Goal: Task Accomplishment & Management: Use online tool/utility

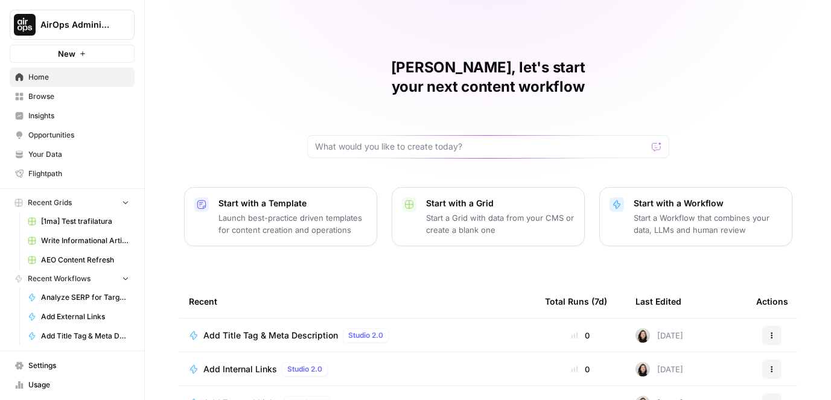
click at [124, 26] on icon "Workspace: AirOps Administrative" at bounding box center [124, 25] width 12 height 12
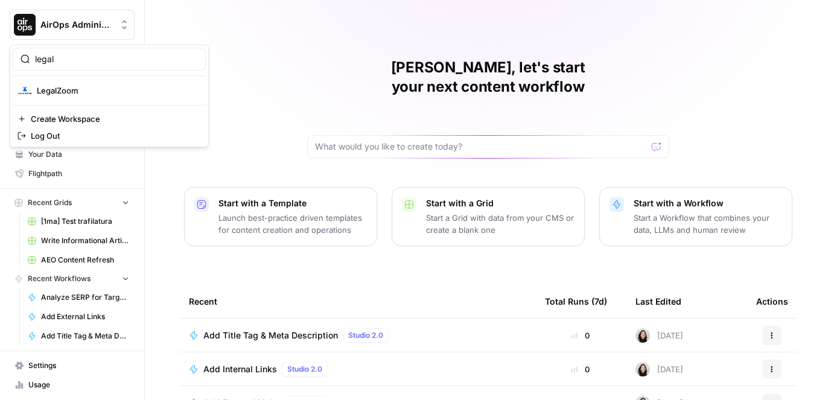
type input "legal"
click at [107, 84] on div "LegalZoom" at bounding box center [110, 90] width 184 height 14
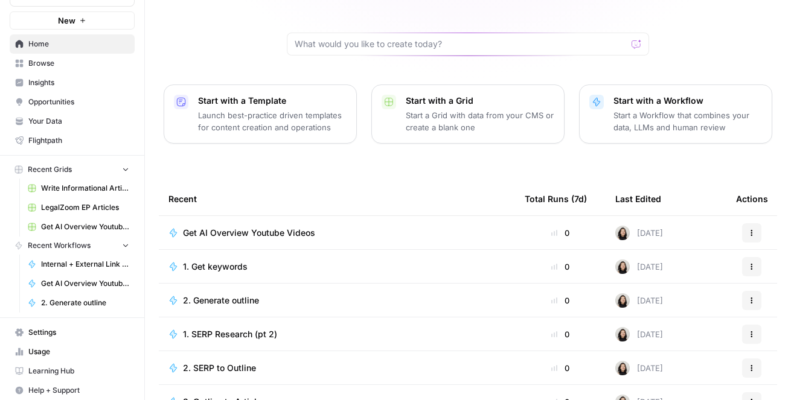
scroll to position [135, 0]
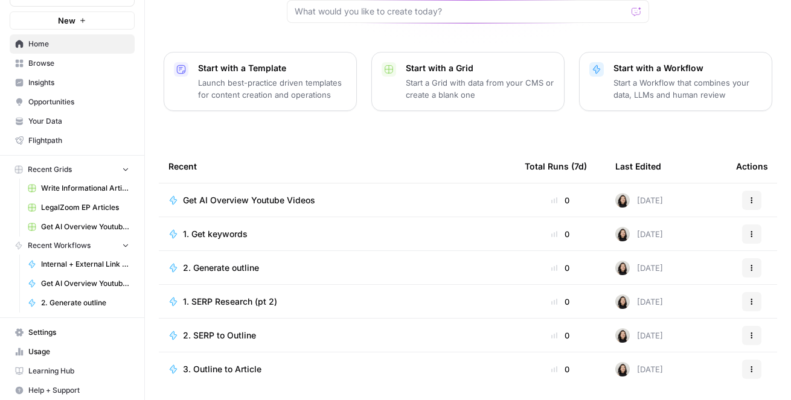
click at [68, 210] on span "LegalZoom EP Articles" at bounding box center [85, 207] width 88 height 11
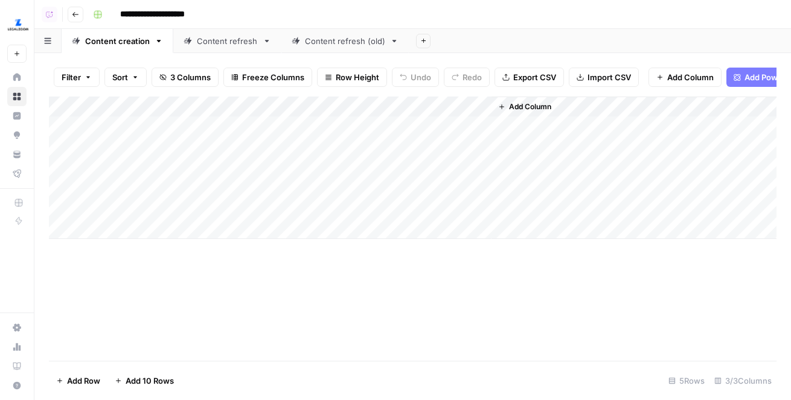
click at [219, 45] on div "Content refresh" at bounding box center [227, 41] width 61 height 12
click at [129, 45] on div "Content creation" at bounding box center [117, 41] width 65 height 12
click at [394, 111] on div "Add Column" at bounding box center [413, 168] width 728 height 143
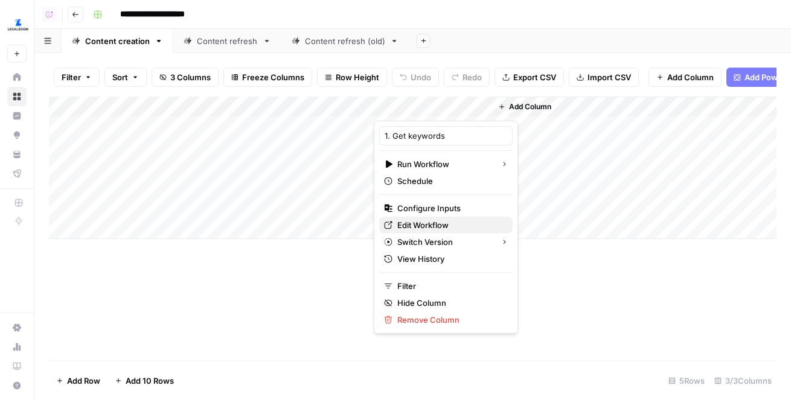
click at [396, 226] on div "Edit Workflow" at bounding box center [446, 225] width 124 height 12
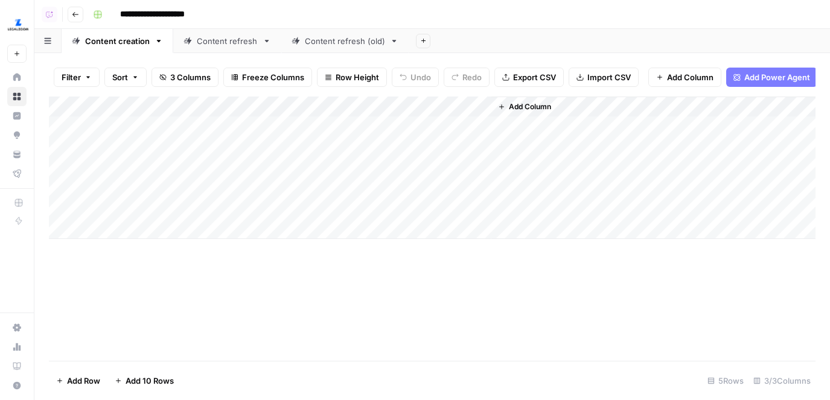
click at [519, 106] on span "Add Column" at bounding box center [530, 106] width 42 height 11
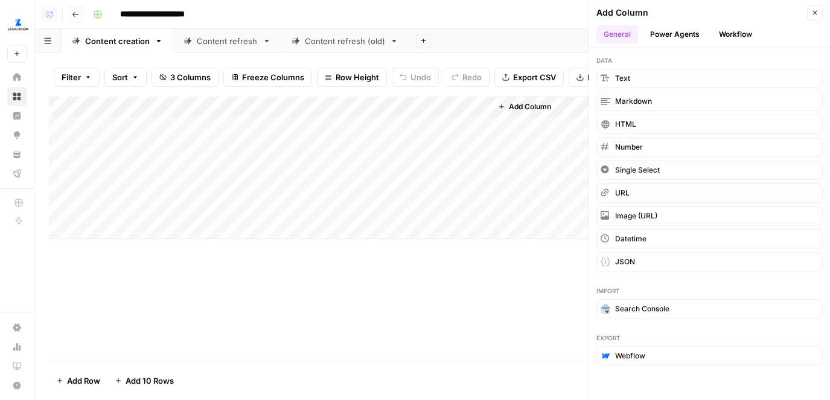
click at [727, 31] on button "Workflow" at bounding box center [736, 34] width 48 height 18
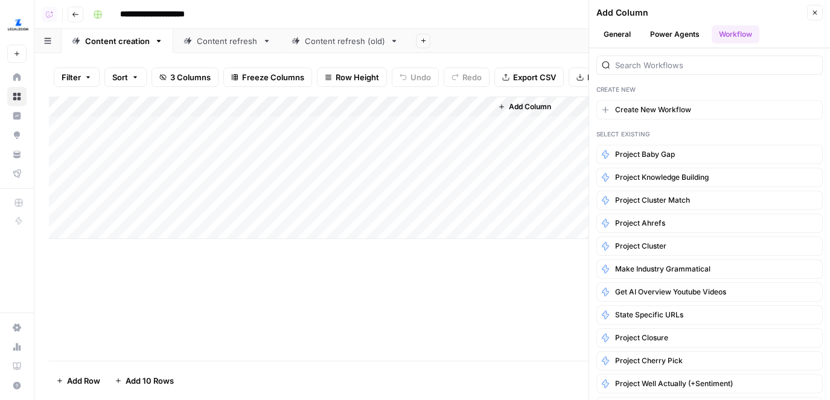
click at [644, 74] on div at bounding box center [710, 65] width 226 height 19
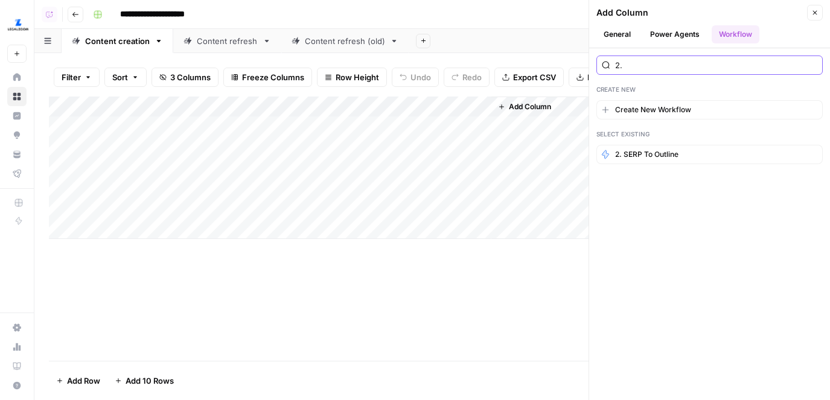
click at [702, 70] on input "2." at bounding box center [716, 65] width 202 height 12
type input "generat"
click at [813, 20] on button "Close" at bounding box center [815, 13] width 16 height 16
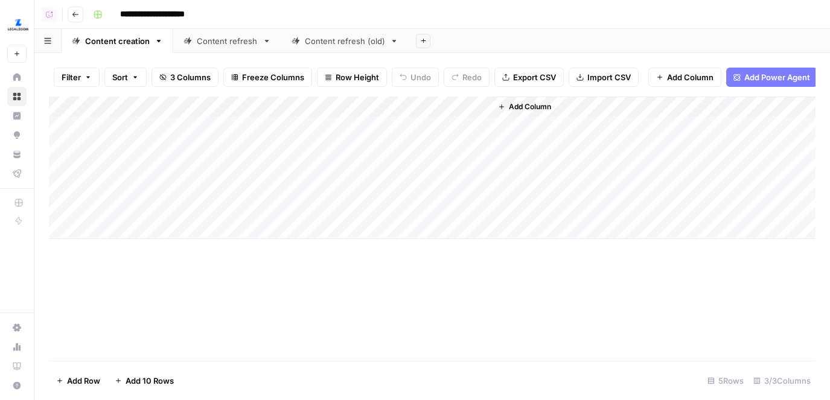
click at [521, 110] on span "Add Column" at bounding box center [530, 106] width 42 height 11
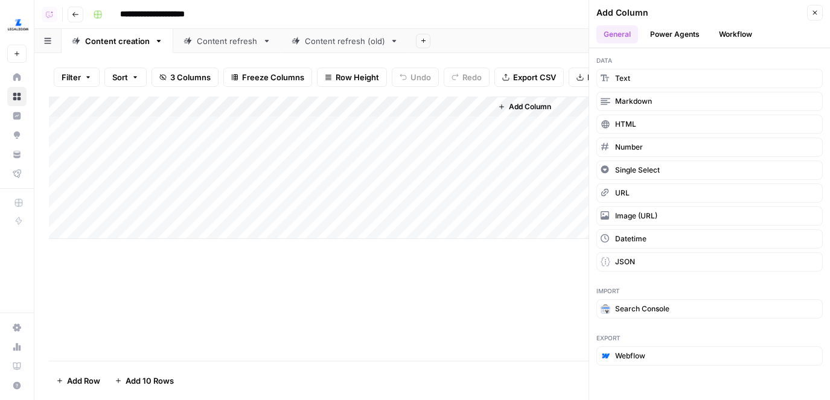
click at [717, 33] on button "Workflow" at bounding box center [736, 34] width 48 height 18
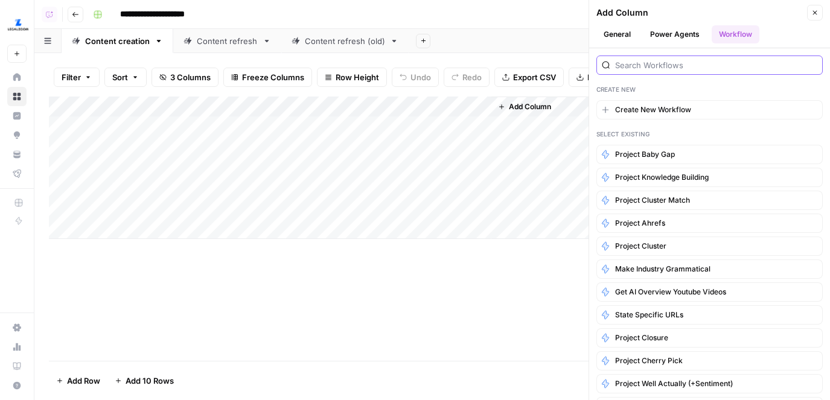
click at [653, 59] on input "search" at bounding box center [716, 65] width 202 height 12
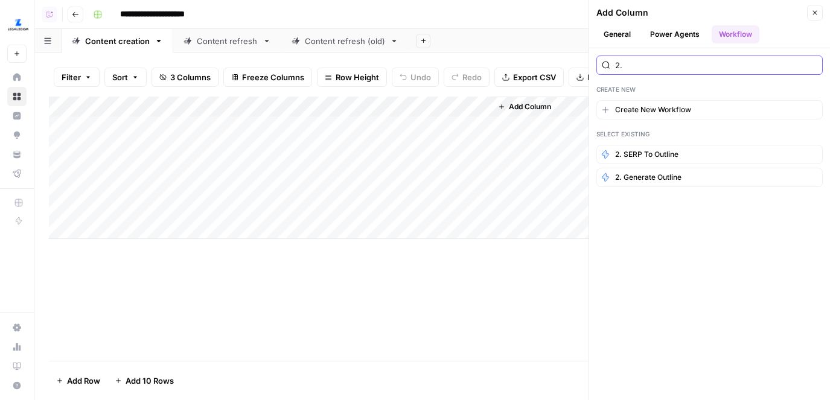
type input "2."
click at [642, 185] on button "2. Generate outline" at bounding box center [710, 177] width 226 height 19
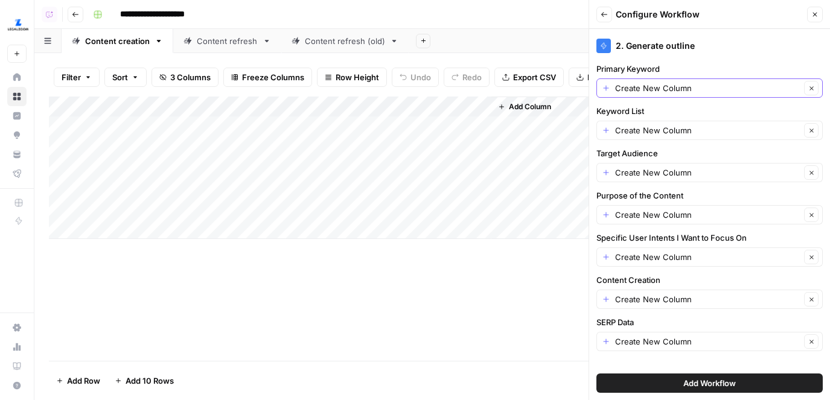
click at [814, 92] on button "Clear" at bounding box center [811, 88] width 14 height 14
click at [806, 92] on div at bounding box center [710, 87] width 226 height 19
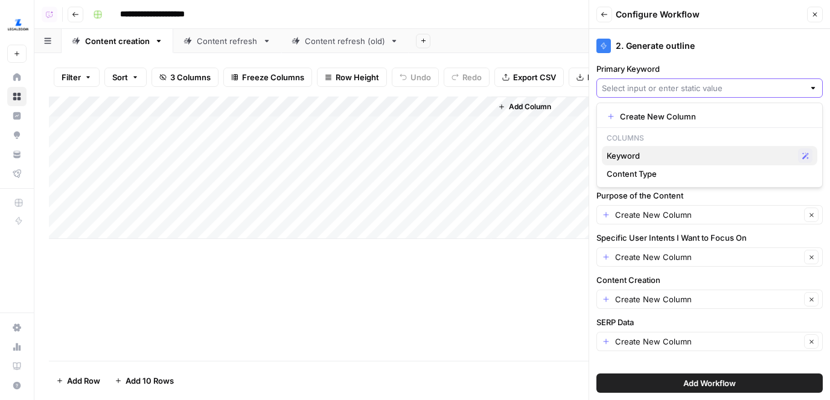
click at [727, 156] on span "Keyword" at bounding box center [700, 156] width 187 height 12
type input "Keyword"
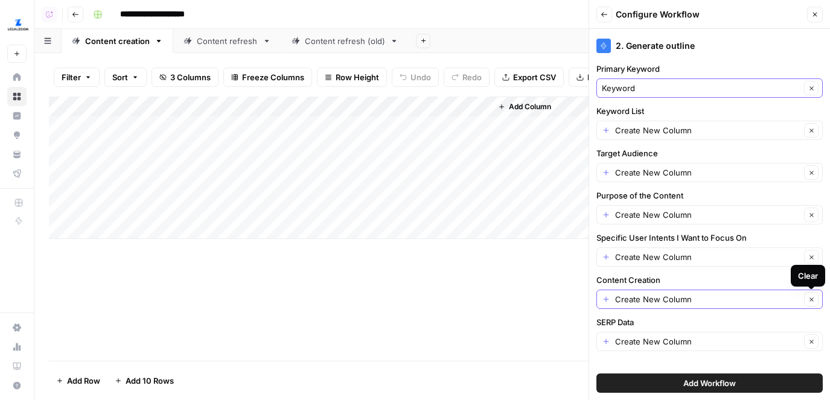
click at [810, 296] on icon "button" at bounding box center [812, 299] width 7 height 7
click at [810, 296] on div at bounding box center [813, 299] width 8 height 12
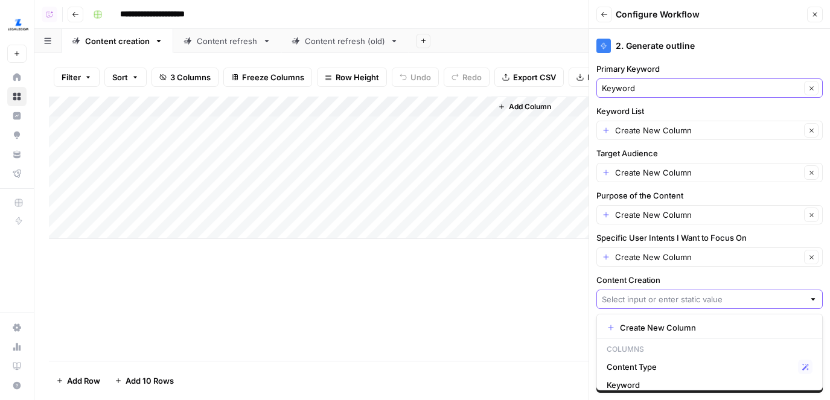
click at [646, 303] on input "Content Creation" at bounding box center [703, 299] width 202 height 12
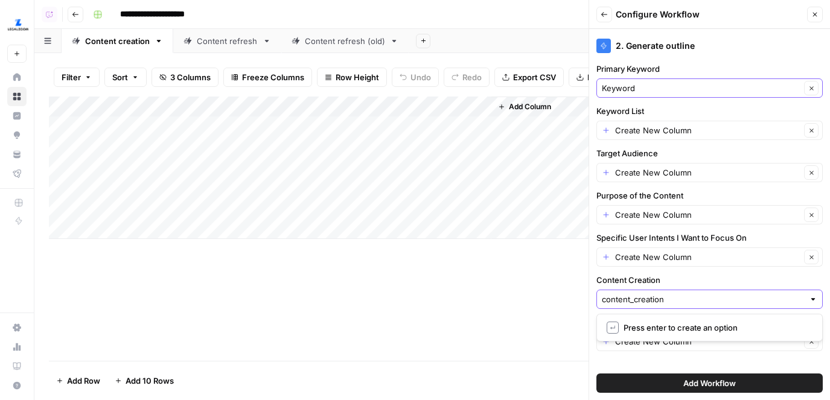
type input "content_creation"
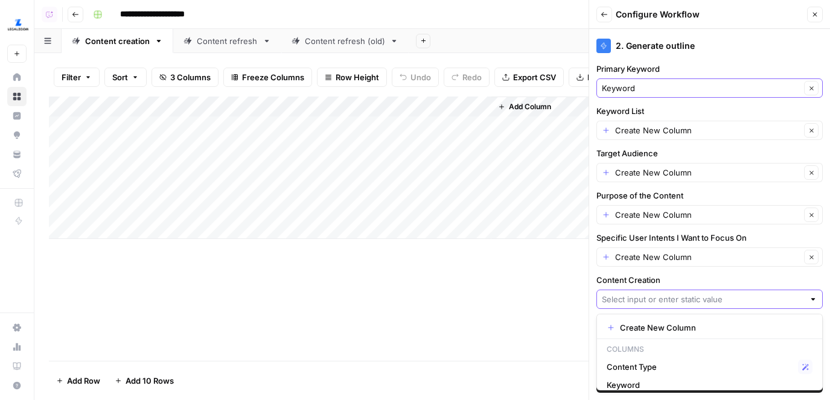
click at [658, 298] on input "Content Creation" at bounding box center [703, 299] width 202 height 12
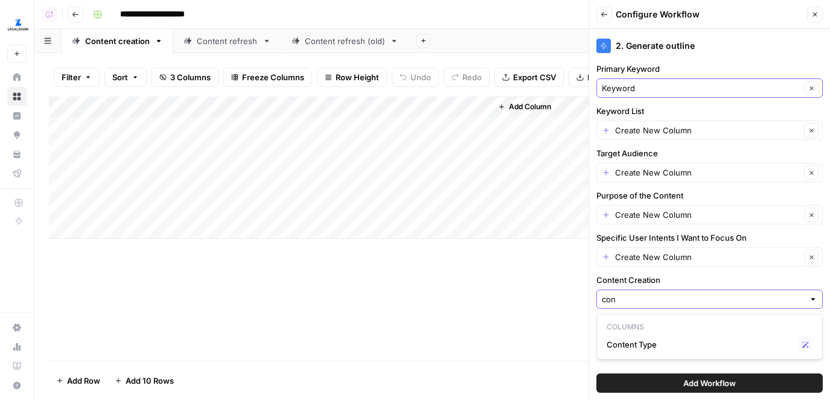
type input "con"
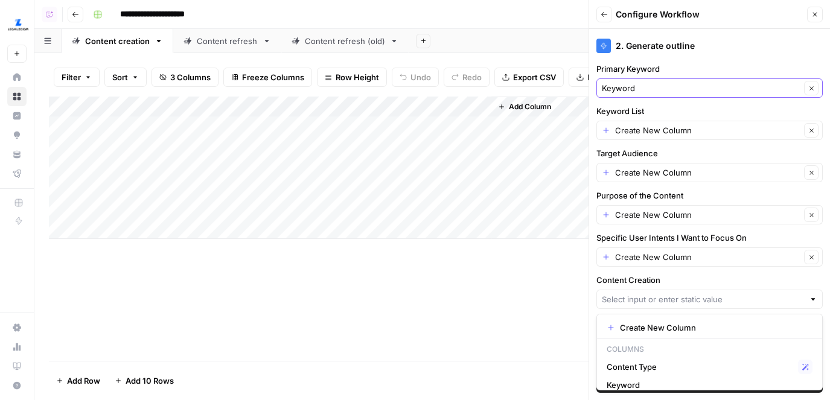
click at [813, 19] on button "Close" at bounding box center [815, 15] width 16 height 16
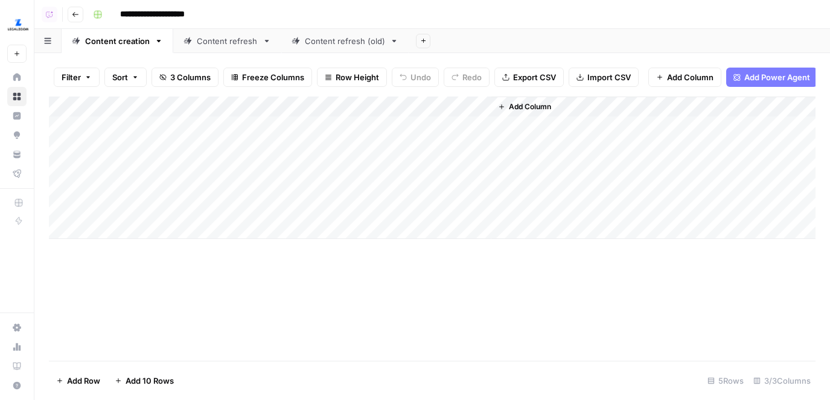
click at [665, 77] on button "Add Column" at bounding box center [685, 77] width 73 height 19
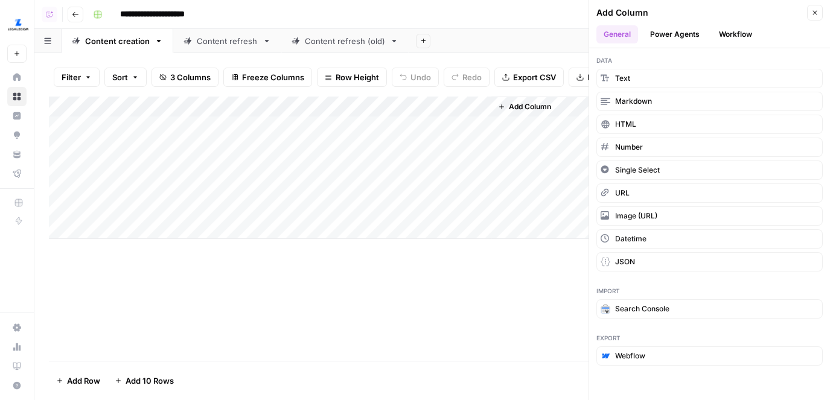
click at [728, 39] on button "Workflow" at bounding box center [736, 34] width 48 height 18
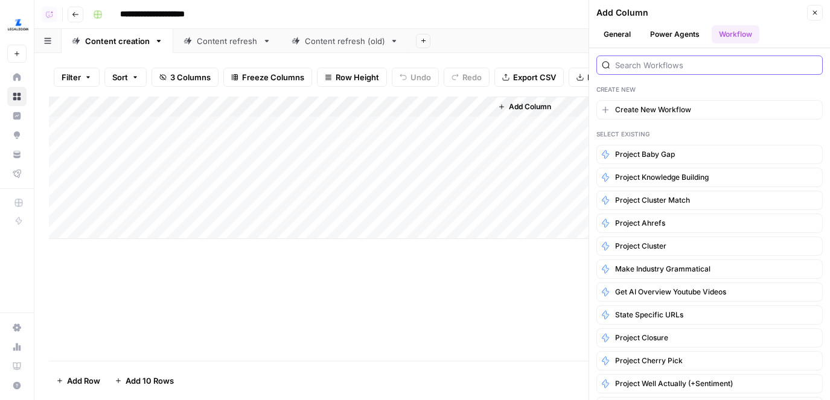
click at [658, 67] on input "search" at bounding box center [716, 65] width 202 height 12
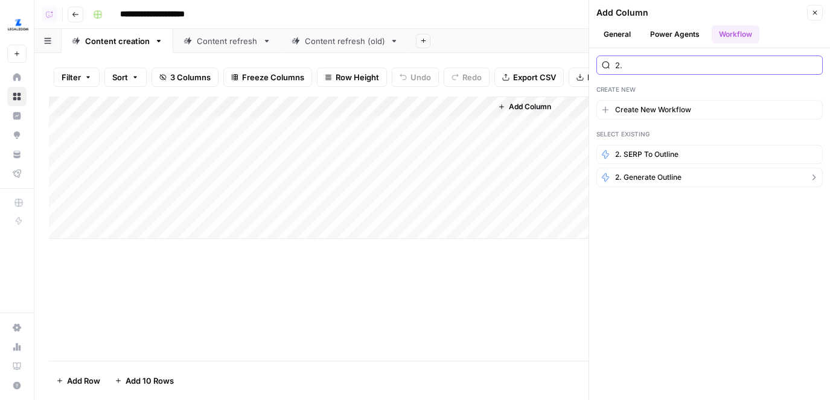
type input "2."
click at [641, 175] on span "2. Generate outline" at bounding box center [648, 177] width 66 height 11
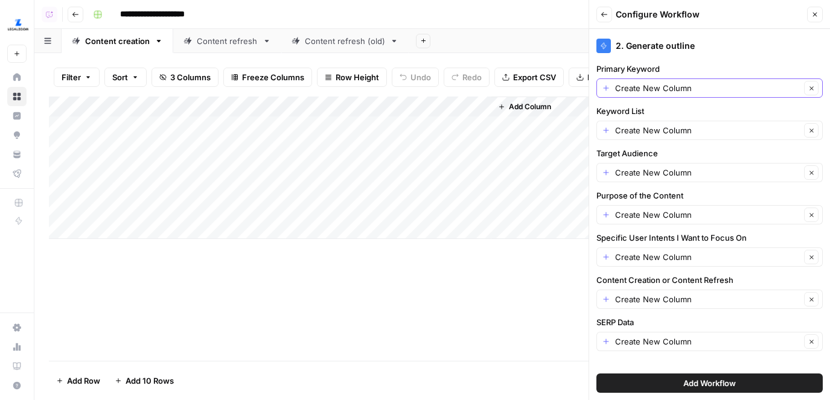
click at [813, 91] on icon "button" at bounding box center [812, 88] width 7 height 7
click at [802, 90] on input "Primary Keyword" at bounding box center [703, 88] width 202 height 12
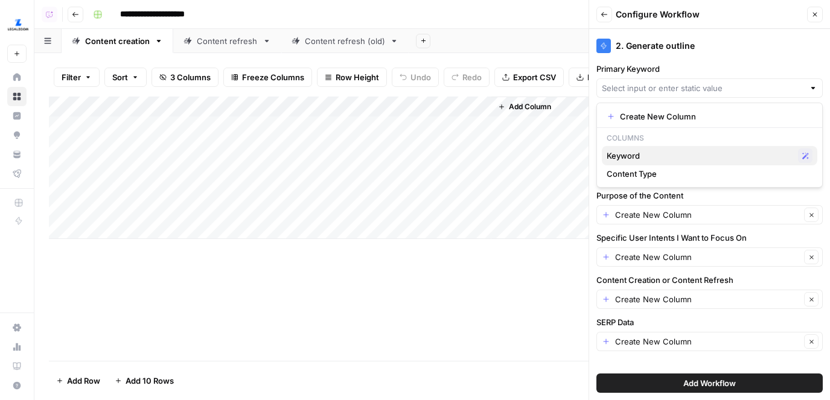
click at [706, 155] on span "Keyword" at bounding box center [700, 156] width 187 height 12
type input "Keyword"
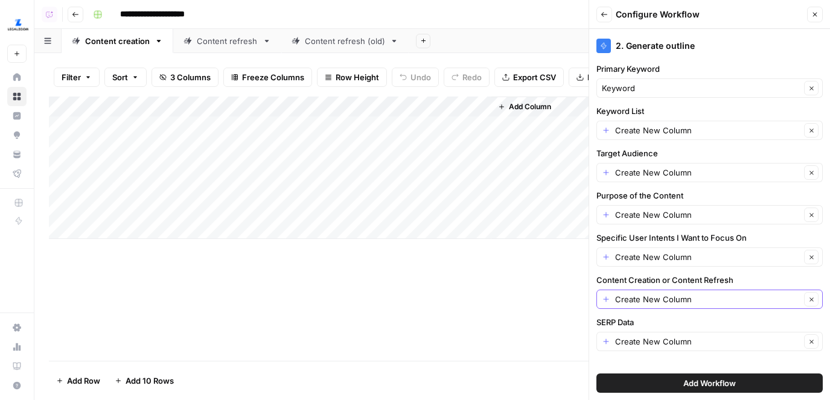
click at [809, 299] on icon "button" at bounding box center [812, 299] width 7 height 7
click at [769, 299] on input "Content Creation or Content Refresh" at bounding box center [703, 299] width 202 height 12
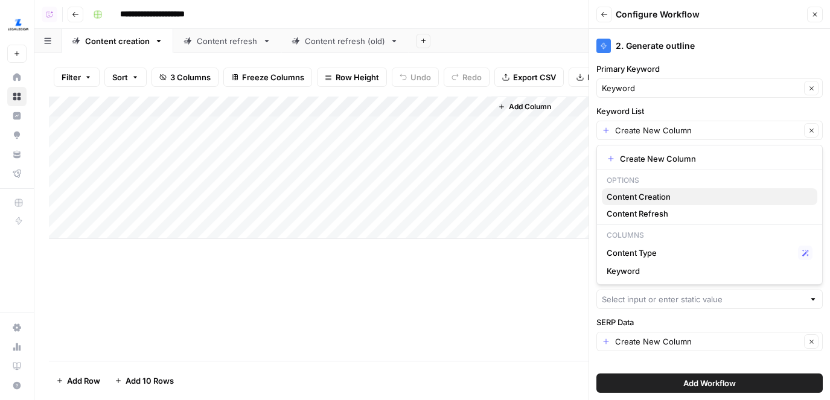
click at [656, 195] on span "Content Creation" at bounding box center [707, 197] width 201 height 12
type input "Content Creation"
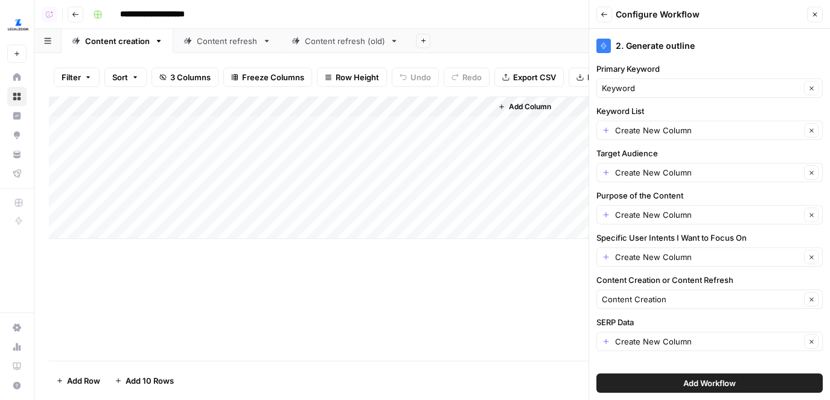
drag, startPoint x: 650, startPoint y: 320, endPoint x: 621, endPoint y: 321, distance: 29.0
click at [621, 321] on label "SERP Data" at bounding box center [710, 322] width 226 height 12
drag, startPoint x: 655, startPoint y: 112, endPoint x: 604, endPoint y: 112, distance: 51.3
click at [604, 112] on label "Keyword List" at bounding box center [710, 111] width 226 height 12
click at [658, 383] on button "Add Workflow" at bounding box center [710, 383] width 226 height 19
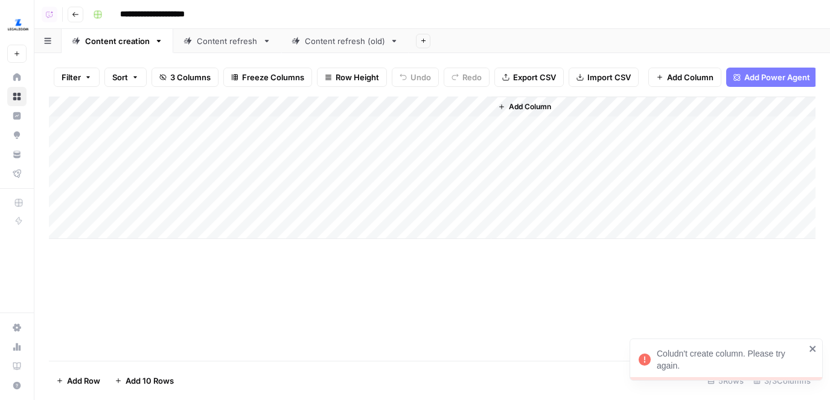
click at [682, 78] on span "Add Column" at bounding box center [690, 77] width 46 height 12
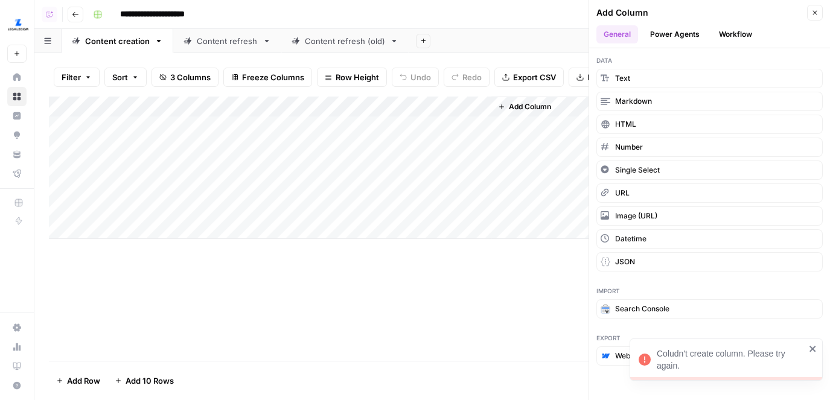
click at [724, 34] on button "Workflow" at bounding box center [736, 34] width 48 height 18
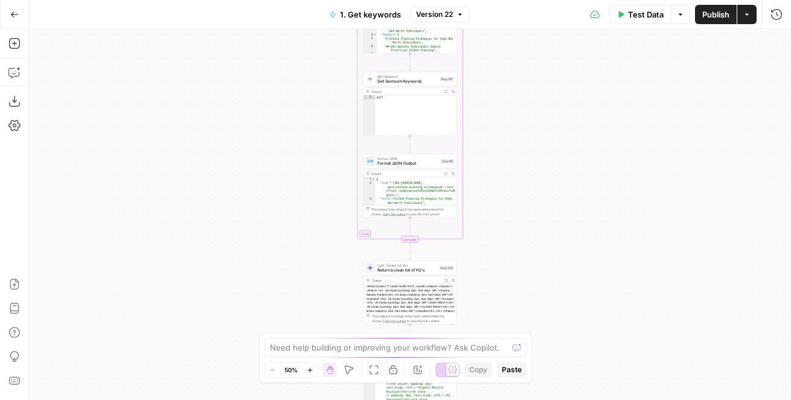
drag, startPoint x: 263, startPoint y: 132, endPoint x: 392, endPoint y: 139, distance: 129.4
click at [199, 344] on div "true false true false Workflow Input Settings Inputs Google Search Results 1-10…" at bounding box center [410, 214] width 762 height 371
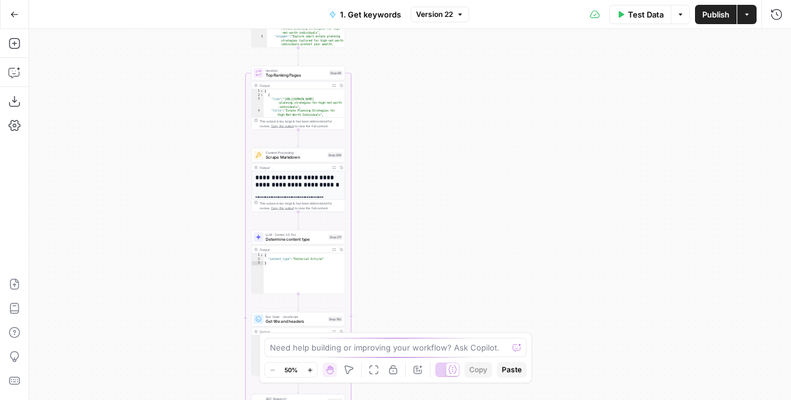
drag, startPoint x: 507, startPoint y: 104, endPoint x: 451, endPoint y: 242, distance: 148.7
click at [451, 242] on div "true false true false Workflow Input Settings Inputs Google Search Results 1-10…" at bounding box center [410, 214] width 762 height 371
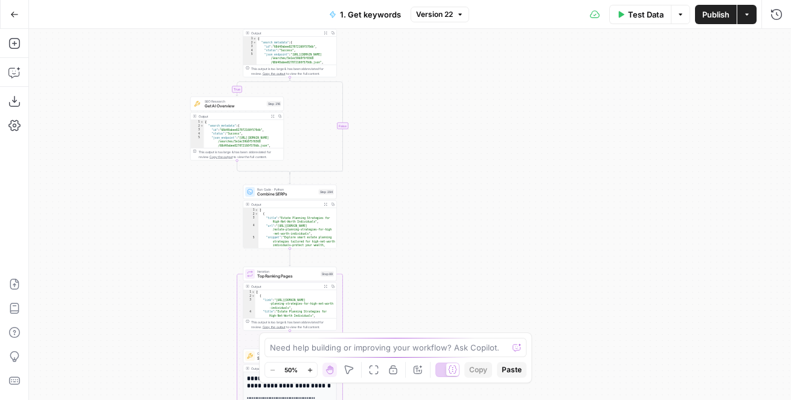
drag, startPoint x: 433, startPoint y: 178, endPoint x: 433, endPoint y: 275, distance: 97.8
click at [433, 275] on div "true false true false Workflow Input Settings Inputs Google Search Results 1-10…" at bounding box center [410, 214] width 762 height 371
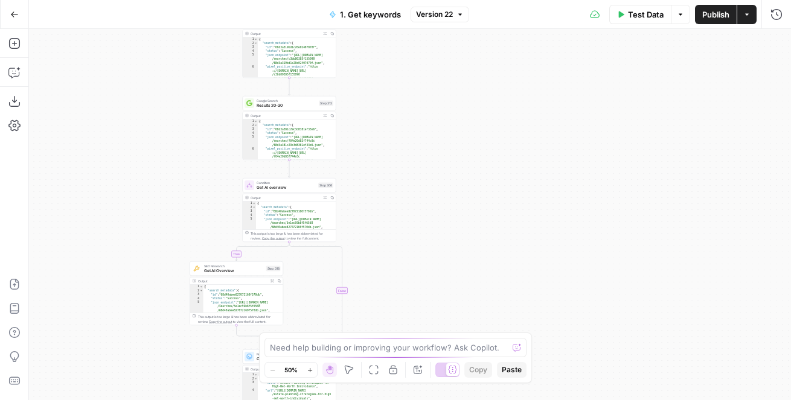
drag, startPoint x: 414, startPoint y: 162, endPoint x: 413, endPoint y: 362, distance: 199.3
click at [413, 362] on body "LegalZoom New Home Browse Insights Opportunities Your Data Flightpath Recent Gr…" at bounding box center [395, 200] width 791 height 400
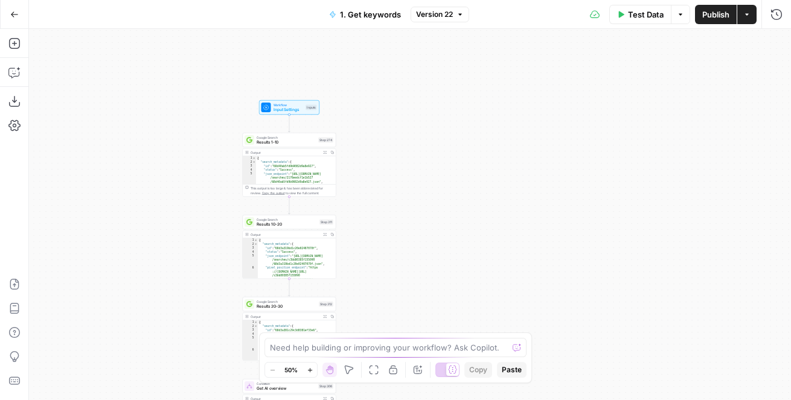
drag, startPoint x: 409, startPoint y: 132, endPoint x: 415, endPoint y: -82, distance: 213.8
click at [415, 0] on html "LegalZoom New Home Browse Insights Opportunities Your Data Flightpath Recent Gr…" at bounding box center [395, 200] width 791 height 400
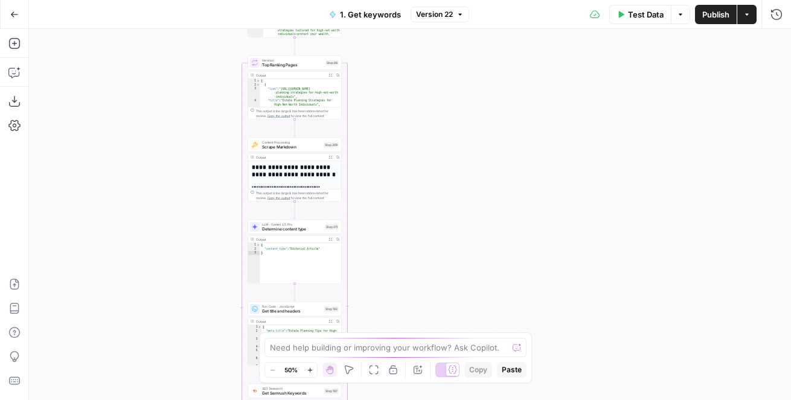
drag, startPoint x: 400, startPoint y: 231, endPoint x: 400, endPoint y: 3, distance: 227.6
click at [400, 3] on div "Go Back 1. Get keywords Version 22 Test Data Options Publish Actions Run Histor…" at bounding box center [395, 200] width 791 height 400
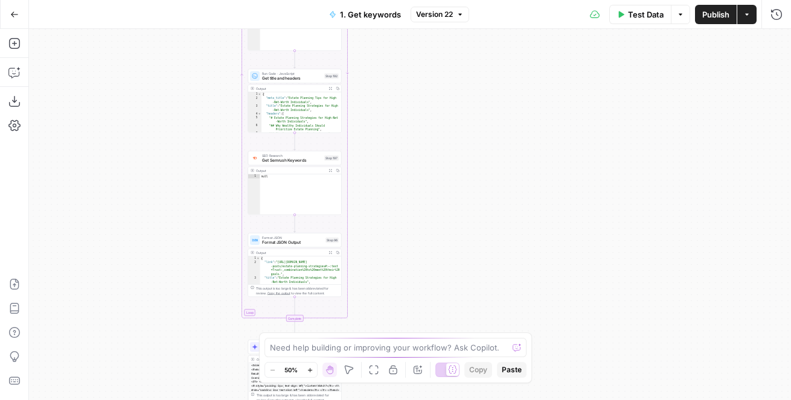
drag, startPoint x: 398, startPoint y: 172, endPoint x: 398, endPoint y: 5, distance: 167.3
click at [398, 5] on div "Go Back 1. Get keywords Version 22 Test Data Options Publish Actions Run Histor…" at bounding box center [395, 200] width 791 height 400
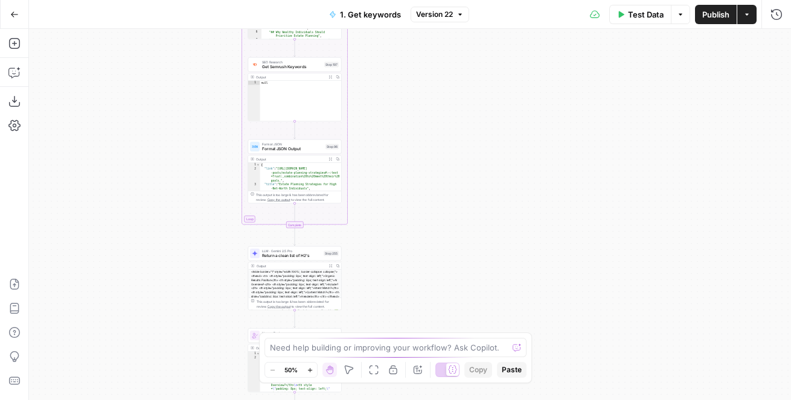
drag, startPoint x: 398, startPoint y: 222, endPoint x: 398, endPoint y: 42, distance: 180.5
click at [398, 42] on div "true false true false Workflow Input Settings Inputs Google Search Results 1-10…" at bounding box center [410, 214] width 762 height 371
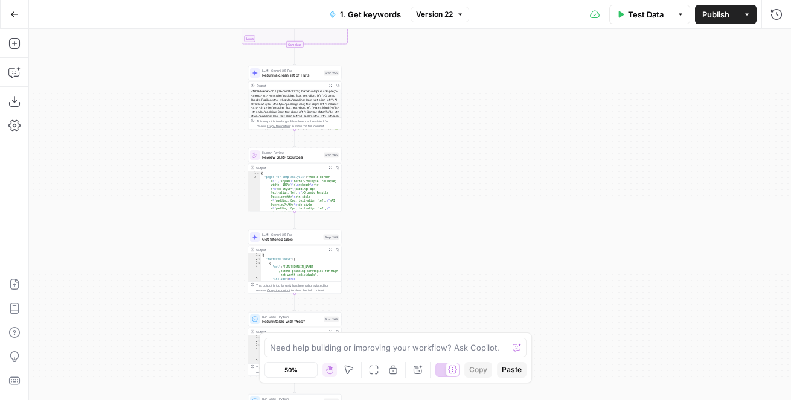
drag, startPoint x: 380, startPoint y: 203, endPoint x: 380, endPoint y: 382, distance: 179.3
click at [380, 380] on body "LegalZoom New Home Browse Insights Opportunities Your Data Flightpath Recent Gr…" at bounding box center [395, 200] width 791 height 400
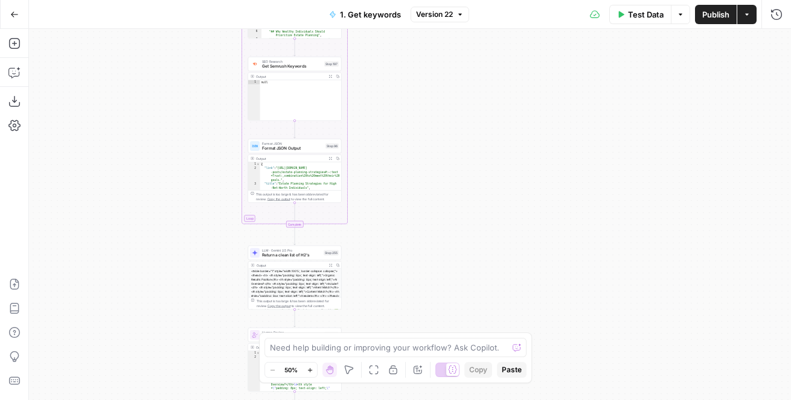
drag, startPoint x: 395, startPoint y: 69, endPoint x: 400, endPoint y: 351, distance: 282.0
click at [400, 351] on body "LegalZoom New Home Browse Insights Opportunities Your Data Flightpath Recent Gr…" at bounding box center [395, 200] width 791 height 400
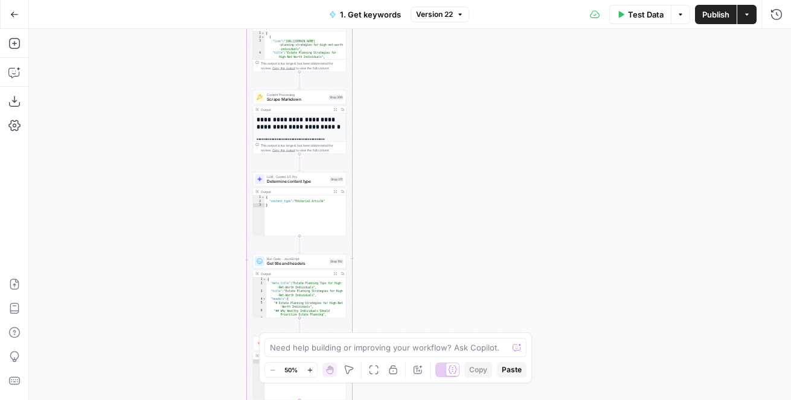
drag, startPoint x: 399, startPoint y: 124, endPoint x: 399, endPoint y: 347, distance: 222.8
click at [399, 347] on body "LegalZoom New Home Browse Insights Opportunities Your Data Flightpath Recent Gr…" at bounding box center [395, 200] width 791 height 400
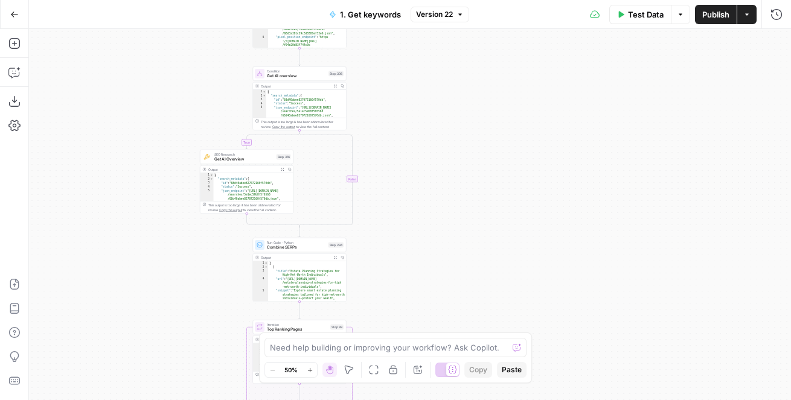
drag, startPoint x: 399, startPoint y: 113, endPoint x: 399, endPoint y: 219, distance: 106.3
click at [399, 220] on div "true false true false Workflow Input Settings Inputs Google Search Results 1-10…" at bounding box center [410, 214] width 762 height 371
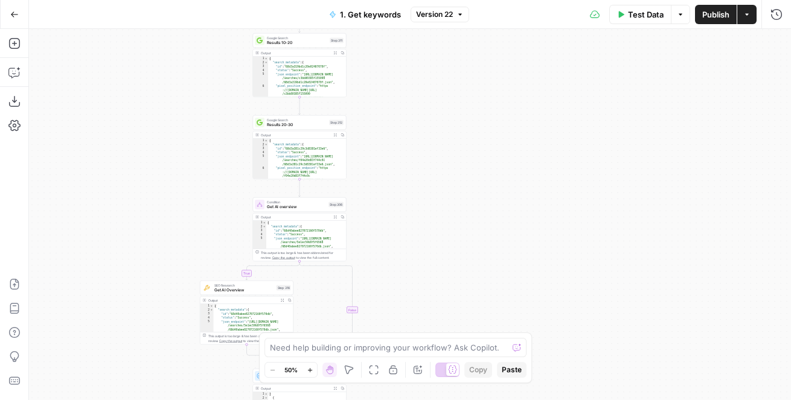
drag, startPoint x: 403, startPoint y: 159, endPoint x: 403, endPoint y: 237, distance: 77.9
click at [403, 237] on div "true false true false Workflow Input Settings Inputs Google Search Results 1-10…" at bounding box center [410, 214] width 762 height 371
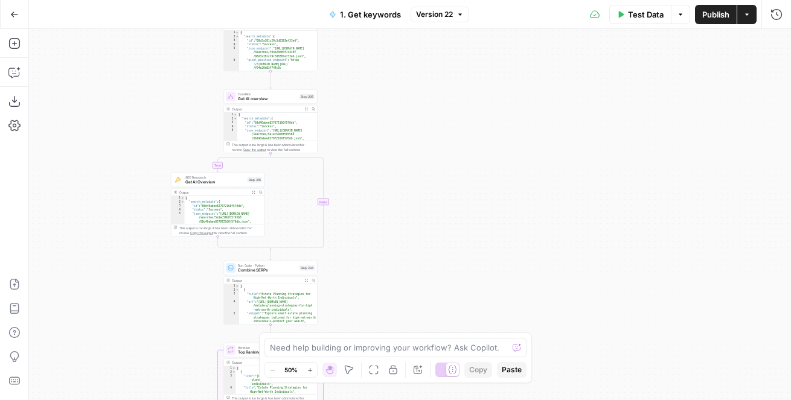
drag, startPoint x: 426, startPoint y: 180, endPoint x: 396, endPoint y: -21, distance: 202.8
click at [396, 0] on html "LegalZoom New Home Browse Insights Opportunities Your Data Flightpath Recent Gr…" at bounding box center [395, 200] width 791 height 400
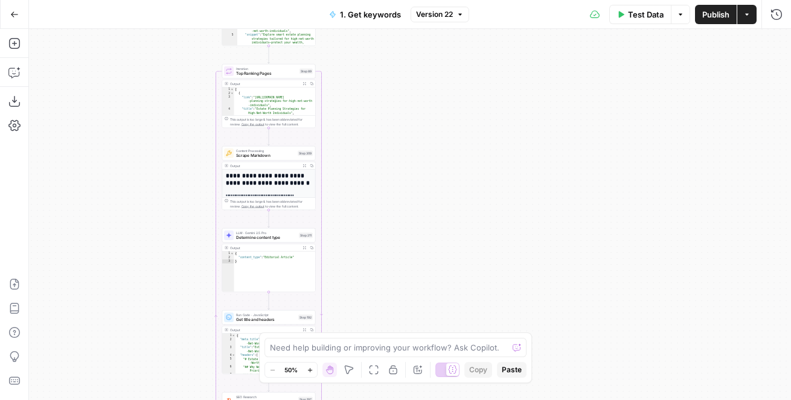
drag, startPoint x: 388, startPoint y: 282, endPoint x: 386, endPoint y: 95, distance: 187.2
click at [388, 95] on div "true false true false Workflow Input Settings Inputs Google Search Results 1-10…" at bounding box center [410, 214] width 762 height 371
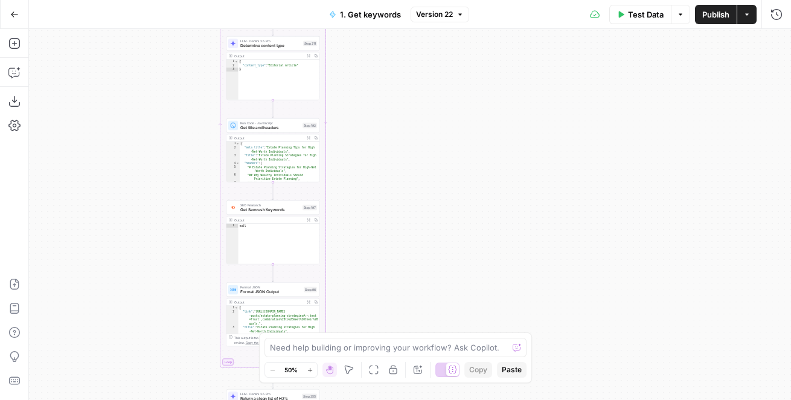
drag, startPoint x: 386, startPoint y: 230, endPoint x: 391, endPoint y: 50, distance: 180.6
click at [391, 50] on div "true false true false Workflow Input Settings Inputs Google Search Results 1-10…" at bounding box center [410, 214] width 762 height 371
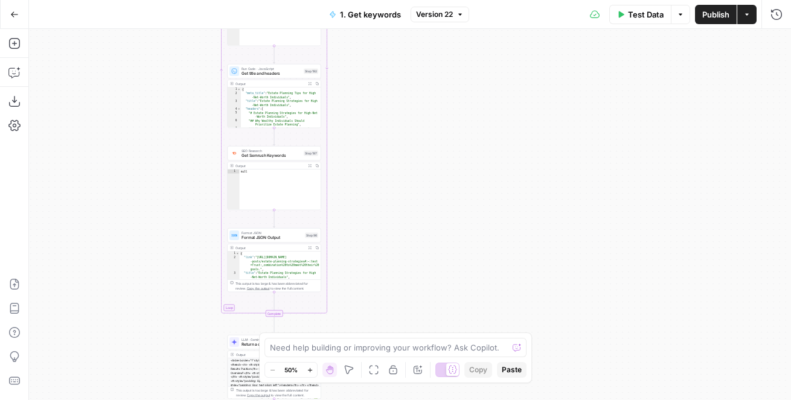
drag, startPoint x: 385, startPoint y: 250, endPoint x: 400, endPoint y: 53, distance: 197.4
click at [400, 53] on div "true false true false Workflow Input Settings Inputs Google Search Results 1-10…" at bounding box center [410, 214] width 762 height 371
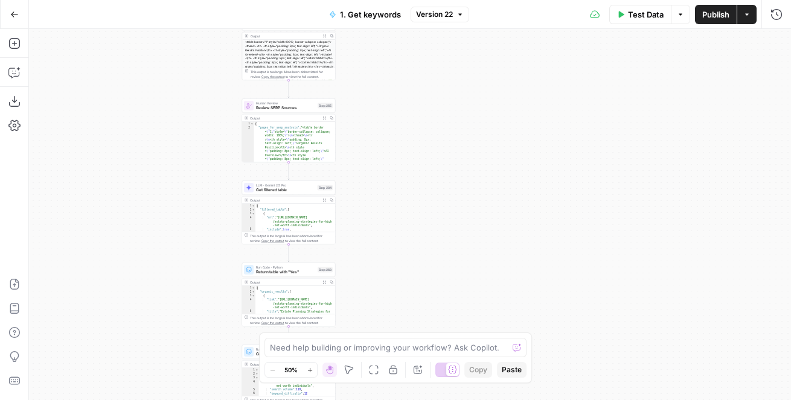
drag, startPoint x: 383, startPoint y: 289, endPoint x: 381, endPoint y: 152, distance: 136.5
click at [382, 152] on div "true false true false Workflow Input Settings Inputs Google Search Results 1-10…" at bounding box center [410, 214] width 762 height 371
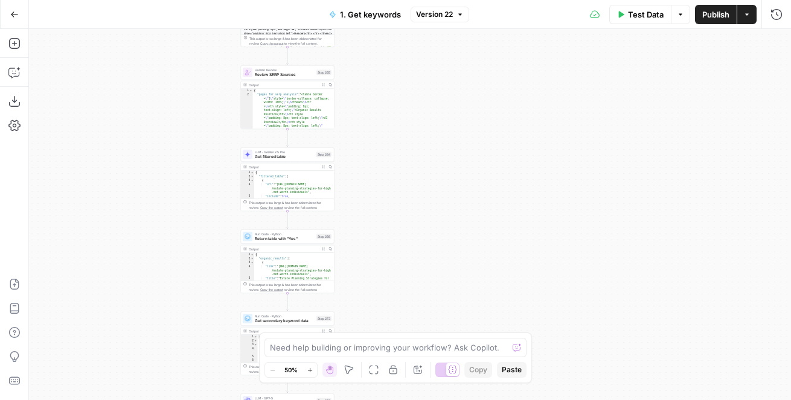
drag, startPoint x: 363, startPoint y: 241, endPoint x: 371, endPoint y: 176, distance: 65.8
click at [371, 176] on div "true false true false Workflow Input Settings Inputs Google Search Results 1-10…" at bounding box center [410, 214] width 762 height 371
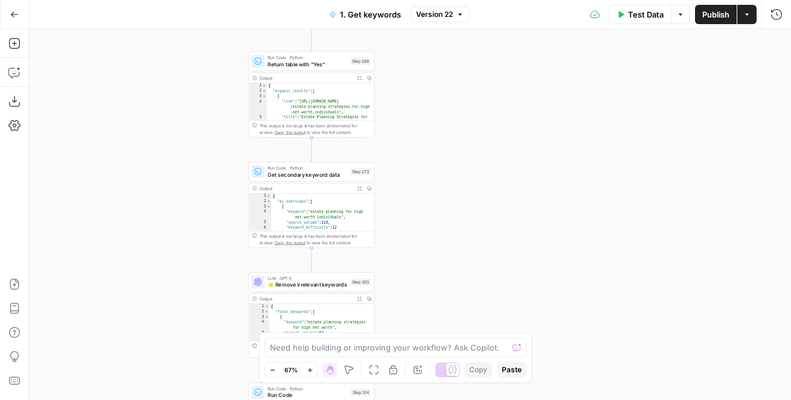
drag, startPoint x: 377, startPoint y: 216, endPoint x: 443, endPoint y: 45, distance: 183.5
click at [443, 45] on div "true false true false Workflow Input Settings Inputs Google Search Results 1-10…" at bounding box center [410, 214] width 762 height 371
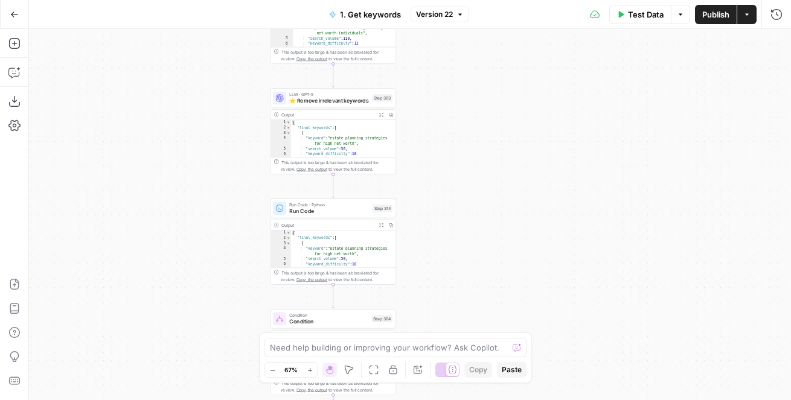
drag, startPoint x: 443, startPoint y: 275, endPoint x: 441, endPoint y: 155, distance: 120.2
click at [441, 155] on div "true false true false Workflow Input Settings Inputs Google Search Results 1-10…" at bounding box center [410, 214] width 762 height 371
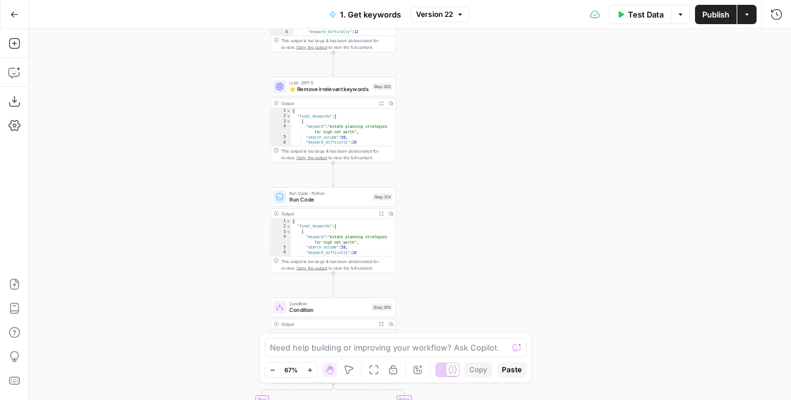
drag, startPoint x: 449, startPoint y: 221, endPoint x: 449, endPoint y: 51, distance: 169.7
click at [449, 51] on div "true false true false Workflow Input Settings Inputs Google Search Results 1-10…" at bounding box center [410, 214] width 762 height 371
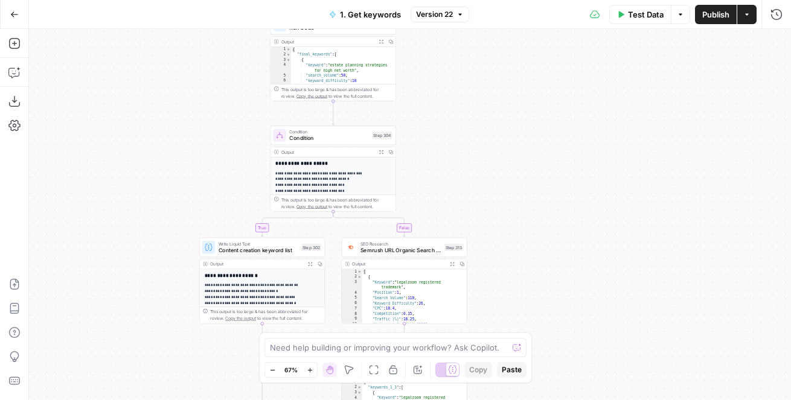
drag, startPoint x: 456, startPoint y: 146, endPoint x: 455, endPoint y: 121, distance: 24.8
click at [455, 121] on div "true false true false Workflow Input Settings Inputs Google Search Results 1-10…" at bounding box center [410, 214] width 762 height 371
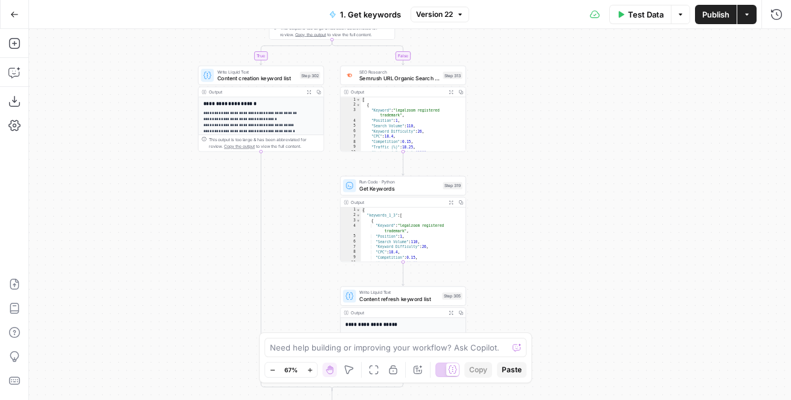
drag, startPoint x: 191, startPoint y: 158, endPoint x: 191, endPoint y: -4, distance: 161.2
click at [191, 0] on html "LegalZoom New Home Browse Insights Opportunities Your Data Flightpath Recent Gr…" at bounding box center [395, 200] width 791 height 400
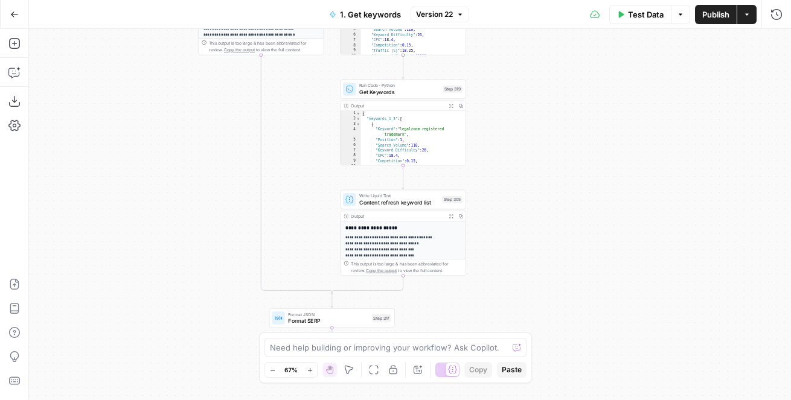
drag, startPoint x: 165, startPoint y: 145, endPoint x: 165, endPoint y: 60, distance: 84.5
click at [165, 60] on div "true false true false Workflow Input Settings Inputs Google Search Results 1-10…" at bounding box center [410, 214] width 762 height 371
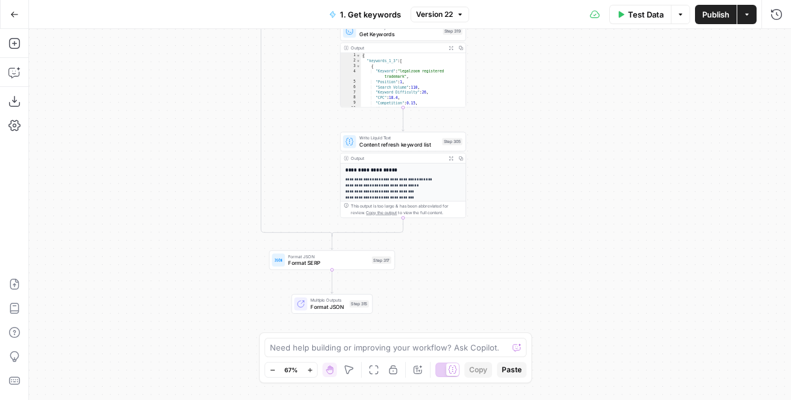
drag, startPoint x: 165, startPoint y: 60, endPoint x: 165, endPoint y: 414, distance: 353.2
click at [165, 400] on html "LegalZoom New Home Browse Insights Opportunities Your Data Flightpath Recent Gr…" at bounding box center [395, 200] width 791 height 400
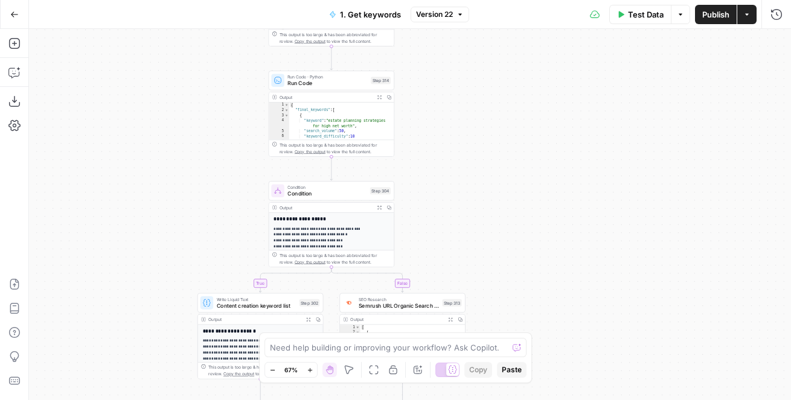
drag, startPoint x: 159, startPoint y: 153, endPoint x: 158, endPoint y: 370, distance: 217.4
click at [158, 370] on div "true false true false Workflow Input Settings Inputs Google Search Results 1-10…" at bounding box center [410, 214] width 762 height 371
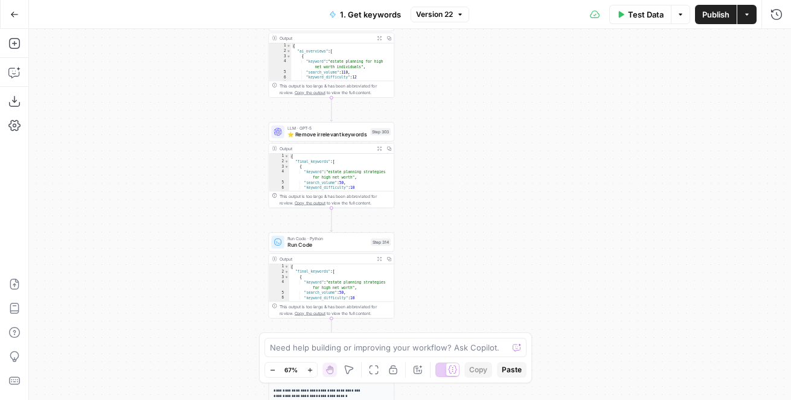
drag, startPoint x: 196, startPoint y: 66, endPoint x: 196, endPoint y: 347, distance: 280.8
click at [196, 347] on div "true false true false Workflow Input Settings Inputs Google Search Results 1-10…" at bounding box center [410, 214] width 762 height 371
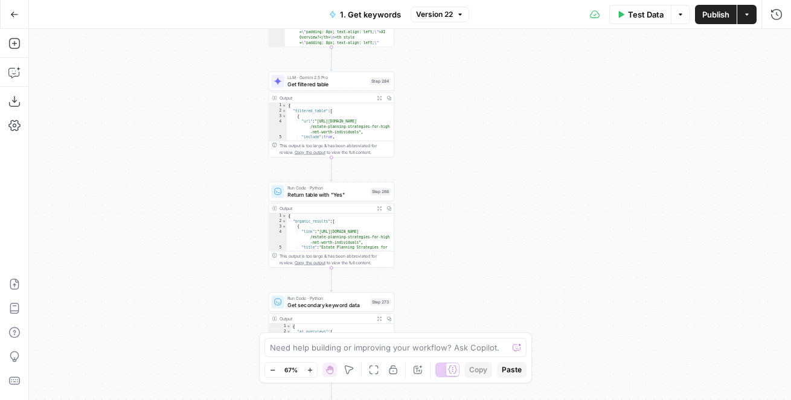
drag, startPoint x: 197, startPoint y: 324, endPoint x: 197, endPoint y: 66, distance: 257.8
click at [197, 66] on div "true false true false Workflow Input Settings Inputs Google Search Results 1-10…" at bounding box center [410, 214] width 762 height 371
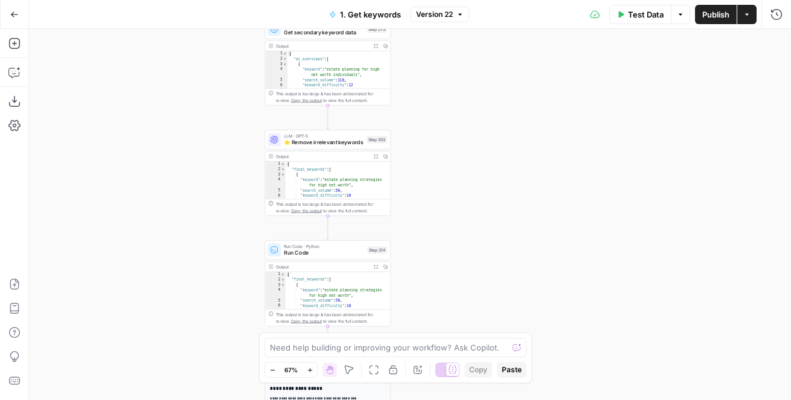
drag, startPoint x: 173, startPoint y: 300, endPoint x: 159, endPoint y: 84, distance: 216.0
click at [159, 84] on div "true false true false Workflow Input Settings Inputs Google Search Results 1-10…" at bounding box center [410, 214] width 762 height 371
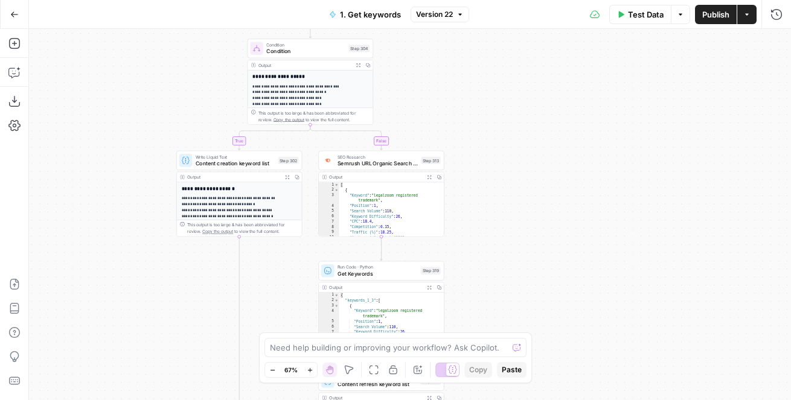
drag
click at [146, 79] on div "true false true false Workflow Input Settings Inputs Google Search Results 1-10…" at bounding box center [410, 214] width 762 height 371
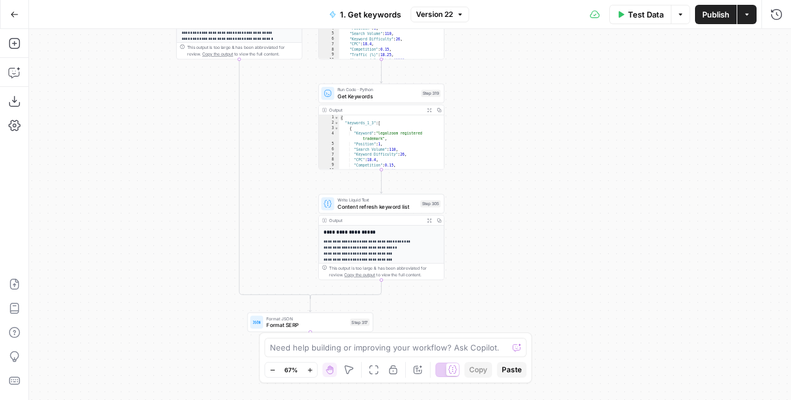
click at [149, 149] on div "true false true false Workflow Input Settings Inputs Google Search Results 1-10…" at bounding box center [410, 214] width 762 height 371
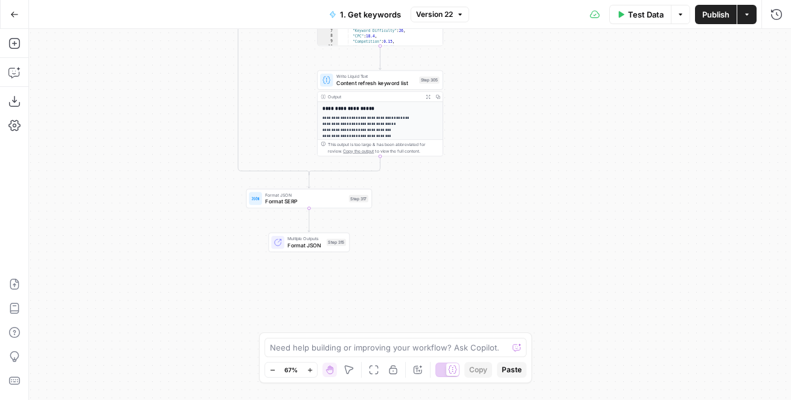
click at [178, 400] on html "LegalZoom New Home Browse Insights Opportunities Your Data Flightpath Recent Gr…" at bounding box center [395, 200] width 791 height 400
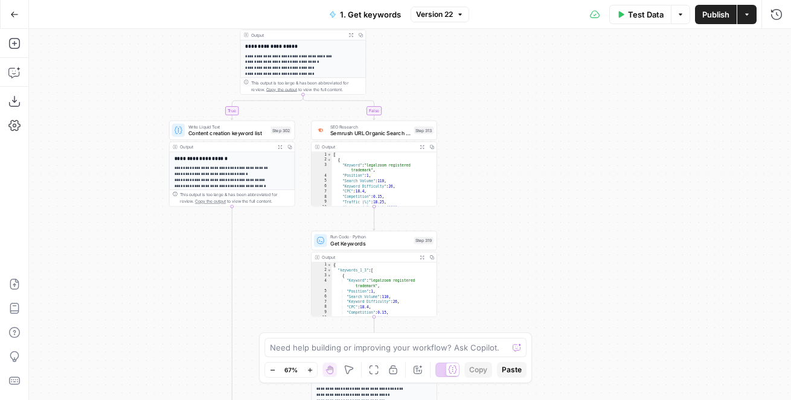
click at [121, 314] on div "true false true false Workflow Input Settings Inputs Google Search Results 1-10…" at bounding box center [410, 214] width 762 height 371
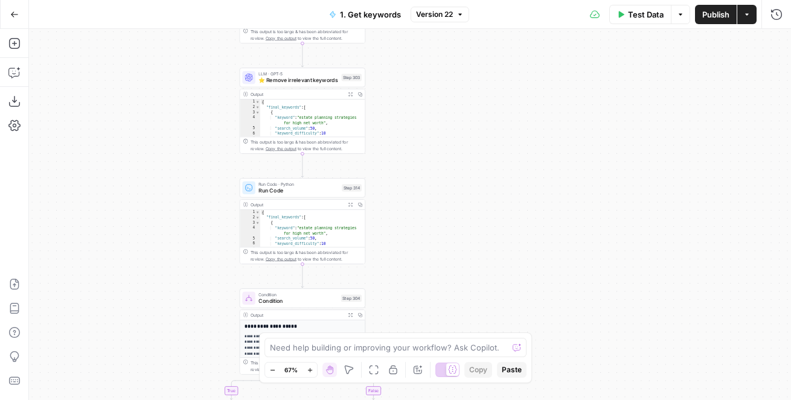
click at [153, 187] on div "true false true false Workflow Input Settings Inputs Google Search Results 1-10…" at bounding box center [410, 214] width 762 height 371
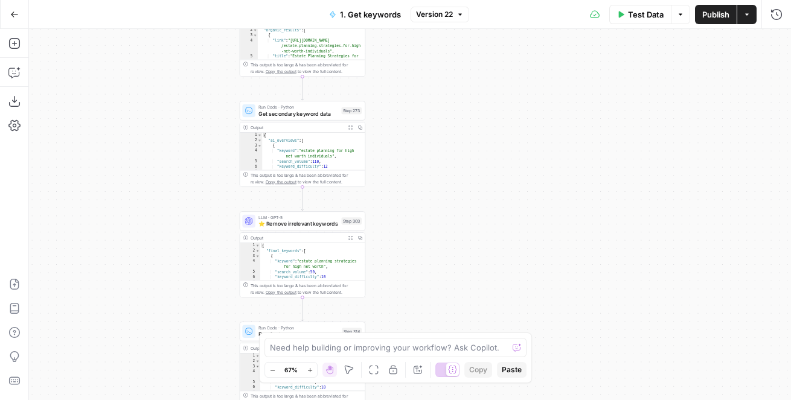
click at [161, 324] on div "true false true false Workflow Input Settings Inputs Google Search Results 1-10…" at bounding box center [410, 214] width 762 height 371
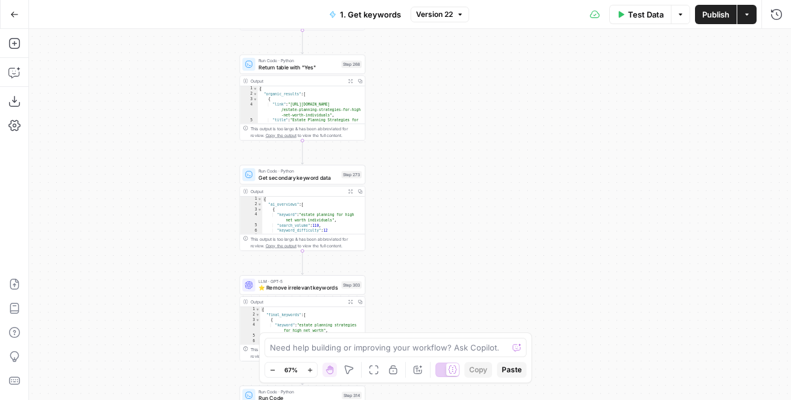
click at [175, 309] on div "true false true false Workflow Input Settings Inputs Google Search Results 1-10…" at bounding box center [410, 214] width 762 height 371
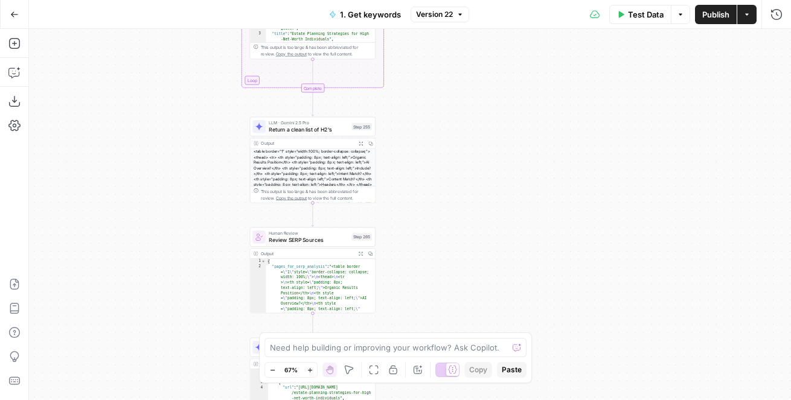
click at [186, 287] on div "true false true false Workflow Input Settings Inputs Google Search Results 1-10…" at bounding box center [410, 214] width 762 height 371
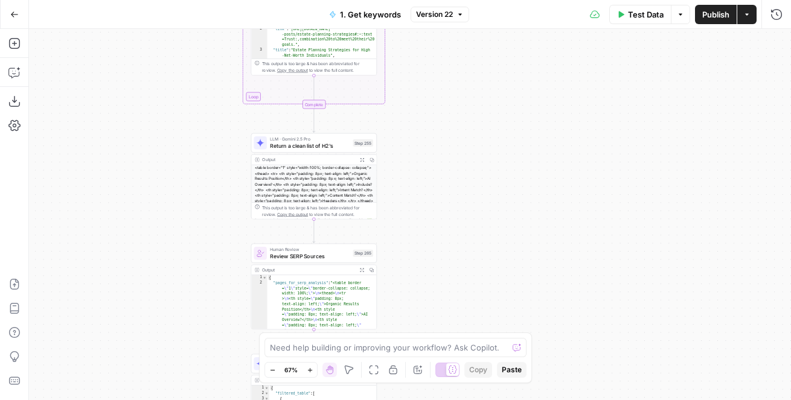
click at [185, 303] on div "true false true false Workflow Input Settings Inputs Google Search Results 1-10…" at bounding box center [410, 214] width 762 height 371
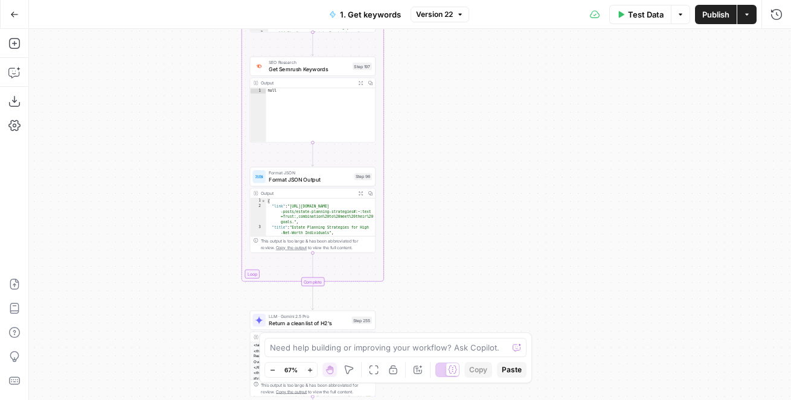
click at [247, 338] on div "true false true false Workflow Input Settings Inputs Google Search Results 1-10…" at bounding box center [410, 214] width 762 height 371
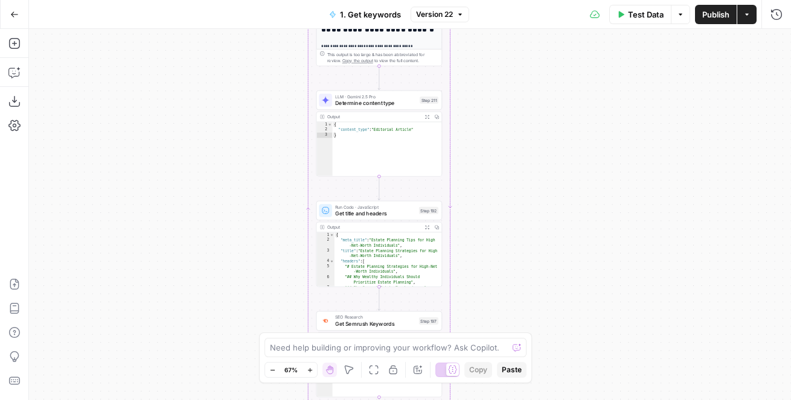
click at [219, 304] on div "true false true false Workflow Input Settings Inputs Google Search Results 1-10…" at bounding box center [410, 214] width 762 height 371
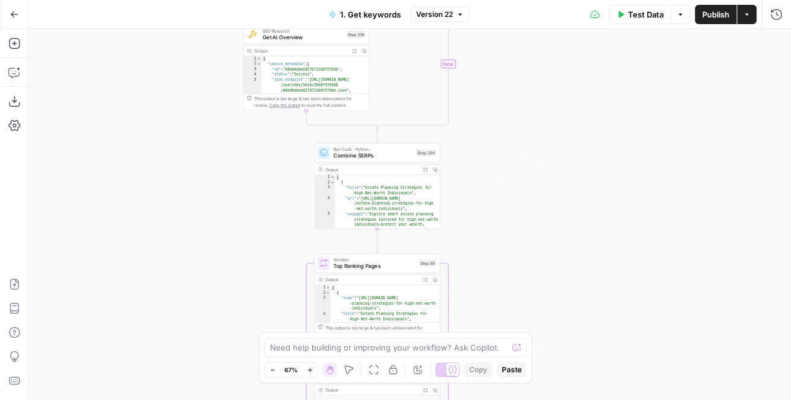
click at [219, 261] on div "true false true false Workflow Input Settings Inputs Google Search Results 1-10…" at bounding box center [410, 214] width 762 height 371
click at [124, 0] on html "LegalZoom New Home Browse Insights Opportunities Your Data Flightpath Recent Gr…" at bounding box center [395, 200] width 791 height 400
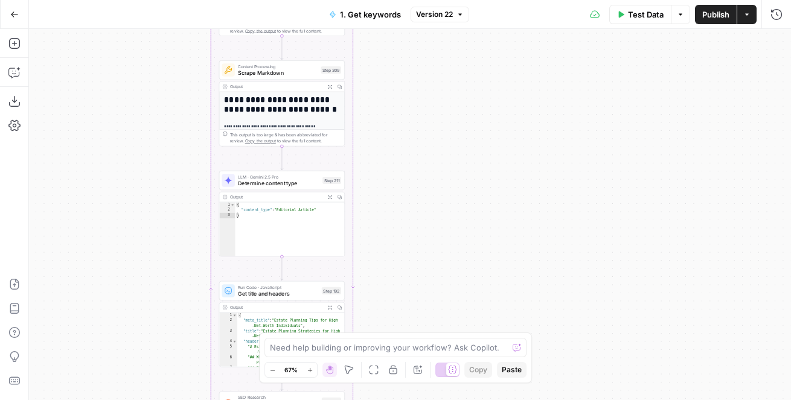
click at [498, 317] on div "true false true false Workflow Input Settings Inputs Google Search Results 1-10…" at bounding box center [410, 214] width 762 height 371
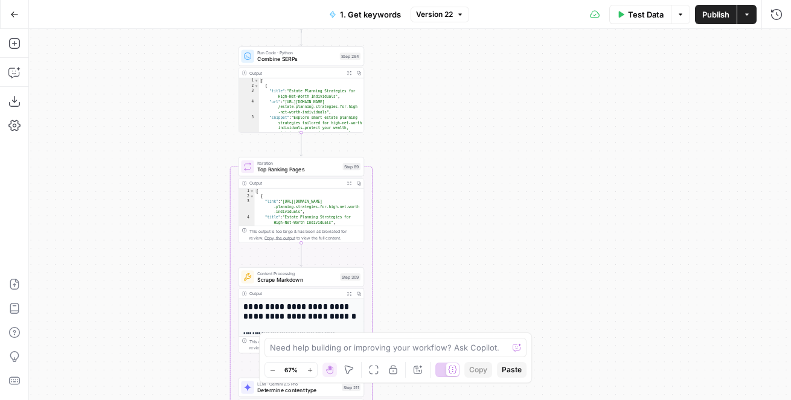
click at [508, 307] on div "true false true false Workflow Input Settings Inputs Google Search Results 1-10…" at bounding box center [410, 214] width 762 height 371
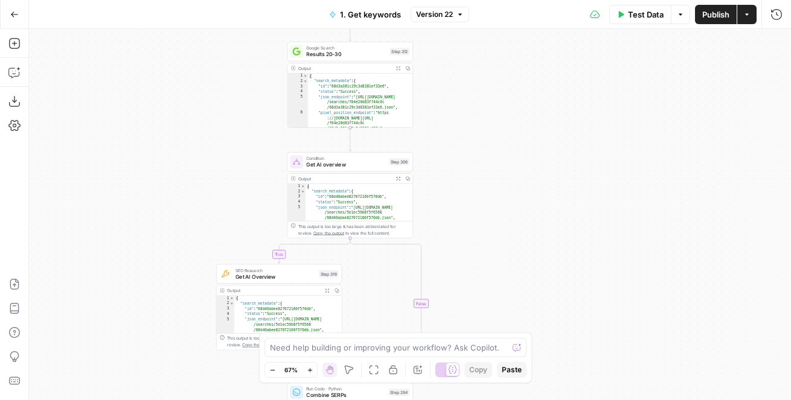
click at [474, 229] on div "true false true false Workflow Input Settings Inputs Google Search Results 1-10…" at bounding box center [410, 214] width 762 height 371
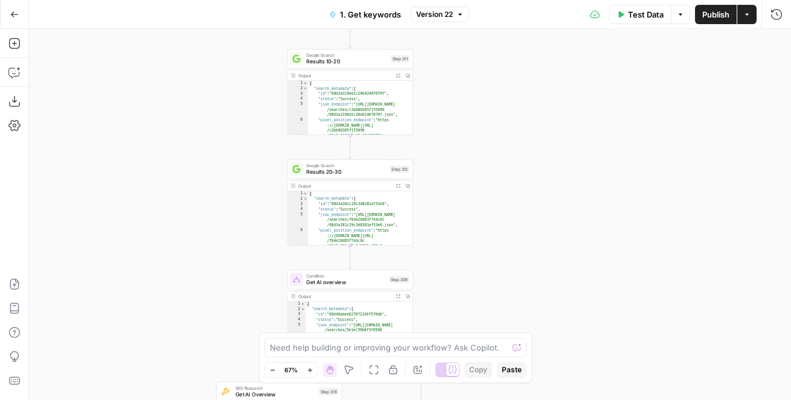
click at [473, 237] on div "true false true false Workflow Input Settings Inputs Google Search Results 1-10…" at bounding box center [410, 214] width 762 height 371
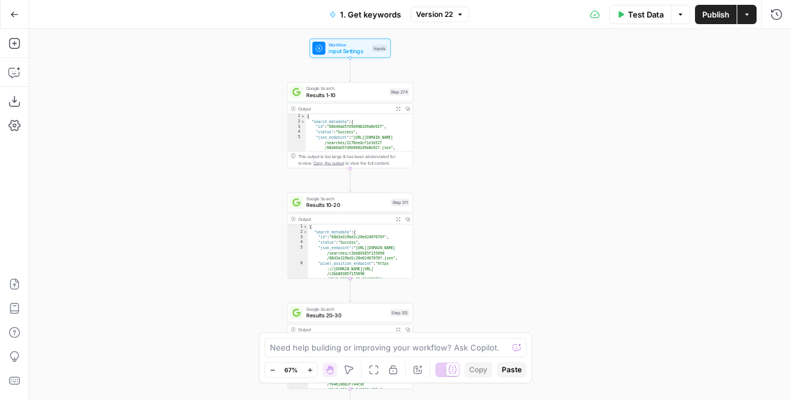
click at [473, 242] on div "true false true false Workflow Input Settings Inputs Google Search Results 1-10…" at bounding box center [410, 214] width 762 height 371
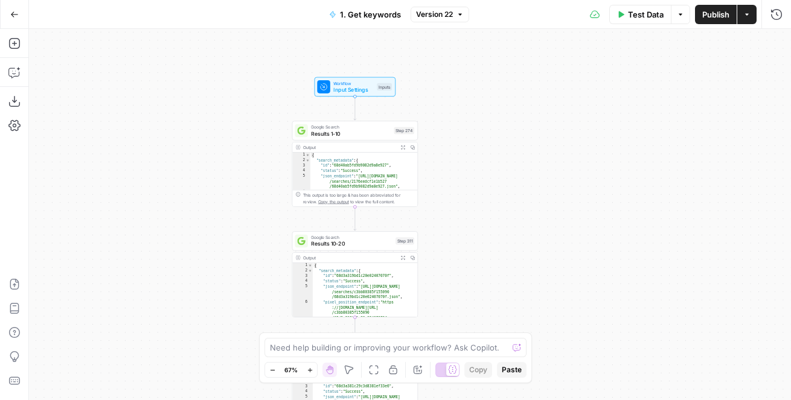
click at [465, 42] on div "true false true false Workflow Input Settings Inputs Google Search Results 1-10…" at bounding box center [410, 214] width 762 height 371
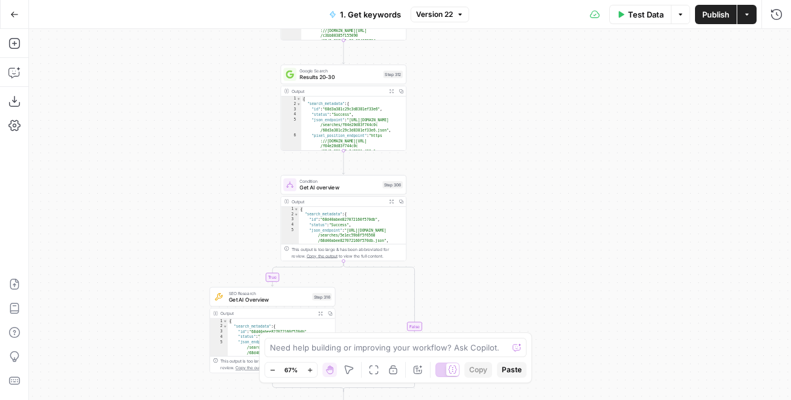
click at [465, 165] on div "true false true false Workflow Input Settings Inputs Google Search Results 1-10…" at bounding box center [410, 214] width 762 height 371
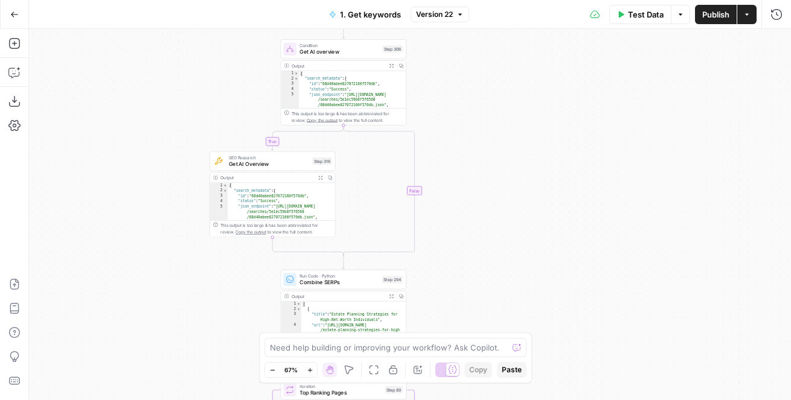
click at [466, 123] on div "true false true false Workflow Input Settings Inputs Google Search Results 1-10…" at bounding box center [410, 214] width 762 height 371
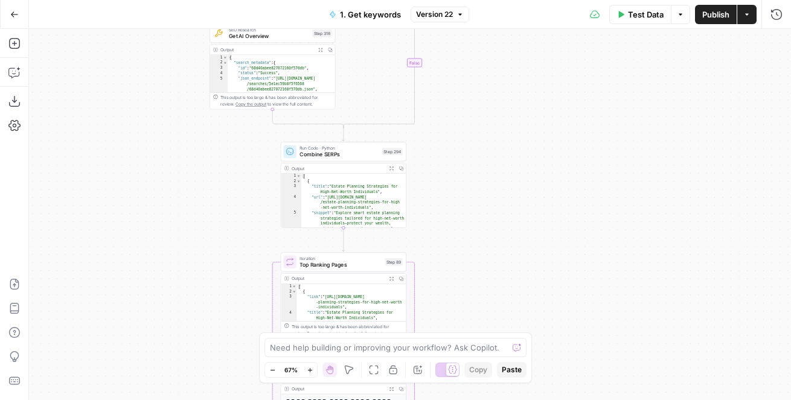
click at [476, 141] on div "true false true false Workflow Input Settings Inputs Google Search Results 1-10…" at bounding box center [410, 214] width 762 height 371
click at [460, 317] on div "true false true false Workflow Input Settings Inputs Google Search Results 1-10…" at bounding box center [410, 214] width 762 height 371
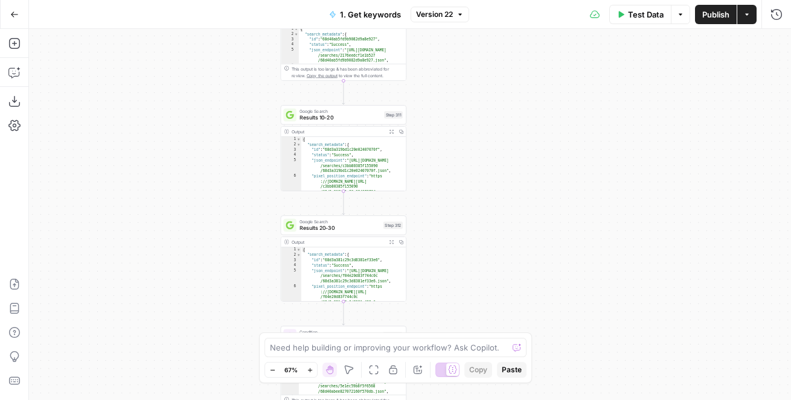
click at [458, 286] on div "true false true false Workflow Input Settings Inputs Google Search Results 1-10…" at bounding box center [410, 214] width 762 height 371
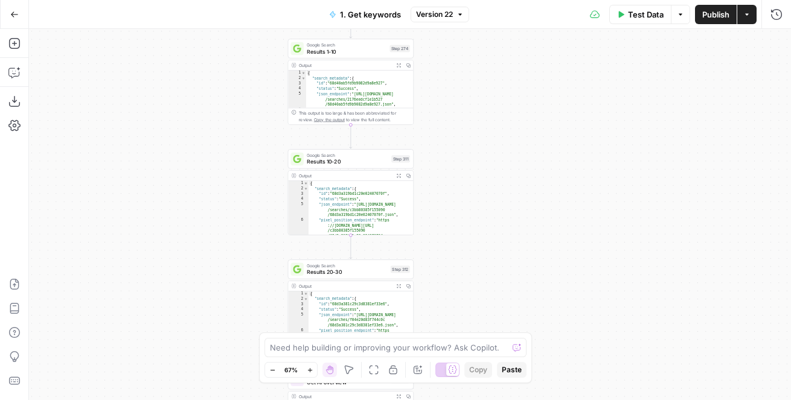
click at [465, 147] on div "true false true false Workflow Input Settings Inputs Google Search Results 1-10…" at bounding box center [410, 214] width 762 height 371
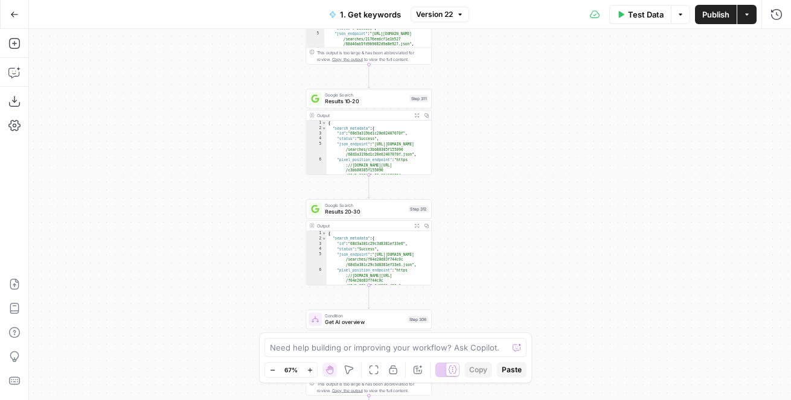
click at [530, 56] on div "true false true false Workflow Input Settings Inputs Google Search Results 1-10…" at bounding box center [410, 214] width 762 height 371
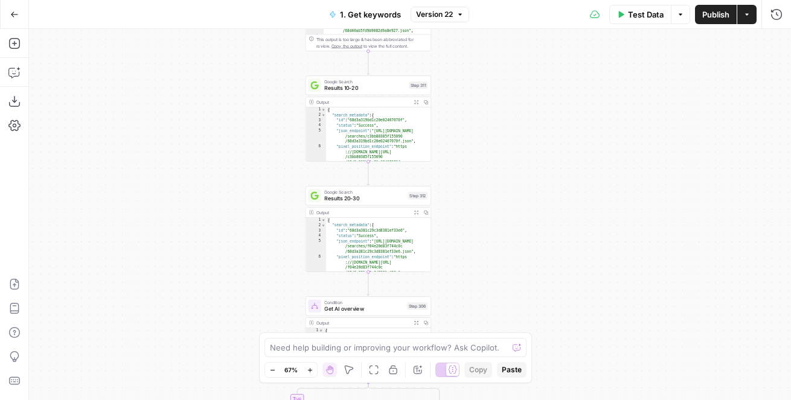
click at [530, 86] on div "true false true false Workflow Input Settings Inputs Google Search Results 1-10…" at bounding box center [410, 214] width 762 height 371
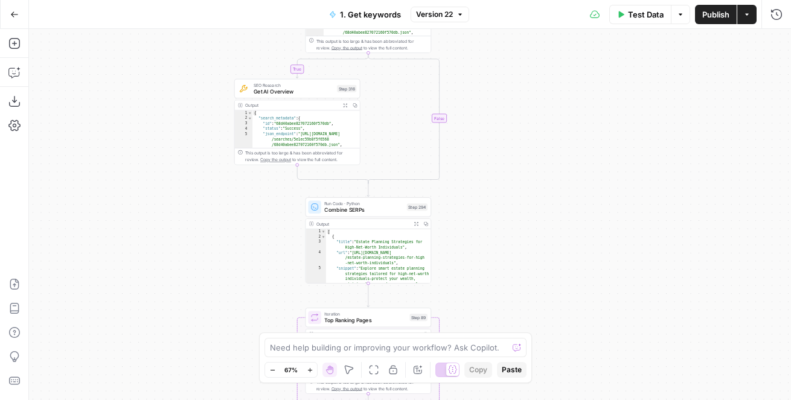
click at [536, 77] on div "true false true false Workflow Input Settings Inputs Google Search Results 1-10…" at bounding box center [410, 214] width 762 height 371
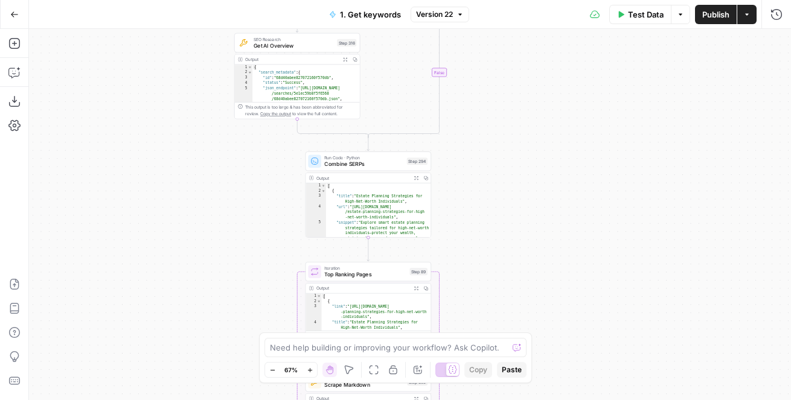
click at [536, 98] on div "true false true false Workflow Input Settings Inputs Google Search Results 1-10…" at bounding box center [410, 214] width 762 height 371
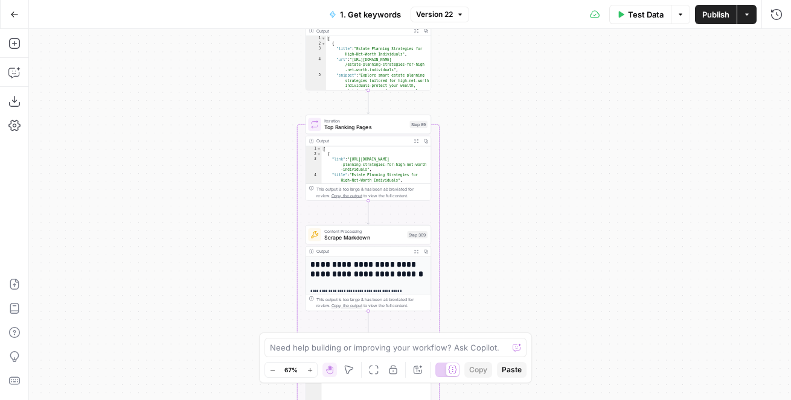
click at [528, 75] on div "true false true false Workflow Input Settings Inputs Google Search Results 1-10…" at bounding box center [410, 214] width 762 height 371
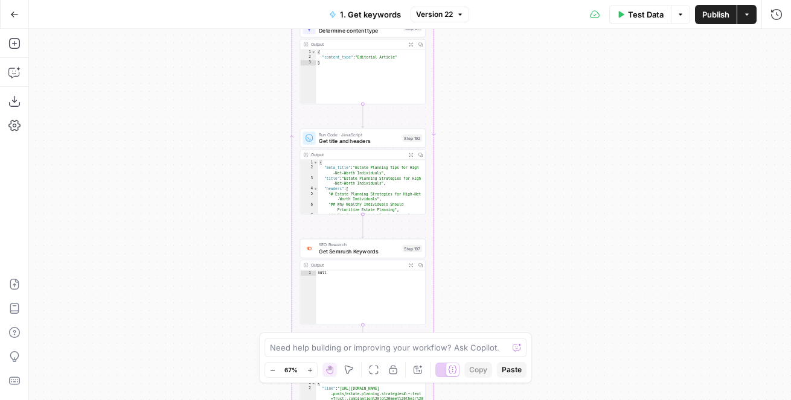
click at [528, 58] on div "true false true false Workflow Input Settings Inputs Google Search Results 1-10…" at bounding box center [410, 214] width 762 height 371
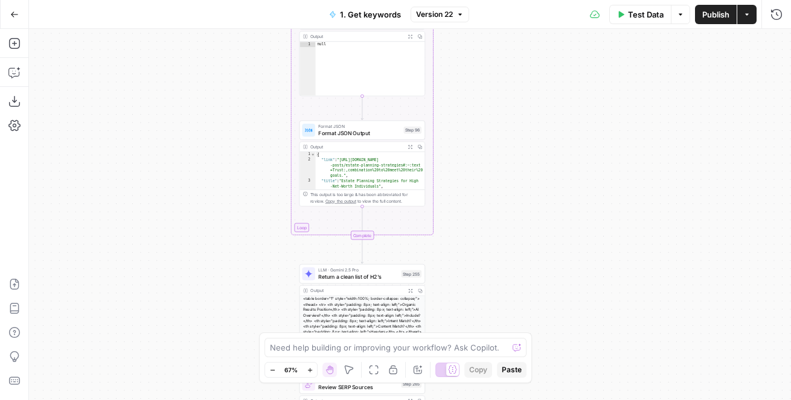
click at [527, 19] on div "Go Back 1. Get keywords Version 22 Test Data Options Publish Actions Run Histor…" at bounding box center [395, 200] width 791 height 400
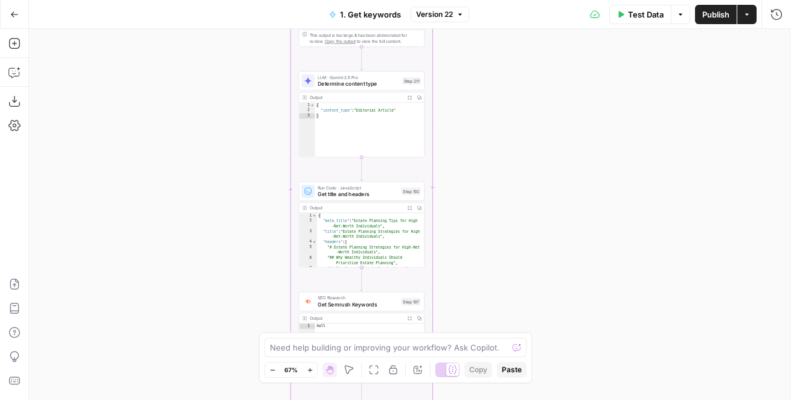
click at [489, 400] on html "LegalZoom New Home Browse Insights Opportunities Your Data Flightpath Recent Gr…" at bounding box center [395, 200] width 791 height 400
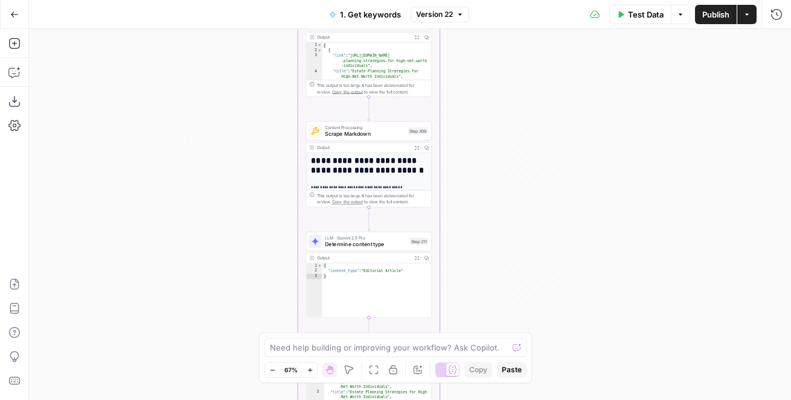
click at [477, 381] on body "LegalZoom New Home Browse Insights Opportunities Your Data Flightpath Recent Gr…" at bounding box center [395, 200] width 791 height 400
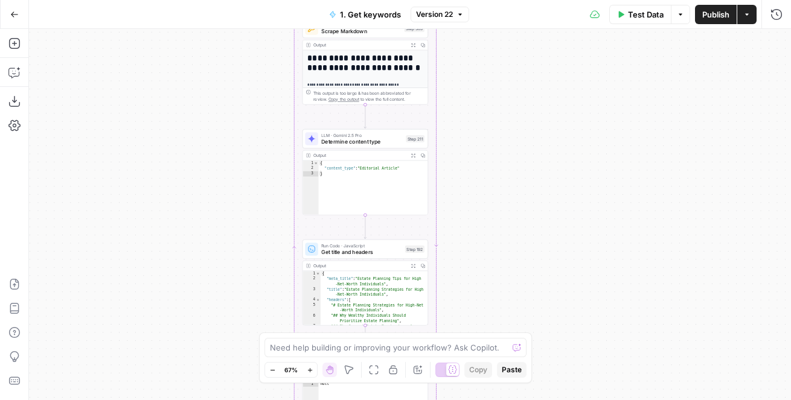
click at [485, 0] on html "LegalZoom New Home Browse Insights Opportunities Your Data Flightpath Recent Gr…" at bounding box center [395, 200] width 791 height 400
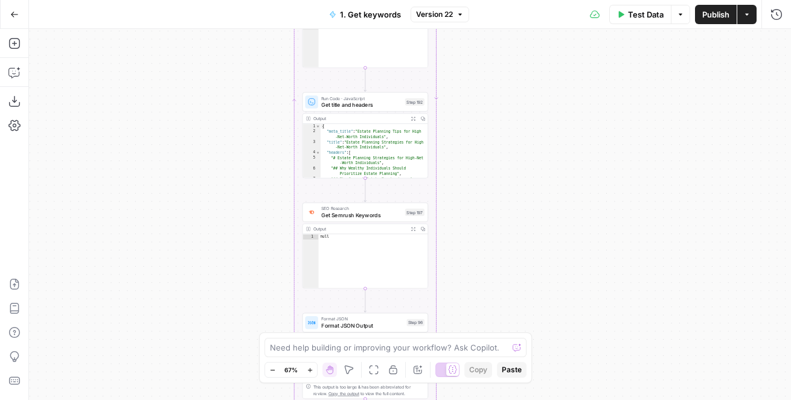
click at [485, 117] on div "true false true false Workflow Input Settings Inputs Google Search Results 1-10…" at bounding box center [410, 214] width 762 height 371
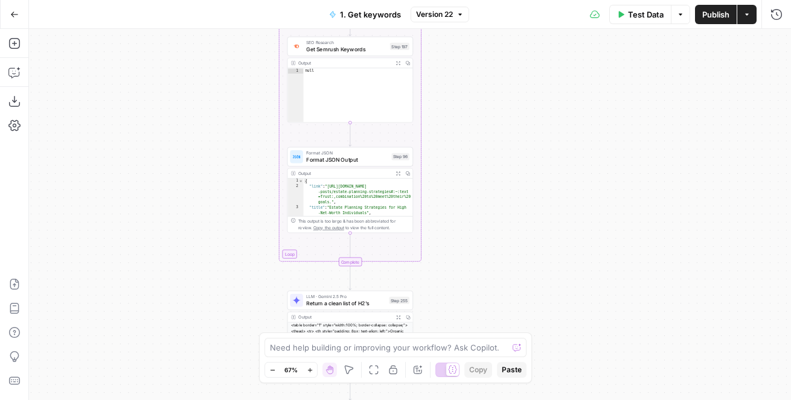
click at [515, 0] on html "LegalZoom New Home Browse Insights Opportunities Your Data Flightpath Recent Gr…" at bounding box center [395, 200] width 791 height 400
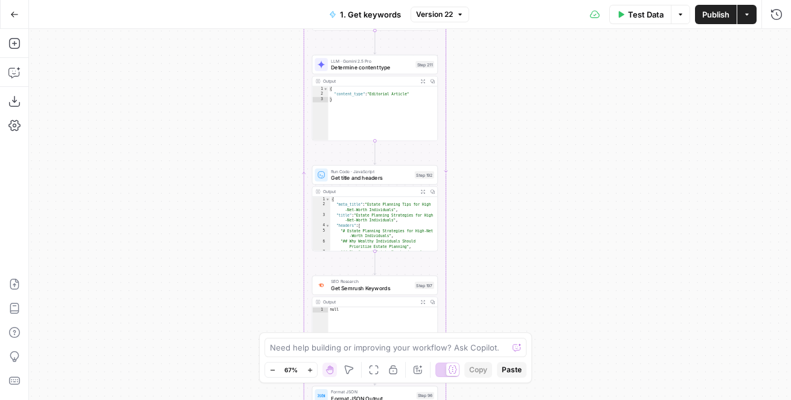
click at [532, 400] on html "LegalZoom New Home Browse Insights Opportunities Your Data Flightpath Recent Gr…" at bounding box center [395, 200] width 791 height 400
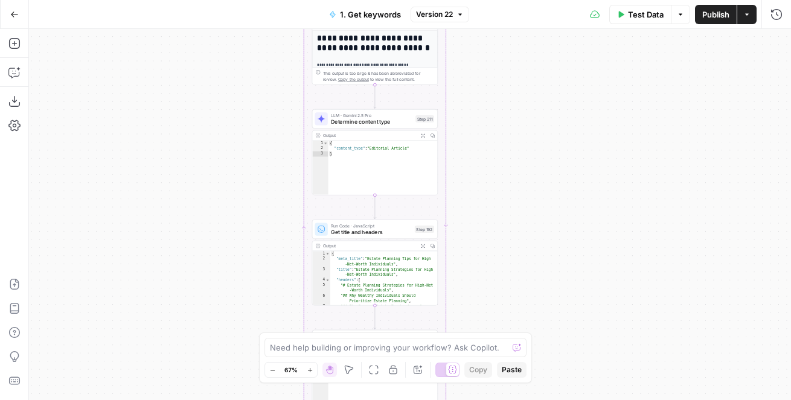
click at [504, 400] on html "LegalZoom New Home Browse Insights Opportunities Your Data Flightpath Recent Gr…" at bounding box center [395, 200] width 791 height 400
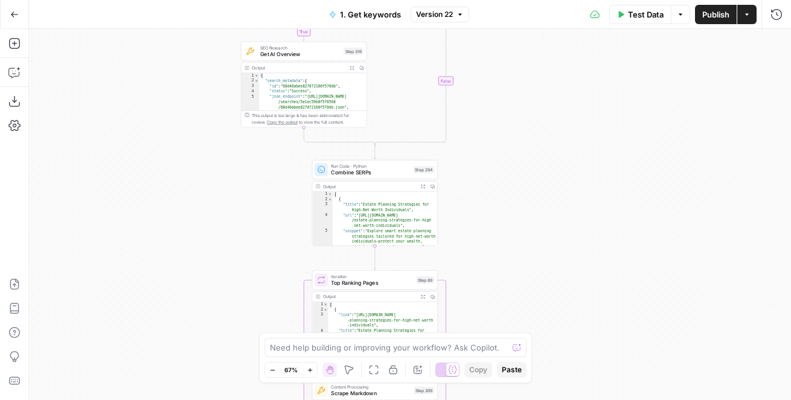
click at [500, 281] on div "true false true false Workflow Input Settings Inputs Google Search Results 1-10…" at bounding box center [410, 214] width 762 height 371
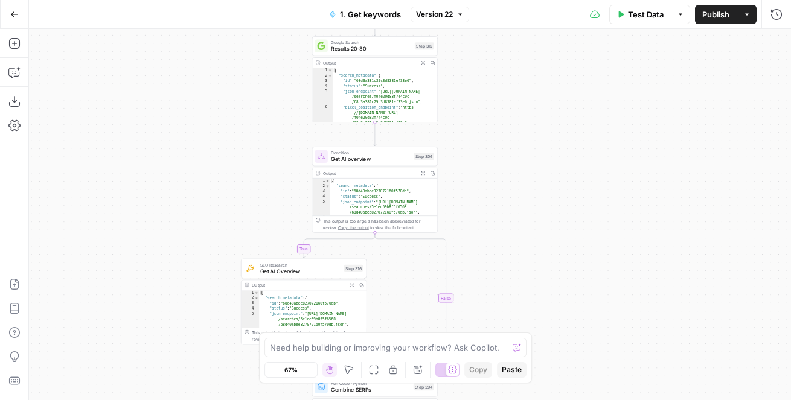
click at [501, 289] on div "true false true false Workflow Input Settings Inputs Google Search Results 1-10…" at bounding box center [410, 214] width 762 height 371
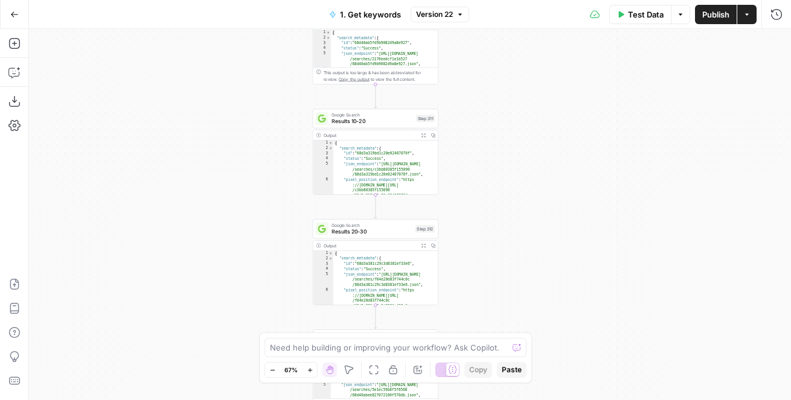
click at [502, 305] on div "true false true false Workflow Input Settings Inputs Google Search Results 1-10…" at bounding box center [410, 214] width 762 height 371
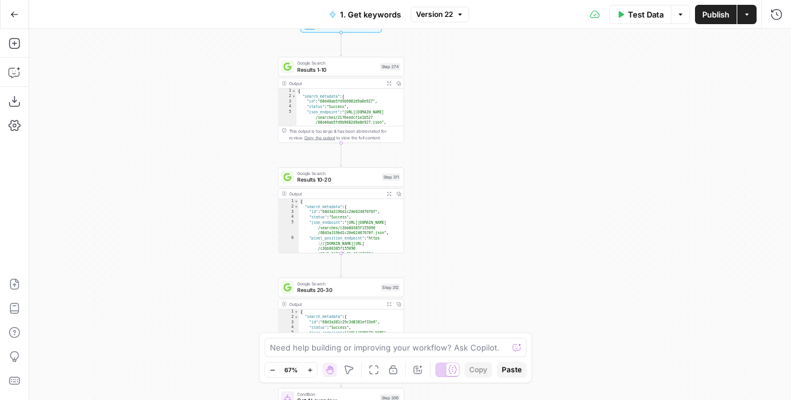
click at [461, 191] on div "true false true false Workflow Input Settings Inputs Google Search Results 1-10…" at bounding box center [410, 214] width 762 height 371
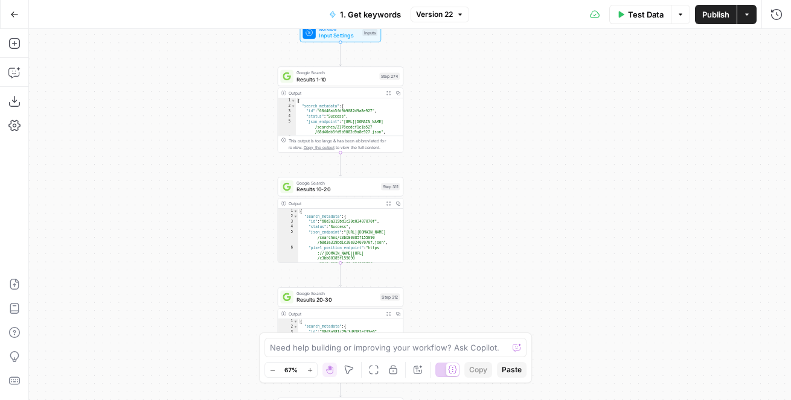
click at [472, 185] on div "true false true false Workflow Input Settings Inputs Google Search Results 1-10…" at bounding box center [410, 214] width 762 height 371
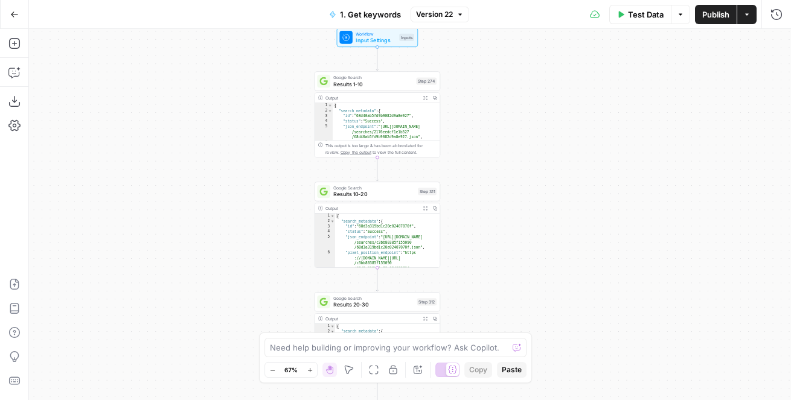
click at [577, 162] on div "true false true false Workflow Input Settings Inputs Google Search Results 1-10…" at bounding box center [410, 214] width 762 height 371
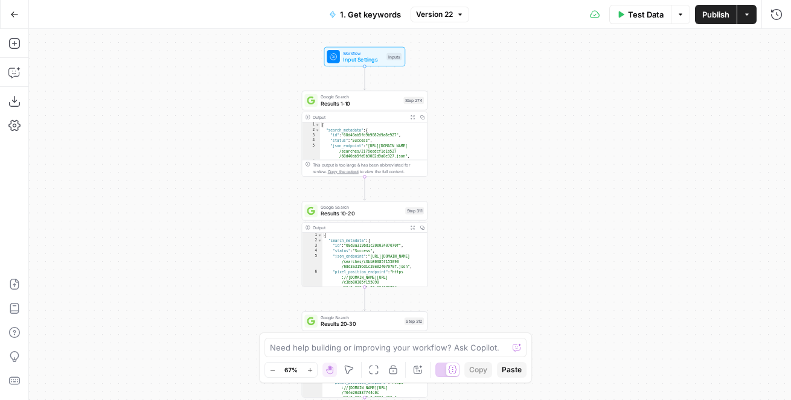
click at [549, 170] on div "true false true false Workflow Input Settings Inputs Google Search Results 1-10…" at bounding box center [410, 214] width 762 height 371
click at [440, 135] on div "true false true false Workflow Input Settings Inputs Google Search Results 1-10…" at bounding box center [410, 214] width 762 height 371
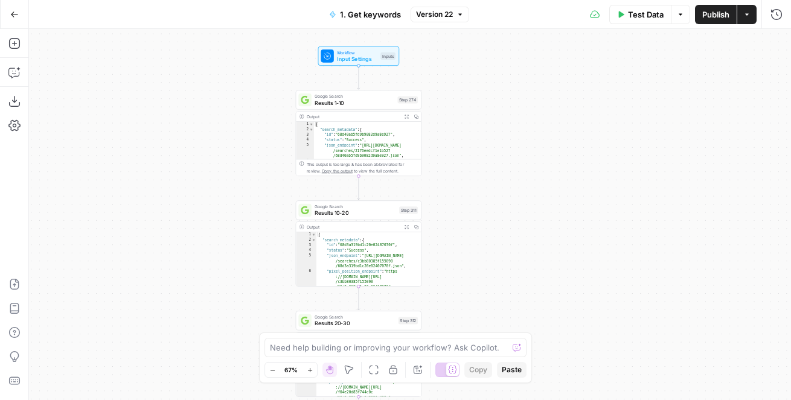
drag, startPoint x: 447, startPoint y: 135, endPoint x: 438, endPoint y: 132, distance: 9.5
click at [438, 132] on div "true false true false Workflow Input Settings Inputs Google Search Results 1-10…" at bounding box center [410, 214] width 762 height 371
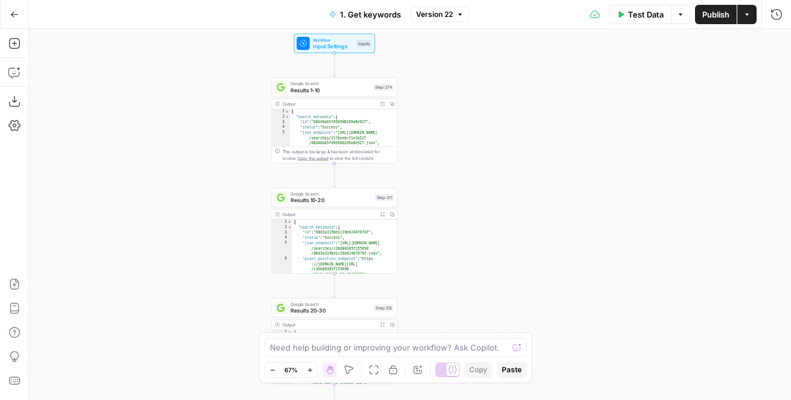
drag, startPoint x: 443, startPoint y: 152, endPoint x: 420, endPoint y: 138, distance: 26.8
click at [420, 138] on div "true false true false Workflow Input Settings Inputs Google Search Results 1-10…" at bounding box center [410, 214] width 762 height 371
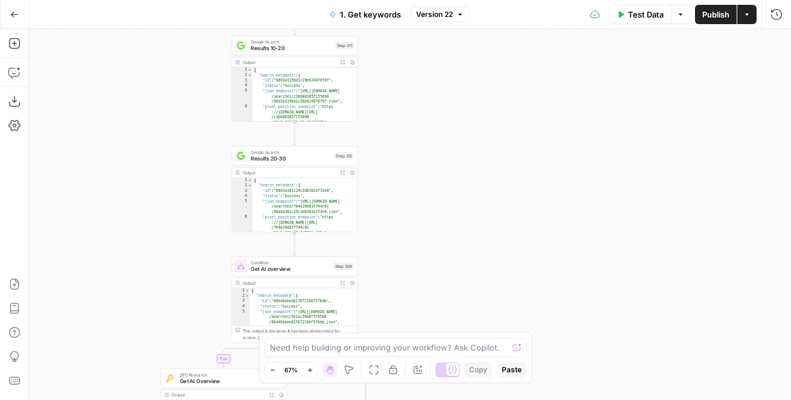
drag, startPoint x: 482, startPoint y: 280, endPoint x: 444, endPoint y: 132, distance: 152.8
click at [444, 132] on div "true false true false Workflow Input Settings Inputs Google Search Results 1-10…" at bounding box center [410, 214] width 762 height 371
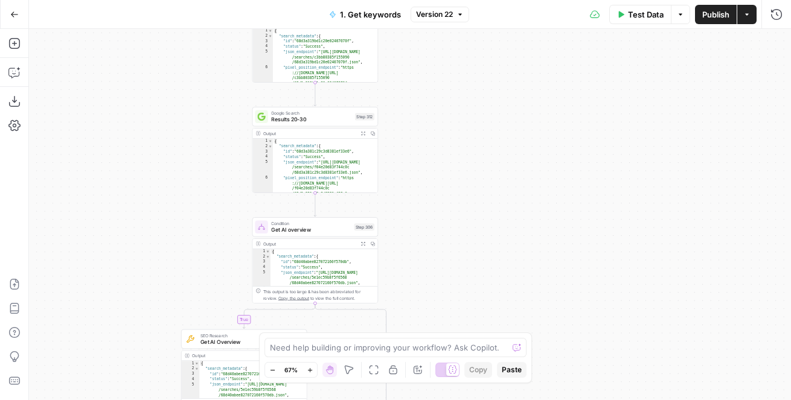
drag, startPoint x: 419, startPoint y: 231, endPoint x: 438, endPoint y: 191, distance: 43.5
click at [438, 191] on div "true false true false Workflow Input Settings Inputs Google Search Results 1-10…" at bounding box center [410, 214] width 762 height 371
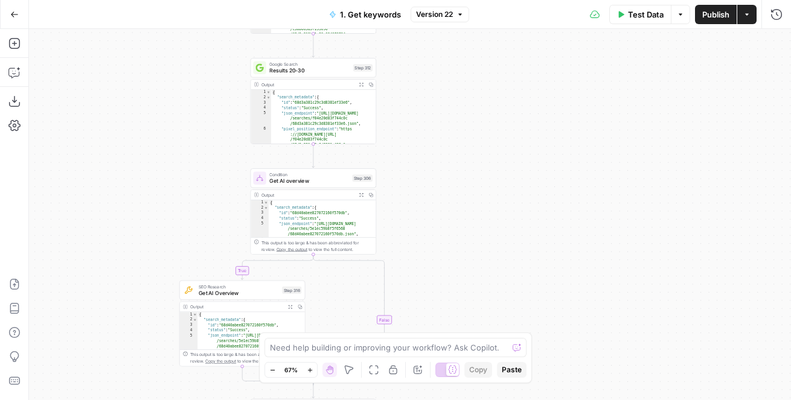
drag, startPoint x: 437, startPoint y: 203, endPoint x: 436, endPoint y: 152, distance: 51.3
click at [436, 152] on div "true false true false Workflow Input Settings Inputs Google Search Results 1-10…" at bounding box center [410, 214] width 762 height 371
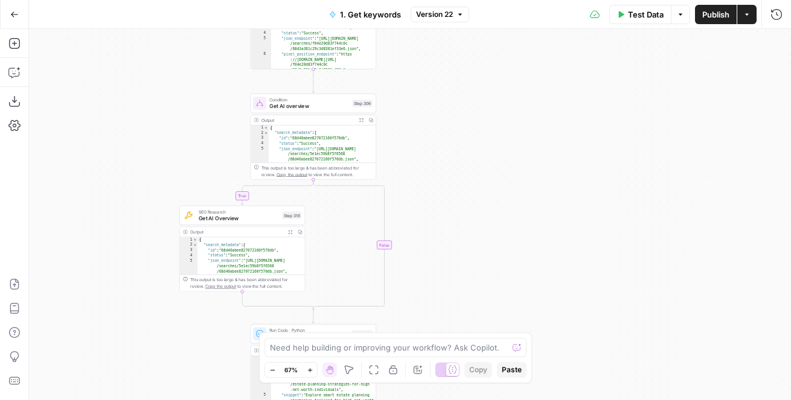
drag, startPoint x: 432, startPoint y: 245, endPoint x: 432, endPoint y: 173, distance: 71.9
click at [432, 173] on div "true false true false Workflow Input Settings Inputs Google Search Results 1-10…" at bounding box center [410, 214] width 762 height 371
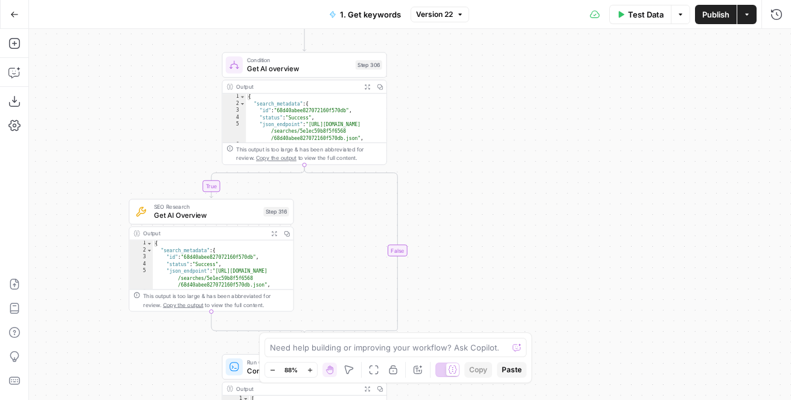
drag, startPoint x: 426, startPoint y: 186, endPoint x: 480, endPoint y: 162, distance: 58.7
click at [480, 162] on div "true false true false Workflow Input Settings Inputs Google Search Results 1-10…" at bounding box center [410, 214] width 762 height 371
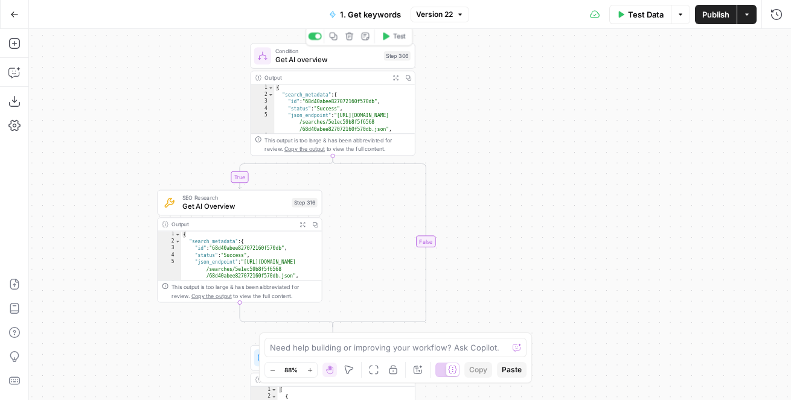
click at [316, 59] on span "Get AI overview" at bounding box center [327, 59] width 104 height 11
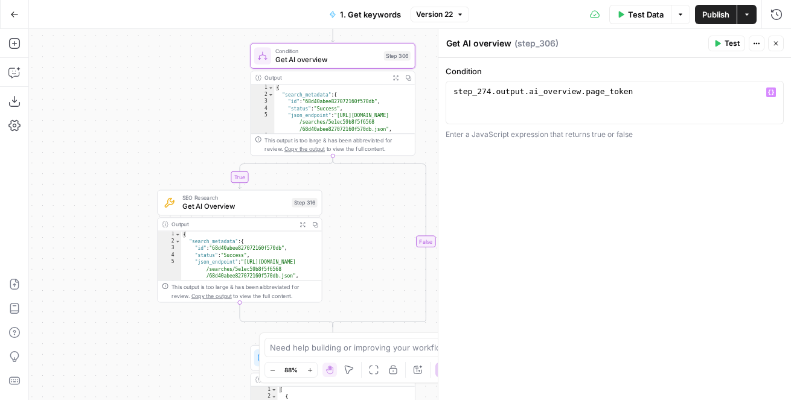
click at [667, 103] on div "step_274 . output . ai_overview . page_token" at bounding box center [614, 113] width 327 height 54
drag, startPoint x: 581, startPoint y: 92, endPoint x: 360, endPoint y: 90, distance: 220.4
click at [360, 90] on body "LegalZoom New Home Browse Insights Opportunities Your Data Flightpath Recent Gr…" at bounding box center [395, 200] width 791 height 400
click at [711, 97] on div "step_274 . output . ai_overview . page_token &&" at bounding box center [614, 113] width 327 height 54
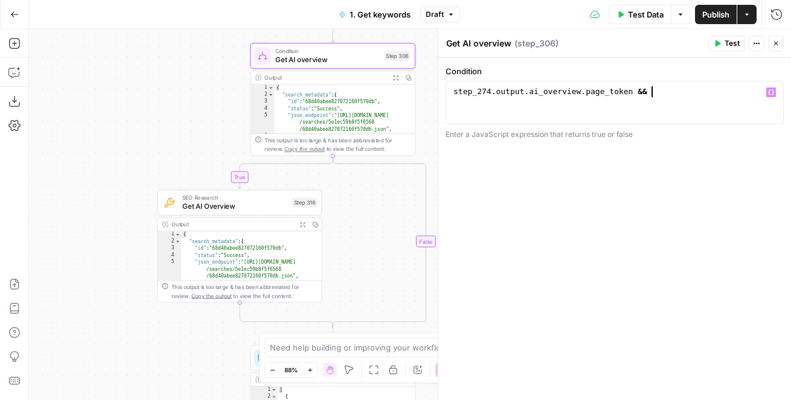
paste textarea "**********"
type textarea "**********"
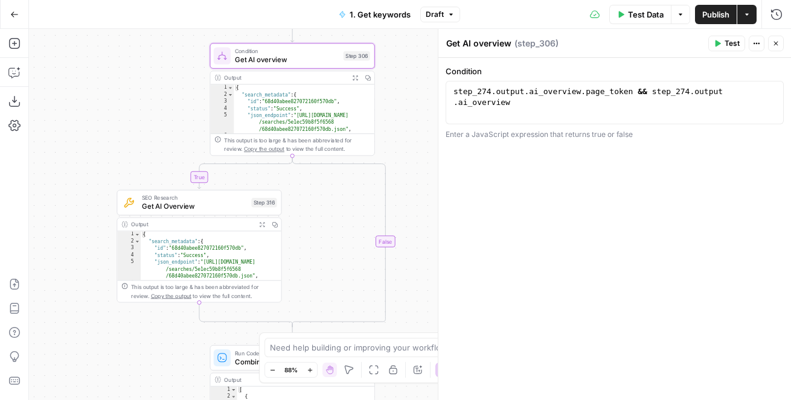
drag, startPoint x: 138, startPoint y: 144, endPoint x: 53, endPoint y: 144, distance: 85.7
click at [53, 144] on div "true true false false Workflow Input Settings Inputs Google Search Results 1-10…" at bounding box center [410, 214] width 762 height 371
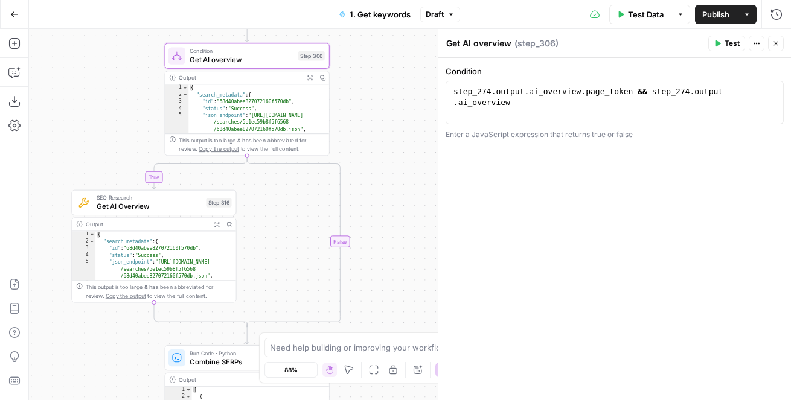
click at [625, 84] on div "**********" at bounding box center [615, 102] width 338 height 43
click at [614, 87] on div "step_274 . output . ai_overview . page_token && step_274 . output . ai_overview" at bounding box center [614, 124] width 327 height 76
drag, startPoint x: 90, startPoint y: 138, endPoint x: 90, endPoint y: 320, distance: 181.8
click at [90, 320] on div "true true false false Workflow Input Settings Inputs Google Search Results 1-10…" at bounding box center [410, 214] width 762 height 371
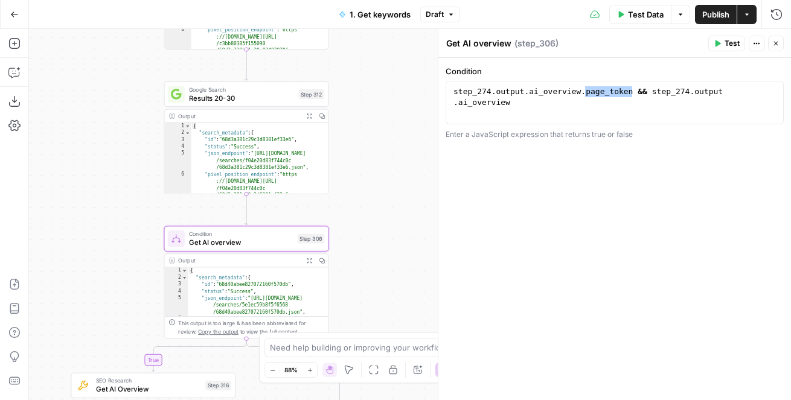
drag, startPoint x: 116, startPoint y: 118, endPoint x: 116, endPoint y: 335, distance: 216.8
click at [116, 335] on div "true true false false Workflow Input Settings Inputs Google Search Results 1-10…" at bounding box center [410, 214] width 762 height 371
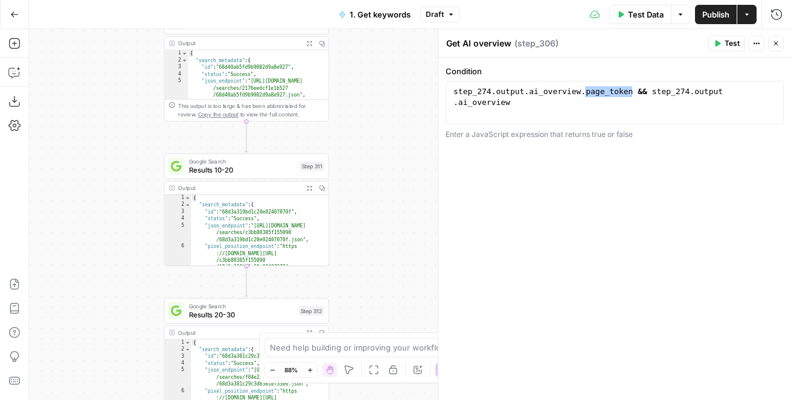
drag, startPoint x: 125, startPoint y: 147, endPoint x: 125, endPoint y: 260, distance: 112.9
click at [125, 260] on div "true true false false Workflow Input Settings Inputs Google Search Results 1-10…" at bounding box center [410, 214] width 762 height 371
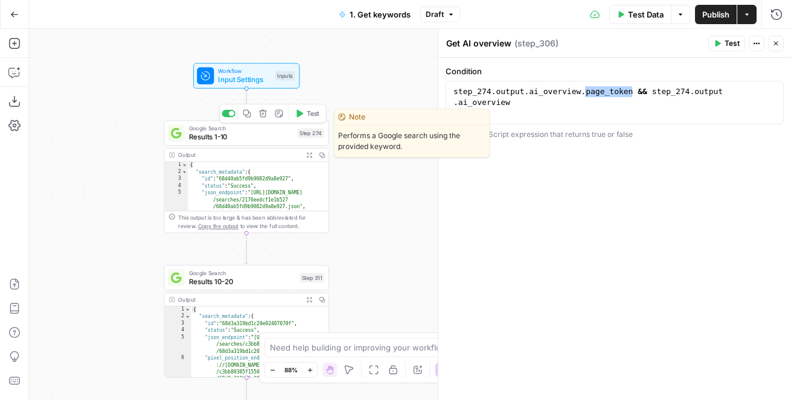
click at [221, 135] on span "Results 1-10" at bounding box center [241, 137] width 104 height 11
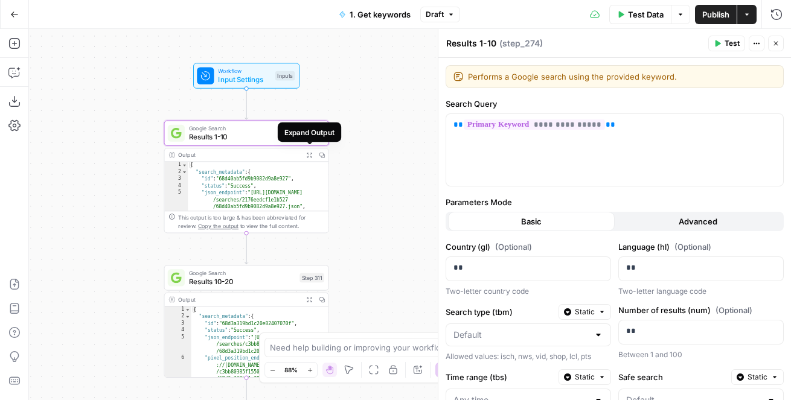
click at [308, 159] on button "Expand Output" at bounding box center [309, 155] width 13 height 13
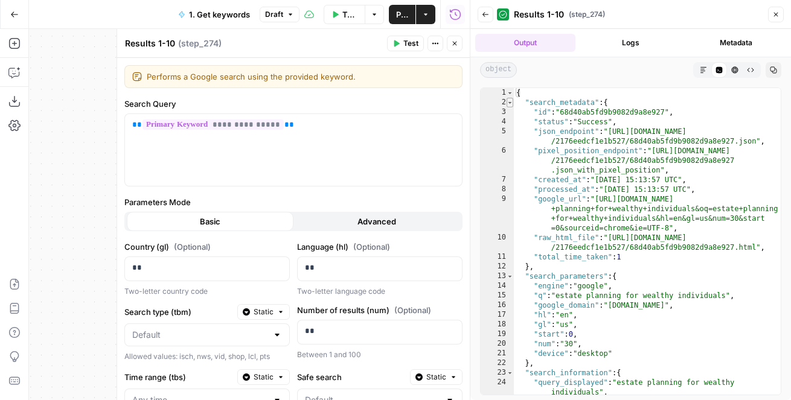
type textarea "*"
click at [511, 101] on span "Toggle code folding, rows 2 through 12" at bounding box center [510, 103] width 7 height 10
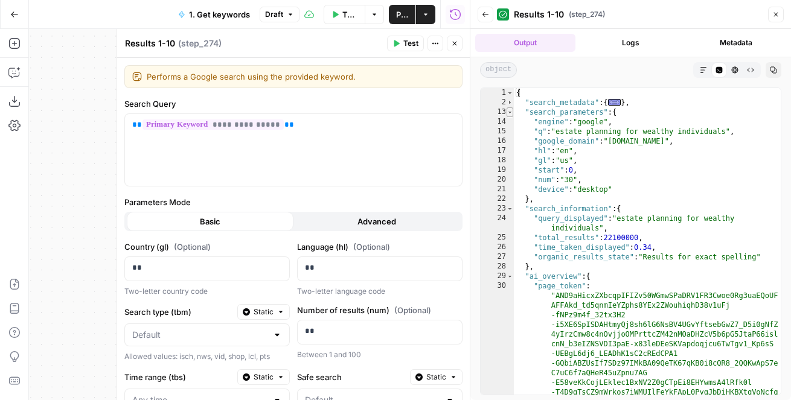
click at [511, 112] on span "Toggle code folding, rows 13 through 22" at bounding box center [510, 112] width 7 height 10
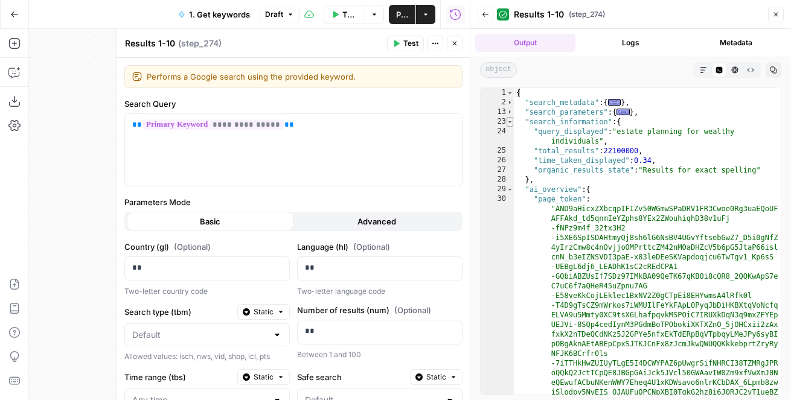
click at [511, 122] on span "Toggle code folding, rows 23 through 28" at bounding box center [510, 122] width 7 height 10
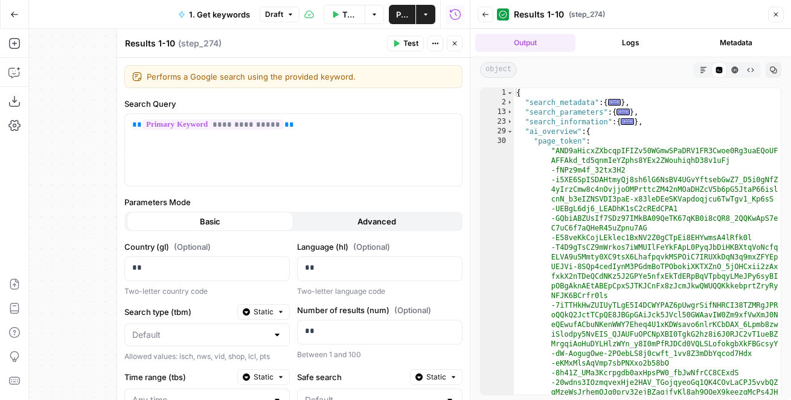
drag, startPoint x: 512, startPoint y: 130, endPoint x: 582, endPoint y: 178, distance: 84.4
click at [582, 178] on div "* 1 2 13 23 29 30 { "search_metadata" : { ... } , "search_parameters" : { ... }…" at bounding box center [630, 242] width 301 height 308
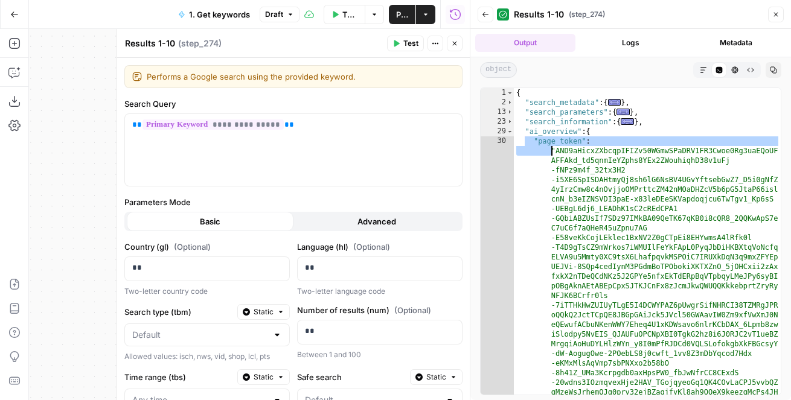
drag, startPoint x: 525, startPoint y: 146, endPoint x: 665, endPoint y: 287, distance: 198.5
click at [665, 287] on div "{ "search_metadata" : { ... } , "search_parameters" : { ... } , "search_informa…" at bounding box center [647, 396] width 267 height 616
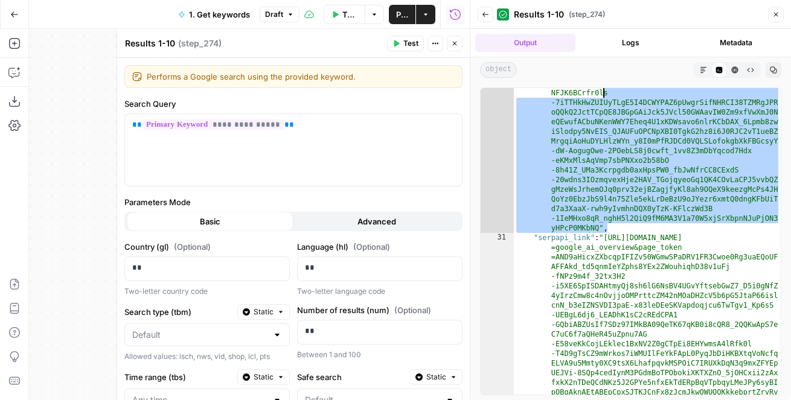
scroll to position [0, 0]
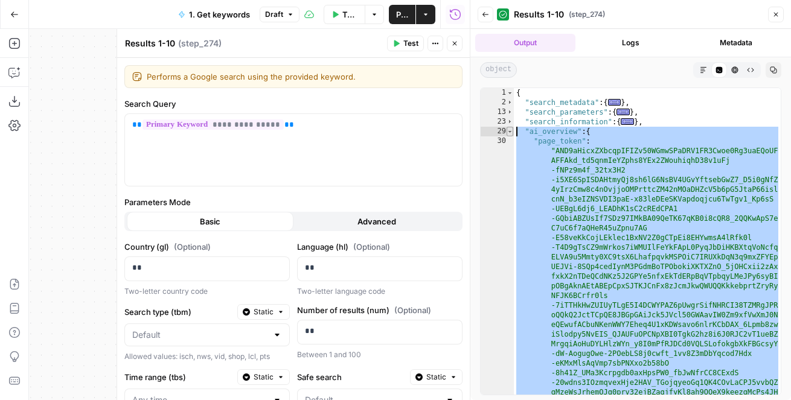
drag, startPoint x: 652, startPoint y: 197, endPoint x: 511, endPoint y: 135, distance: 153.6
click at [511, 135] on div "1 2 13 23 29 30 { "search_metadata" : { ... } , "search_parameters" : { ... } ,…" at bounding box center [630, 242] width 301 height 308
click at [512, 130] on span "Toggle code folding, rows 29 through 32" at bounding box center [510, 132] width 7 height 10
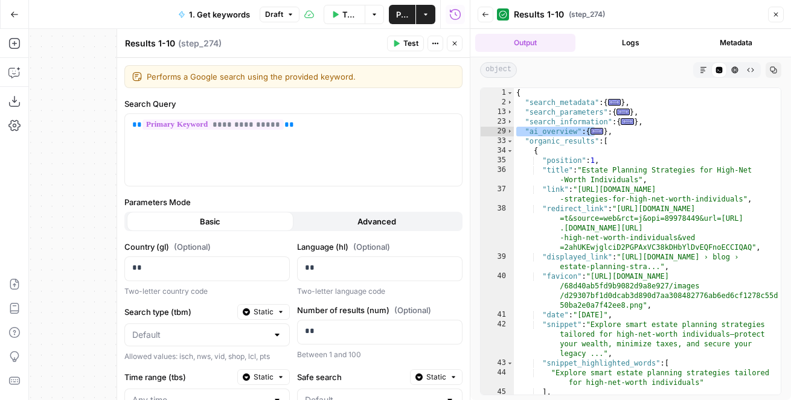
click at [457, 43] on icon "button" at bounding box center [454, 43] width 7 height 7
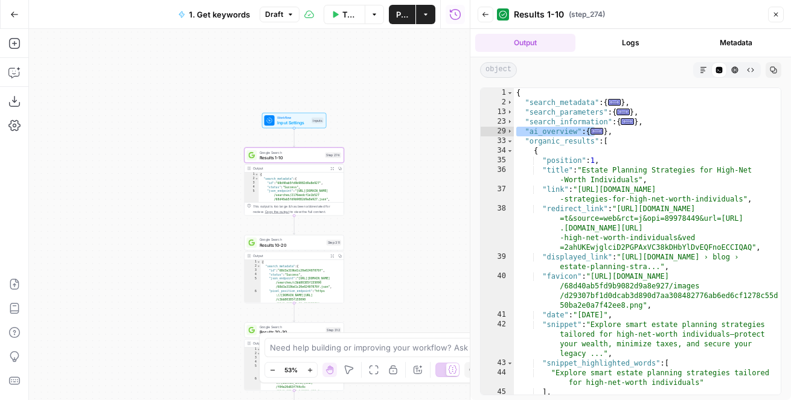
drag, startPoint x: 386, startPoint y: 196, endPoint x: 386, endPoint y: 136, distance: 59.8
click at [386, 136] on div "true true false false Workflow Input Settings Inputs Google Search Results 1-10…" at bounding box center [249, 214] width 441 height 371
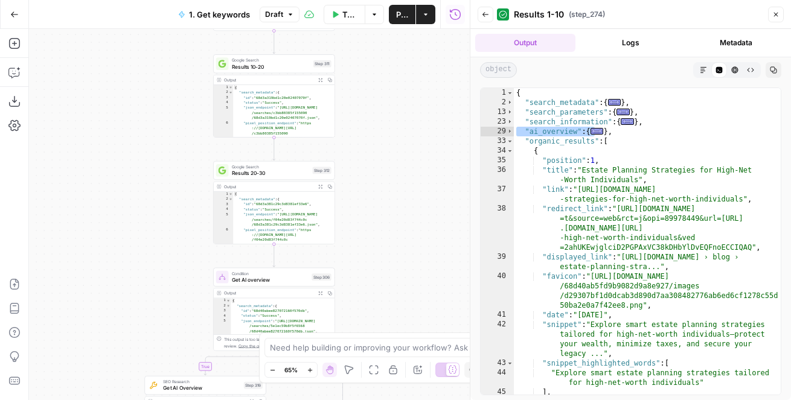
drag, startPoint x: 386, startPoint y: 226, endPoint x: 420, endPoint y: 56, distance: 174.2
click at [419, 56] on div "true true false false Workflow Input Settings Inputs Google Search Results 1-10…" at bounding box center [249, 214] width 441 height 371
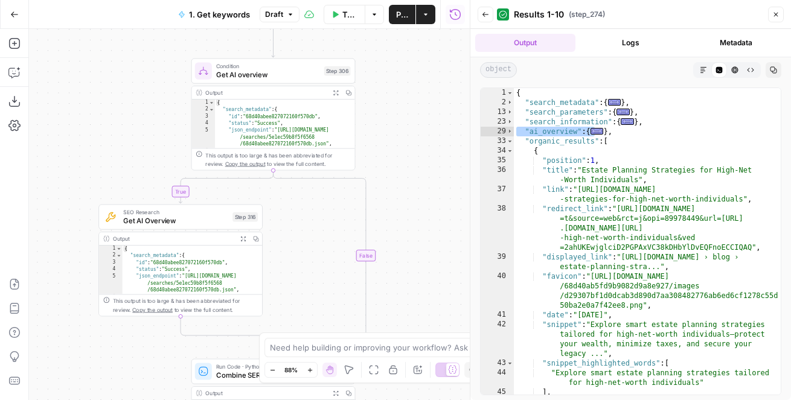
drag, startPoint x: 405, startPoint y: 208, endPoint x: 434, endPoint y: 208, distance: 29.0
click at [434, 208] on div "true true false false Workflow Input Settings Inputs Google Search Results 1-10…" at bounding box center [249, 214] width 441 height 371
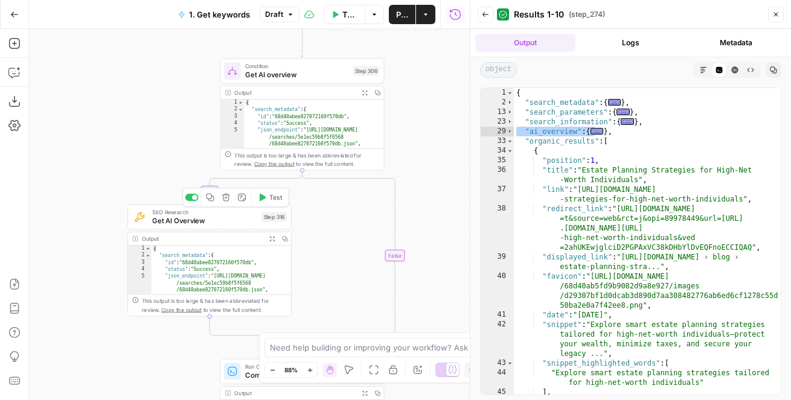
click at [156, 216] on span "Get AI Overview" at bounding box center [204, 221] width 105 height 11
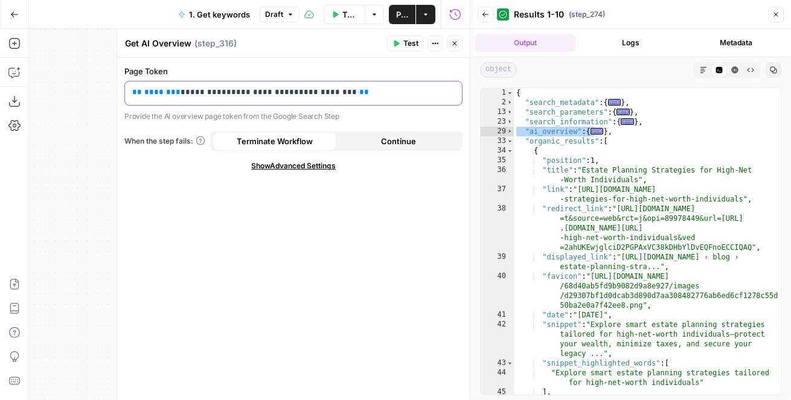
click at [170, 87] on p "**********" at bounding box center [293, 92] width 322 height 12
click at [160, 93] on span "********" at bounding box center [162, 92] width 36 height 8
click at [187, 93] on span "********" at bounding box center [203, 92] width 36 height 8
click at [235, 93] on span "**********" at bounding box center [260, 92] width 58 height 8
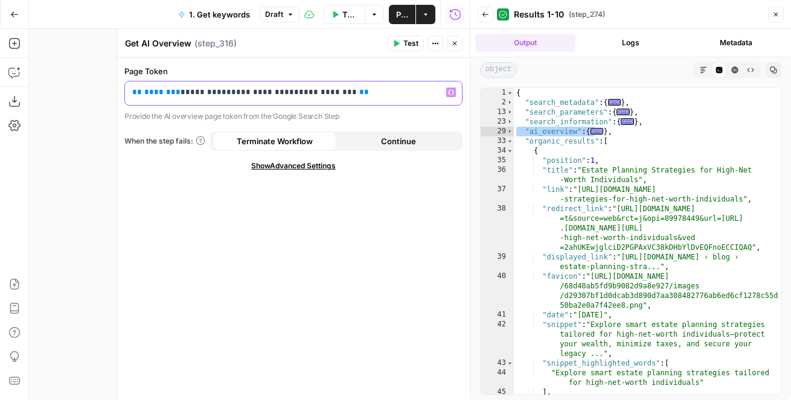
click at [235, 93] on span "**********" at bounding box center [260, 92] width 58 height 8
click at [323, 94] on p "**********" at bounding box center [293, 92] width 322 height 12
click at [304, 93] on span "**********" at bounding box center [325, 92] width 53 height 8
click at [510, 132] on span "Toggle code folding, rows 29 through 32" at bounding box center [510, 132] width 7 height 10
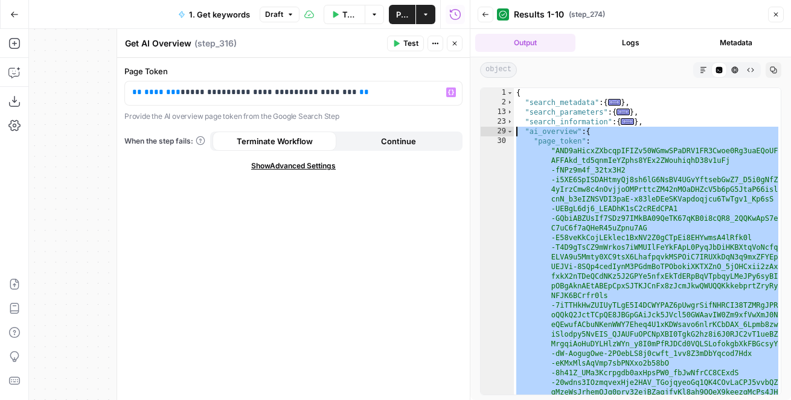
click at [454, 42] on icon "button" at bounding box center [454, 43] width 7 height 7
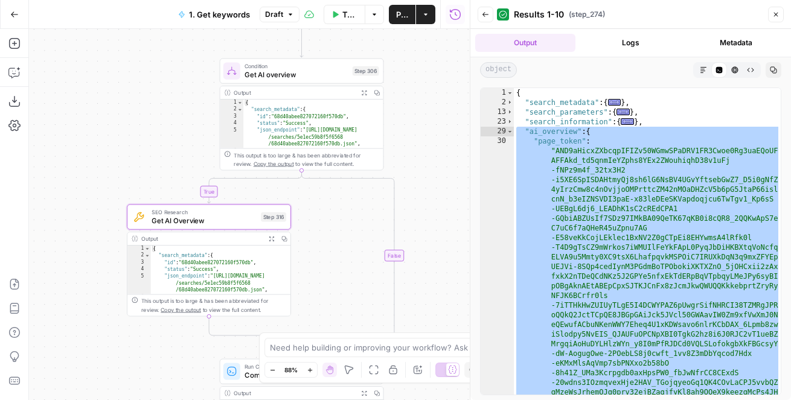
drag, startPoint x: 423, startPoint y: 173, endPoint x: 353, endPoint y: 173, distance: 69.4
click at [353, 173] on div "true true false false Workflow Input Settings Inputs Google Search Results 1-10…" at bounding box center [249, 214] width 441 height 371
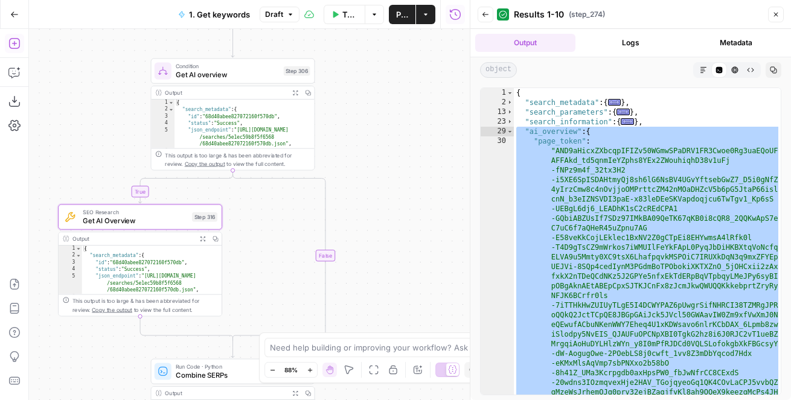
click at [13, 48] on icon "button" at bounding box center [14, 43] width 12 height 12
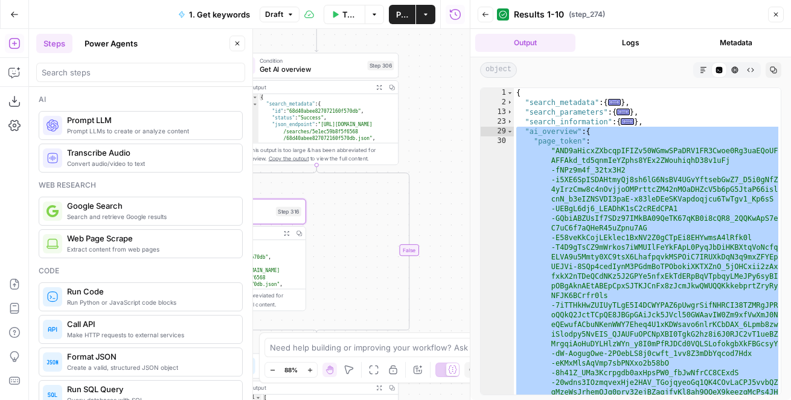
drag, startPoint x: 327, startPoint y: 98, endPoint x: 190, endPoint y: 84, distance: 137.2
click at [190, 84] on body "LegalZoom New Home Browse Insights Opportunities Your Data Flightpath Recent Gr…" at bounding box center [395, 200] width 791 height 400
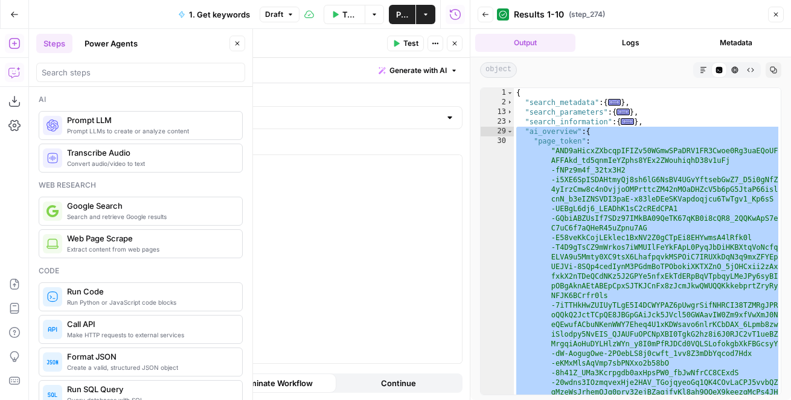
drag, startPoint x: 68, startPoint y: 299, endPoint x: 8, endPoint y: 72, distance: 234.9
click at [10, 72] on icon "button" at bounding box center [14, 72] width 12 height 12
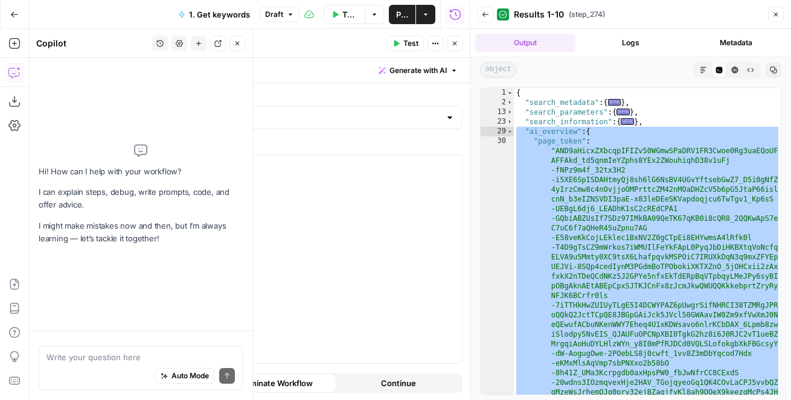
click at [117, 360] on textarea at bounding box center [140, 357] width 188 height 12
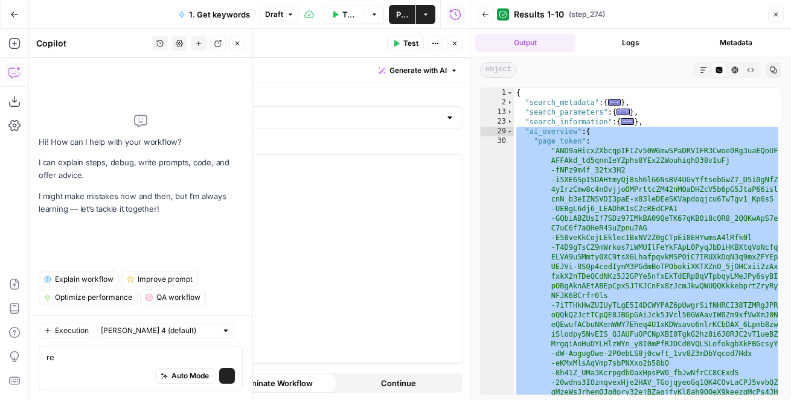
type textarea "r"
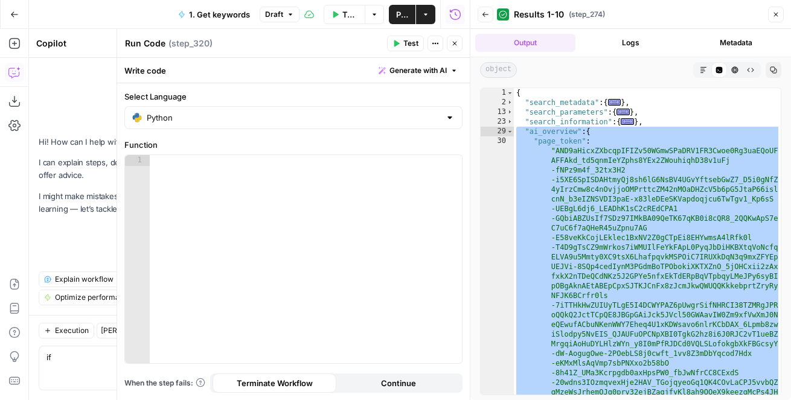
type textarea "if"
click at [461, 47] on button "Close" at bounding box center [455, 44] width 16 height 16
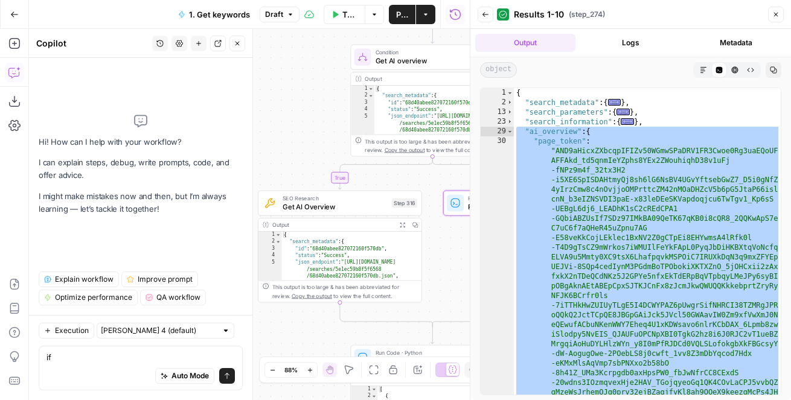
click at [405, 223] on icon "button" at bounding box center [403, 225] width 6 height 6
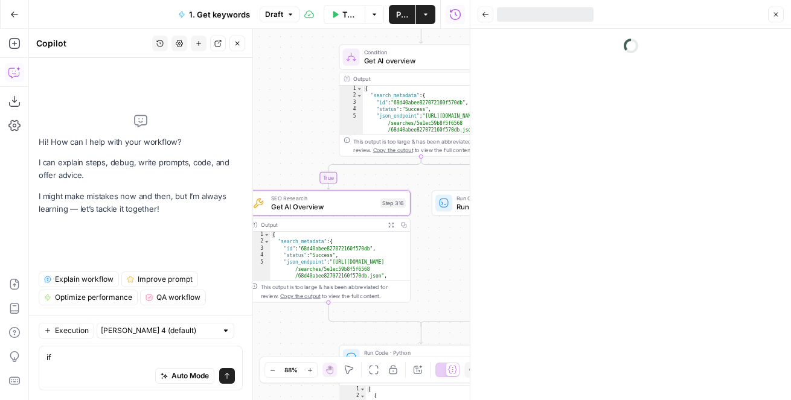
drag, startPoint x: 319, startPoint y: 96, endPoint x: 188, endPoint y: 96, distance: 130.4
click at [188, 96] on body "LegalZoom New Home Browse Insights Opportunities Your Data Flightpath Recent Gr…" at bounding box center [395, 200] width 791 height 400
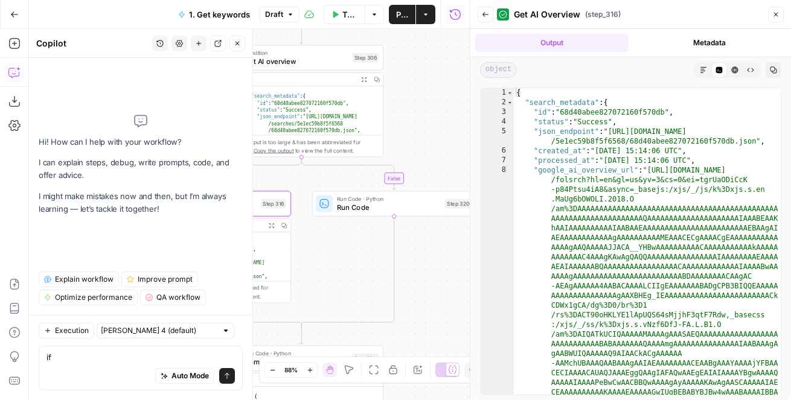
drag, startPoint x: 407, startPoint y: 84, endPoint x: 387, endPoint y: 109, distance: 32.3
click at [387, 109] on div "true true false false Workflow Input Settings Inputs Google Search Results 1-10…" at bounding box center [249, 214] width 441 height 371
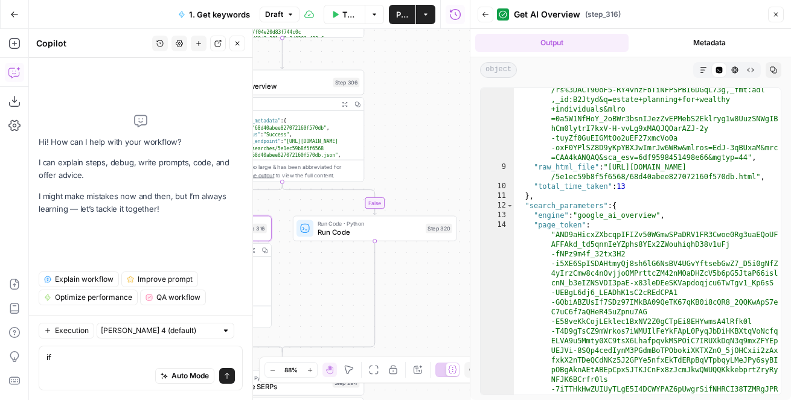
scroll to position [496, 0]
click at [510, 207] on span "Toggle code folding, rows 12 through 15" at bounding box center [510, 206] width 7 height 10
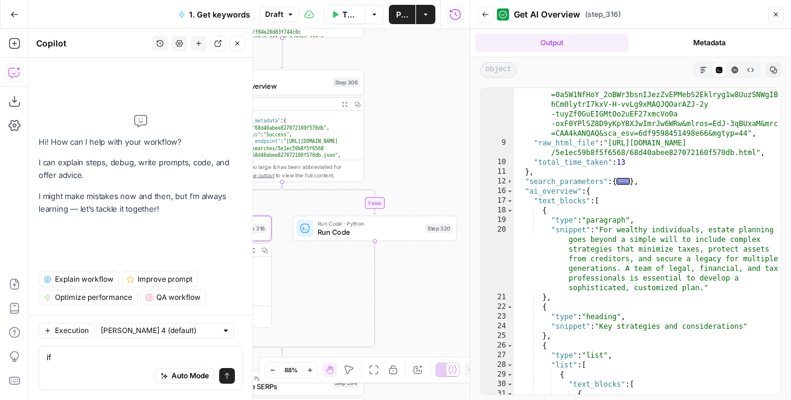
scroll to position [520, 0]
click at [550, 196] on div ""google_ai_overview_url" : "https://www.google.com/async /folsrch?hl=en&gl=us&y…" at bounding box center [647, 50] width 267 height 809
type textarea "**********"
click at [550, 196] on div ""google_ai_overview_url" : "https://www.google.com/async /folsrch?hl=en&gl=us&y…" at bounding box center [647, 50] width 267 height 809
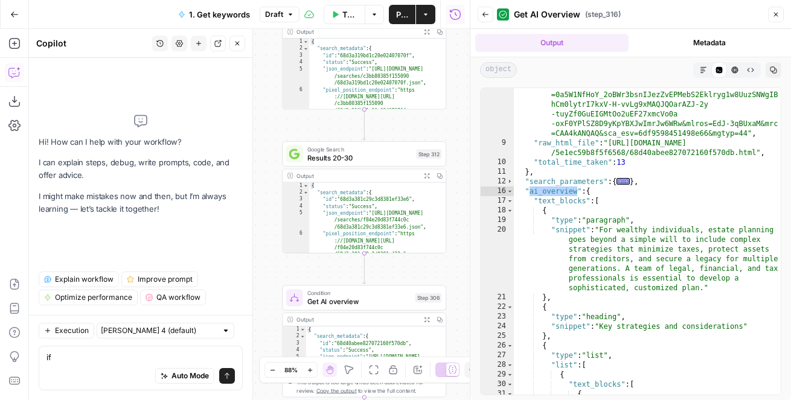
drag, startPoint x: 385, startPoint y: 160, endPoint x: 466, endPoint y: 376, distance: 230.5
click at [466, 376] on body "LegalZoom New Home Browse Insights Opportunities Your Data Flightpath Recent Gr…" at bounding box center [395, 200] width 791 height 400
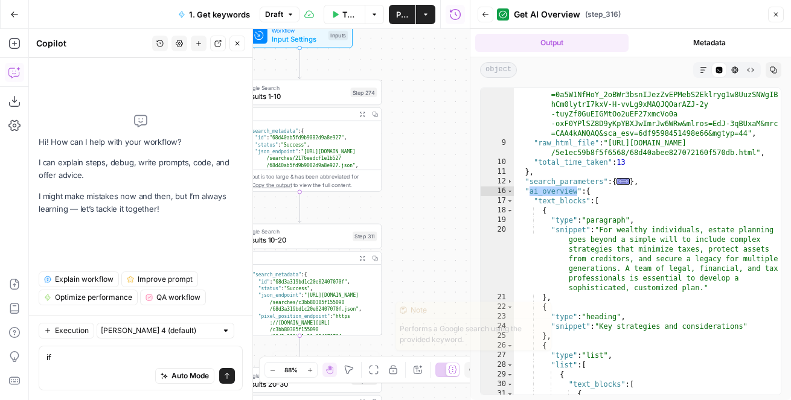
drag, startPoint x: 456, startPoint y: 109, endPoint x: 449, endPoint y: 342, distance: 233.2
click at [449, 342] on div "true true false false Workflow Input Settings Inputs Google Search Results 1-10…" at bounding box center [249, 214] width 441 height 371
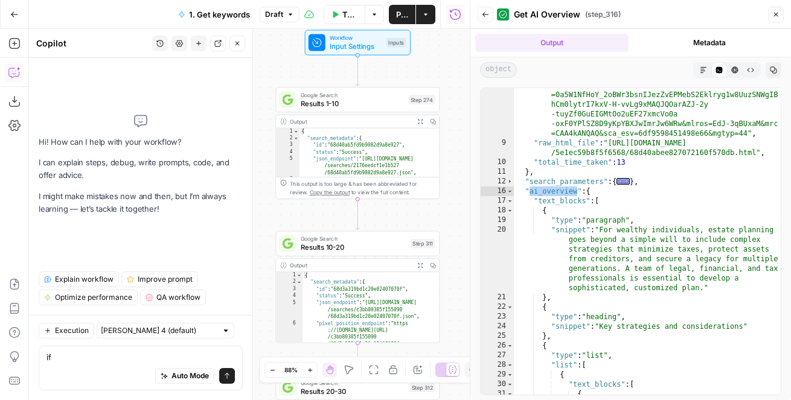
drag, startPoint x: 446, startPoint y: 220, endPoint x: 397, endPoint y: 78, distance: 150.1
click at [397, 78] on div "true true false false Workflow Input Settings Inputs Google Search Results 1-10…" at bounding box center [249, 214] width 441 height 371
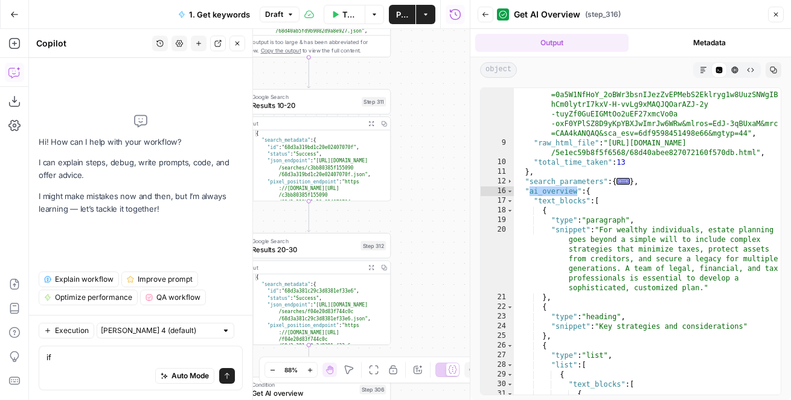
drag, startPoint x: 438, startPoint y: 276, endPoint x: 438, endPoint y: 63, distance: 212.5
click at [438, 63] on div "true true false false Workflow Input Settings Inputs Google Search Results 1-10…" at bounding box center [249, 214] width 441 height 371
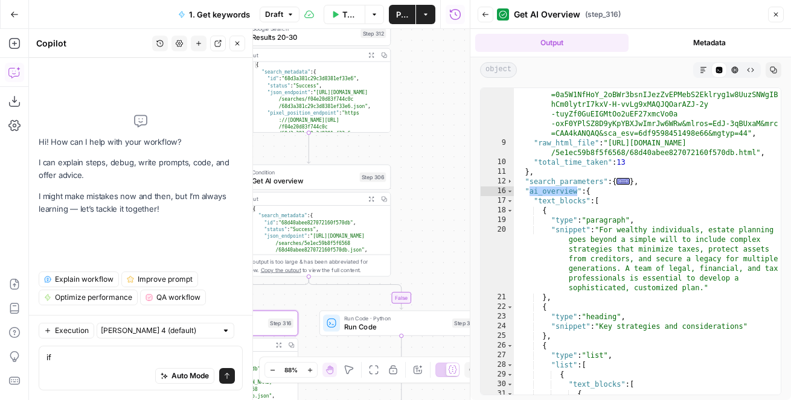
click at [423, 320] on span "Run Code · Python" at bounding box center [396, 319] width 104 height 8
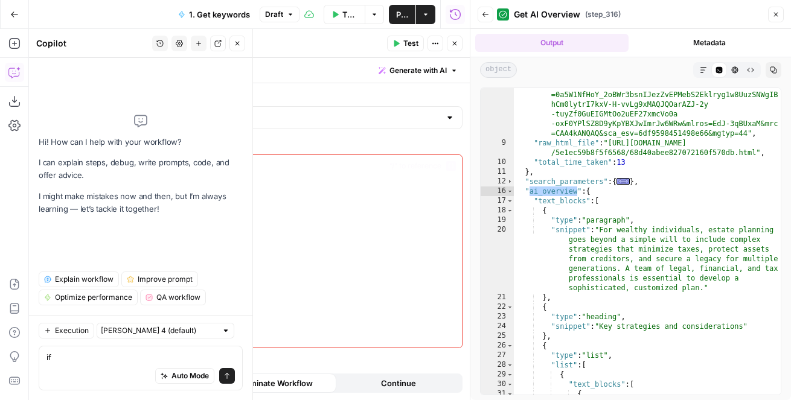
click at [78, 370] on div "Auto Mode Send" at bounding box center [140, 377] width 188 height 27
click at [54, 358] on textarea "if ai_overview" at bounding box center [140, 357] width 188 height 12
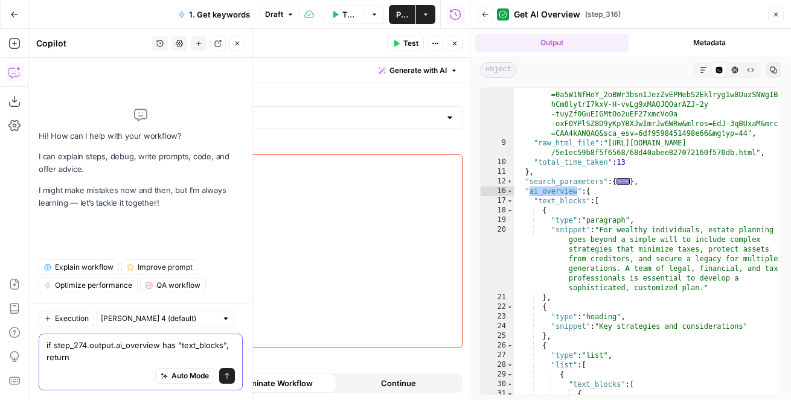
click at [84, 345] on textarea "if step_274.output.ai_overview has "text_blocks", return" at bounding box center [140, 351] width 188 height 24
click at [133, 345] on textarea "if step_274.output.ai_overview has "text_blocks", return" at bounding box center [140, 351] width 188 height 24
click at [135, 345] on textarea "if step_274.output.ai_overview has "text_blocks", return" at bounding box center [140, 351] width 188 height 24
click at [118, 357] on textarea "if step_274.output.ai_overview has "text_blocks", return" at bounding box center [140, 351] width 188 height 24
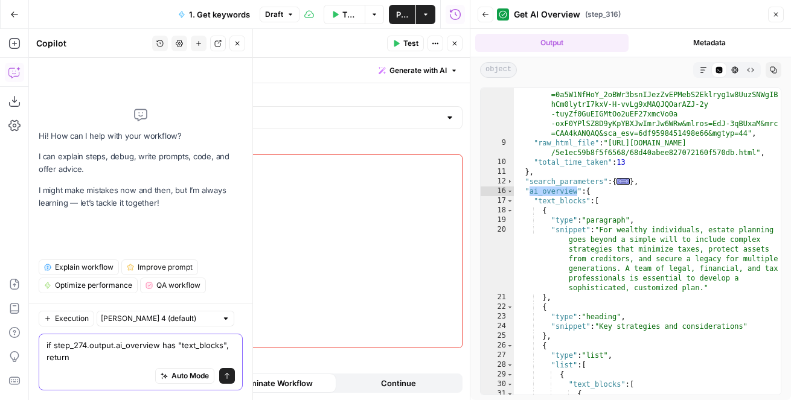
paste textarea "step_274.output.ai_overview"
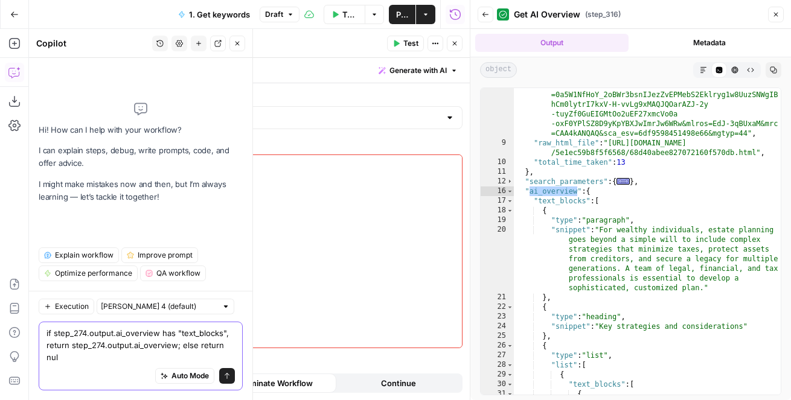
type textarea "if step_274.output.ai_overview has "text_blocks", return step_274.output.ai_ove…"
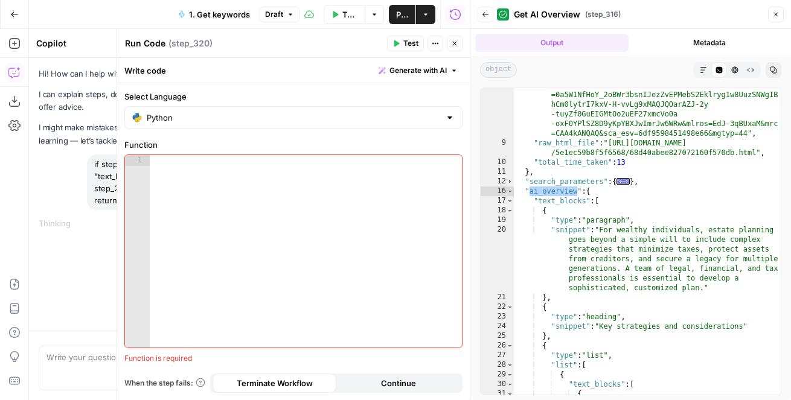
click at [487, 15] on icon "button" at bounding box center [485, 14] width 7 height 7
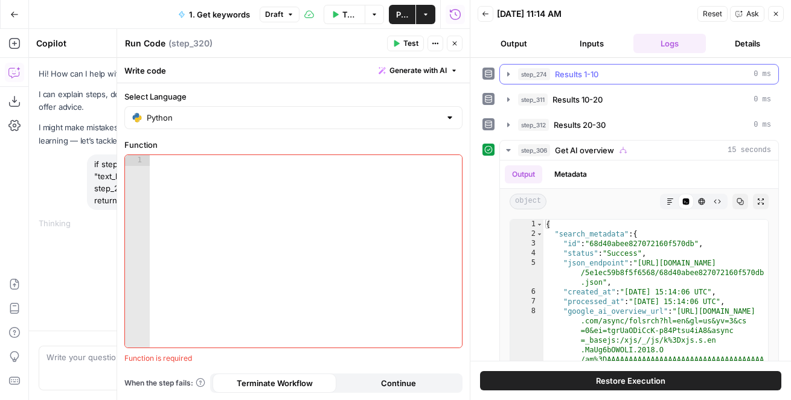
click at [566, 72] on span "Results 1-10" at bounding box center [576, 74] width 43 height 12
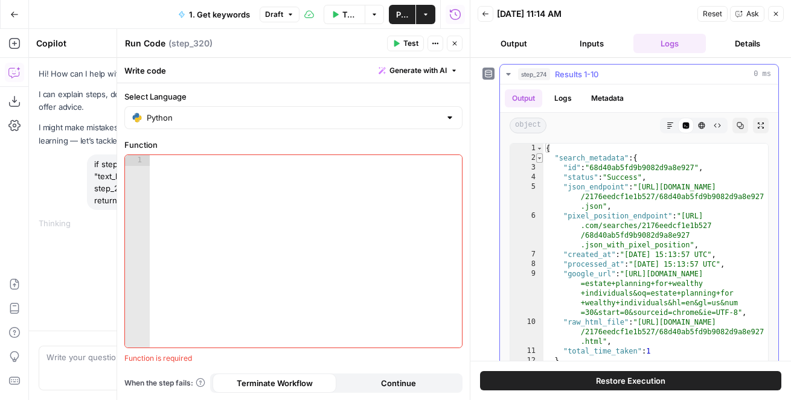
click at [537, 157] on span "Toggle code folding, rows 2 through 12" at bounding box center [539, 158] width 7 height 10
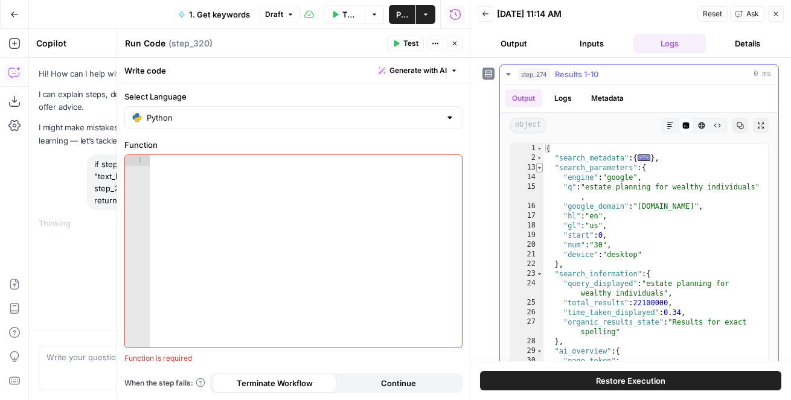
click at [537, 166] on span "Toggle code folding, rows 13 through 22" at bounding box center [539, 168] width 7 height 10
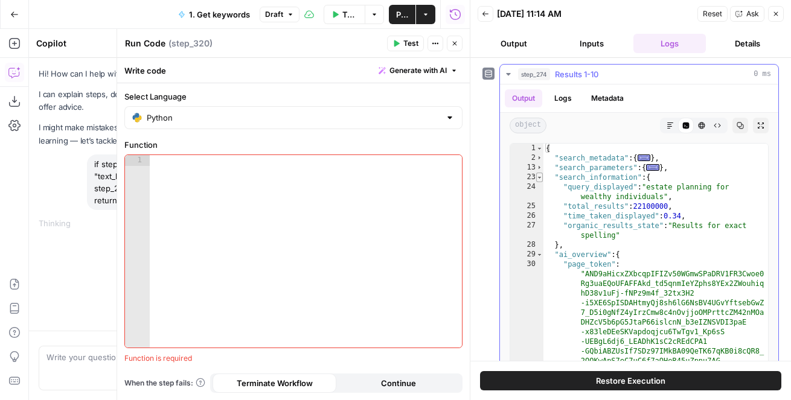
click at [537, 173] on span "Toggle code folding, rows 23 through 28" at bounding box center [539, 178] width 7 height 10
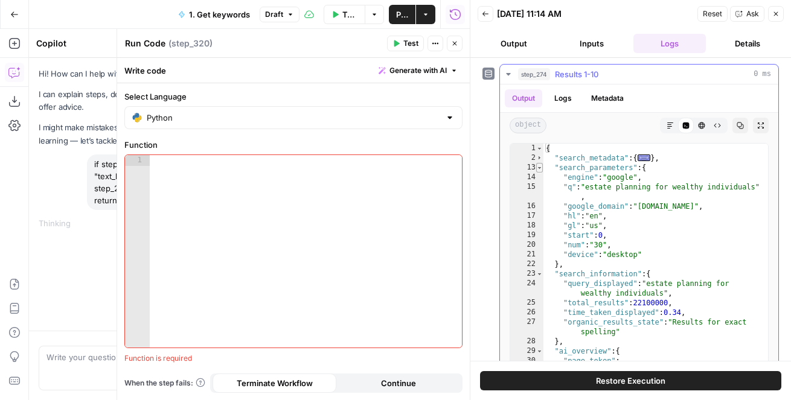
click at [537, 168] on span "Toggle code folding, rows 13 through 22" at bounding box center [539, 168] width 7 height 10
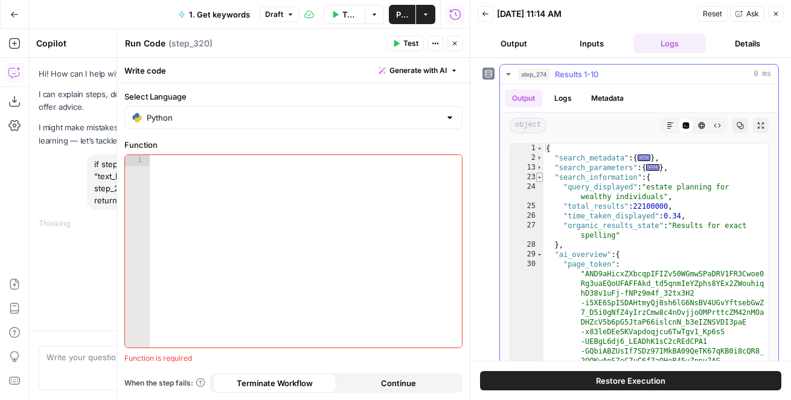
click at [539, 178] on span "Toggle code folding, rows 23 through 28" at bounding box center [539, 178] width 7 height 10
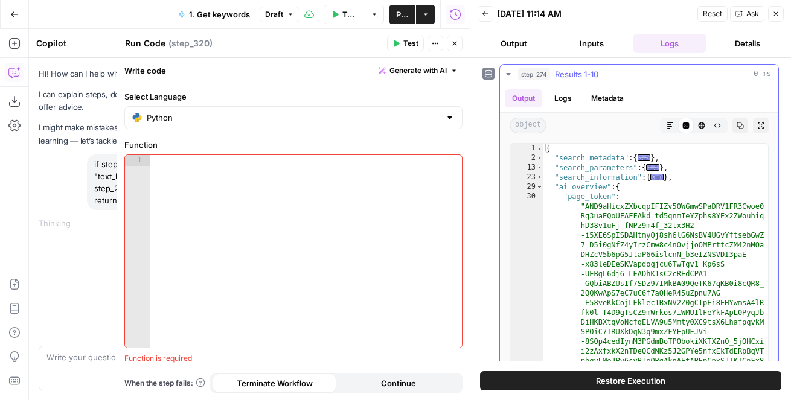
type textarea "**********"
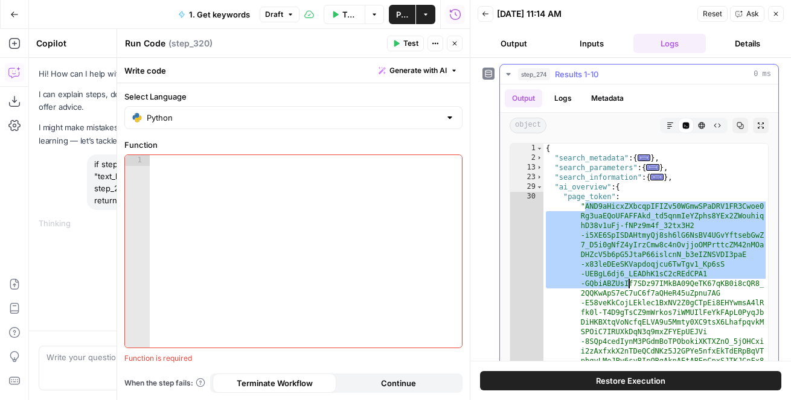
drag, startPoint x: 585, startPoint y: 207, endPoint x: 627, endPoint y: 283, distance: 87.0
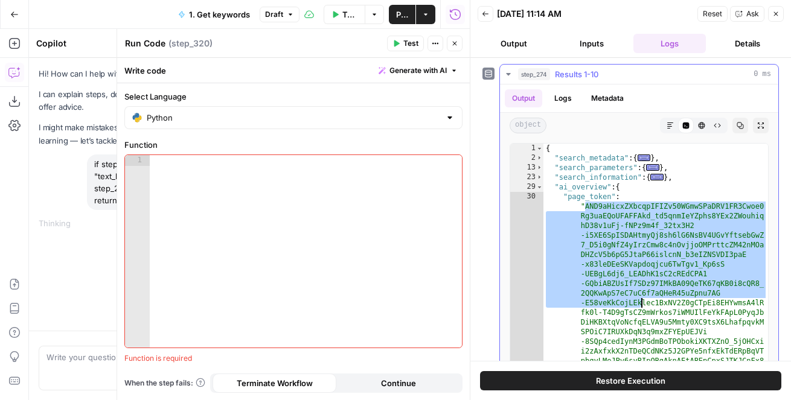
drag, startPoint x: 586, startPoint y: 206, endPoint x: 645, endPoint y: 318, distance: 126.4
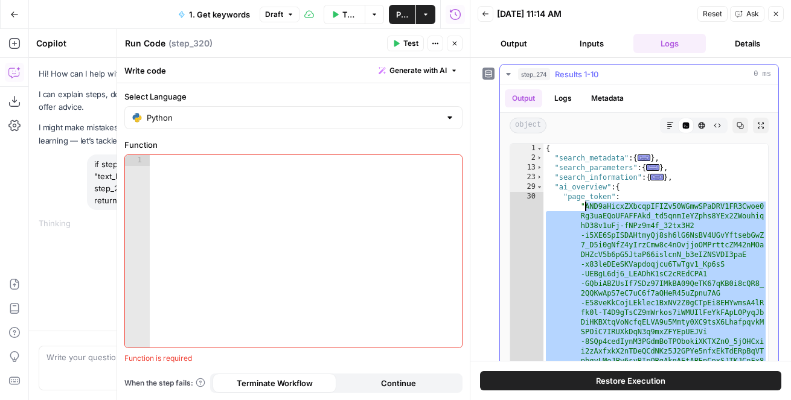
drag, startPoint x: 672, startPoint y: 252, endPoint x: 585, endPoint y: 208, distance: 97.8
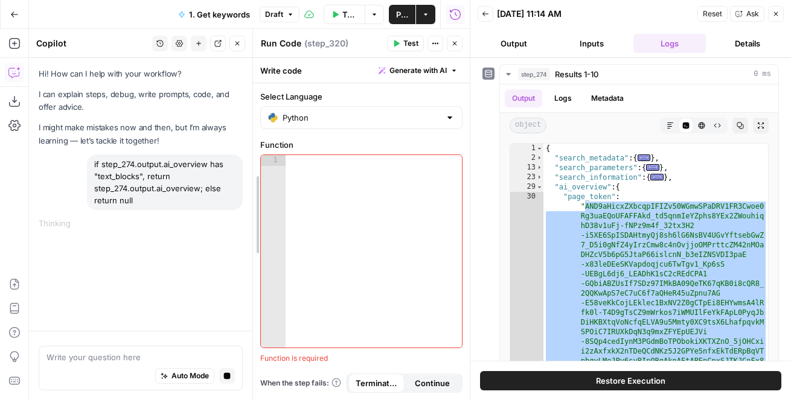
drag, startPoint x: 119, startPoint y: 197, endPoint x: 255, endPoint y: 195, distance: 136.5
click at [217, 195] on div "if step_274.output.ai_overview has "text_blocks", return step_274.output.ai_ove…" at bounding box center [165, 183] width 156 height 56
click at [456, 43] on icon "button" at bounding box center [454, 43] width 7 height 7
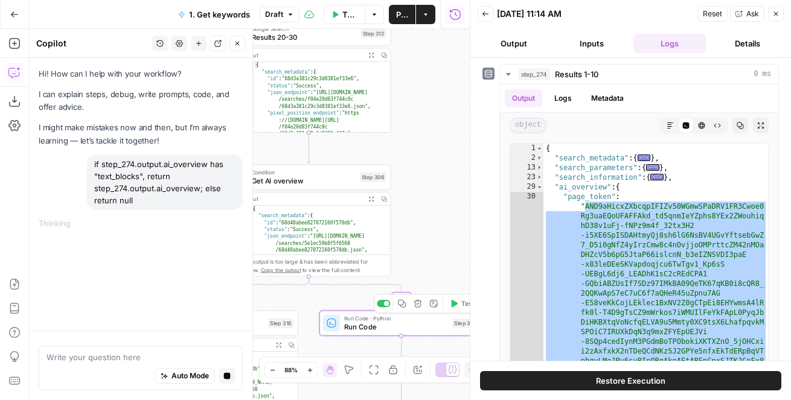
click at [390, 324] on span "Run Code" at bounding box center [396, 327] width 104 height 11
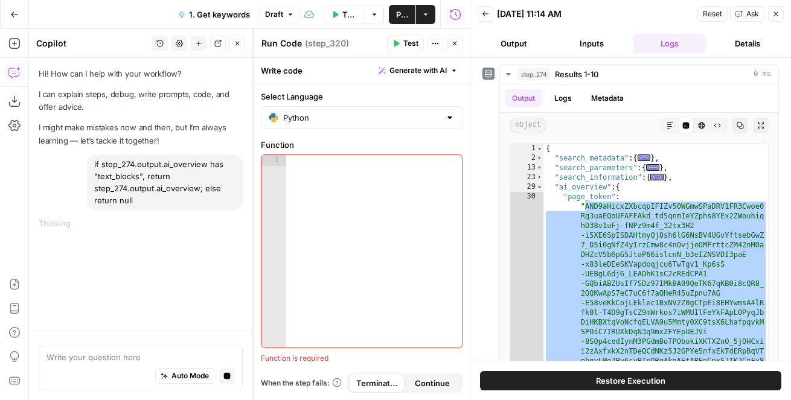
click at [286, 39] on textarea "Run Code" at bounding box center [281, 43] width 40 height 12
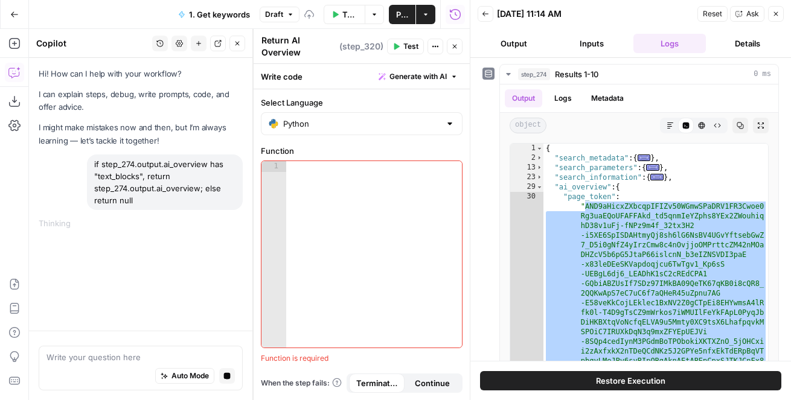
type textarea "Return AI Overview"
click at [330, 265] on div at bounding box center [374, 265] width 176 height 208
click at [459, 43] on button "Close" at bounding box center [455, 47] width 16 height 16
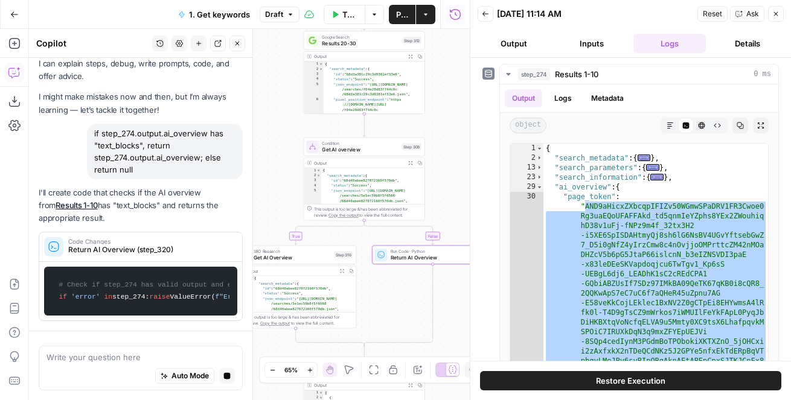
drag, startPoint x: 393, startPoint y: 134, endPoint x: 426, endPoint y: 117, distance: 37.3
click at [426, 117] on div "true true false false Workflow Input Settings Inputs Google Search Results 1-10…" at bounding box center [249, 214] width 441 height 371
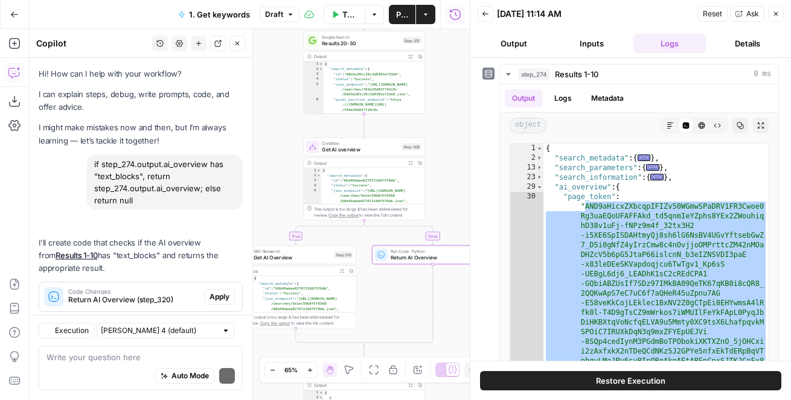
scroll to position [26, 0]
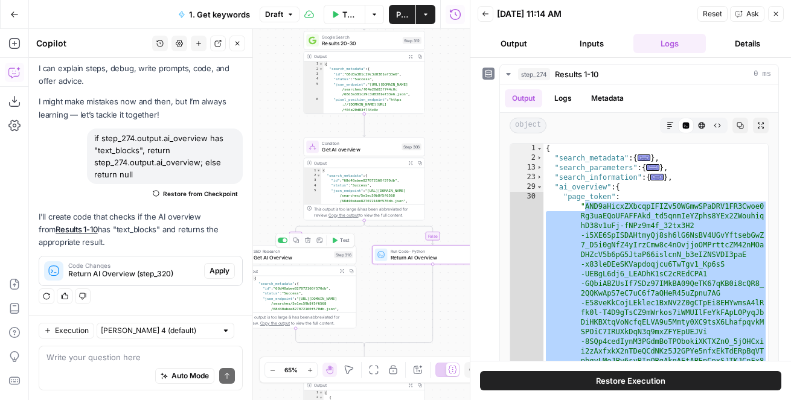
click at [224, 272] on span "Apply" at bounding box center [220, 271] width 20 height 11
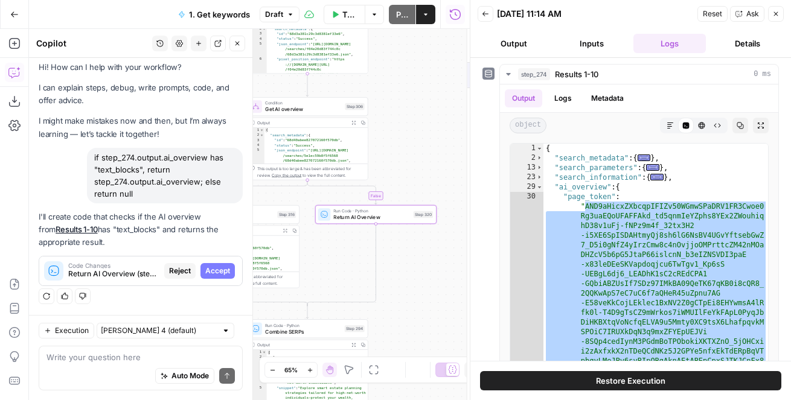
scroll to position [7, 0]
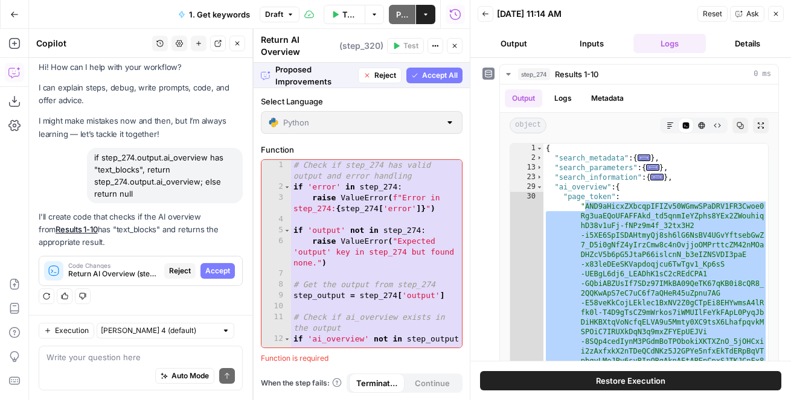
click at [447, 72] on span "Accept All" at bounding box center [440, 75] width 36 height 11
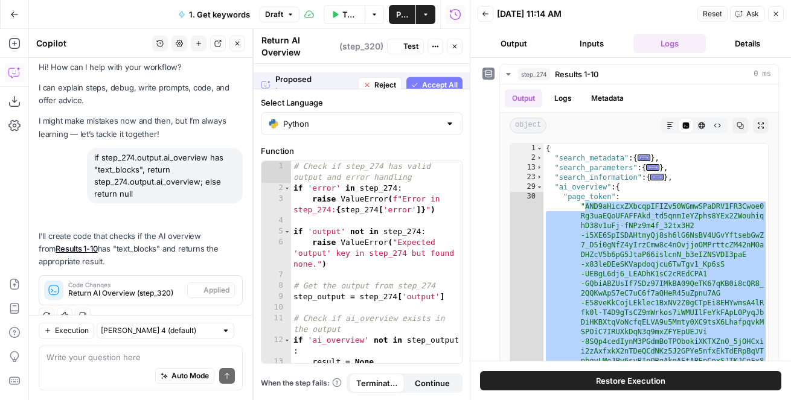
scroll to position [26, 0]
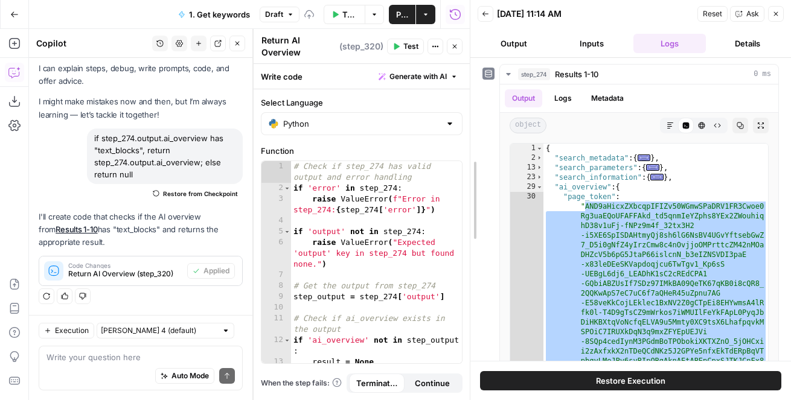
drag, startPoint x: 472, startPoint y: 72, endPoint x: 519, endPoint y: 72, distance: 47.1
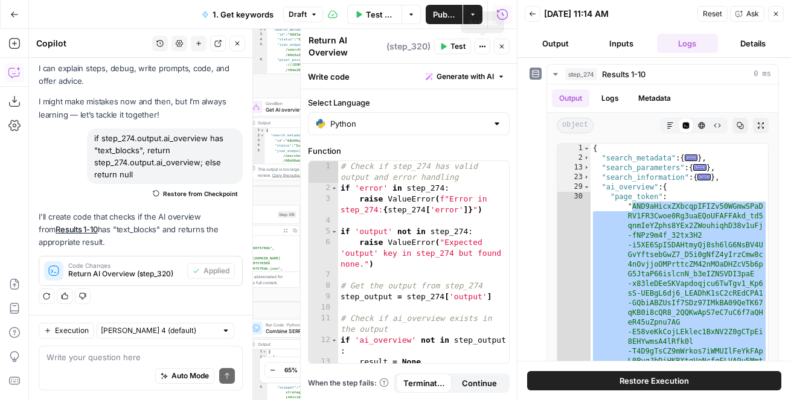
click at [501, 46] on icon "button" at bounding box center [501, 46] width 7 height 7
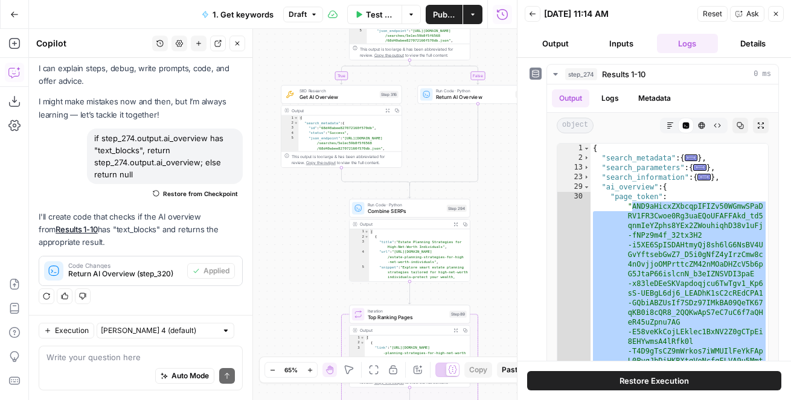
drag, startPoint x: 440, startPoint y: 155, endPoint x: 543, endPoint y: 34, distance: 158.0
click at [543, 34] on body "LegalZoom New Home Browse Insights Opportunities Your Data Flightpath Recent Gr…" at bounding box center [395, 200] width 791 height 400
click at [386, 112] on button "Expand Output" at bounding box center [388, 111] width 10 height 10
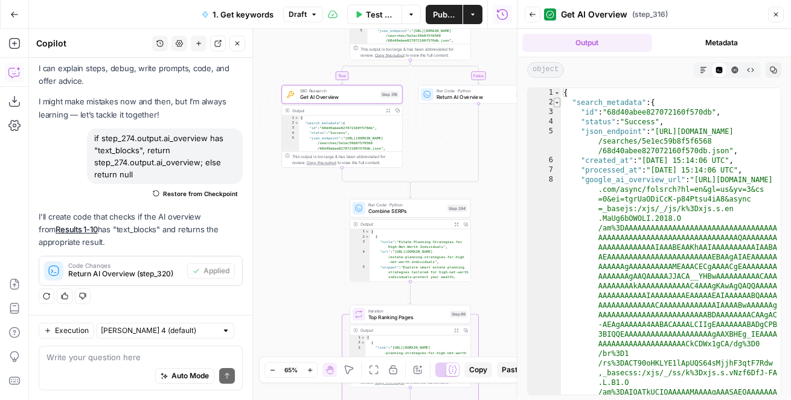
click at [556, 103] on span "Toggle code folding, rows 2 through 11" at bounding box center [557, 103] width 7 height 10
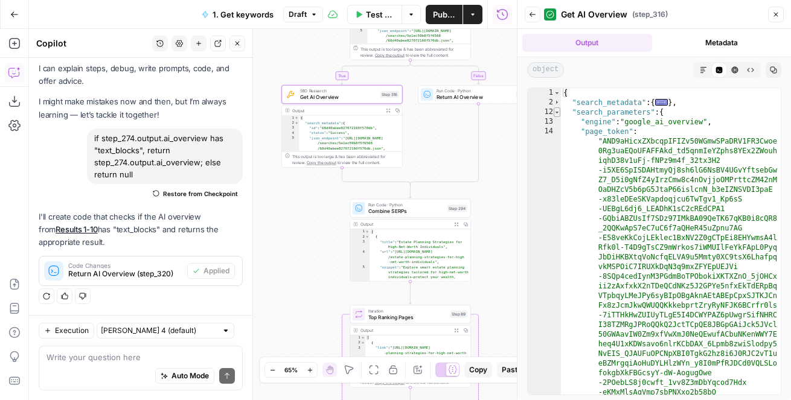
click at [557, 109] on span "Toggle code folding, rows 12 through 15" at bounding box center [557, 112] width 7 height 10
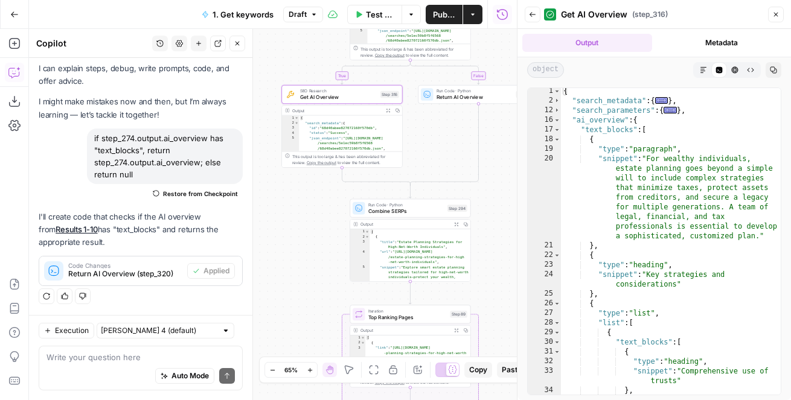
scroll to position [0, 0]
click at [559, 135] on span "Toggle code folding, rows 17 through 189" at bounding box center [557, 132] width 7 height 10
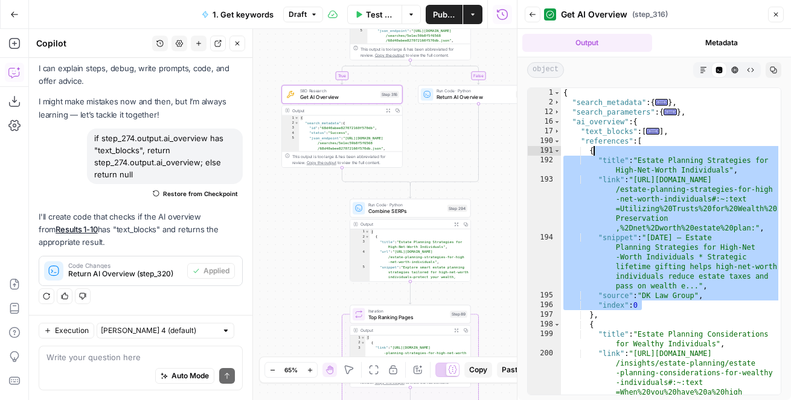
drag, startPoint x: 702, startPoint y: 303, endPoint x: 649, endPoint y: 158, distance: 153.8
click at [649, 158] on div "{ "search_metadata" : { ... } , "search_parameters" : { ... } , "ai_overview" :…" at bounding box center [671, 275] width 220 height 374
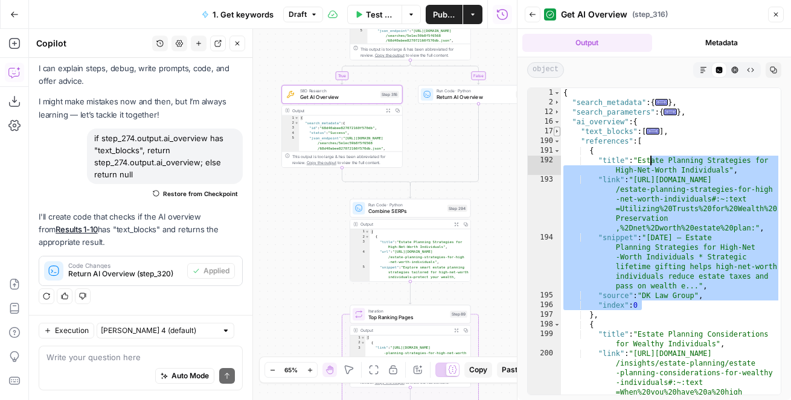
click at [557, 133] on span "Toggle code folding, rows 17 through 189" at bounding box center [557, 132] width 7 height 10
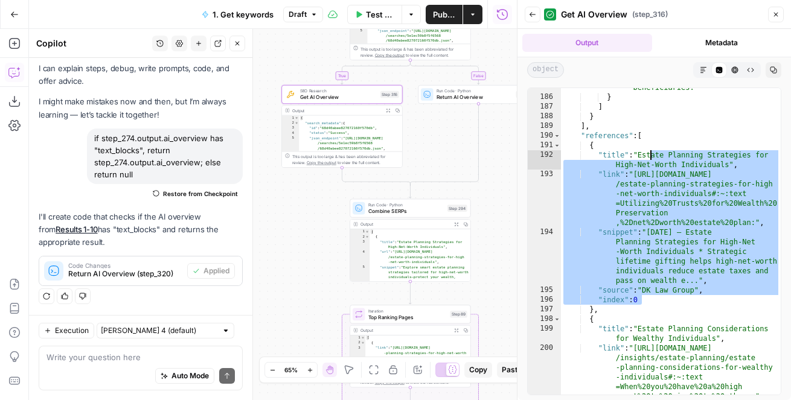
scroll to position [3556, 0]
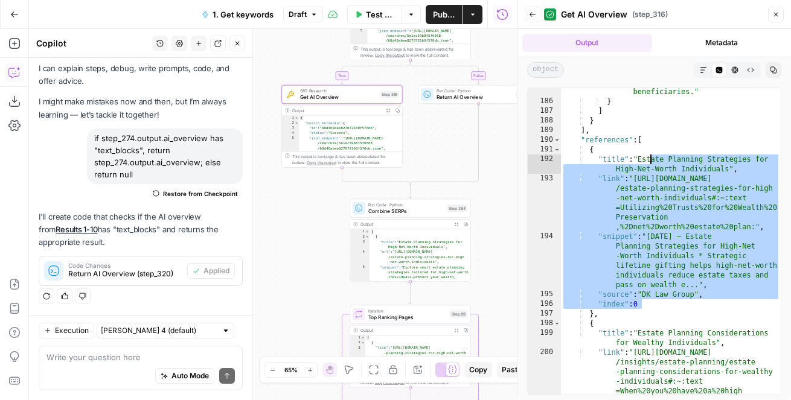
click at [629, 156] on div ""snippet" : "Trustee: Administers your trust and manages assets for beneficiari…" at bounding box center [671, 265] width 220 height 394
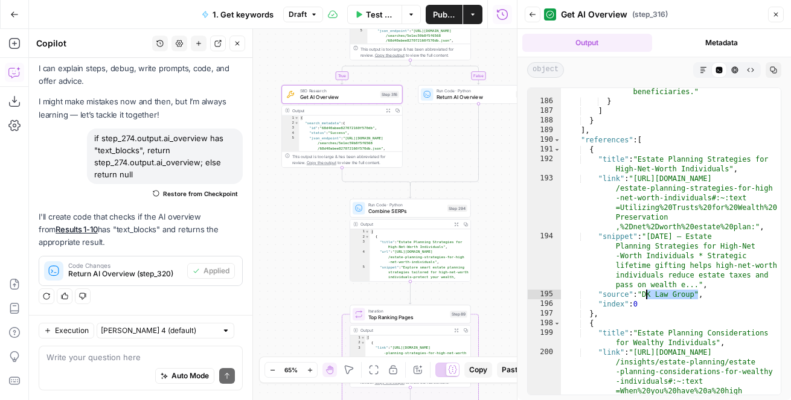
drag, startPoint x: 699, startPoint y: 296, endPoint x: 647, endPoint y: 297, distance: 51.3
click at [647, 298] on div ""snippet" : "Trustee: Administers your trust and manages assets for beneficiari…" at bounding box center [671, 265] width 220 height 394
click at [685, 290] on div ""snippet" : "Trustee: Administers your trust and manages assets for beneficiari…" at bounding box center [671, 265] width 220 height 394
drag, startPoint x: 649, startPoint y: 304, endPoint x: 575, endPoint y: 303, distance: 73.7
click at [575, 303] on div ""snippet" : "Trustee: Administers your trust and manages assets for beneficiari…" at bounding box center [671, 265] width 220 height 394
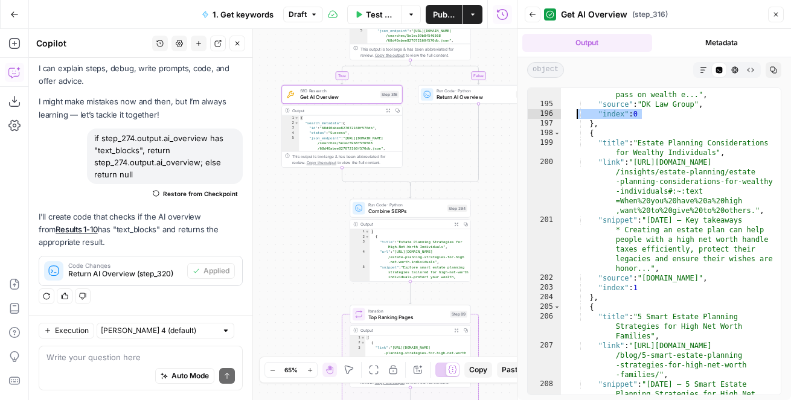
scroll to position [3749, 0]
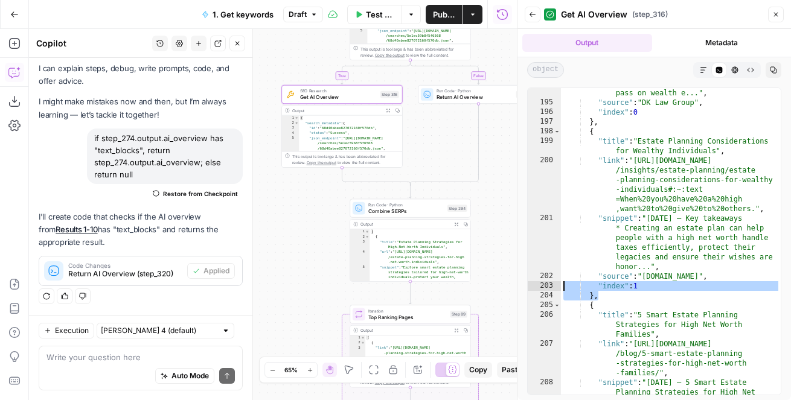
drag, startPoint x: 650, startPoint y: 291, endPoint x: 561, endPoint y: 284, distance: 89.1
click at [561, 284] on div ""snippet" : "Jan 31, 2025 — Estate Planning Strategies for High-Net -Worth Indi…" at bounding box center [671, 251] width 220 height 423
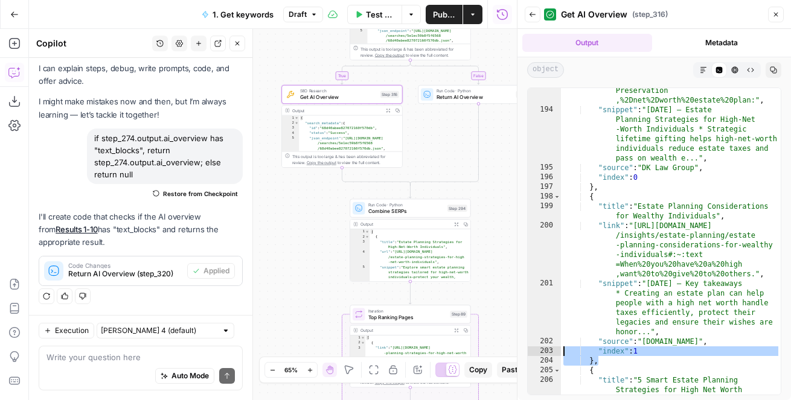
scroll to position [3683, 0]
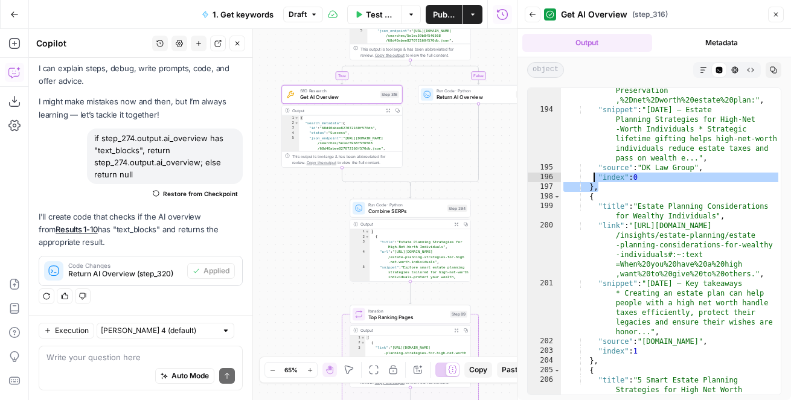
drag, startPoint x: 644, startPoint y: 182, endPoint x: 596, endPoint y: 181, distance: 48.3
click at [596, 181] on div ""link" : "https://www.dklawmd.com/blog /estate-planning-strategies-for-high -ne…" at bounding box center [671, 244] width 220 height 394
type textarea "**********"
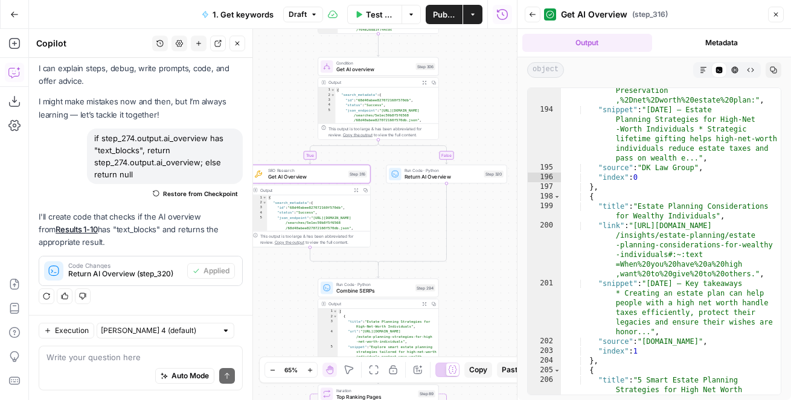
drag, startPoint x: 501, startPoint y: 142, endPoint x: 469, endPoint y: 222, distance: 85.9
click at [469, 222] on div "true true false false Workflow Input Settings Inputs Google Search Results 1-10…" at bounding box center [273, 214] width 488 height 371
click at [678, 176] on div ""link" : "https://www.dklawmd.com/blog /estate-planning-strategies-for-high -ne…" at bounding box center [671, 244] width 220 height 394
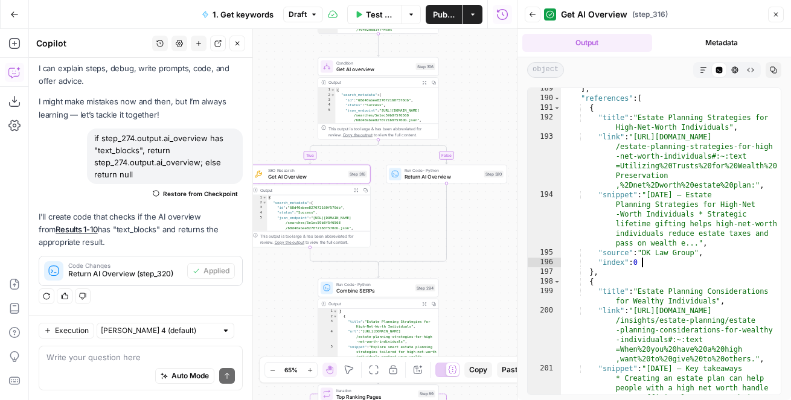
scroll to position [3598, 0]
drag, startPoint x: 651, startPoint y: 264, endPoint x: 598, endPoint y: 263, distance: 52.5
click at [599, 263] on div "] , "references" : [ { "title" : "Estate Planning Strategies for High-Net-Worth…" at bounding box center [671, 272] width 220 height 374
click at [662, 263] on div "] , "references" : [ { "title" : "Estate Planning Strategies for High-Net-Worth…" at bounding box center [671, 272] width 220 height 374
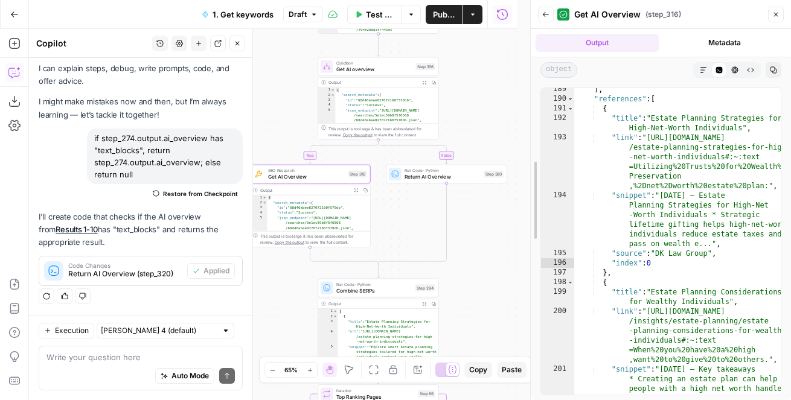
drag, startPoint x: 517, startPoint y: 264, endPoint x: 531, endPoint y: 264, distance: 13.9
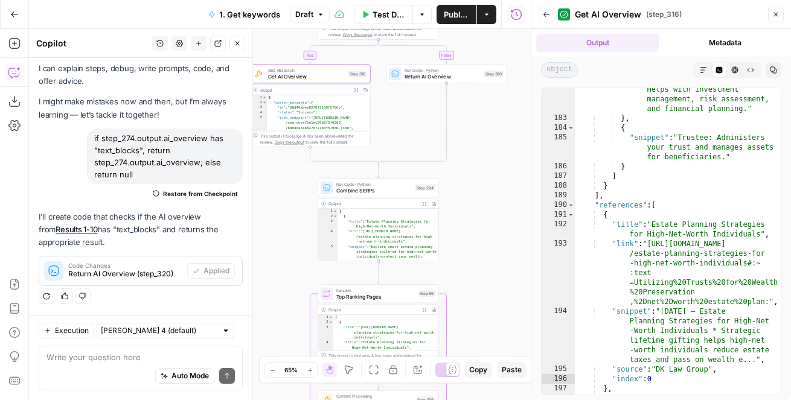
drag, startPoint x: 466, startPoint y: 292, endPoint x: 465, endPoint y: 192, distance: 100.2
click at [466, 192] on div "true true false false Workflow Input Settings Inputs Google Search Results 1-10…" at bounding box center [280, 214] width 502 height 371
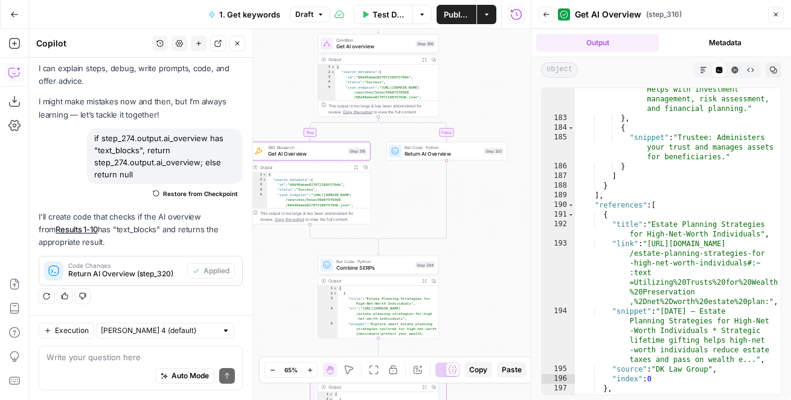
drag, startPoint x: 466, startPoint y: 173, endPoint x: 466, endPoint y: 271, distance: 97.8
click at [466, 271] on div "true true false false Workflow Input Settings Inputs Google Search Results 1-10…" at bounding box center [280, 214] width 502 height 371
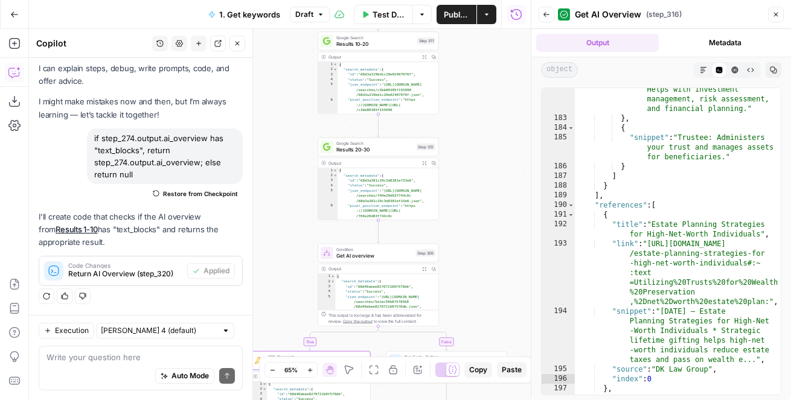
drag, startPoint x: 466, startPoint y: 95, endPoint x: 466, endPoint y: 284, distance: 189.0
click at [466, 284] on div "true true false false Workflow Input Settings Inputs Google Search Results 1-10…" at bounding box center [280, 214] width 502 height 371
drag, startPoint x: 492, startPoint y: 88, endPoint x: 492, endPoint y: 208, distance: 120.2
click at [492, 208] on div "true true false false Workflow Input Settings Inputs Google Search Results 1-10…" at bounding box center [280, 214] width 502 height 371
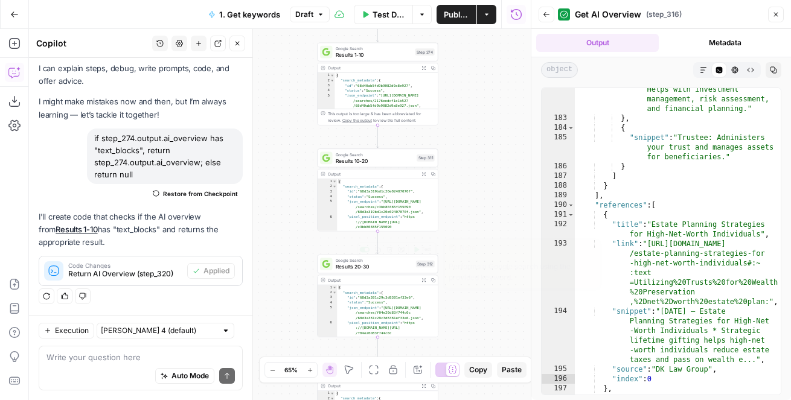
drag, startPoint x: 484, startPoint y: 248, endPoint x: 483, endPoint y: 150, distance: 98.4
click at [484, 150] on div "true true false false Workflow Input Settings Inputs Google Search Results 1-10…" at bounding box center [280, 214] width 502 height 371
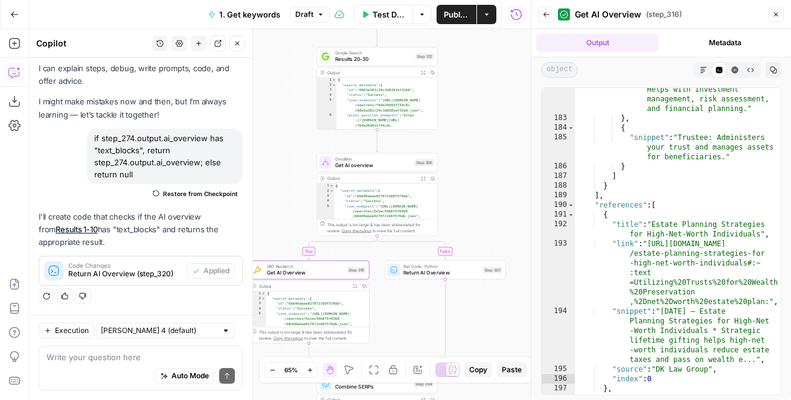
drag, startPoint x: 483, startPoint y: 239, endPoint x: 482, endPoint y: 123, distance: 115.9
click at [483, 123] on div "true true false false Workflow Input Settings Inputs Google Search Results 1-10…" at bounding box center [280, 214] width 502 height 371
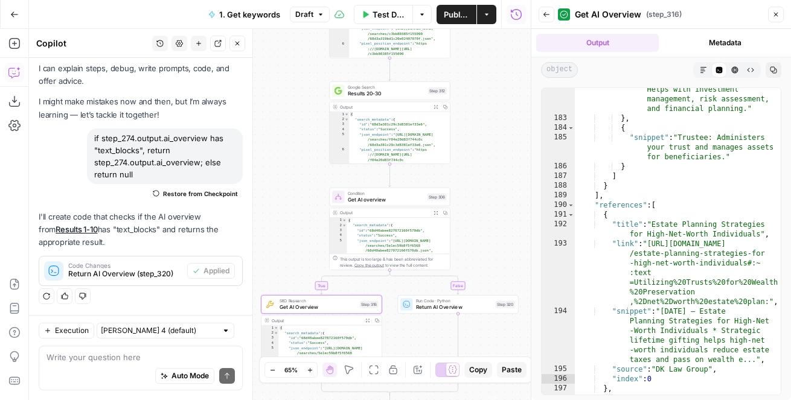
drag, startPoint x: 482, startPoint y: 123, endPoint x: 494, endPoint y: 156, distance: 35.7
click at [495, 156] on div "true true false false Workflow Input Settings Inputs Google Search Results 1-10…" at bounding box center [280, 214] width 502 height 371
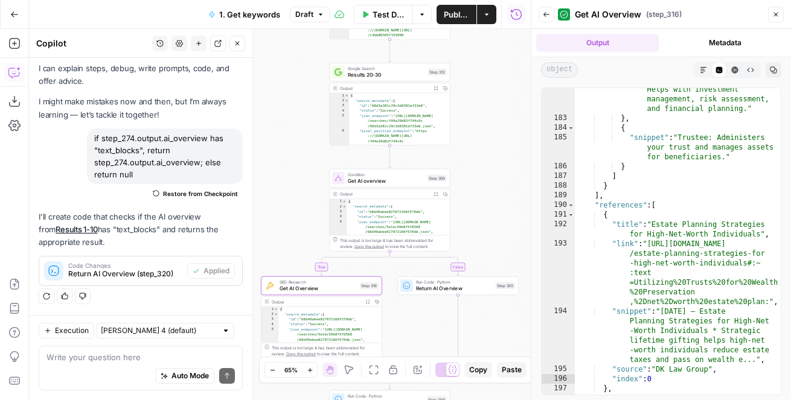
drag, startPoint x: 494, startPoint y: 211, endPoint x: 487, endPoint y: -30, distance: 241.0
click at [487, 0] on html "LegalZoom New Home Browse Insights Opportunities Your Data Flightpath Recent Gr…" at bounding box center [395, 200] width 791 height 400
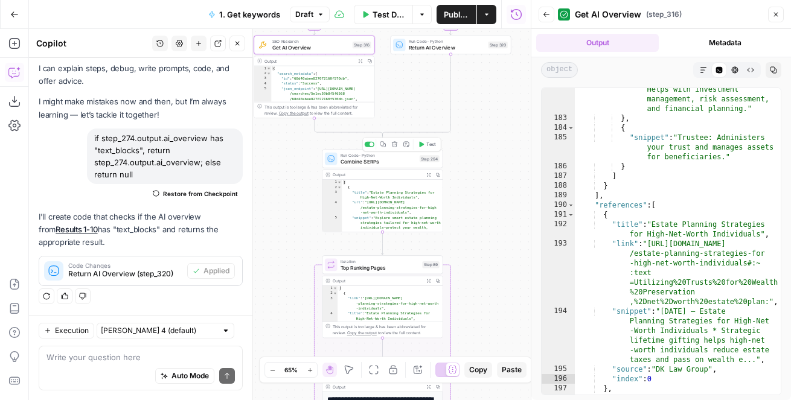
click at [420, 146] on icon "button" at bounding box center [422, 144] width 5 height 5
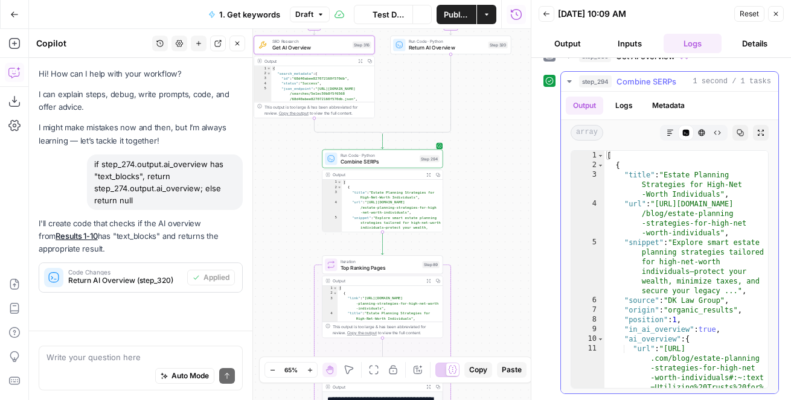
scroll to position [26, 0]
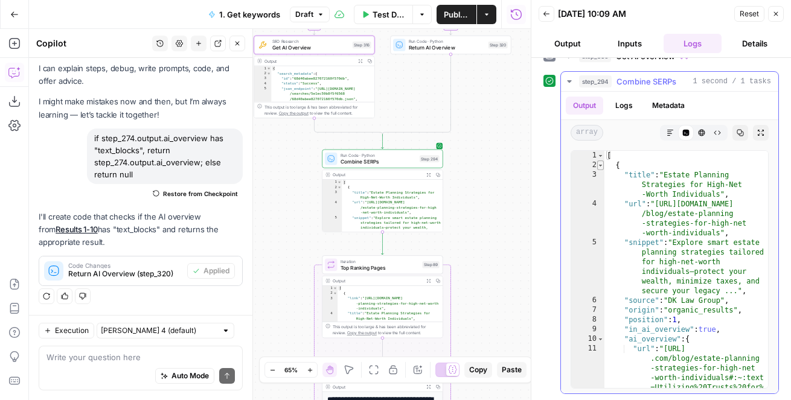
click at [599, 167] on span "Toggle code folding, rows 2 through 15" at bounding box center [600, 166] width 7 height 10
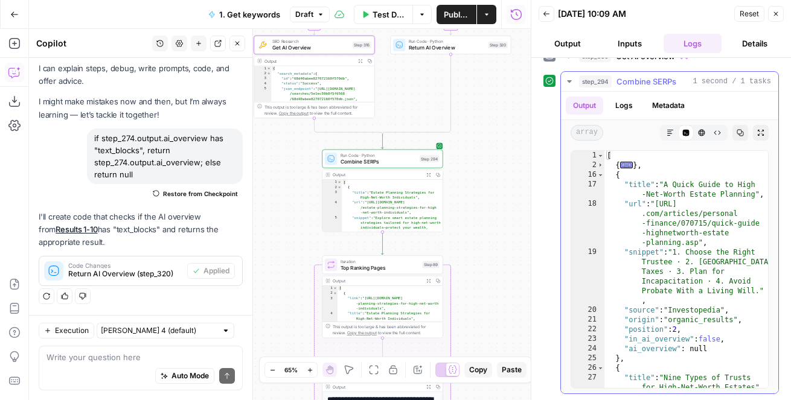
click at [600, 181] on div "17" at bounding box center [587, 189] width 33 height 19
click at [600, 178] on span "Toggle code folding, rows 16 through 25" at bounding box center [600, 175] width 7 height 10
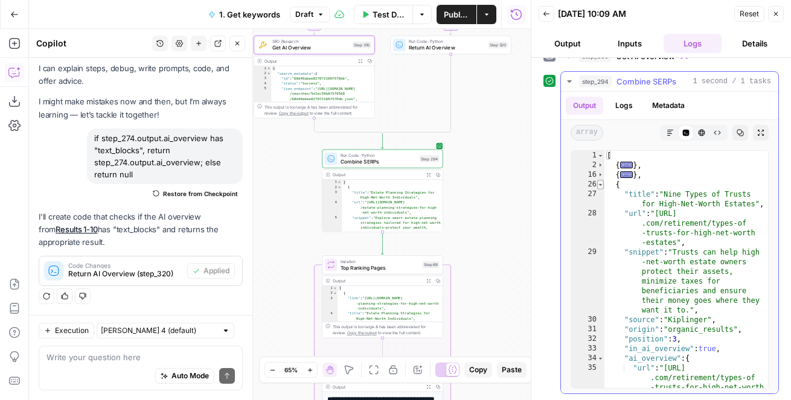
click at [600, 186] on span "Toggle code folding, rows 26 through 39" at bounding box center [600, 185] width 7 height 10
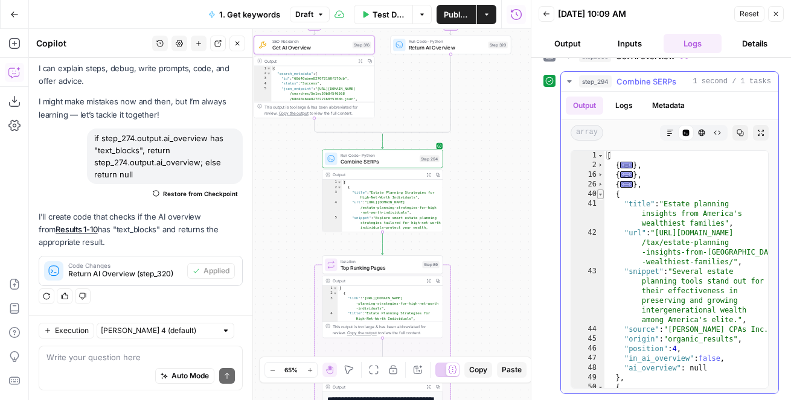
click at [600, 196] on span "Toggle code folding, rows 40 through 49" at bounding box center [600, 195] width 7 height 10
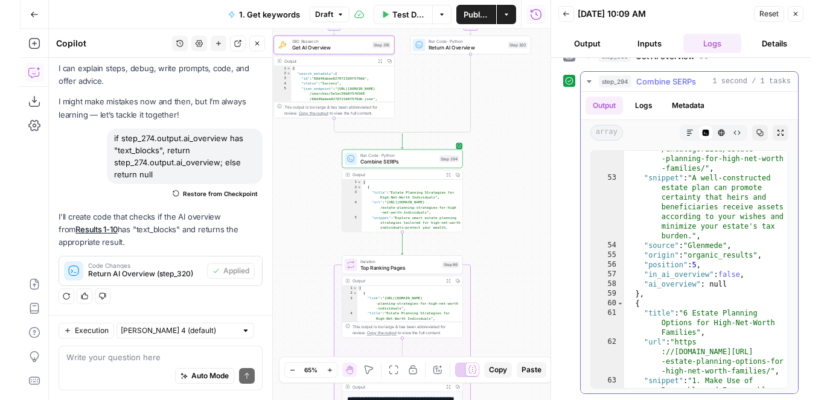
scroll to position [0, 0]
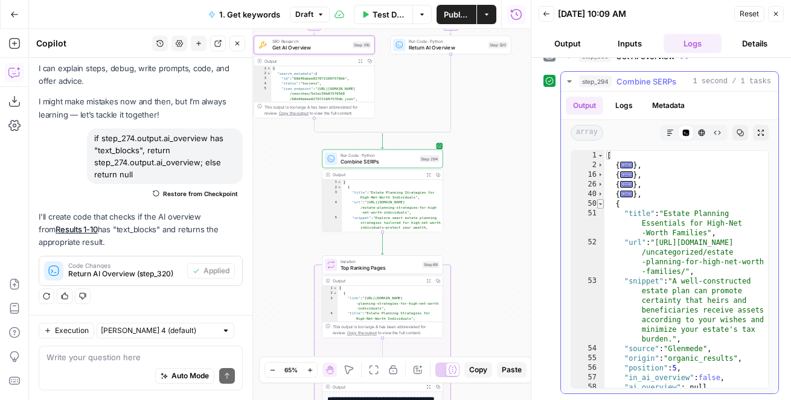
click at [598, 207] on span "Toggle code folding, rows 50 through 59" at bounding box center [600, 204] width 7 height 10
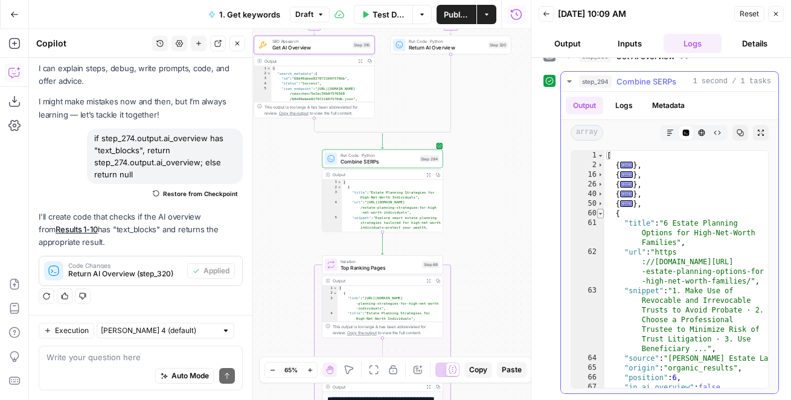
click at [600, 213] on span "Toggle code folding, rows 60 through 69" at bounding box center [600, 214] width 7 height 10
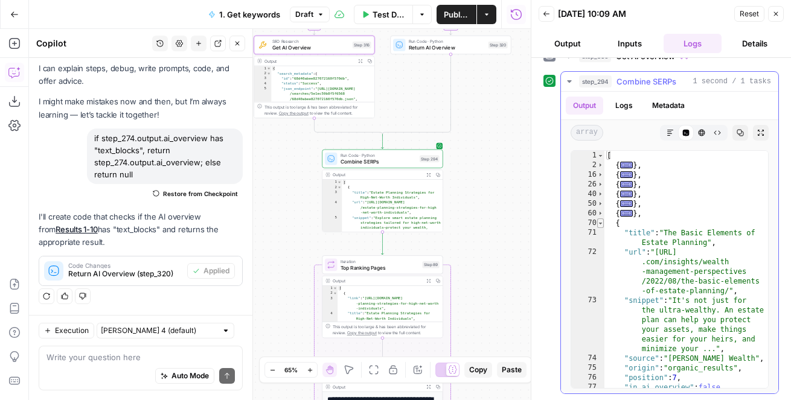
click at [600, 223] on span "Toggle code folding, rows 70 through 79" at bounding box center [600, 224] width 7 height 10
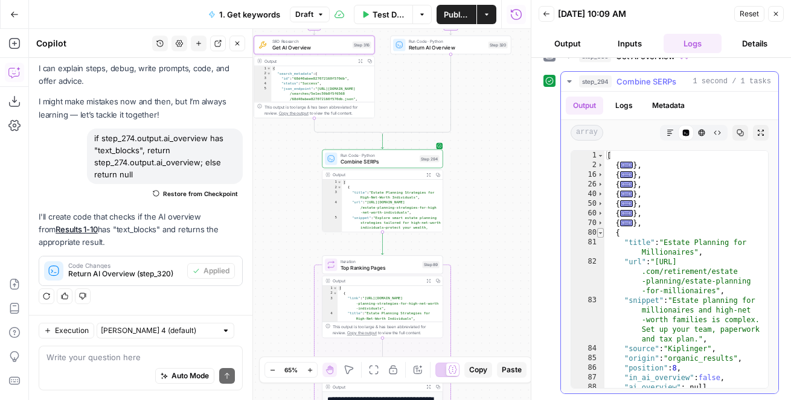
click at [600, 235] on span "Toggle code folding, rows 80 through 89" at bounding box center [600, 233] width 7 height 10
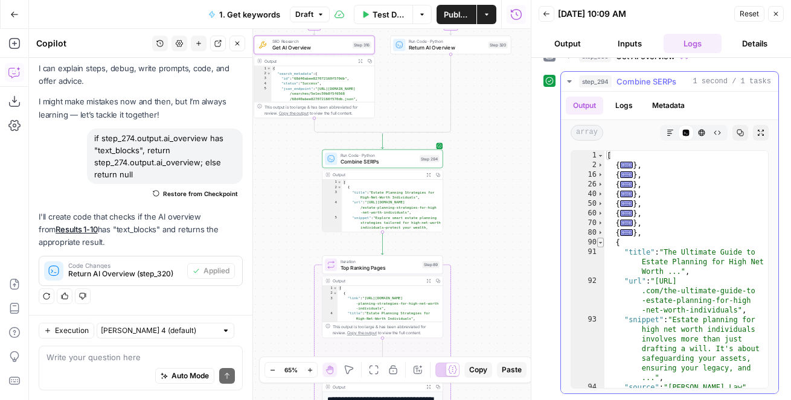
click at [600, 246] on span "Toggle code folding, rows 90 through 99" at bounding box center [600, 243] width 7 height 10
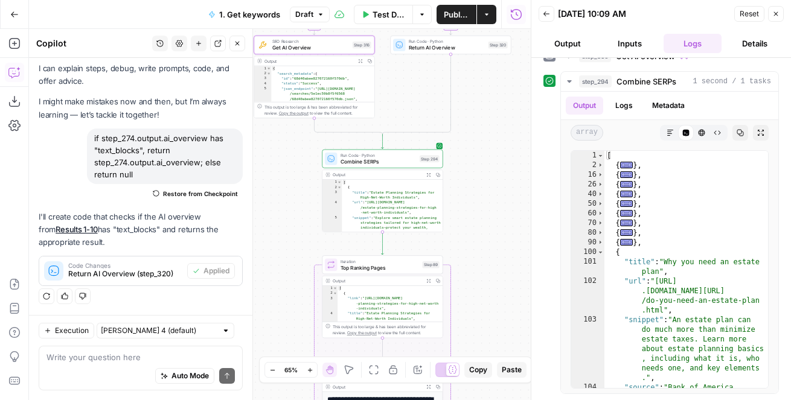
drag, startPoint x: 489, startPoint y: 300, endPoint x: 489, endPoint y: 212, distance: 87.6
click at [489, 212] on div "true true false false Workflow Input Settings Inputs Google Search Results 1-10…" at bounding box center [280, 214] width 502 height 371
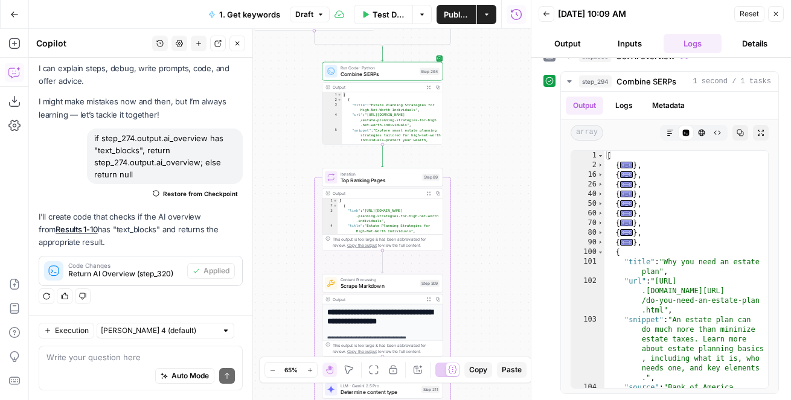
click at [234, 43] on icon "button" at bounding box center [237, 43] width 7 height 7
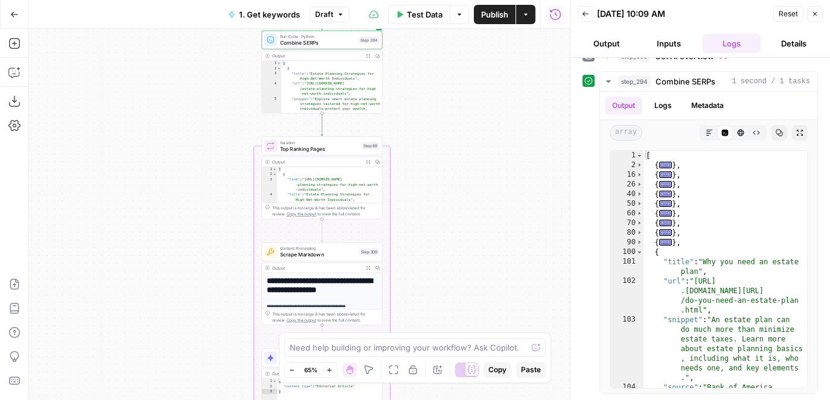
drag, startPoint x: 214, startPoint y: 250, endPoint x: 153, endPoint y: 218, distance: 68.9
click at [153, 218] on div "true true false false Workflow Input Settings Inputs Google Search Results 1-10…" at bounding box center [299, 214] width 541 height 371
click at [636, 164] on span "Toggle code folding, rows 2 through 15" at bounding box center [639, 166] width 7 height 10
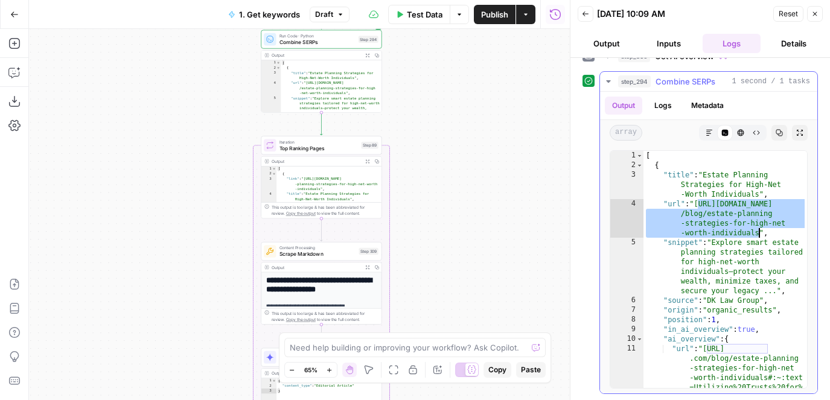
drag, startPoint x: 697, startPoint y: 206, endPoint x: 760, endPoint y: 236, distance: 69.7
click at [760, 236] on div "[ { "title" : "Estate Planning Strategies for High-Net -Worth Individuals" , "u…" at bounding box center [726, 313] width 164 height 324
type textarea "**********"
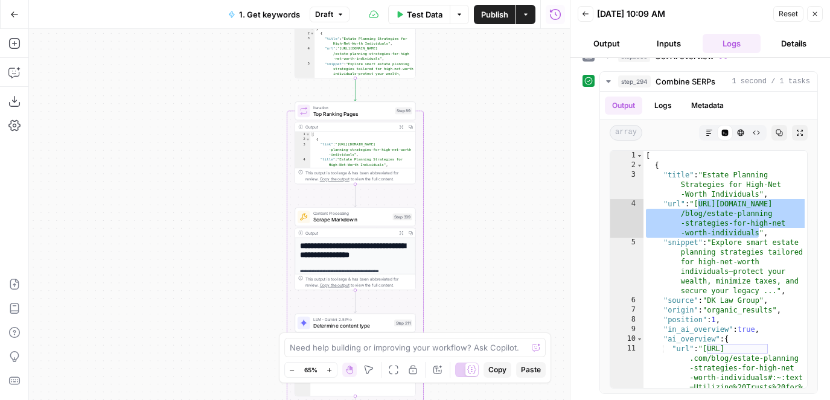
drag, startPoint x: 468, startPoint y: 205, endPoint x: 502, endPoint y: 171, distance: 48.3
click at [502, 171] on div "true true false false Workflow Input Settings Inputs Google Search Results 1-10…" at bounding box center [299, 214] width 541 height 371
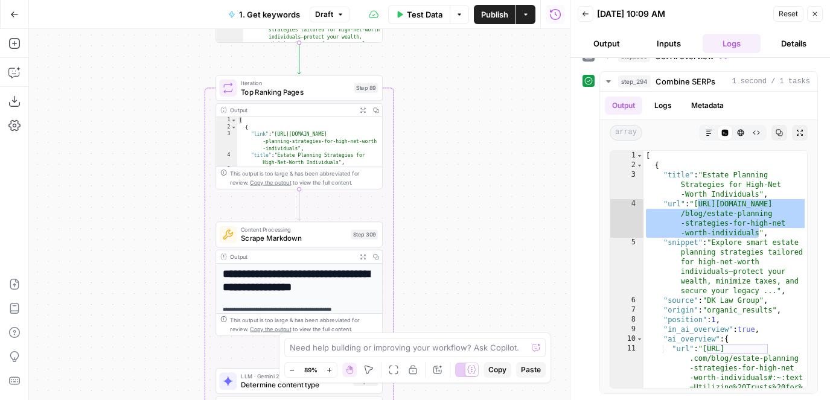
drag, startPoint x: 502, startPoint y: 171, endPoint x: 539, endPoint y: 115, distance: 67.2
click at [537, 116] on div "true true false false Workflow Input Settings Inputs Google Search Results 1-10…" at bounding box center [299, 214] width 541 height 371
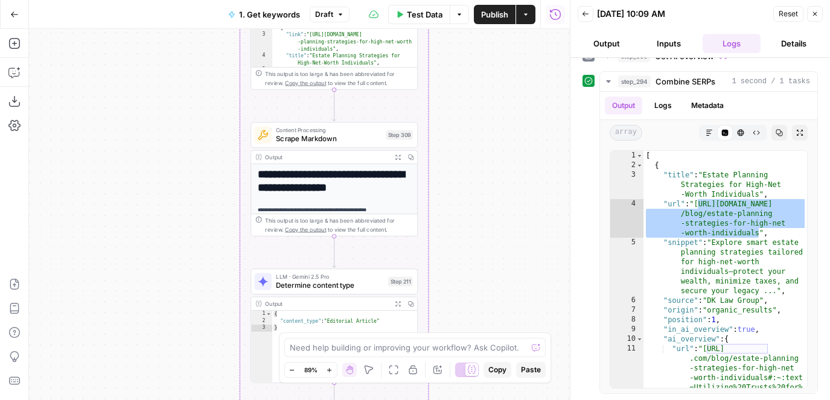
drag, startPoint x: 514, startPoint y: 235, endPoint x: 518, endPoint y: 95, distance: 139.5
click at [519, 95] on div "true true false false Workflow Input Settings Inputs Google Search Results 1-10…" at bounding box center [299, 214] width 541 height 371
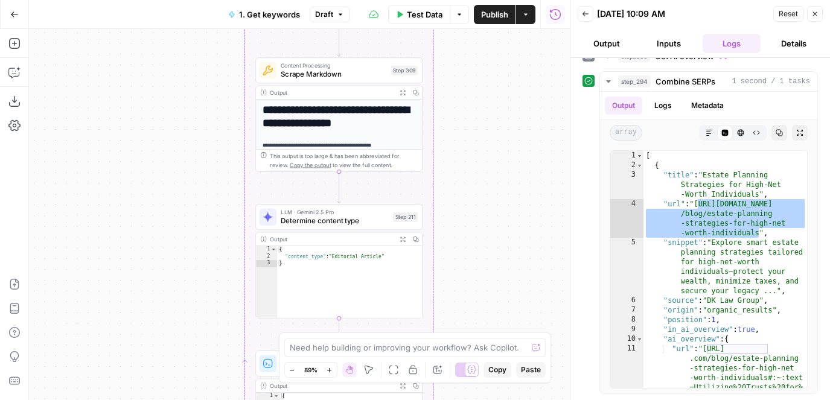
drag, startPoint x: 518, startPoint y: 95, endPoint x: 518, endPoint y: 126, distance: 30.8
click at [518, 126] on div "true true false false Workflow Input Settings Inputs Google Search Results 1-10…" at bounding box center [299, 214] width 541 height 371
click at [333, 71] on span "Scrape Markdown" at bounding box center [334, 74] width 106 height 11
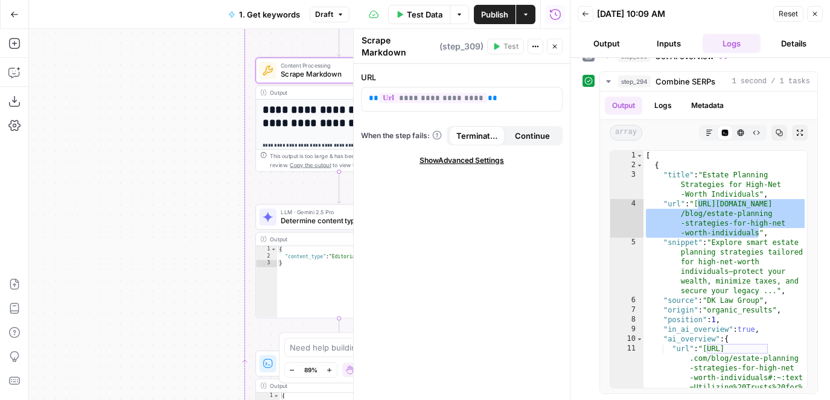
click at [533, 135] on button "Continue" at bounding box center [533, 135] width 56 height 19
click at [554, 39] on button "Close" at bounding box center [555, 47] width 16 height 16
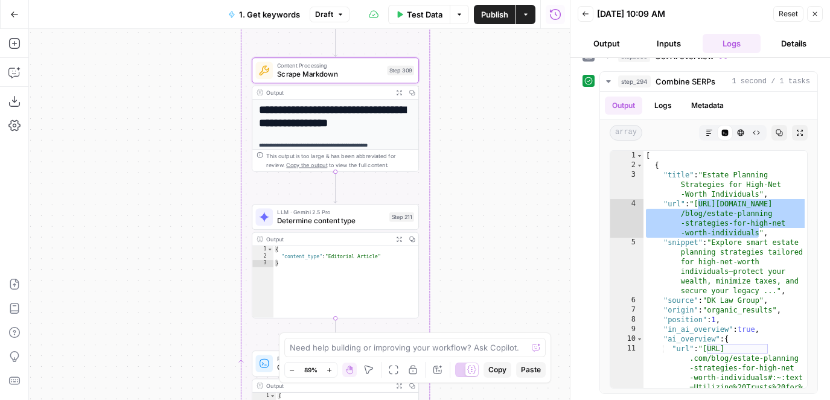
drag, startPoint x: 469, startPoint y: 197, endPoint x: 456, endPoint y: 196, distance: 12.1
click at [456, 196] on div "true true false false Workflow Input Settings Inputs Google Search Results 1-10…" at bounding box center [299, 214] width 541 height 371
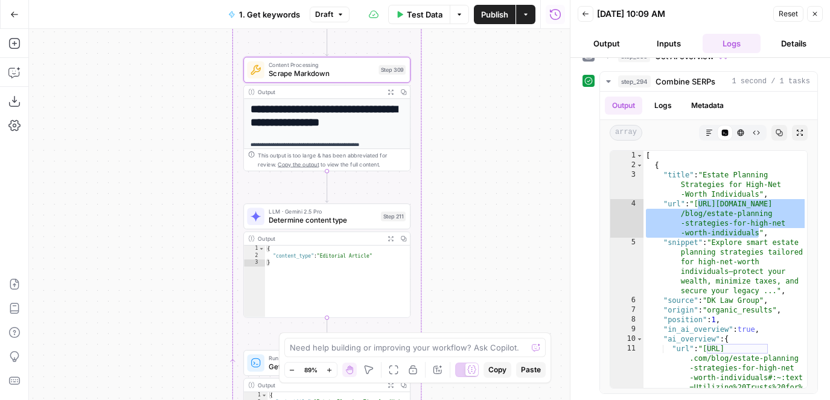
click at [344, 80] on div "Content Processing Scrape Markdown Step 309 Copy step Delete step Add Note Test" at bounding box center [326, 70] width 167 height 26
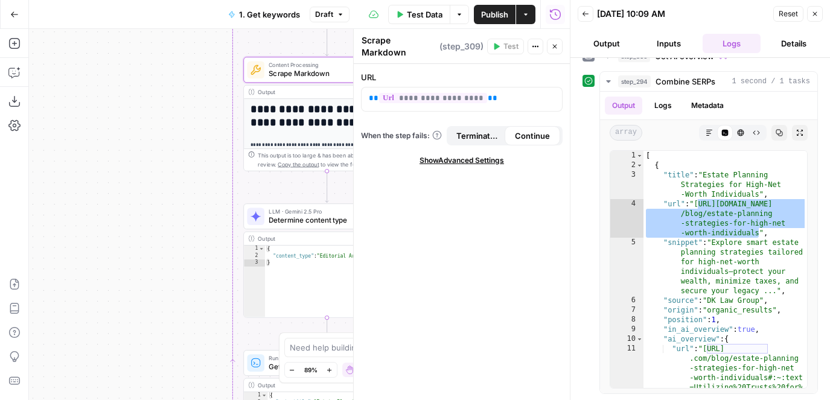
click at [454, 133] on button "Terminate Workflow" at bounding box center [477, 135] width 56 height 19
click at [537, 131] on span "Continue" at bounding box center [532, 136] width 35 height 12
click at [553, 48] on button "Close" at bounding box center [555, 47] width 16 height 16
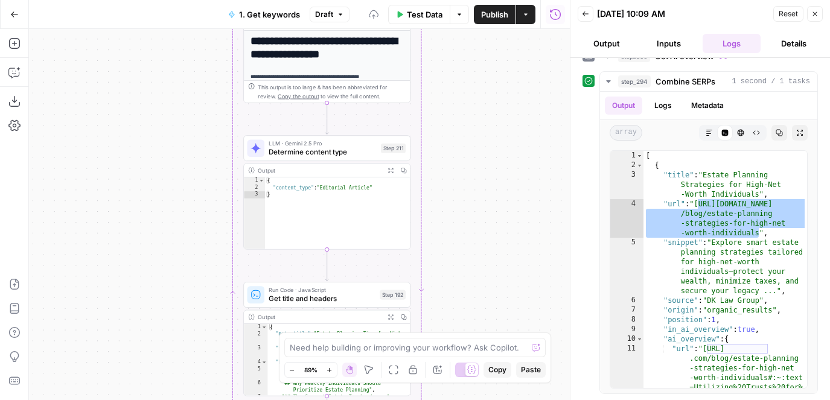
drag, startPoint x: 466, startPoint y: 237, endPoint x: 466, endPoint y: 166, distance: 70.6
click at [466, 166] on div "true true false false Workflow Input Settings Inputs Google Search Results 1-10…" at bounding box center [299, 214] width 541 height 371
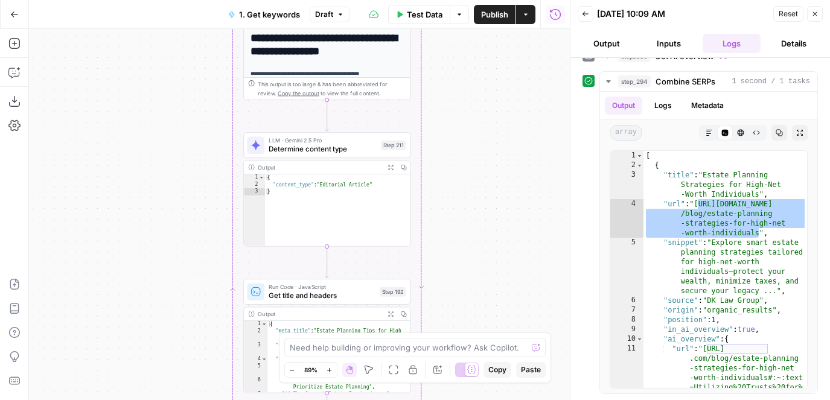
click at [290, 149] on span "Determine content type" at bounding box center [323, 149] width 108 height 11
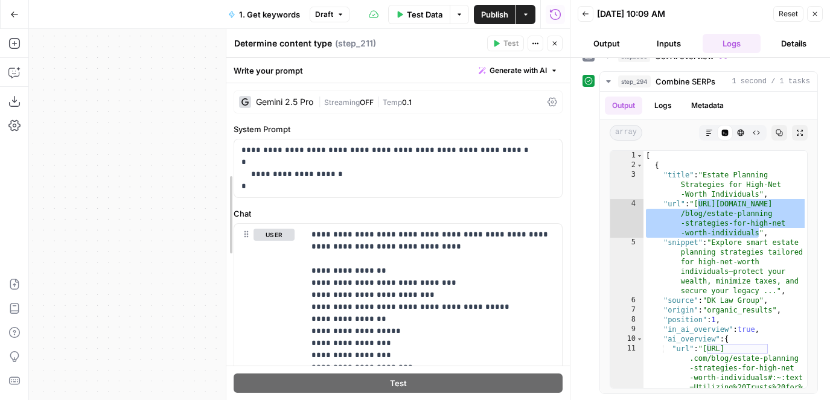
drag, startPoint x: 358, startPoint y: 217, endPoint x: 236, endPoint y: 212, distance: 122.1
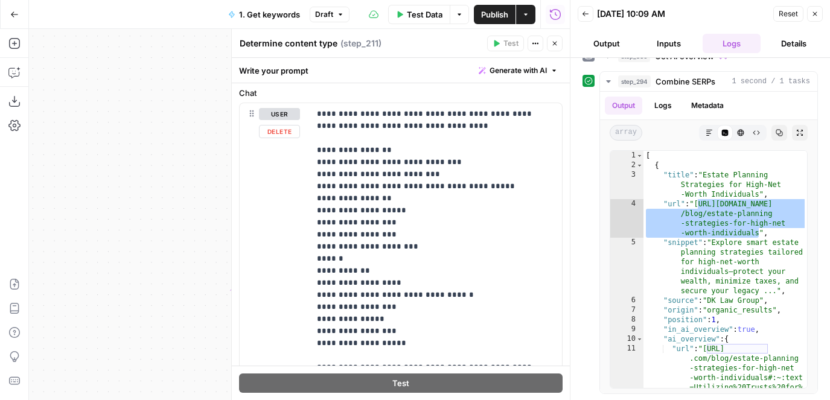
scroll to position [149, 0]
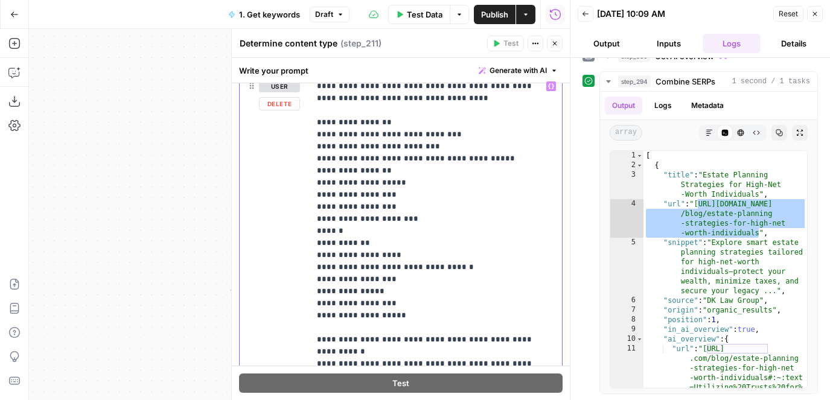
drag, startPoint x: 419, startPoint y: 323, endPoint x: 316, endPoint y: 124, distance: 224.4
click at [316, 124] on div "**********" at bounding box center [436, 279] width 252 height 408
drag, startPoint x: 412, startPoint y: 325, endPoint x: 283, endPoint y: 120, distance: 241.8
click at [283, 121] on div "**********" at bounding box center [401, 279] width 322 height 408
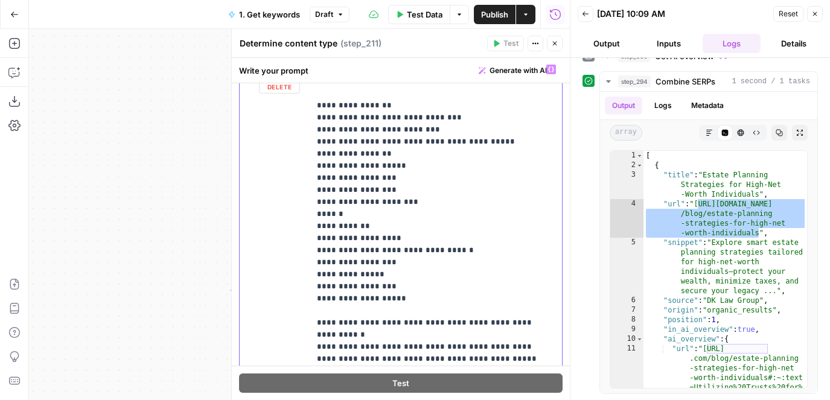
scroll to position [147, 0]
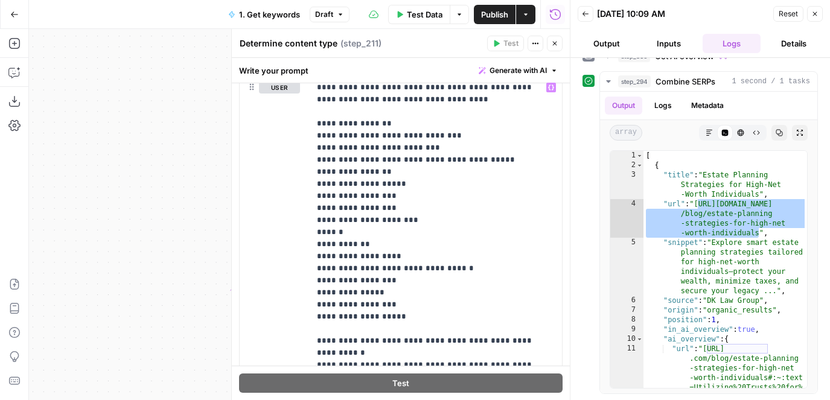
click at [559, 42] on button "Close" at bounding box center [555, 44] width 16 height 16
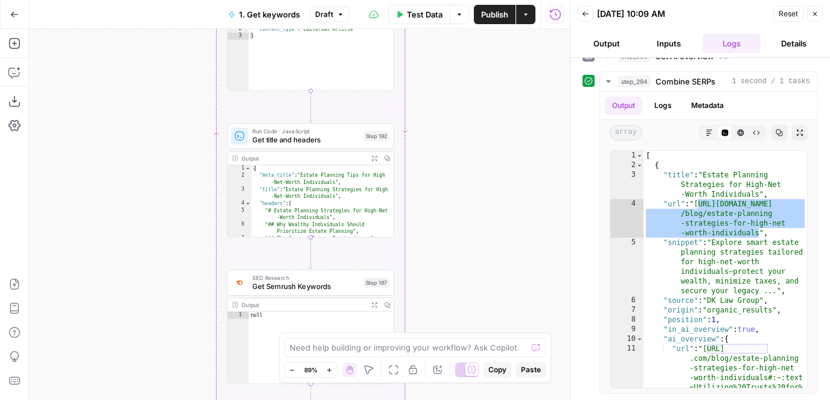
drag, startPoint x: 496, startPoint y: 293, endPoint x: 479, endPoint y: 138, distance: 156.7
click at [480, 138] on div "true true false false Workflow Input Settings Inputs Google Search Results 1-10…" at bounding box center [299, 214] width 541 height 371
drag, startPoint x: 479, startPoint y: 185, endPoint x: 479, endPoint y: 171, distance: 13.9
click at [479, 171] on div "true true false false Workflow Input Settings Inputs Google Search Results 1-10…" at bounding box center [299, 214] width 541 height 371
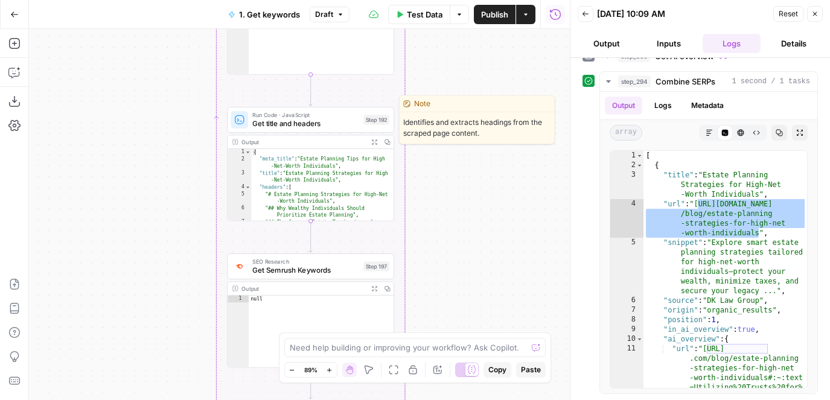
click at [324, 122] on span "Get title and headers" at bounding box center [305, 123] width 107 height 11
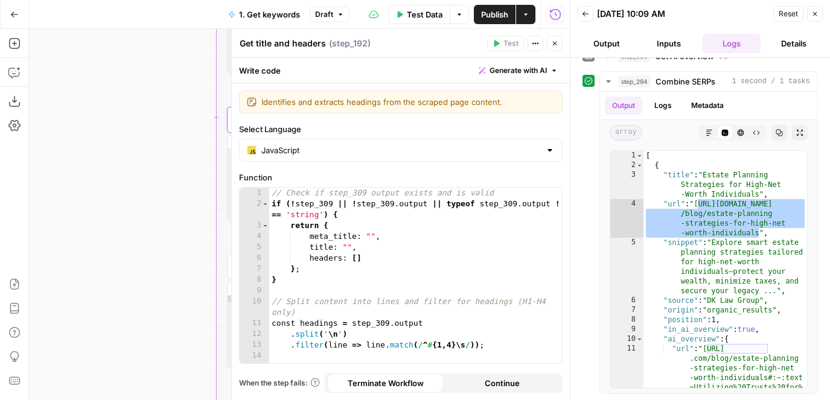
click at [554, 40] on icon "button" at bounding box center [554, 43] width 7 height 7
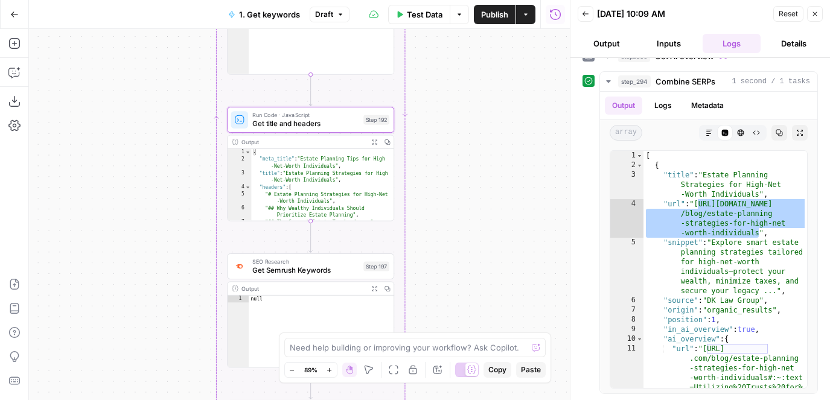
click at [263, 160] on div "{ "meta_title" : "Estate Planning Tips for High -Net-Worth Individuals" , "titl…" at bounding box center [322, 196] width 143 height 94
click at [279, 159] on div "{ "meta_title" : "Estate Planning Tips for High -Net-Worth Individuals" , "titl…" at bounding box center [322, 196] width 143 height 94
click at [277, 175] on div "{ "meta_title" : "Estate Planning Tips for High -Net-Worth Individuals" , "titl…" at bounding box center [322, 196] width 143 height 94
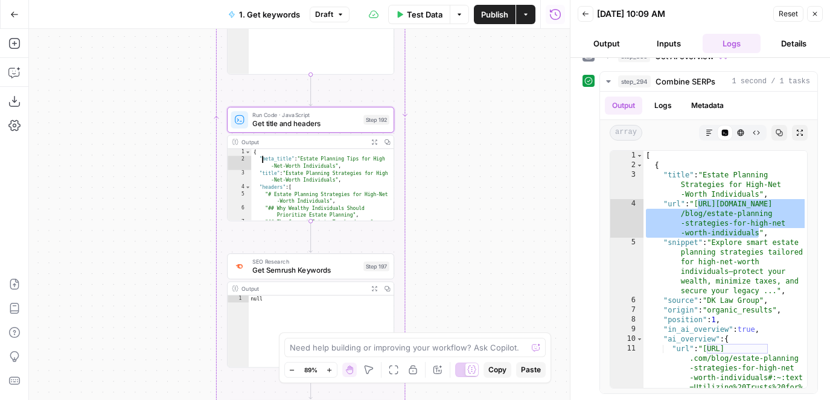
click at [264, 158] on div "{ "meta_title" : "Estate Planning Tips for High -Net-Worth Individuals" , "titl…" at bounding box center [322, 196] width 143 height 94
click at [264, 175] on div "{ "meta_title" : "Estate Planning Tips for High -Net-Worth Individuals" , "titl…" at bounding box center [322, 196] width 143 height 94
click at [274, 193] on div "{ "meta_title" : "Estate Planning Tips for High -Net-Worth Individuals" , "titl…" at bounding box center [322, 196] width 143 height 94
type textarea "**********"
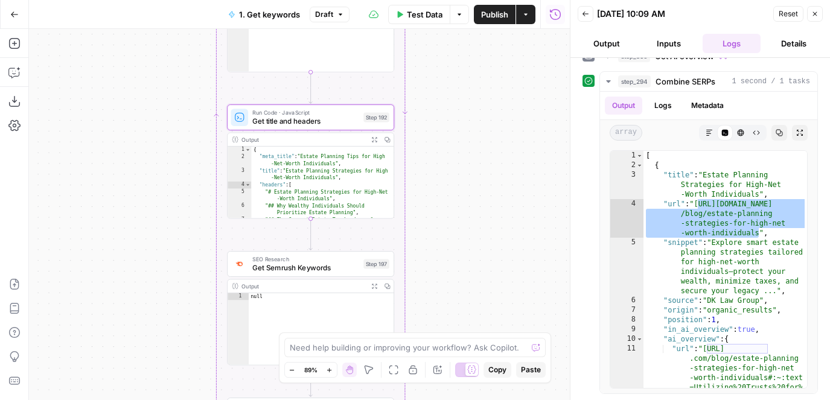
drag, startPoint x: 528, startPoint y: 215, endPoint x: 492, endPoint y: 80, distance: 139.3
click at [493, 80] on div "true true false false Workflow Input Settings Inputs Google Search Results 1-10…" at bounding box center [299, 214] width 541 height 371
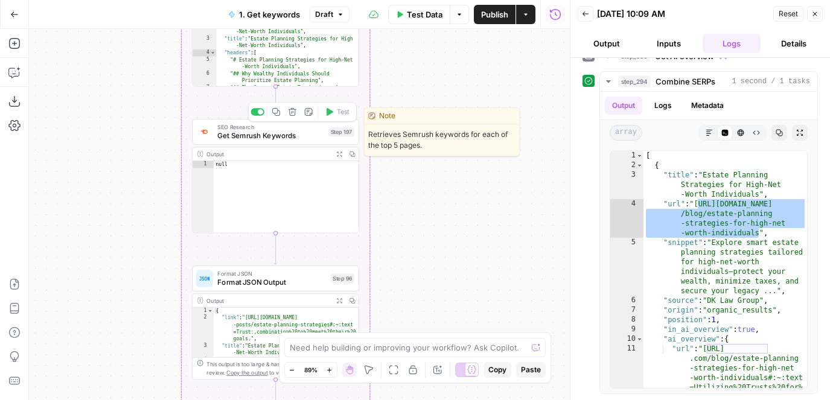
click at [269, 130] on span "SEO Research" at bounding box center [270, 127] width 107 height 8
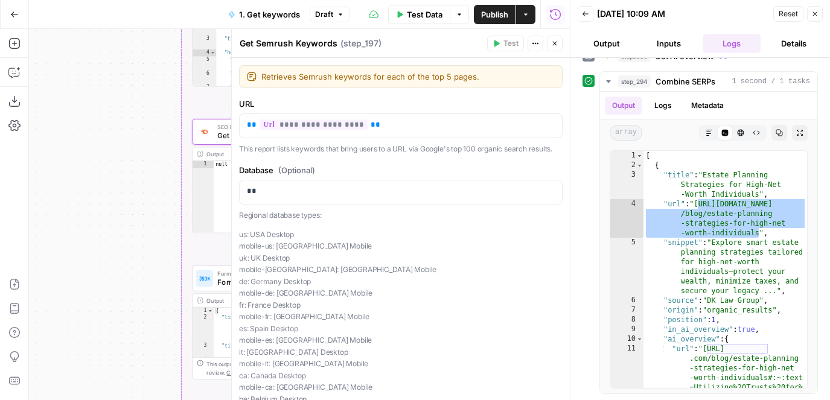
click at [560, 45] on button "Close" at bounding box center [555, 44] width 16 height 16
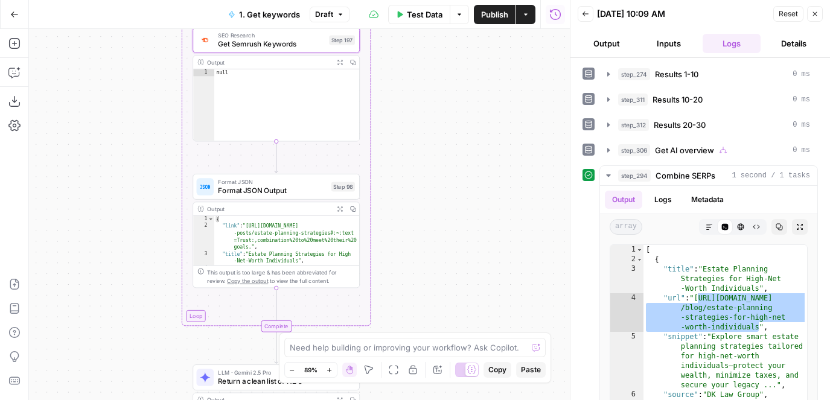
drag, startPoint x: 461, startPoint y: 208, endPoint x: 461, endPoint y: 117, distance: 91.8
click at [461, 117] on div "true true false false Workflow Input Settings Inputs Google Search Results 1-10…" at bounding box center [299, 214] width 541 height 371
drag, startPoint x: 461, startPoint y: 117, endPoint x: 479, endPoint y: 132, distance: 23.6
click at [479, 132] on div "true true false false Workflow Input Settings Inputs Google Search Results 1-10…" at bounding box center [299, 214] width 541 height 371
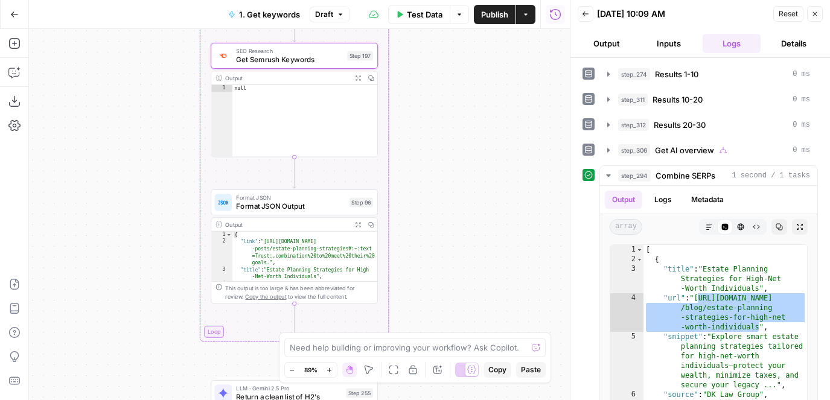
click at [292, 213] on div "Format JSON Format JSON Output Step 96 Copy step Delete step Edit Note Test" at bounding box center [294, 203] width 167 height 26
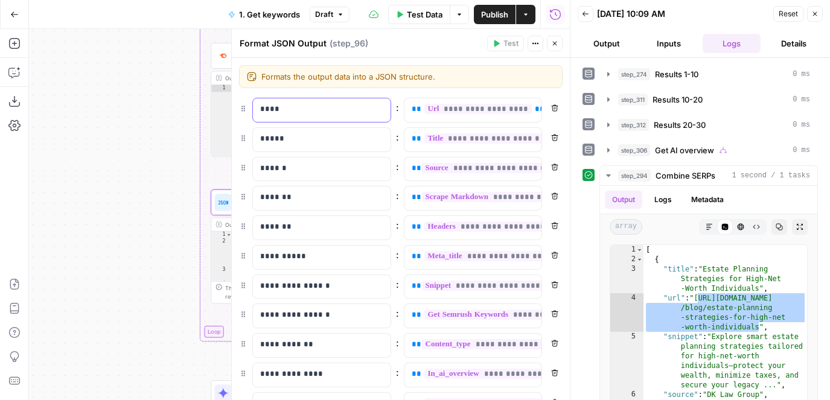
click at [294, 109] on p "****" at bounding box center [312, 109] width 104 height 12
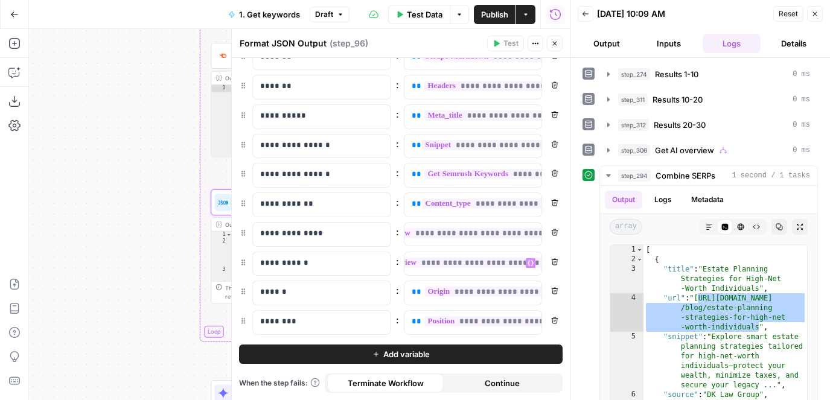
scroll to position [0, 72]
click at [646, 152] on span "step_306" at bounding box center [634, 150] width 32 height 12
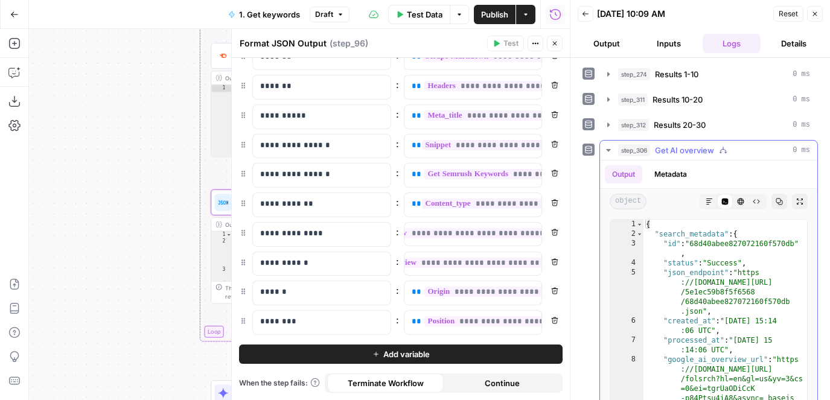
click at [646, 152] on span "step_306" at bounding box center [634, 150] width 32 height 12
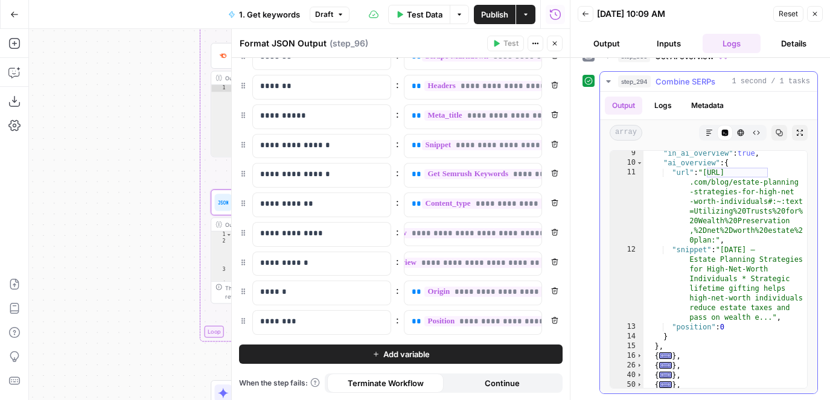
scroll to position [173, 0]
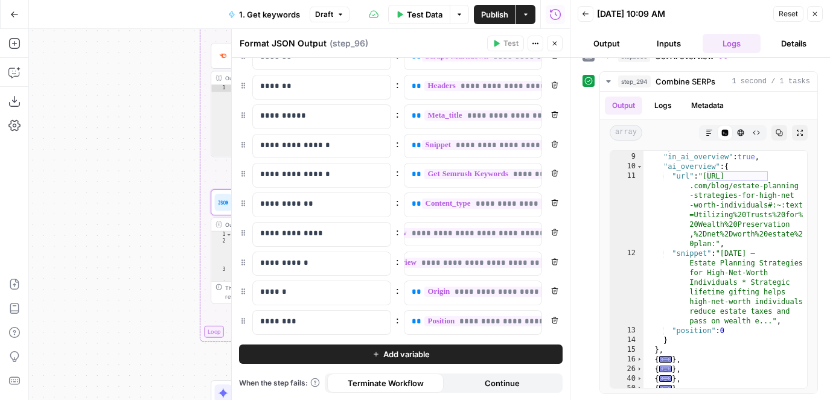
click at [562, 45] on button "Close" at bounding box center [555, 44] width 16 height 16
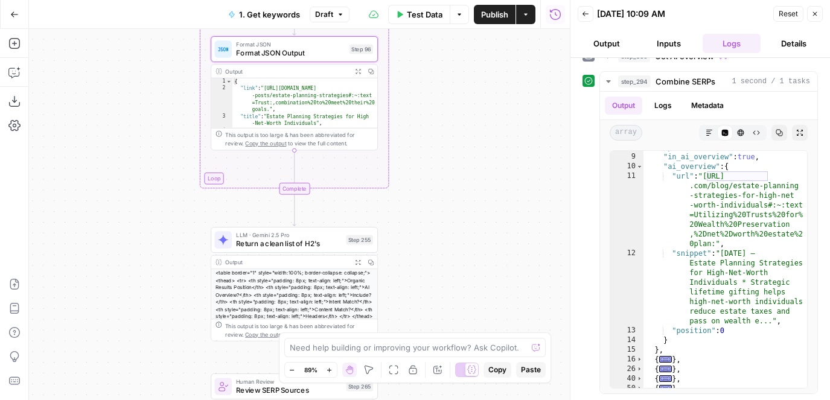
drag, startPoint x: 450, startPoint y: 102, endPoint x: 449, endPoint y: 93, distance: 9.1
click at [449, 93] on div "true true false false Workflow Input Settings Inputs Google Search Results 1-10…" at bounding box center [299, 214] width 541 height 371
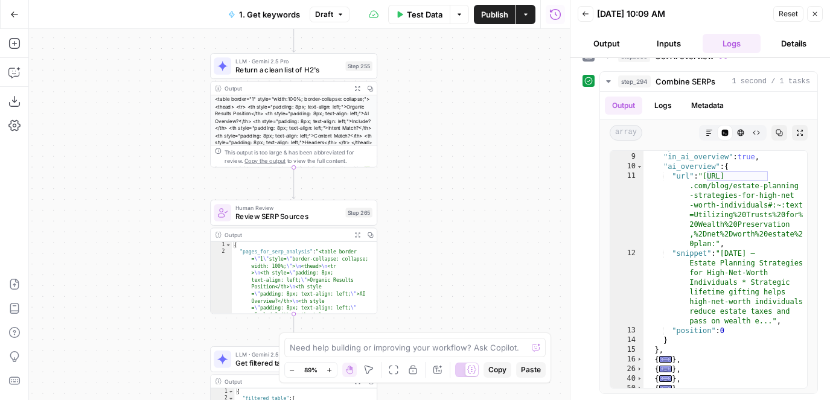
click at [447, 128] on div "true true false false Workflow Input Settings Inputs Google Search Results 1-10…" at bounding box center [299, 214] width 541 height 371
click at [359, 89] on icon "button" at bounding box center [356, 88] width 5 height 5
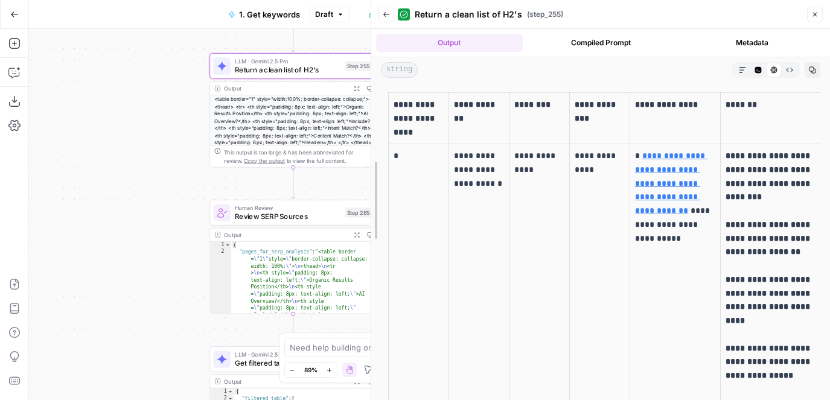
drag, startPoint x: 573, startPoint y: 57, endPoint x: 374, endPoint y: 63, distance: 198.8
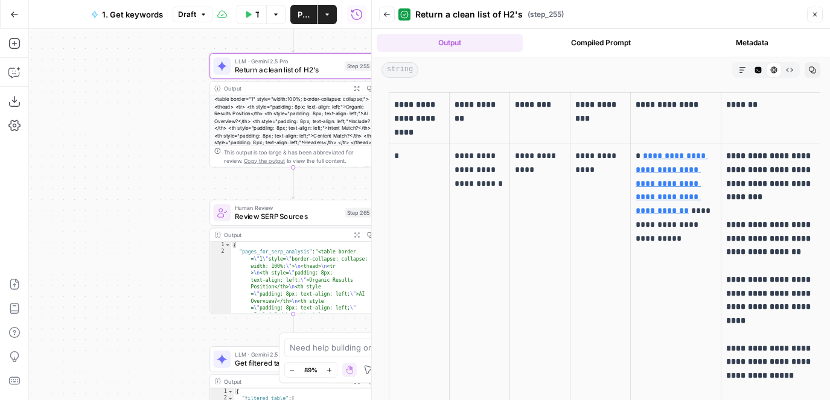
drag, startPoint x: 173, startPoint y: 217, endPoint x: 17, endPoint y: 217, distance: 155.8
click at [17, 217] on div "Add Steps Copilot Download as JSON Settings Import JSON AirOps Academy Help Giv…" at bounding box center [185, 214] width 371 height 371
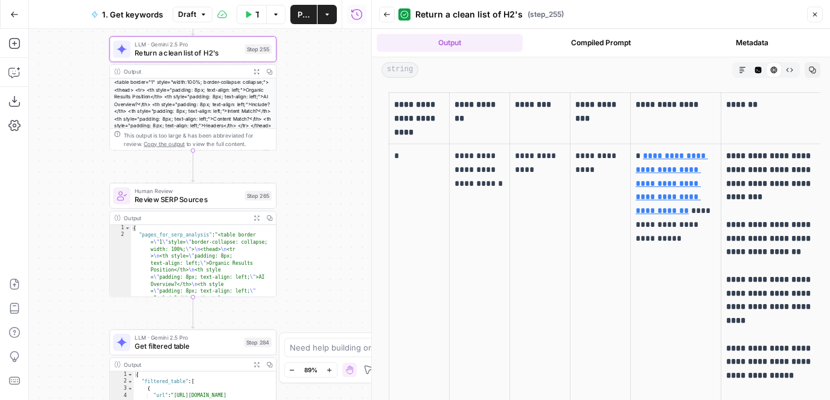
drag, startPoint x: 276, startPoint y: 167, endPoint x: 330, endPoint y: 150, distance: 56.9
click at [330, 150] on div "true true false false Workflow Input Settings Inputs Google Search Results 1-10…" at bounding box center [200, 214] width 342 height 371
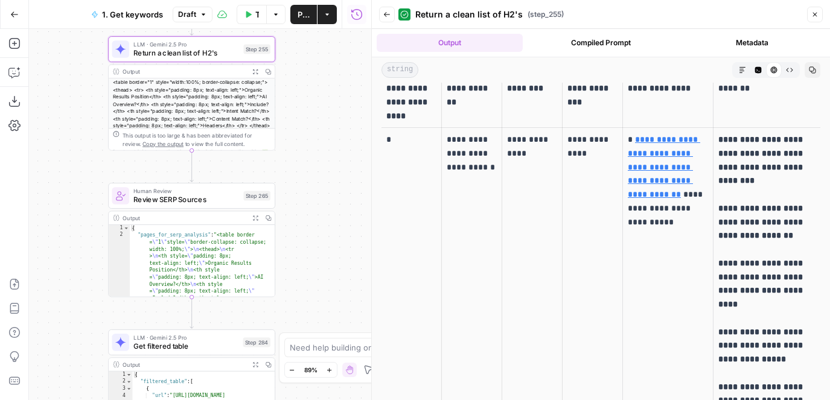
scroll to position [0, 0]
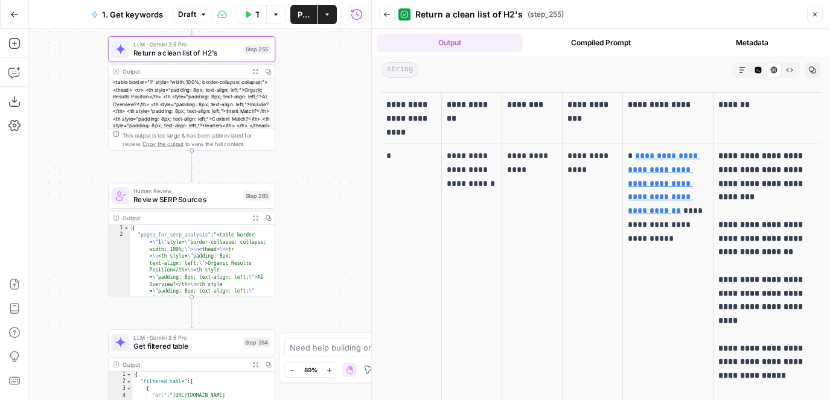
drag, startPoint x: 459, startPoint y: 153, endPoint x: 490, endPoint y: 189, distance: 47.1
click at [490, 189] on p "**********" at bounding box center [472, 169] width 50 height 41
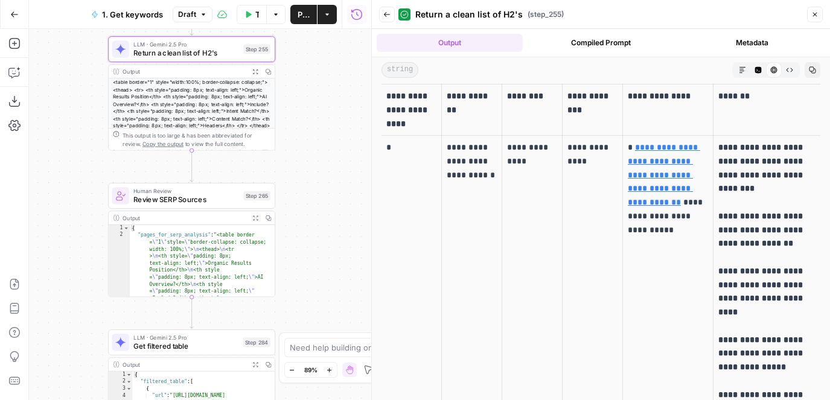
scroll to position [9, 0]
drag, startPoint x: 529, startPoint y: 176, endPoint x: 517, endPoint y: 150, distance: 28.9
drag, startPoint x: 597, startPoint y: 175, endPoint x: 597, endPoint y: 135, distance: 39.9
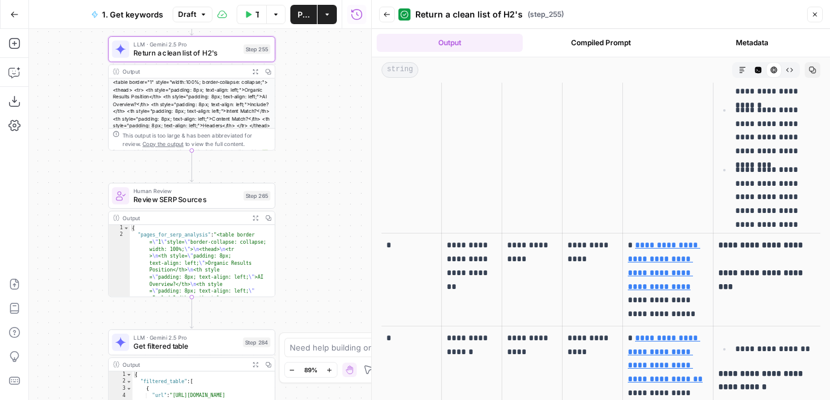
scroll to position [700, 0]
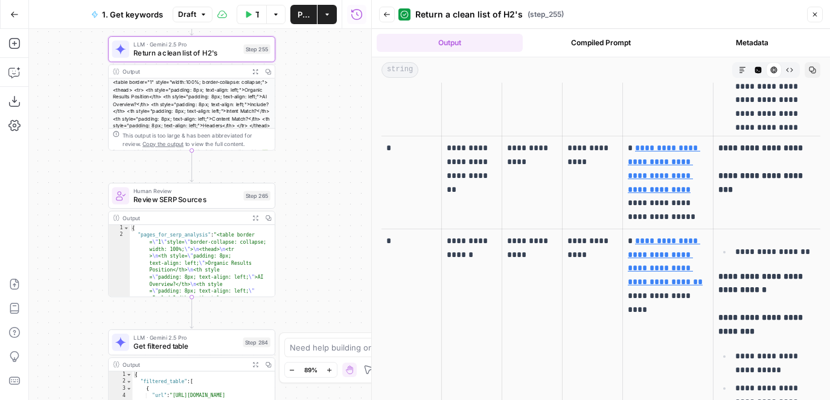
drag, startPoint x: 458, startPoint y: 134, endPoint x: 494, endPoint y: 162, distance: 45.5
click at [495, 162] on p "**********" at bounding box center [472, 161] width 50 height 41
click at [493, 162] on p "**********" at bounding box center [472, 161] width 50 height 41
drag, startPoint x: 488, startPoint y: 162, endPoint x: 495, endPoint y: 162, distance: 7.2
click at [495, 162] on p "**********" at bounding box center [472, 161] width 50 height 41
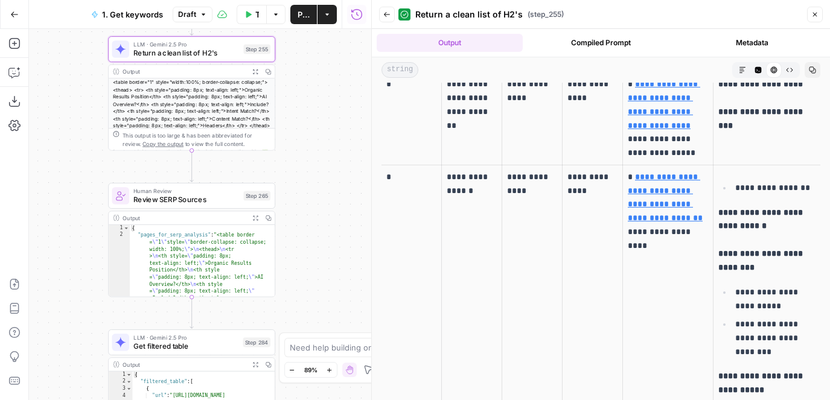
scroll to position [763, 0]
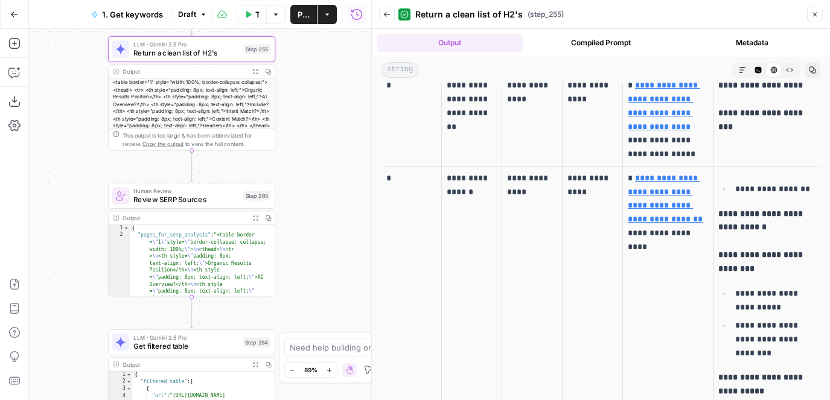
drag, startPoint x: 484, startPoint y: 181, endPoint x: 458, endPoint y: 160, distance: 32.6
click at [458, 171] on p "**********" at bounding box center [472, 185] width 50 height 28
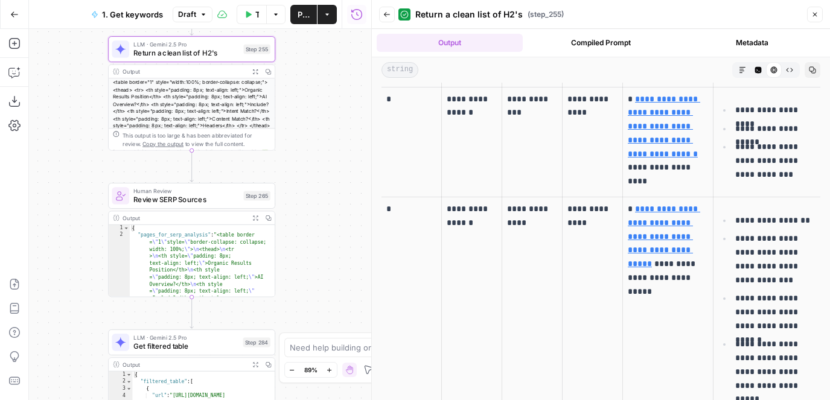
scroll to position [1255, 0]
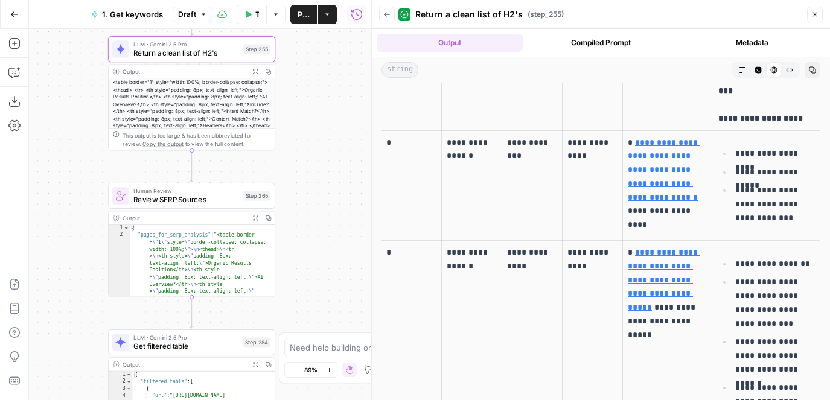
drag, startPoint x: 458, startPoint y: 116, endPoint x: 480, endPoint y: 136, distance: 29.9
click at [480, 136] on td "**********" at bounding box center [472, 185] width 60 height 111
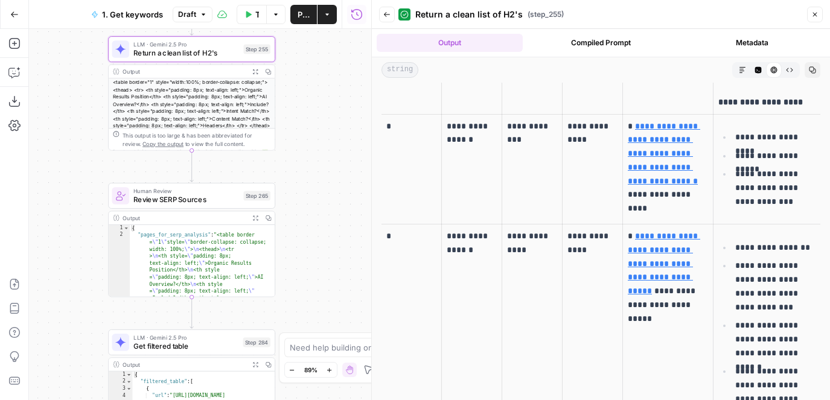
scroll to position [1272, 0]
drag, startPoint x: 481, startPoint y: 226, endPoint x: 460, endPoint y: 211, distance: 25.6
click at [460, 229] on p "**********" at bounding box center [472, 243] width 50 height 28
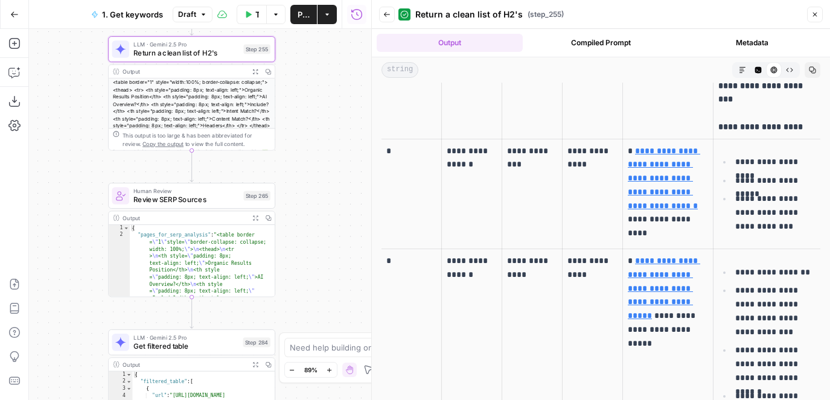
scroll to position [1238, 0]
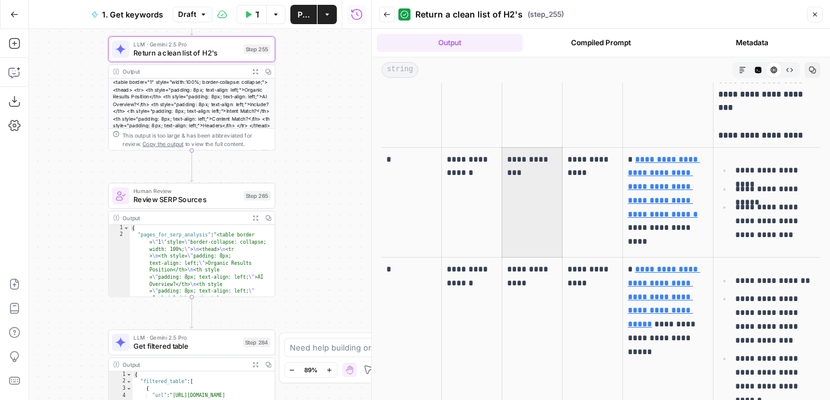
drag, startPoint x: 528, startPoint y: 143, endPoint x: 507, endPoint y: 143, distance: 21.1
click at [507, 153] on p "**********" at bounding box center [532, 167] width 50 height 28
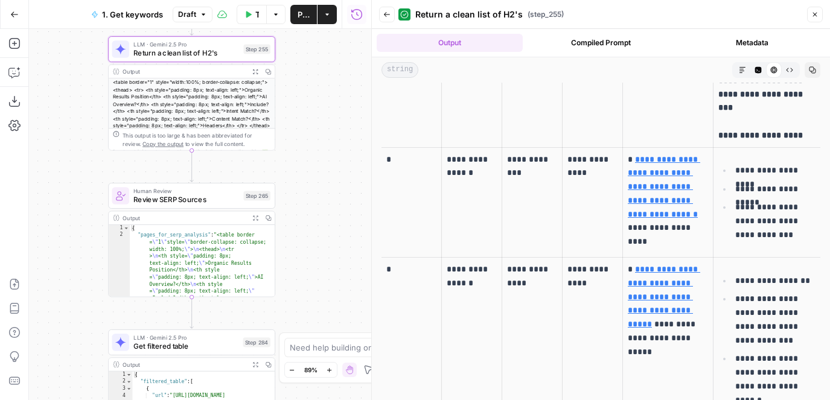
click at [507, 153] on p "**********" at bounding box center [532, 167] width 50 height 28
click at [514, 153] on p "**********" at bounding box center [532, 167] width 50 height 28
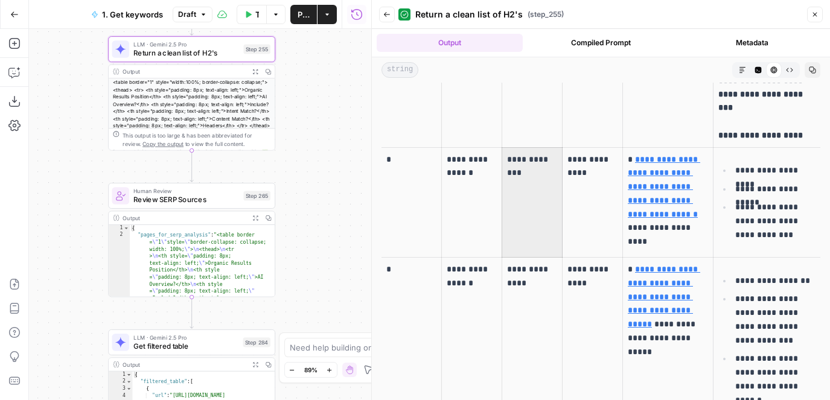
click at [517, 153] on p "**********" at bounding box center [532, 167] width 50 height 28
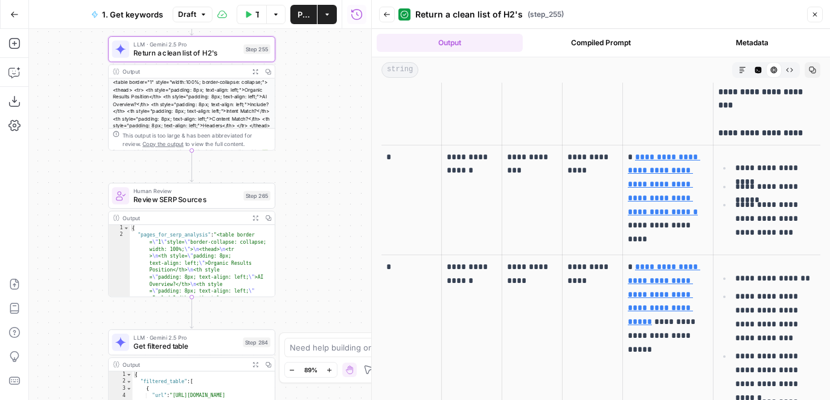
scroll to position [1235, 0]
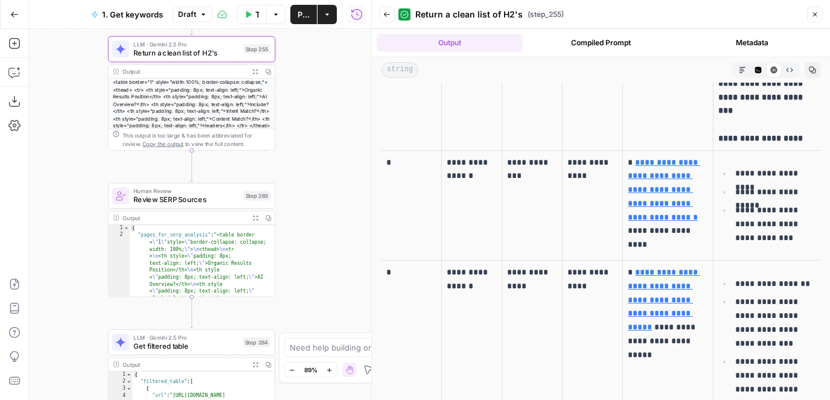
drag, startPoint x: 520, startPoint y: 147, endPoint x: 509, endPoint y: 147, distance: 10.9
click at [509, 156] on p "**********" at bounding box center [532, 170] width 50 height 28
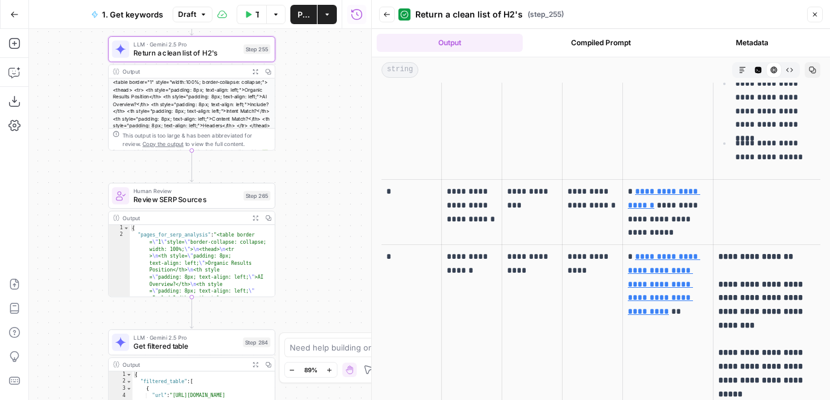
scroll to position [1642, 0]
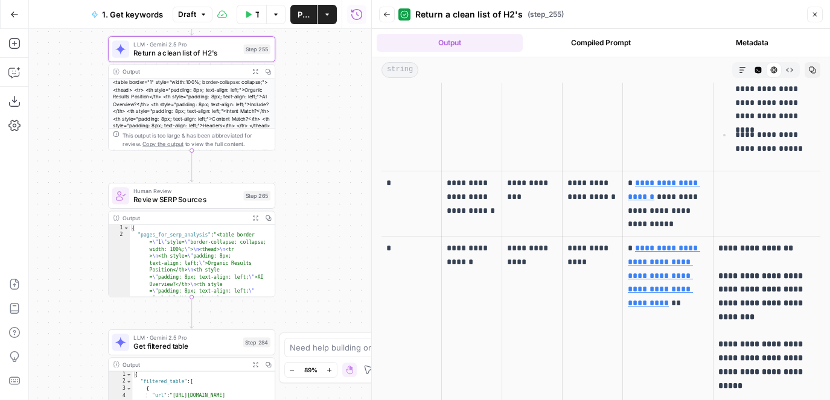
drag, startPoint x: 496, startPoint y: 186, endPoint x: 463, endPoint y: 153, distance: 47.4
click at [463, 176] on p "**********" at bounding box center [472, 196] width 50 height 41
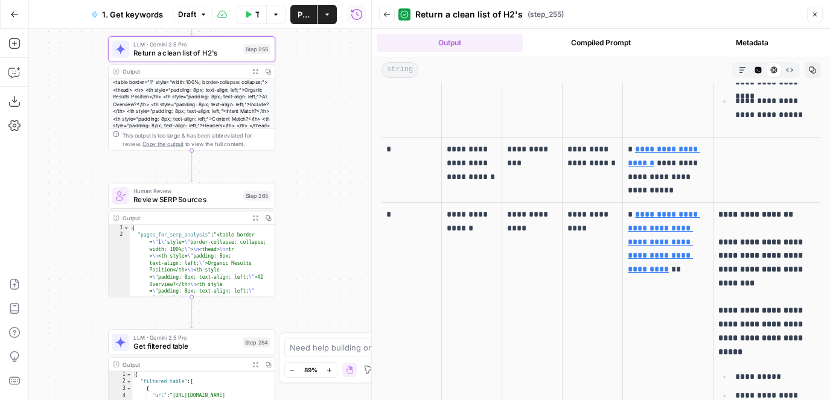
scroll to position [1635, 0]
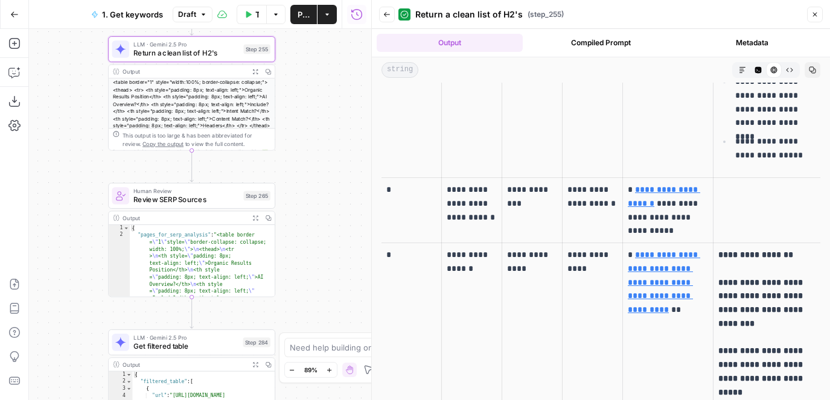
click at [532, 193] on td "**********" at bounding box center [532, 210] width 60 height 65
drag, startPoint x: 458, startPoint y: 164, endPoint x: 492, endPoint y: 186, distance: 40.0
click at [492, 186] on p "**********" at bounding box center [472, 203] width 50 height 41
drag, startPoint x: 518, startPoint y: 186, endPoint x: 519, endPoint y: 164, distance: 21.7
click at [519, 178] on td "**********" at bounding box center [532, 210] width 60 height 65
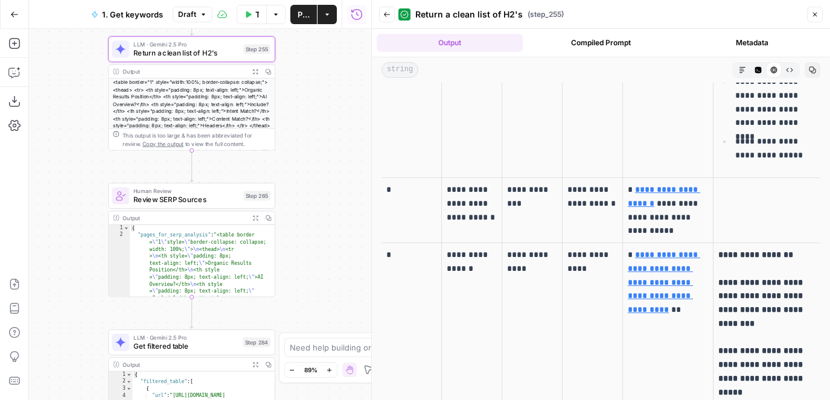
click at [513, 183] on p "**********" at bounding box center [532, 197] width 50 height 28
drag, startPoint x: 465, startPoint y: 162, endPoint x: 481, endPoint y: 190, distance: 31.9
click at [481, 190] on p "**********" at bounding box center [472, 203] width 50 height 41
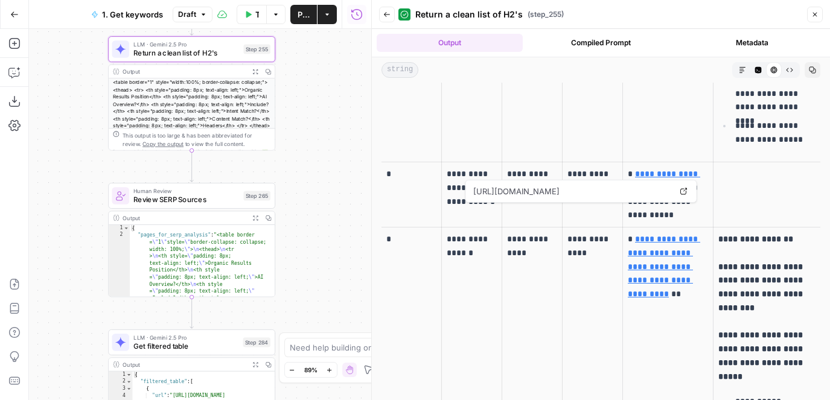
scroll to position [1657, 0]
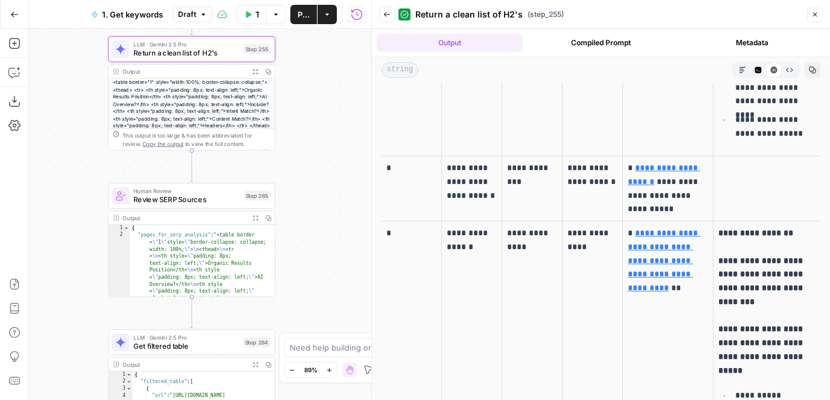
click at [517, 161] on p "**********" at bounding box center [532, 175] width 50 height 28
click at [633, 164] on link "**********" at bounding box center [664, 175] width 72 height 22
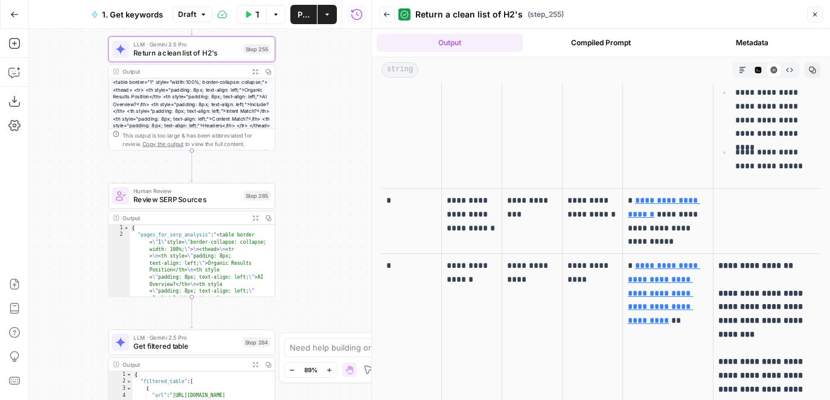
scroll to position [1616, 0]
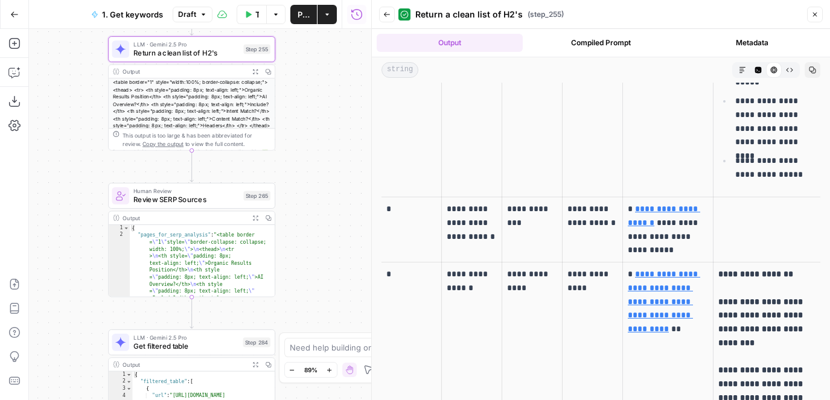
click at [740, 202] on p at bounding box center [767, 209] width 97 height 14
click at [531, 202] on p "**********" at bounding box center [532, 216] width 50 height 28
click at [717, 197] on td at bounding box center [766, 229] width 107 height 65
click at [722, 202] on p at bounding box center [767, 209] width 97 height 14
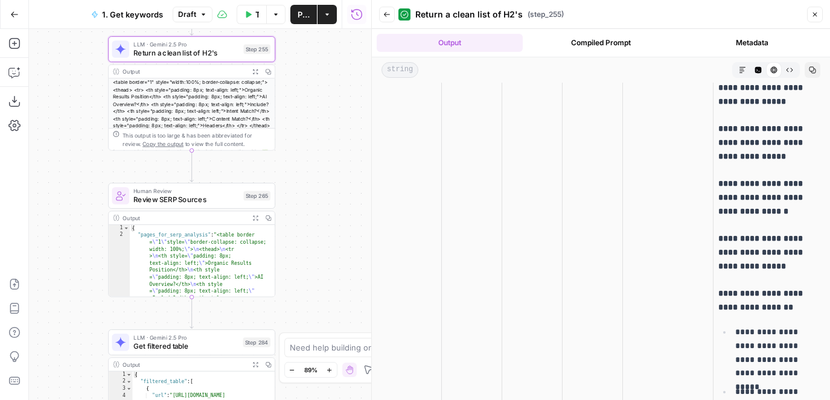
scroll to position [11444, 0]
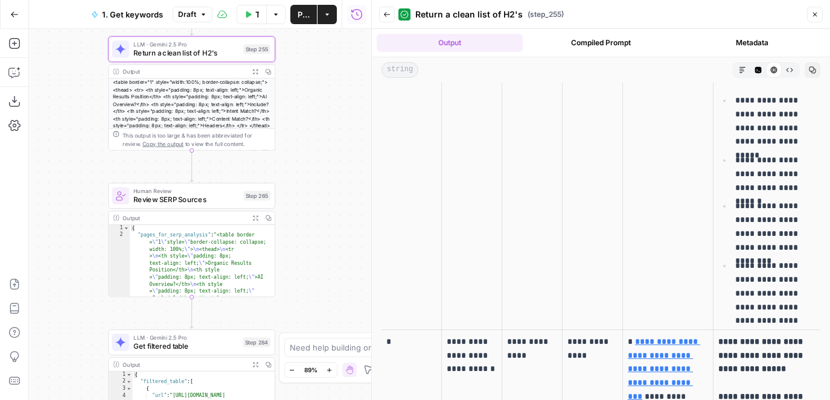
click at [477, 335] on p "**********" at bounding box center [472, 355] width 50 height 41
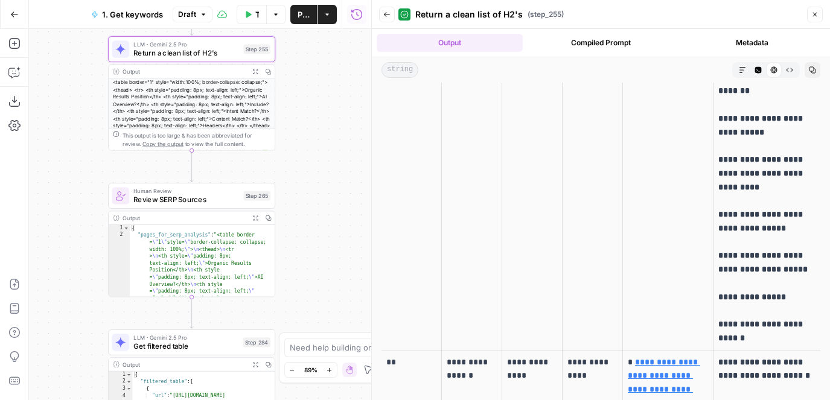
scroll to position [10283, 0]
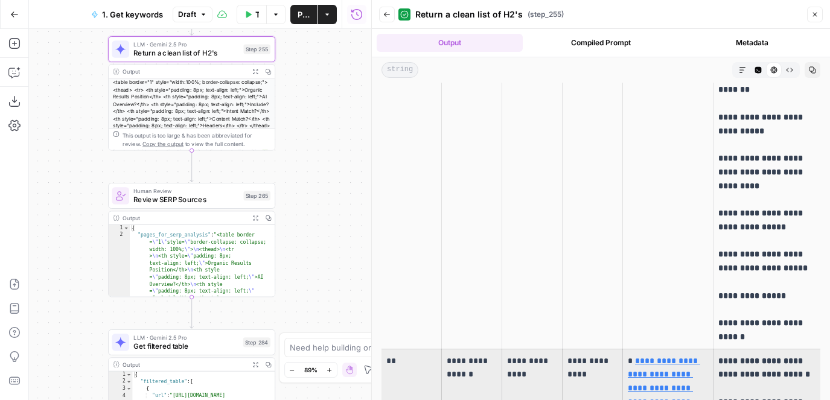
drag, startPoint x: 408, startPoint y: 248, endPoint x: 778, endPoint y: 261, distance: 370.4
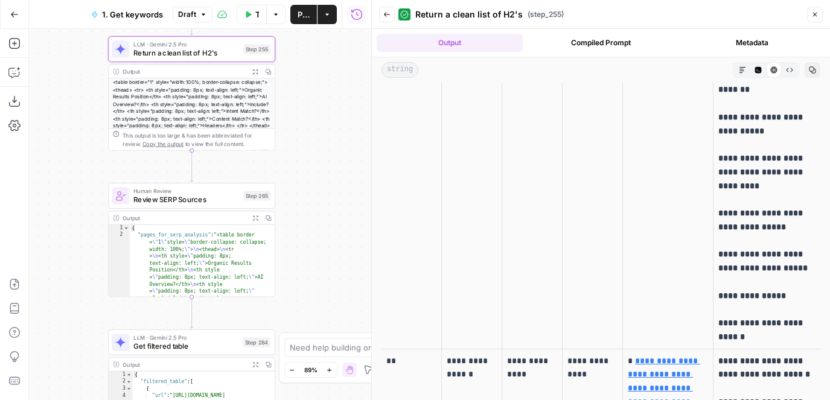
scroll to position [10354, 0]
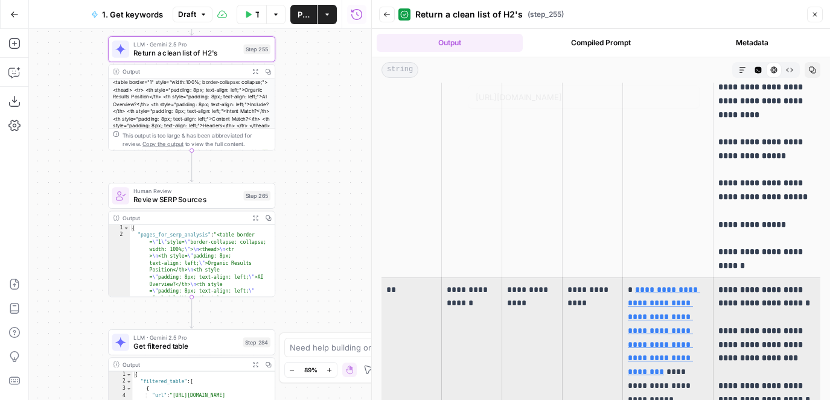
drag, startPoint x: 406, startPoint y: 193, endPoint x: 755, endPoint y: 176, distance: 350.0
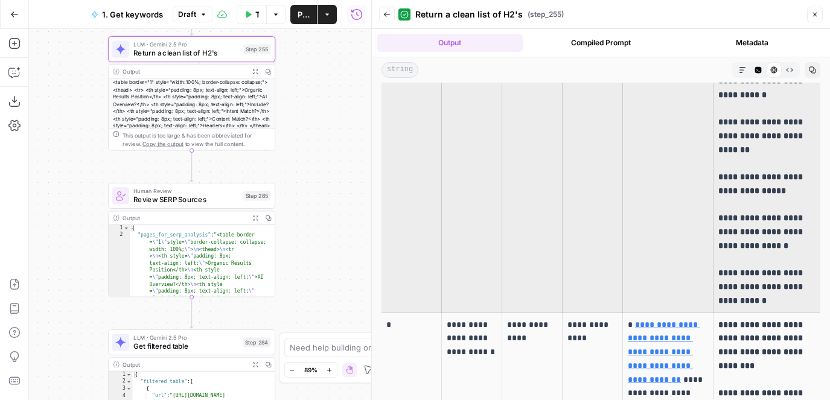
scroll to position [0, 0]
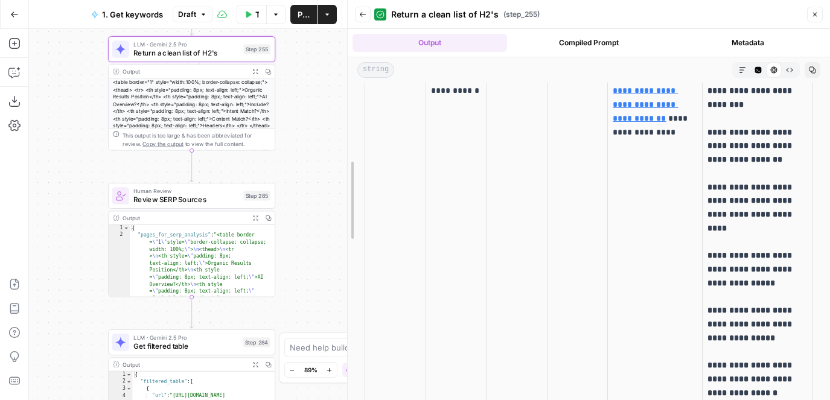
drag, startPoint x: 370, startPoint y: 191, endPoint x: 325, endPoint y: 191, distance: 44.7
click at [325, 191] on body "LegalZoom New Home Browse Insights Opportunities Your Data Flightpath Recent Gr…" at bounding box center [415, 200] width 830 height 400
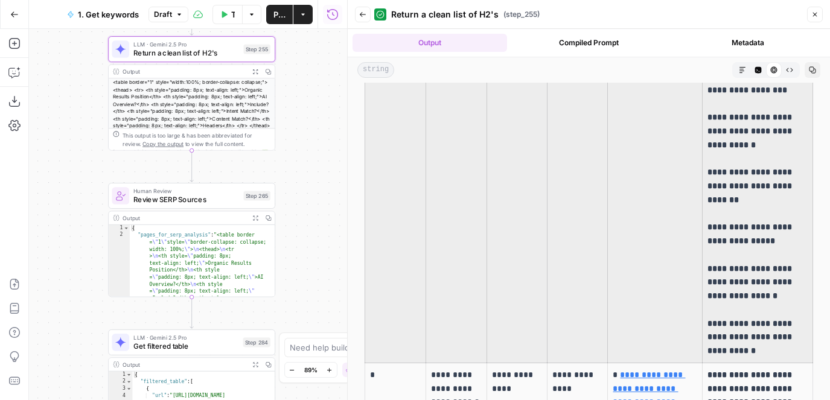
scroll to position [10458, 0]
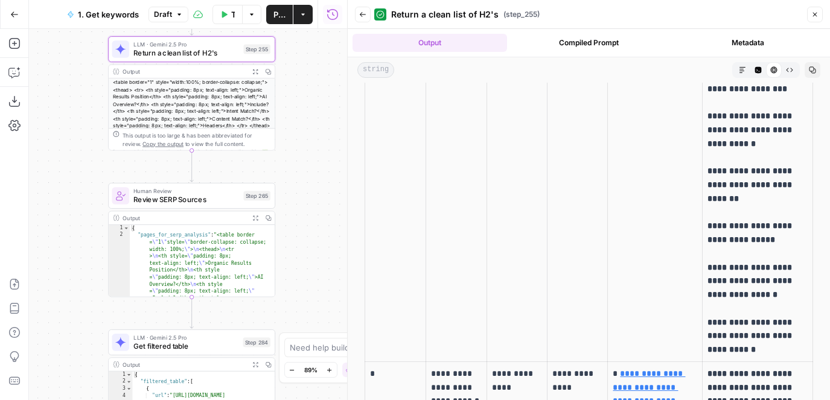
click at [377, 367] on p "*" at bounding box center [395, 374] width 51 height 14
click at [370, 367] on p "*" at bounding box center [395, 374] width 51 height 14
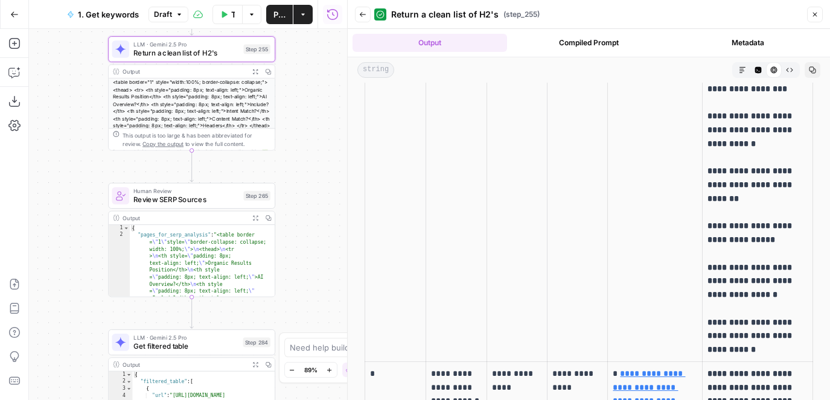
click at [370, 367] on p "*" at bounding box center [395, 374] width 51 height 14
drag, startPoint x: 368, startPoint y: 156, endPoint x: 375, endPoint y: 156, distance: 6.6
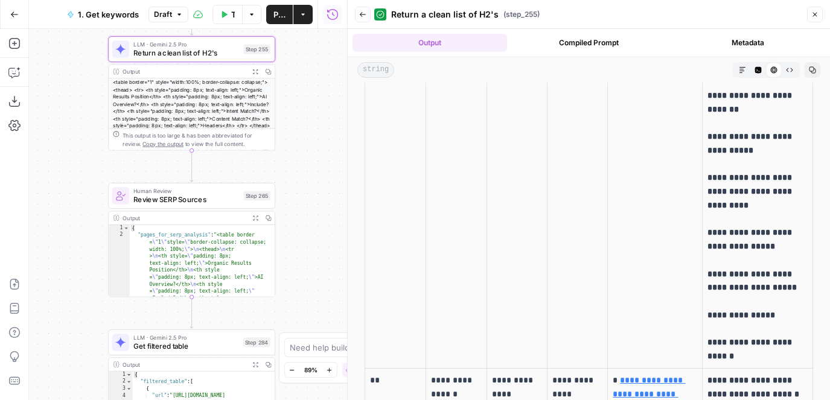
scroll to position [9967, 0]
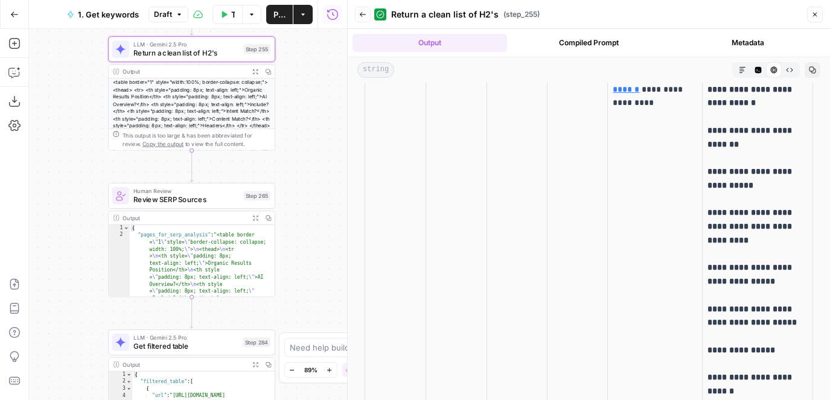
drag, startPoint x: 367, startPoint y: 183, endPoint x: 380, endPoint y: 185, distance: 13.4
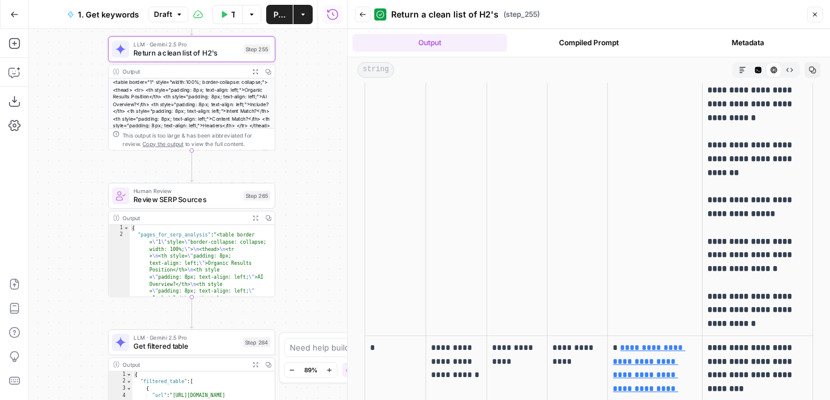
scroll to position [10487, 0]
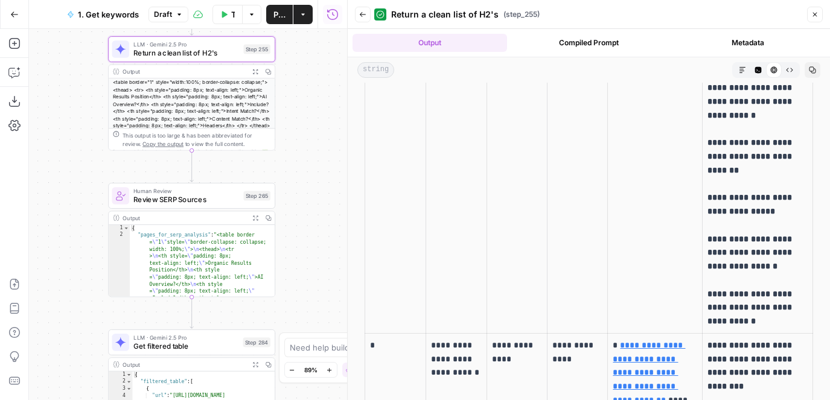
drag, startPoint x: 377, startPoint y: 133, endPoint x: 368, endPoint y: 132, distance: 8.5
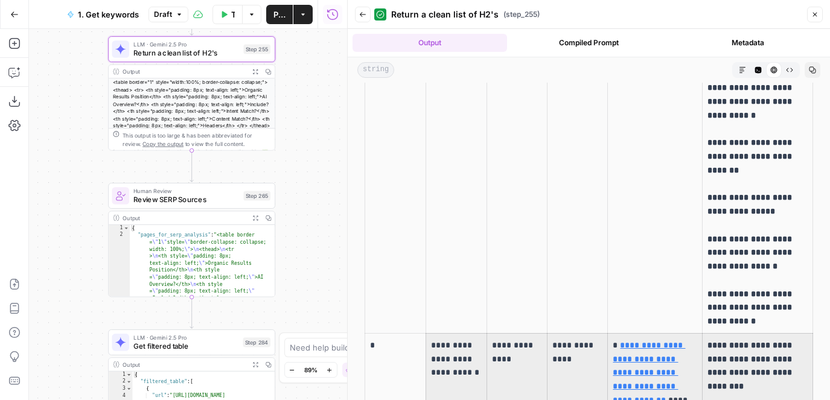
drag, startPoint x: 458, startPoint y: 181, endPoint x: 817, endPoint y: 184, distance: 359.3
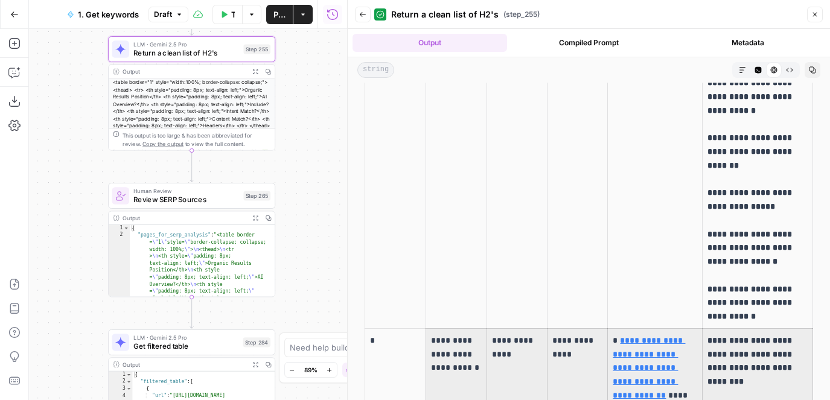
scroll to position [10490, 0]
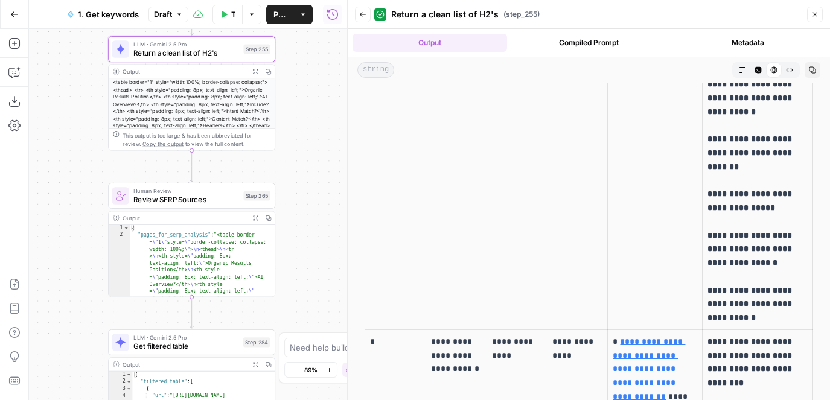
drag, startPoint x: 381, startPoint y: 129, endPoint x: 366, endPoint y: 129, distance: 15.1
click at [377, 335] on p "*" at bounding box center [395, 342] width 51 height 14
drag, startPoint x: 383, startPoint y: 124, endPoint x: 371, endPoint y: 124, distance: 12.7
click at [371, 335] on p "*" at bounding box center [395, 342] width 51 height 14
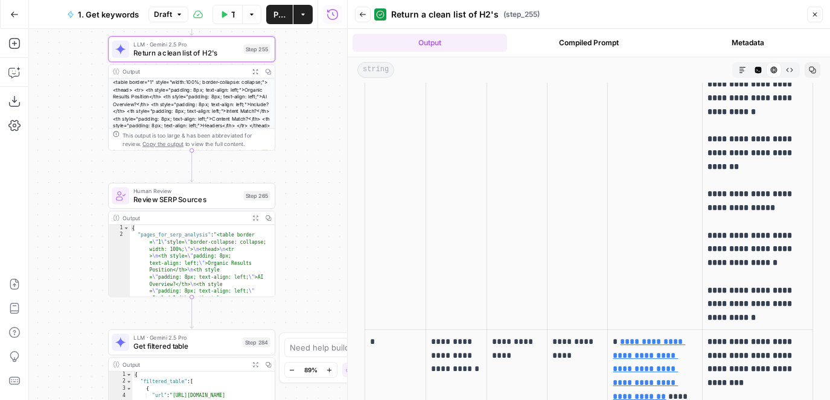
click at [378, 335] on p "*" at bounding box center [395, 342] width 51 height 14
drag, startPoint x: 373, startPoint y: 121, endPoint x: 386, endPoint y: 121, distance: 13.9
click at [386, 335] on p "*" at bounding box center [395, 342] width 51 height 14
drag, startPoint x: 383, startPoint y: 121, endPoint x: 370, endPoint y: 121, distance: 13.3
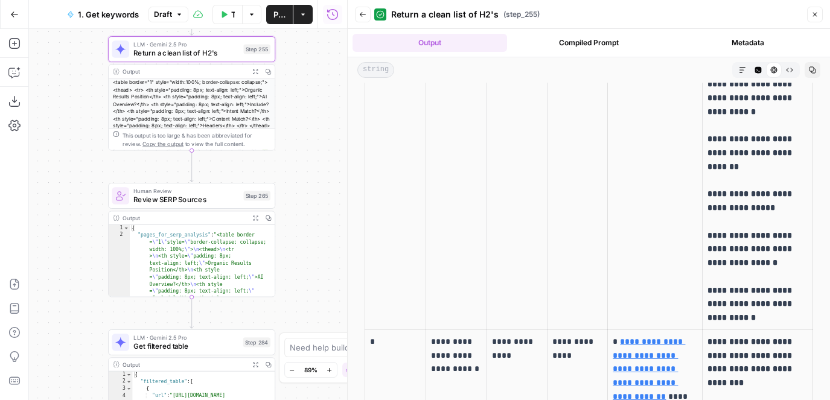
click at [370, 335] on p "*" at bounding box center [395, 342] width 51 height 14
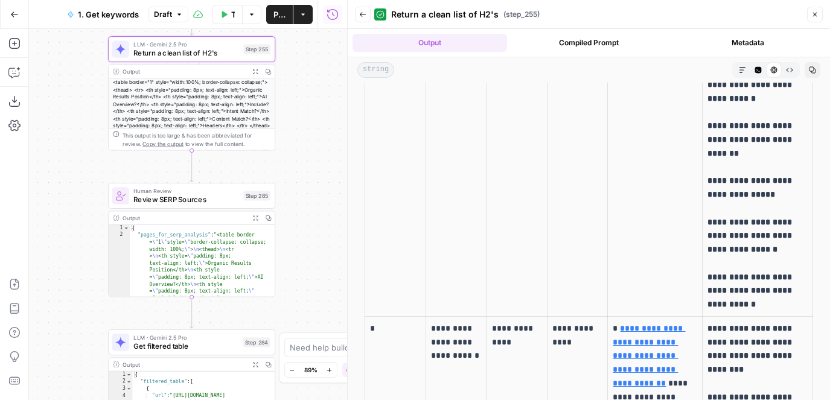
scroll to position [10509, 0]
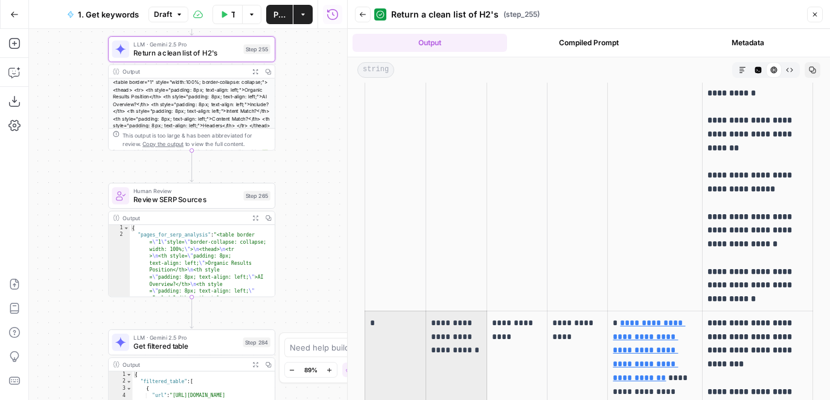
drag, startPoint x: 477, startPoint y: 138, endPoint x: 423, endPoint y: 136, distance: 53.8
click at [432, 316] on p "**********" at bounding box center [456, 336] width 51 height 41
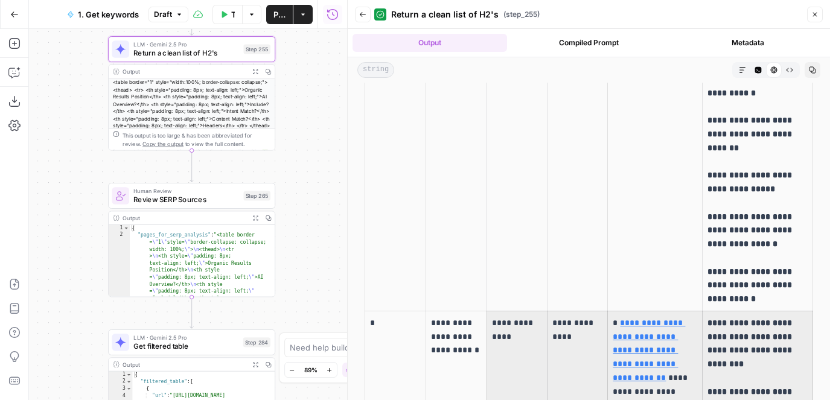
drag, startPoint x: 786, startPoint y: 172, endPoint x: 477, endPoint y: 172, distance: 309.2
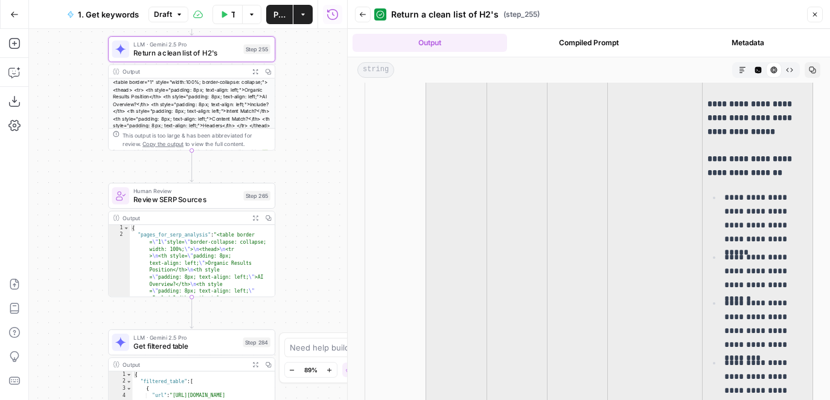
scroll to position [11236, 0]
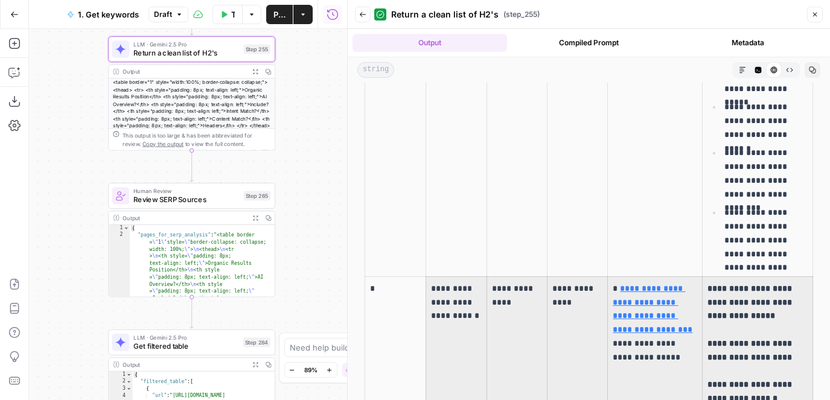
drag, startPoint x: 447, startPoint y: 175, endPoint x: 773, endPoint y: 163, distance: 326.3
click at [773, 277] on tr "**********" at bounding box center [589, 399] width 448 height 244
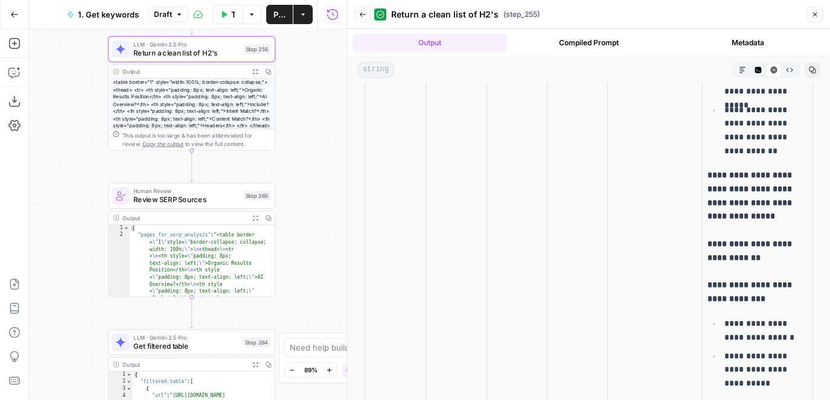
scroll to position [13345, 0]
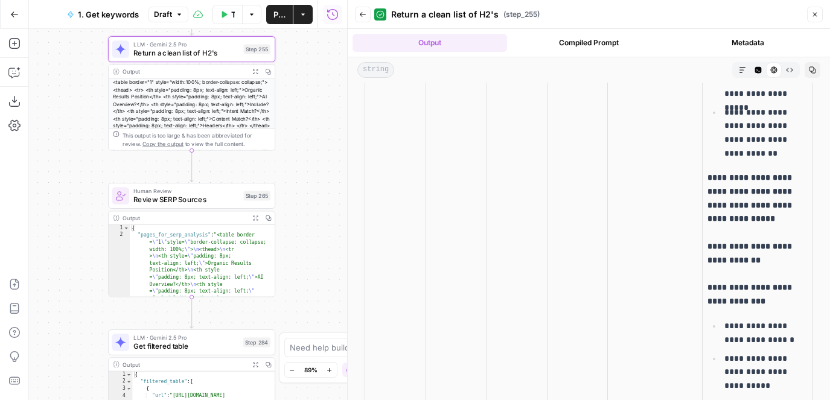
drag, startPoint x: 461, startPoint y: 250, endPoint x: 807, endPoint y: 234, distance: 346.4
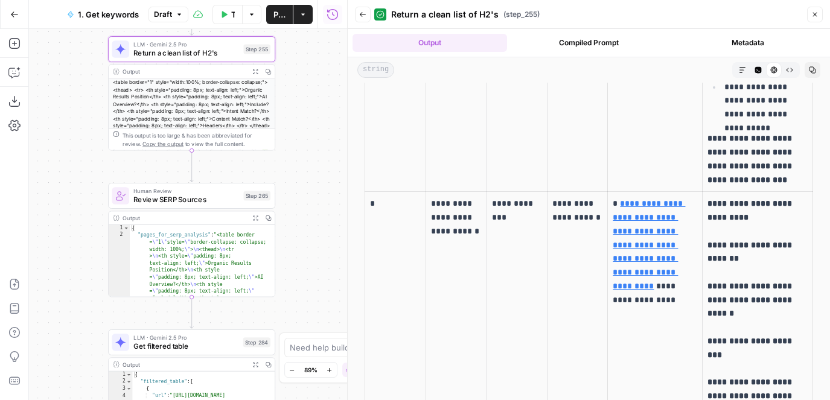
scroll to position [12621, 0]
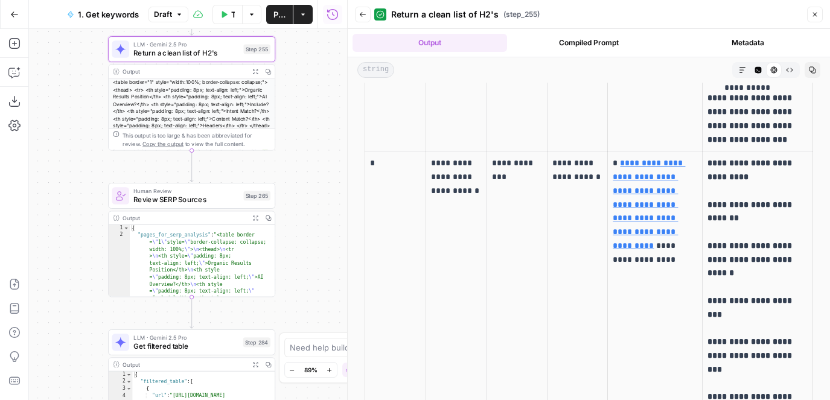
drag, startPoint x: 527, startPoint y: 289, endPoint x: 510, endPoint y: 252, distance: 40.0
drag, startPoint x: 510, startPoint y: 163, endPoint x: 467, endPoint y: 163, distance: 43.5
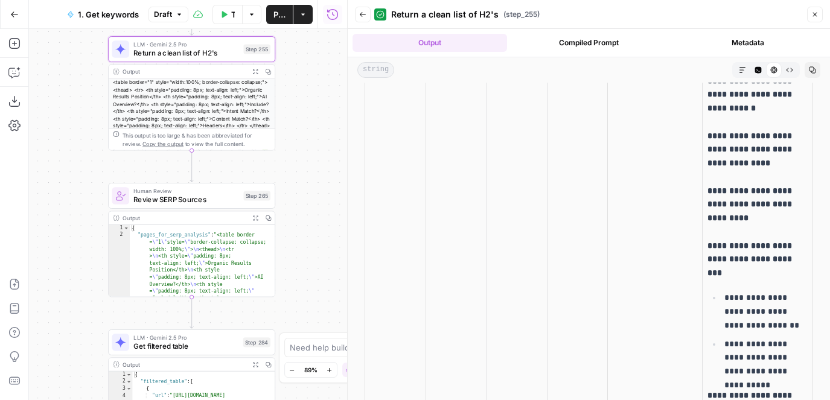
scroll to position [12335, 0]
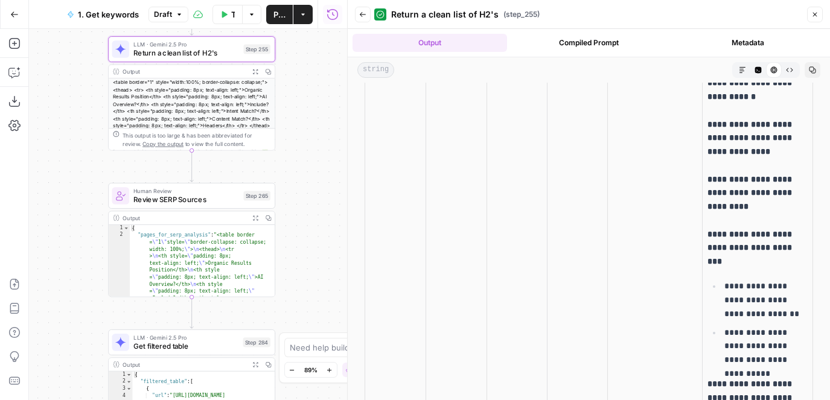
drag, startPoint x: 513, startPoint y: 171, endPoint x: 484, endPoint y: 171, distance: 29.0
drag, startPoint x: 815, startPoint y: 14, endPoint x: 552, endPoint y: 121, distance: 283.9
click at [552, 121] on div "**********" at bounding box center [588, 200] width 483 height 400
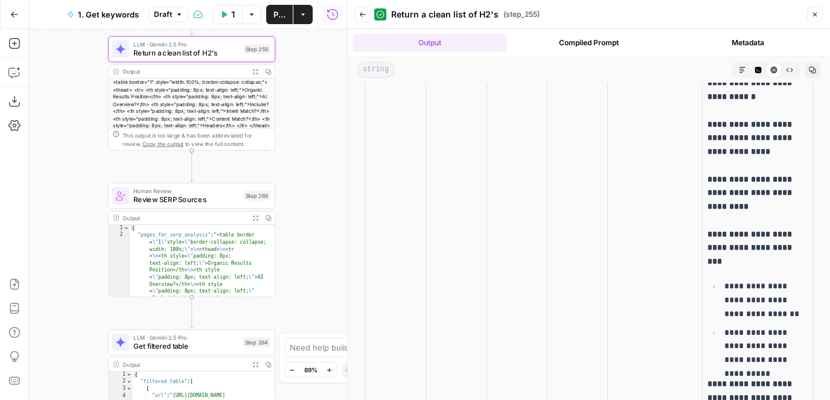
click at [360, 14] on icon "button" at bounding box center [363, 14] width 6 height 5
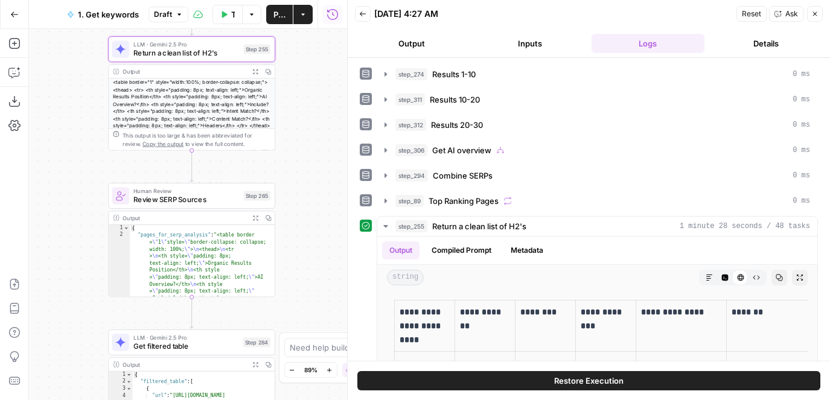
click at [536, 25] on header "Back 09/24/25 at 4:27 AM Reset Ask Close Output Inputs Logs Details" at bounding box center [589, 29] width 482 height 58
click at [536, 31] on header "Back 09/24/25 at 4:27 AM Reset Ask Close Output Inputs Logs Details" at bounding box center [589, 29] width 482 height 58
click at [536, 35] on button "Inputs" at bounding box center [530, 43] width 114 height 19
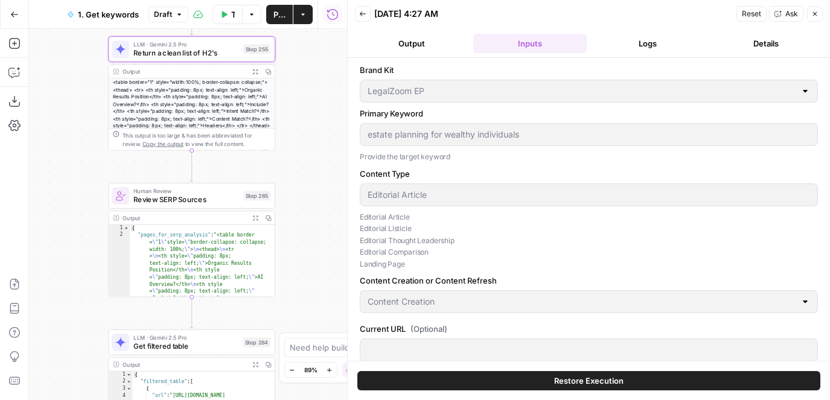
click at [362, 134] on div "estate planning for wealthy individuals" at bounding box center [589, 134] width 458 height 23
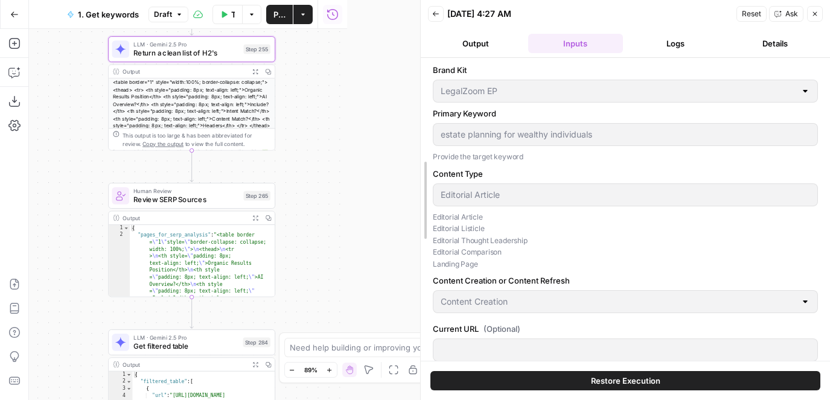
drag, startPoint x: 347, startPoint y: 149, endPoint x: 429, endPoint y: 149, distance: 82.7
click at [427, 149] on div at bounding box center [421, 200] width 12 height 400
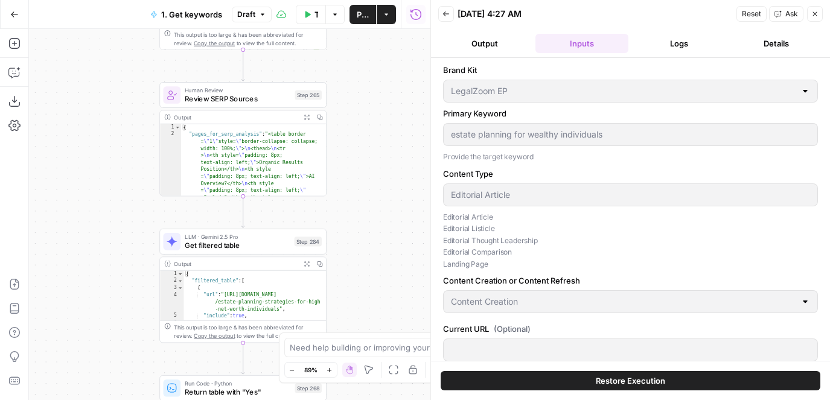
drag, startPoint x: 322, startPoint y: 211, endPoint x: 374, endPoint y: 110, distance: 113.2
click at [374, 110] on div "true true false false Workflow Input Settings Inputs Google Search Results 1-10…" at bounding box center [230, 214] width 402 height 371
drag, startPoint x: 373, startPoint y: 216, endPoint x: 373, endPoint y: 135, distance: 81.5
click at [373, 135] on div "true true false false Workflow Input Settings Inputs Google Search Results 1-10…" at bounding box center [230, 214] width 402 height 371
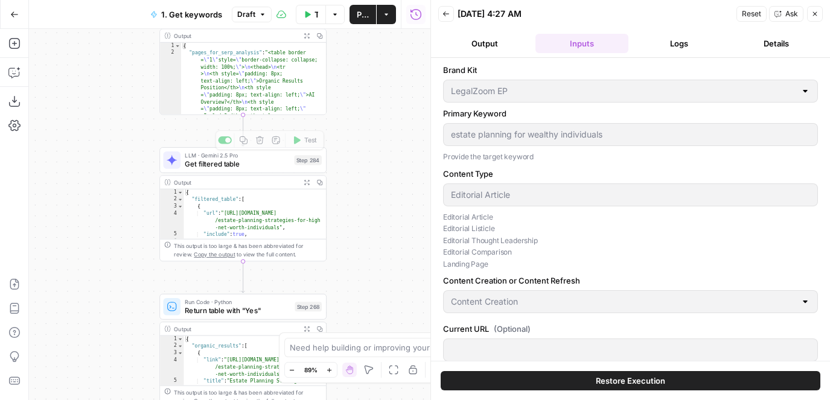
click at [309, 178] on button "Expand Output" at bounding box center [306, 182] width 13 height 13
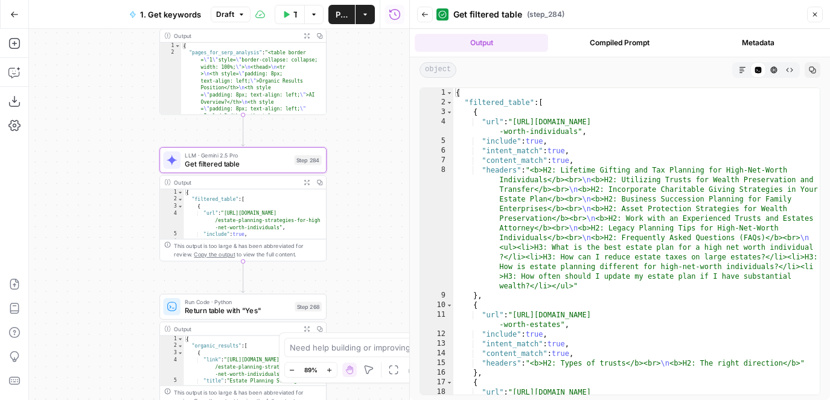
click at [420, 16] on button "Back" at bounding box center [425, 15] width 16 height 16
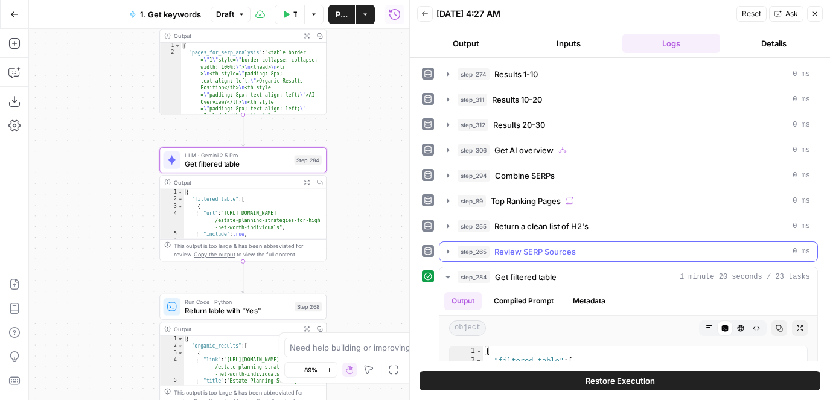
click at [707, 251] on div "step_265 Review SERP Sources 0 ms" at bounding box center [634, 252] width 353 height 12
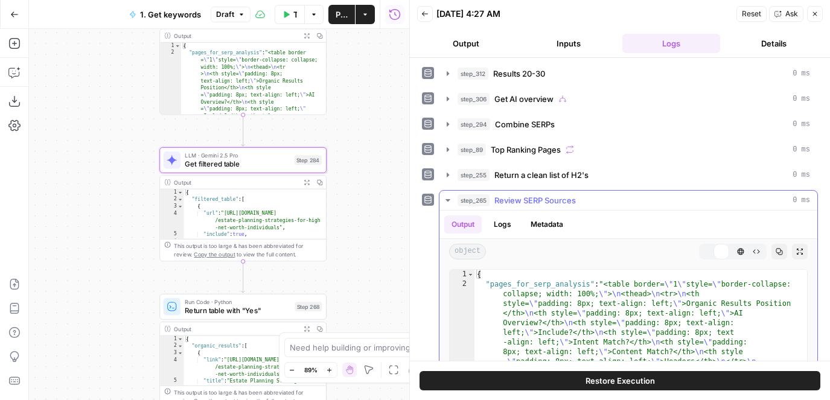
scroll to position [53, 0]
click at [790, 250] on button "Expand Output" at bounding box center [800, 251] width 16 height 16
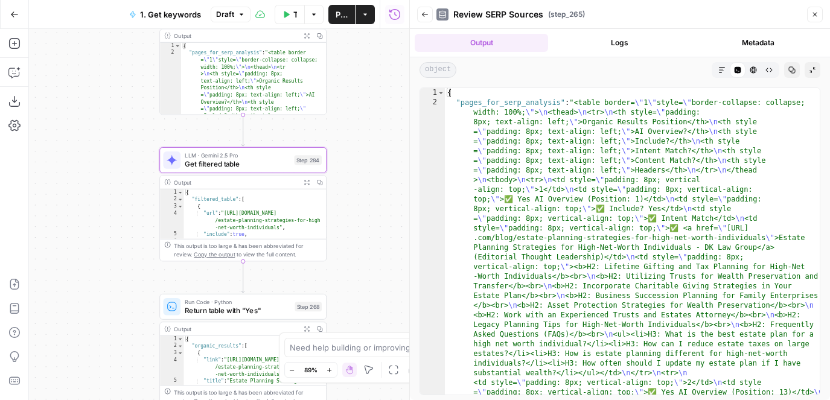
click at [749, 68] on button "HTML Viewer" at bounding box center [754, 70] width 16 height 16
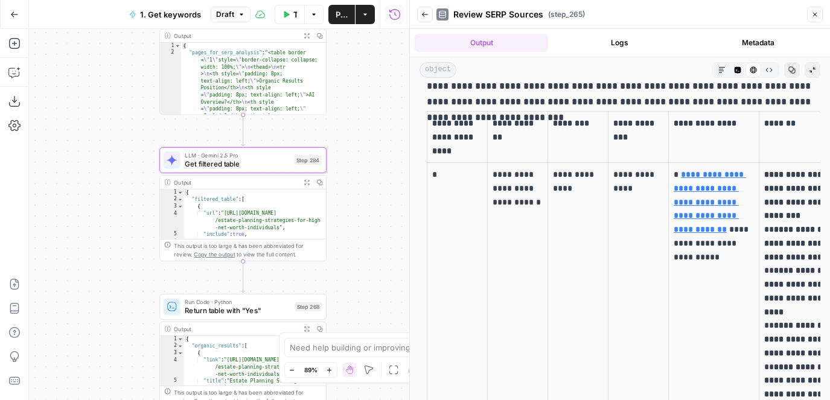
scroll to position [167, 0]
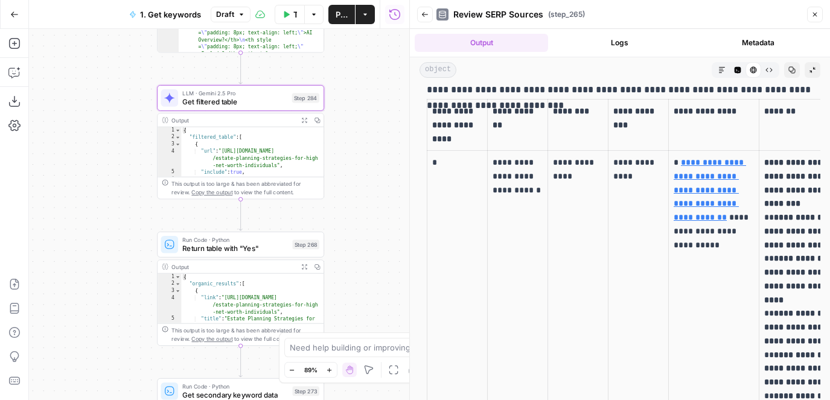
drag, startPoint x: 373, startPoint y: 132, endPoint x: 371, endPoint y: 70, distance: 62.2
click at [371, 70] on div "true true false false Workflow Input Settings Inputs Google Search Results 1-10…" at bounding box center [219, 214] width 380 height 371
click at [304, 123] on button "Expand Output" at bounding box center [304, 120] width 13 height 13
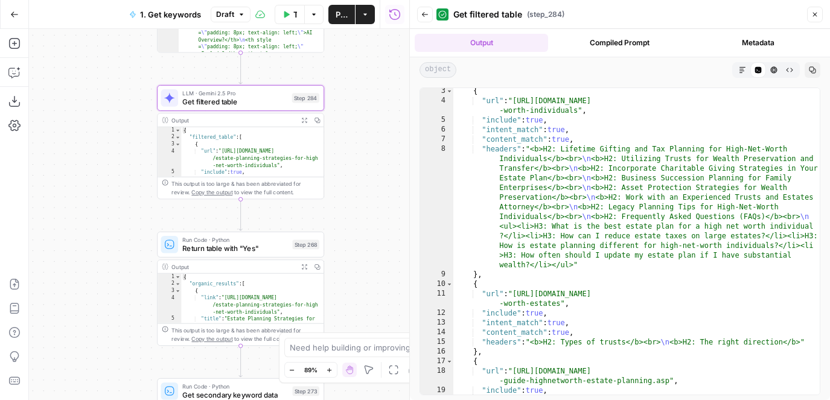
scroll to position [27, 0]
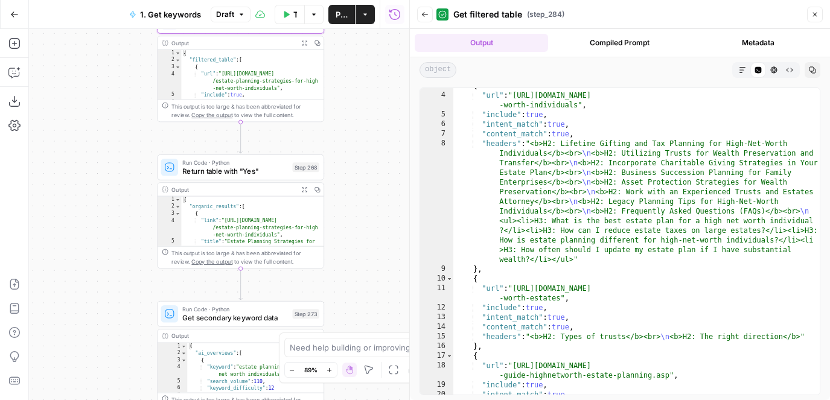
drag, startPoint x: 358, startPoint y: 226, endPoint x: 358, endPoint y: 149, distance: 77.3
click at [358, 149] on div "true true false false Workflow Input Settings Inputs Google Search Results 1-10…" at bounding box center [219, 214] width 380 height 371
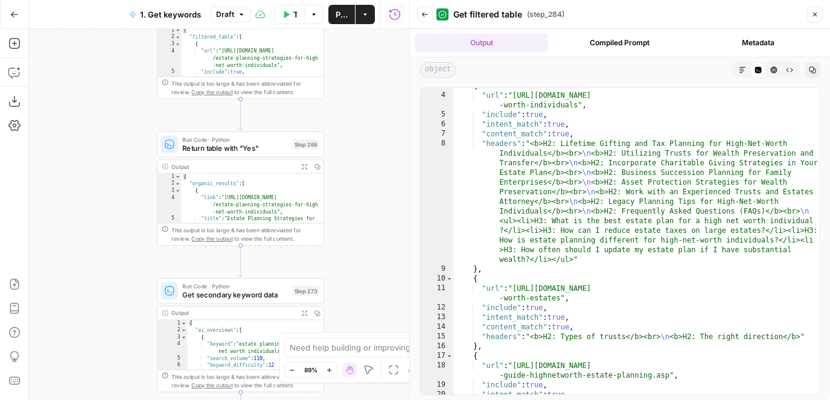
click at [369, 238] on div "true true false false Workflow Input Settings Inputs Google Search Results 1-10…" at bounding box center [219, 214] width 380 height 371
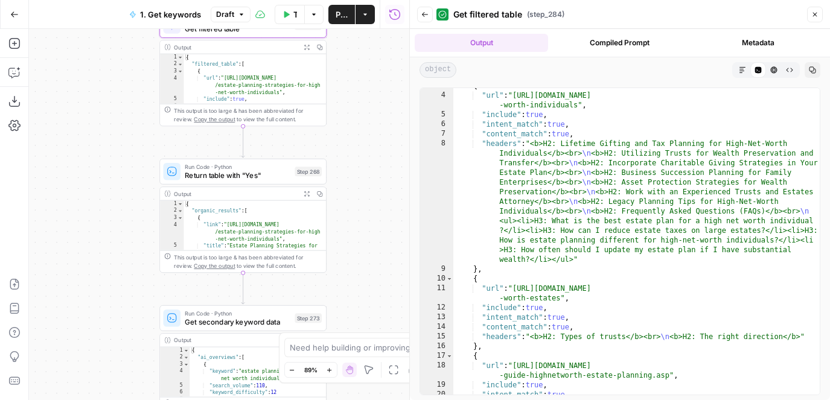
scroll to position [0, 0]
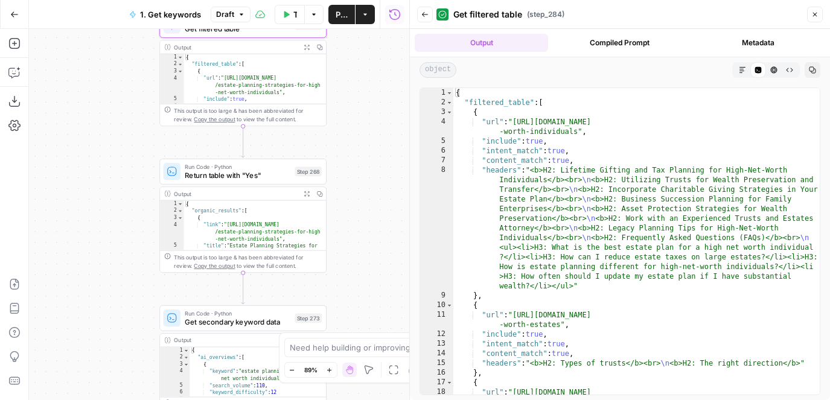
type textarea "**********"
click at [534, 143] on div "{ "filtered_table" : [ { "url" : "https://www.dklawmd.com/blog/estate-planning-…" at bounding box center [636, 256] width 367 height 336
click at [498, 141] on div "{ "filtered_table" : [ { "url" : "https://www.dklawmd.com/blog/estate-planning-…" at bounding box center [636, 256] width 367 height 336
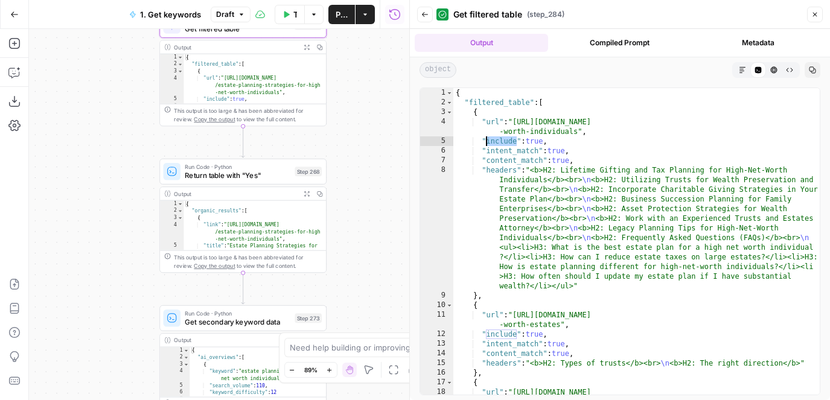
click at [532, 141] on div "{ "filtered_table" : [ { "url" : "https://www.dklawmd.com/blog/estate-planning-…" at bounding box center [636, 256] width 367 height 336
click at [303, 193] on button "Expand Output" at bounding box center [306, 193] width 13 height 13
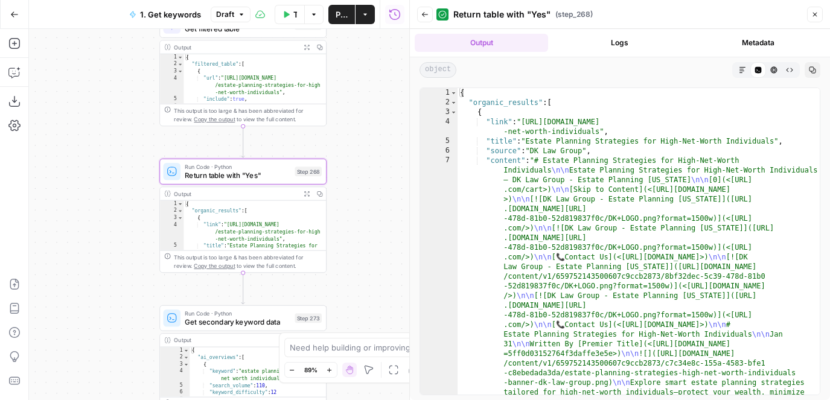
type textarea "**********"
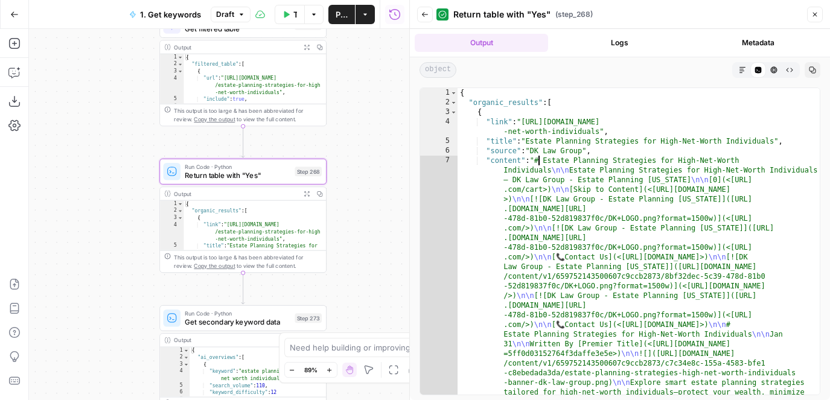
drag, startPoint x: 540, startPoint y: 163, endPoint x: 620, endPoint y: 345, distance: 199.0
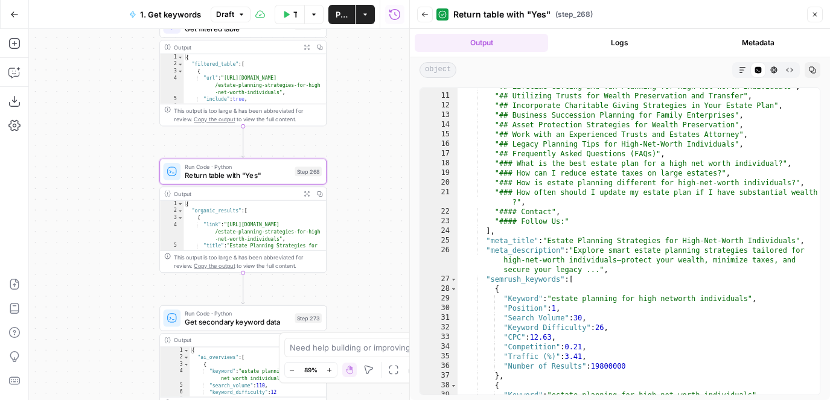
scroll to position [726, 0]
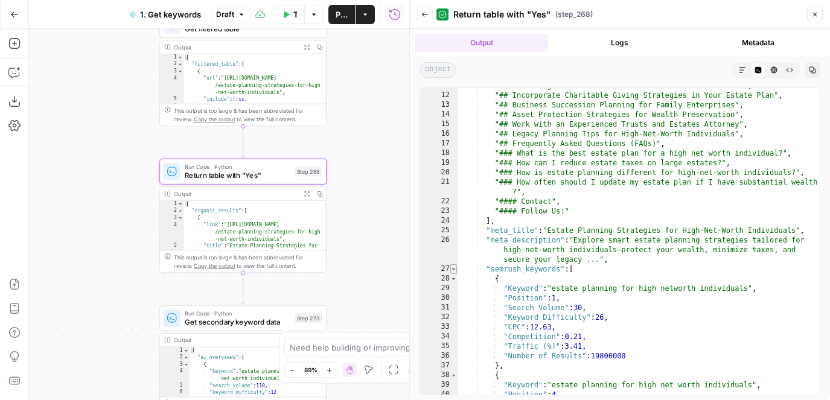
click at [454, 270] on span "Toggle code folding, rows 27 through 338" at bounding box center [453, 269] width 7 height 10
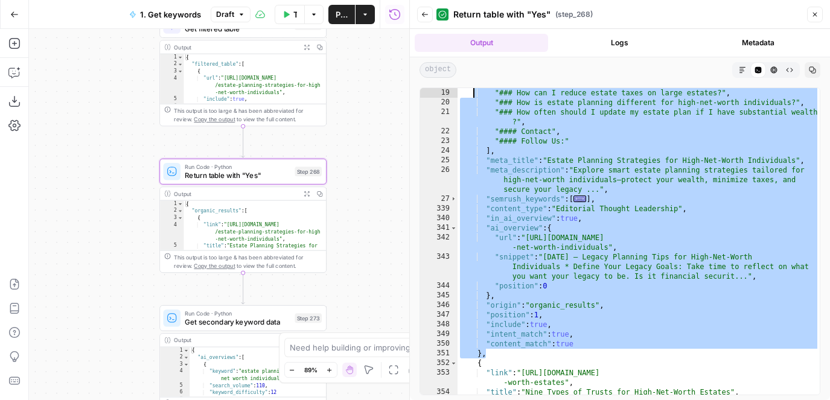
drag, startPoint x: 597, startPoint y: 310, endPoint x: 472, endPoint y: 85, distance: 257.6
click at [472, 85] on div "19 20 21 22 23 24 25 26 27 339 340 341 342 343 344 345 346 347 348 349 350 351 …" at bounding box center [620, 242] width 420 height 318
type textarea "**********"
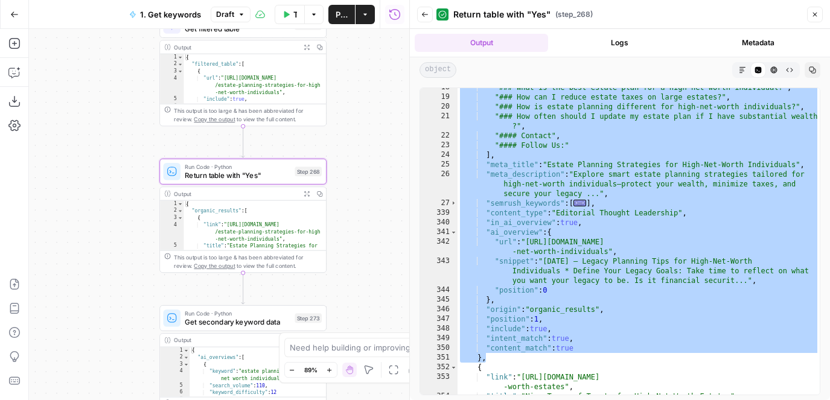
scroll to position [745, 0]
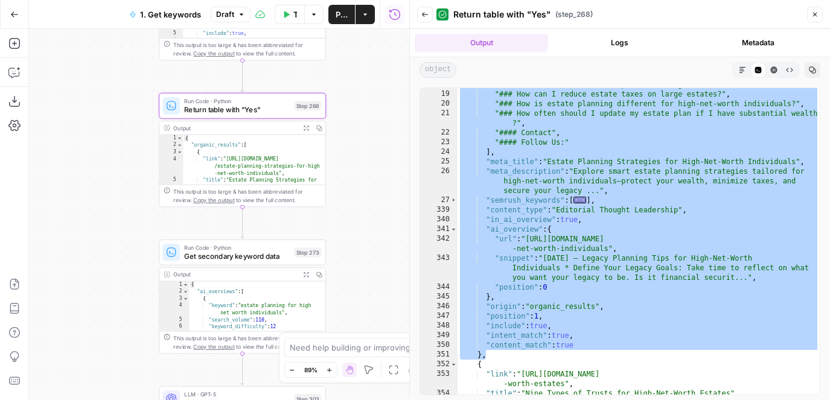
drag, startPoint x: 371, startPoint y: 216, endPoint x: 371, endPoint y: 150, distance: 66.4
click at [371, 150] on div "true true false false Workflow Input Settings Inputs Google Search Results 1-10…" at bounding box center [219, 214] width 380 height 371
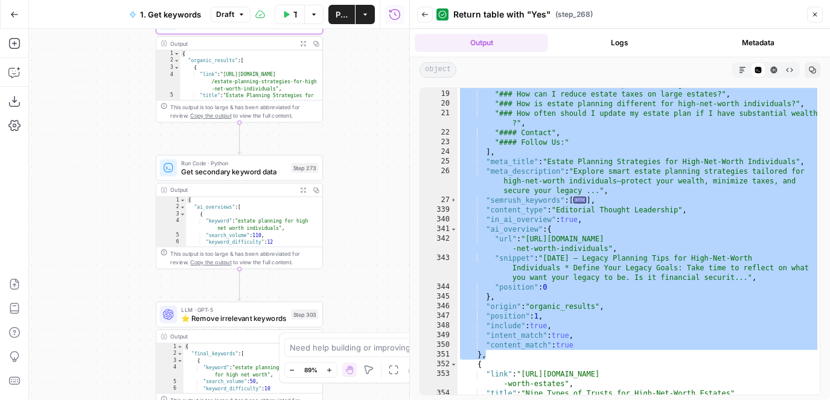
drag, startPoint x: 371, startPoint y: 315, endPoint x: 365, endPoint y: 196, distance: 118.5
click at [365, 196] on div "true true false false Workflow Input Settings Inputs Google Search Results 1-10…" at bounding box center [219, 214] width 380 height 371
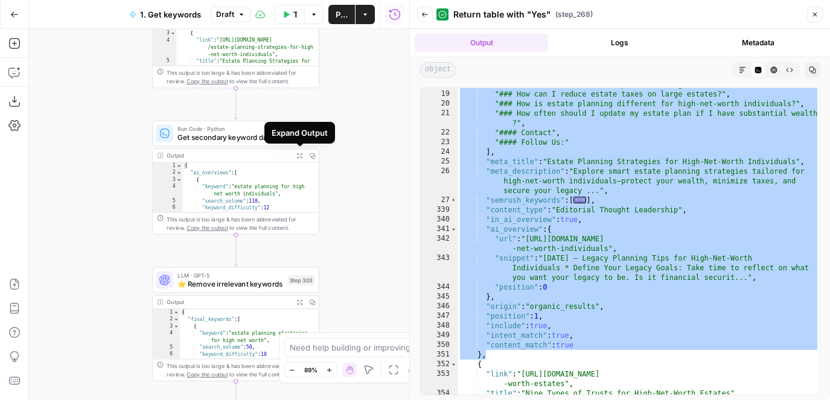
click at [302, 158] on icon "button" at bounding box center [299, 156] width 6 height 6
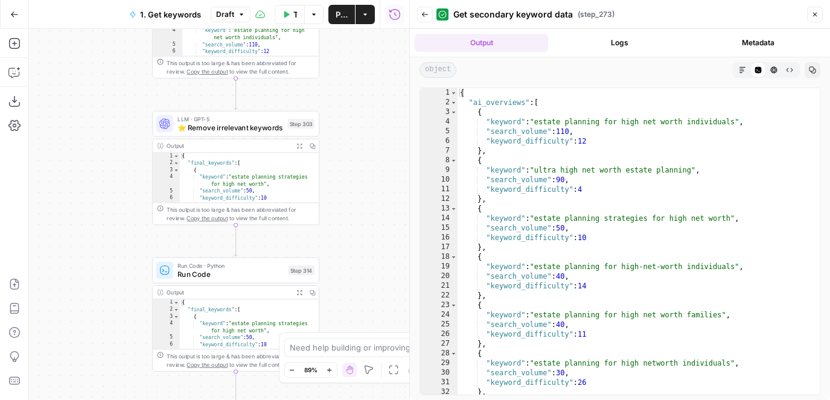
drag, startPoint x: 376, startPoint y: 277, endPoint x: 376, endPoint y: 120, distance: 157.0
click at [376, 120] on div "true true false false Workflow Input Settings Inputs Google Search Results 1-10…" at bounding box center [219, 214] width 380 height 371
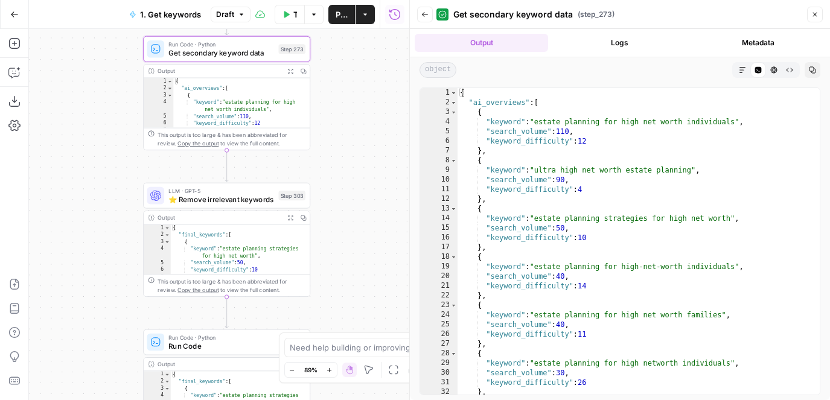
drag, startPoint x: 376, startPoint y: 120, endPoint x: 367, endPoint y: 191, distance: 71.2
click at [367, 191] on div "true true false false Workflow Input Settings Inputs Google Search Results 1-10…" at bounding box center [219, 214] width 380 height 371
click at [456, 103] on span "Toggle code folding, rows 2 through 413" at bounding box center [453, 103] width 7 height 10
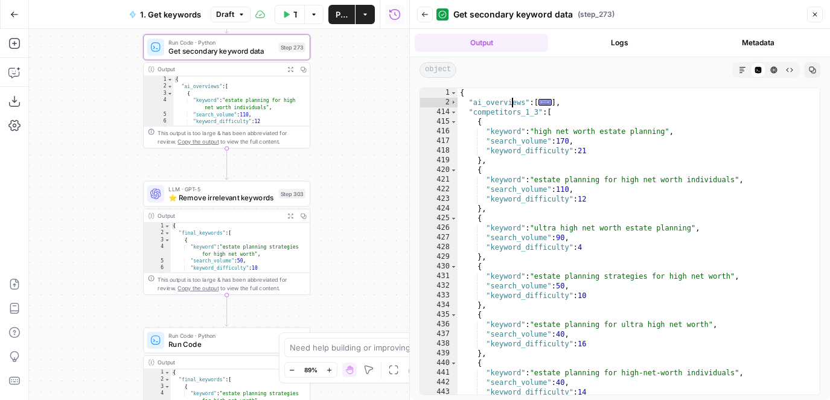
click at [511, 102] on div "{ "ai_overviews" : [ ... ] , "competitors_1_3" : [ { "keyword" : "high net wort…" at bounding box center [639, 251] width 362 height 326
click at [452, 114] on span "Toggle code folding, rows 414 through 735" at bounding box center [453, 112] width 7 height 10
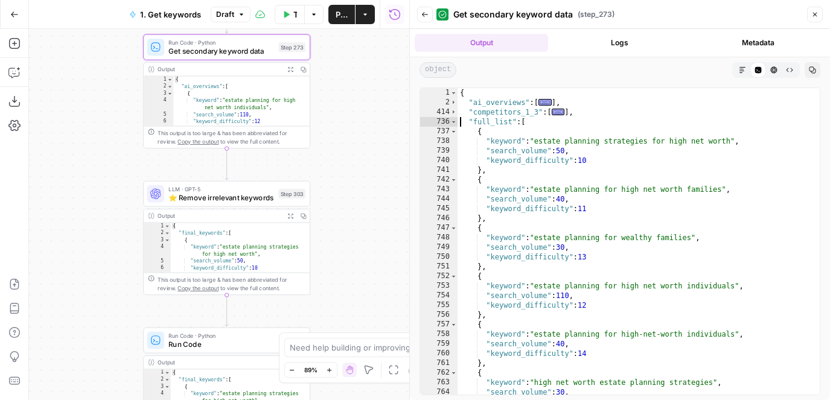
click at [458, 119] on div "{ "ai_overviews" : [ ... ] , "competitors_1_3" : [ ... ] , "full_list" : [ { "k…" at bounding box center [639, 251] width 362 height 326
click at [455, 119] on span "Toggle code folding, rows 736 through 2567" at bounding box center [453, 122] width 7 height 10
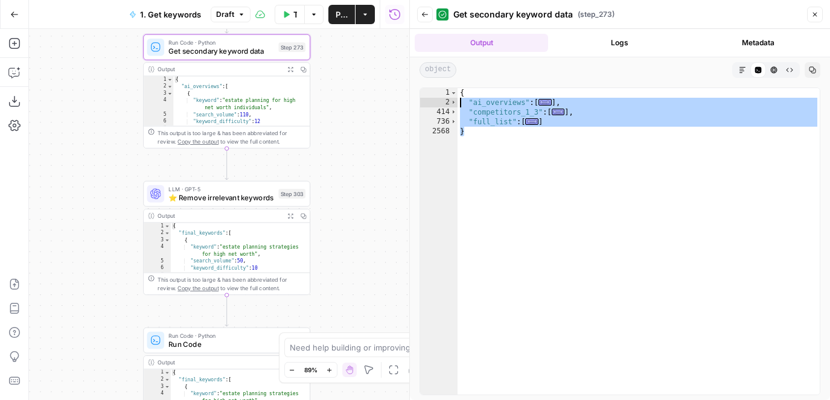
drag, startPoint x: 507, startPoint y: 121, endPoint x: 461, endPoint y: 103, distance: 49.3
click at [461, 103] on div "{ "ai_overviews" : [ ... ] , "competitors_1_3" : [ ... ] , "full_list" : [ ... …" at bounding box center [639, 251] width 362 height 326
click at [252, 197] on span "⭐️ Remove irrelevant keywords" at bounding box center [221, 197] width 106 height 11
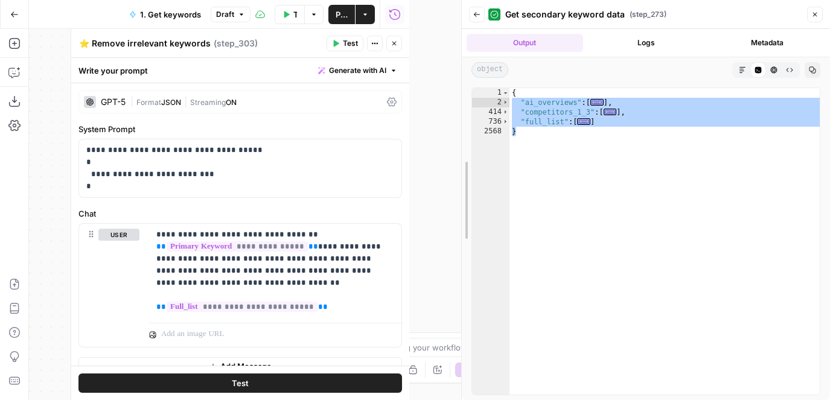
drag, startPoint x: 410, startPoint y: 190, endPoint x: 477, endPoint y: 190, distance: 67.0
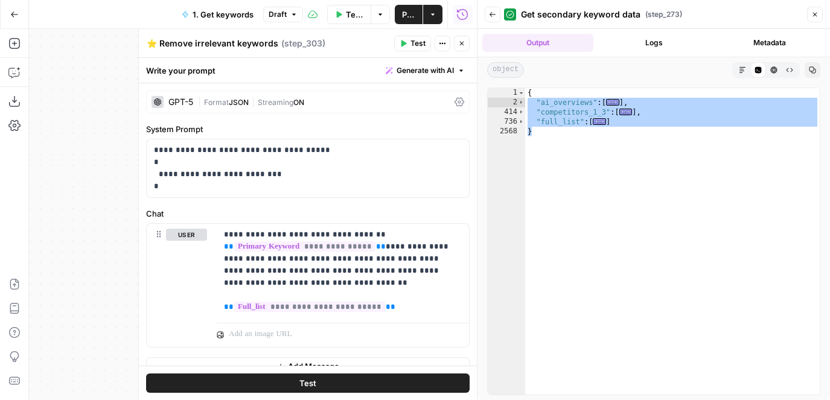
scroll to position [17, 0]
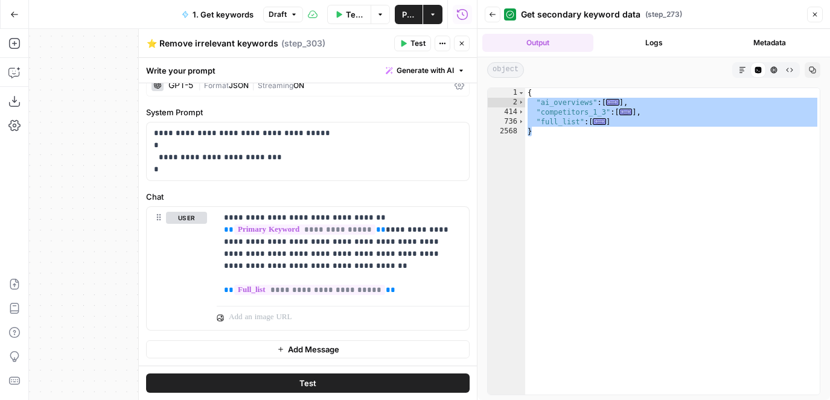
click at [467, 42] on button "Close" at bounding box center [462, 44] width 16 height 16
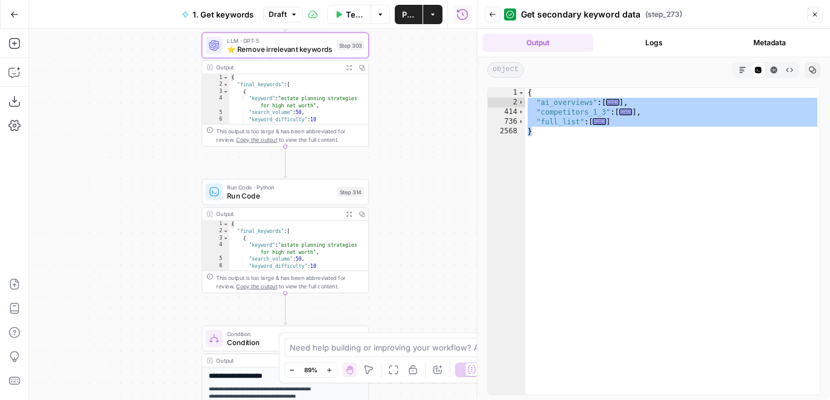
drag, startPoint x: 374, startPoint y: 246, endPoint x: 437, endPoint y: -6, distance: 260.1
click at [437, 0] on html "LegalZoom New Home Browse Insights Opportunities Your Data Flightpath Recent Gr…" at bounding box center [415, 200] width 830 height 400
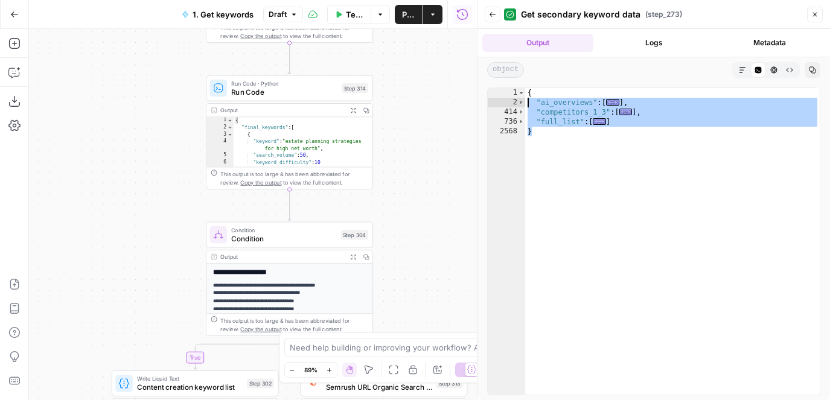
click at [549, 100] on div "{ "ai_overviews" : [ ... ] , "competitors_1_3" : [ ... ] , "full_list" : [ ... …" at bounding box center [672, 251] width 295 height 326
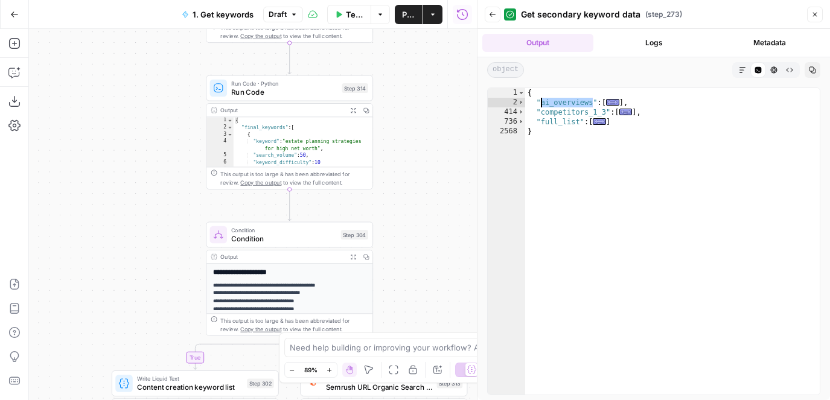
click at [552, 110] on div "{ "ai_overviews" : [ ... ] , "competitors_1_3" : [ ... ] , "full_list" : [ ... …" at bounding box center [672, 251] width 295 height 326
type textarea "**********"
click at [552, 110] on div "{ "ai_overviews" : [ ... ] , "competitors_1_3" : [ ... ] , "full_list" : [ ... …" at bounding box center [672, 251] width 295 height 326
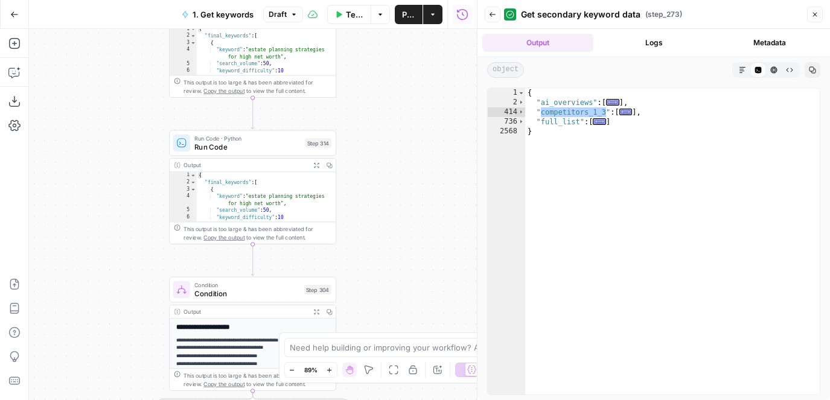
drag, startPoint x: 461, startPoint y: 178, endPoint x: 428, endPoint y: 226, distance: 58.1
click at [427, 226] on div "true true false false Workflow Input Settings Inputs Google Search Results 1-10…" at bounding box center [253, 214] width 448 height 371
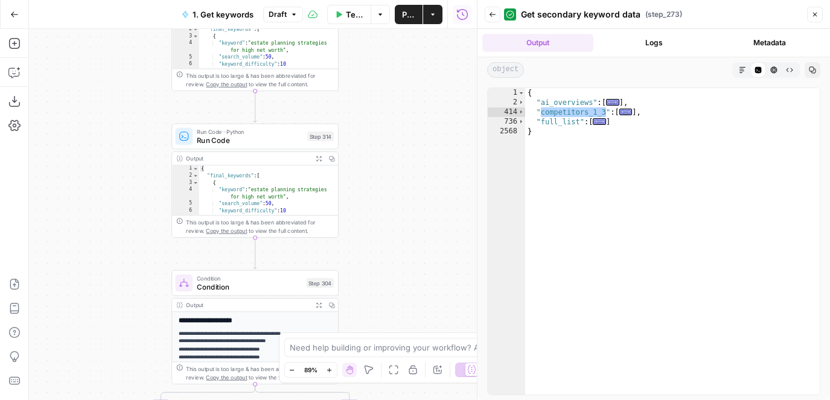
click at [321, 156] on icon "button" at bounding box center [319, 159] width 6 height 6
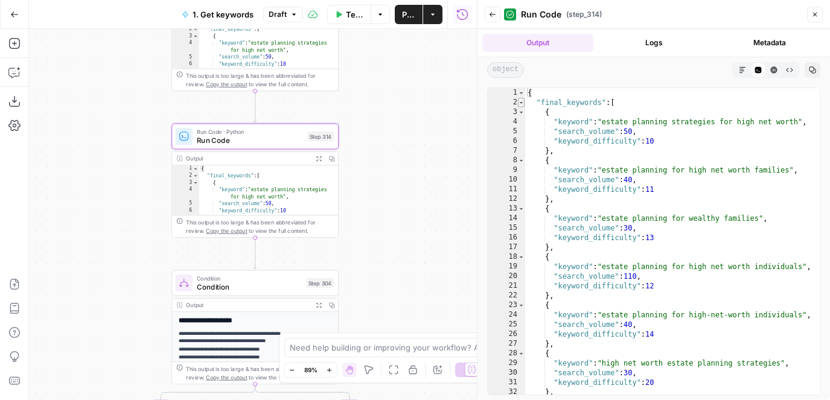
type textarea "*"
click at [523, 101] on span "Toggle code folding, rows 2 through 1833" at bounding box center [521, 103] width 7 height 10
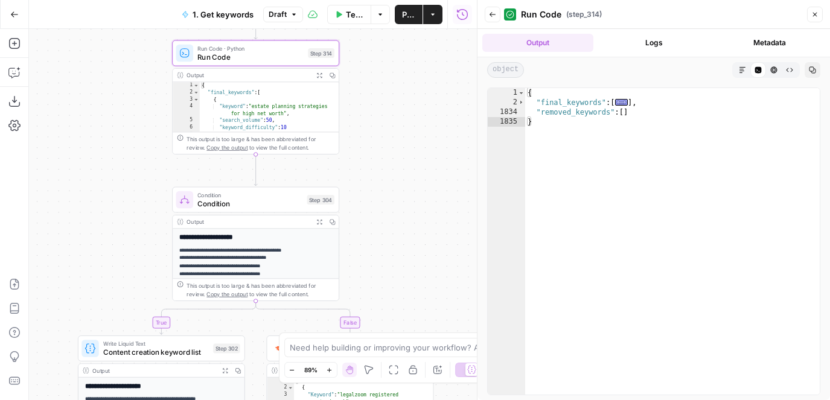
drag, startPoint x: 402, startPoint y: 218, endPoint x: 403, endPoint y: 135, distance: 83.3
click at [403, 135] on div "true true false false Workflow Input Settings Inputs Google Search Results 1-10…" at bounding box center [253, 214] width 448 height 371
click at [322, 222] on button "Expand Output" at bounding box center [319, 222] width 13 height 13
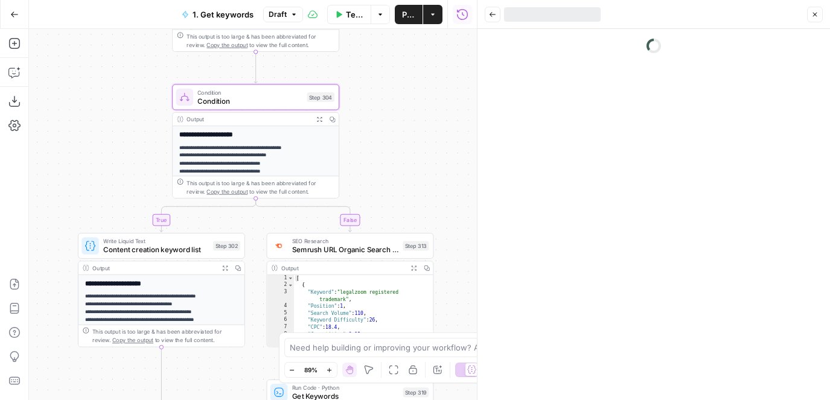
drag, startPoint x: 407, startPoint y: 232, endPoint x: 406, endPoint y: 129, distance: 103.3
click at [406, 129] on div "true true false false Workflow Input Settings Inputs Google Search Results 1-10…" at bounding box center [253, 214] width 448 height 371
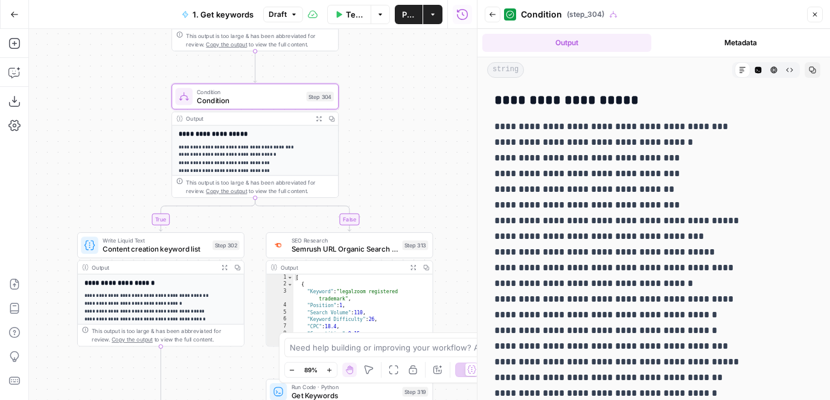
drag, startPoint x: 406, startPoint y: 129, endPoint x: 406, endPoint y: 28, distance: 101.4
click at [406, 28] on div "Go Back 1. Get keywords Draft Test Data Options Publish Actions Run History Add…" at bounding box center [238, 200] width 477 height 400
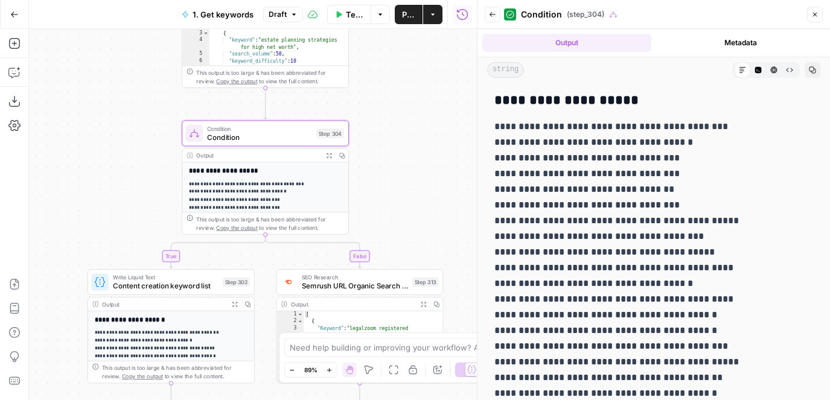
drag, startPoint x: 391, startPoint y: 78, endPoint x: 401, endPoint y: 216, distance: 138.7
click at [401, 216] on div "true true false false Workflow Input Settings Inputs Google Search Results 1-10…" at bounding box center [253, 214] width 448 height 371
click at [314, 132] on div "Condition Condition Step 304" at bounding box center [264, 133] width 159 height 18
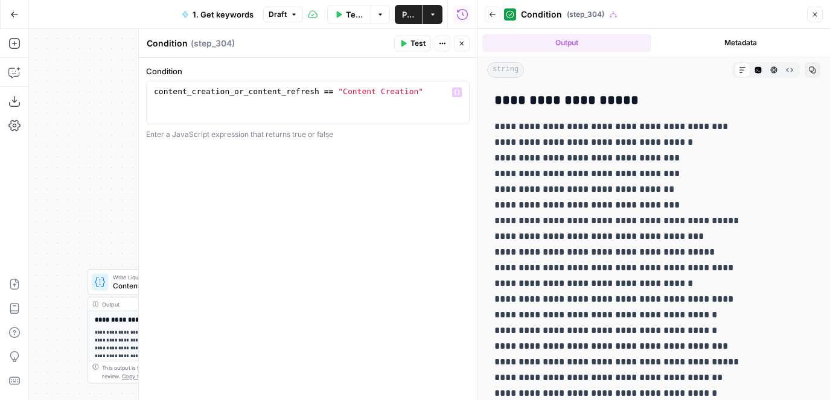
type textarea "**********"
click at [352, 94] on div "content_creation_or_content_refresh == "Content Creation"" at bounding box center [308, 113] width 313 height 54
click at [396, 94] on div "content_creation_or_content_refresh == "Content Creation"" at bounding box center [308, 113] width 313 height 54
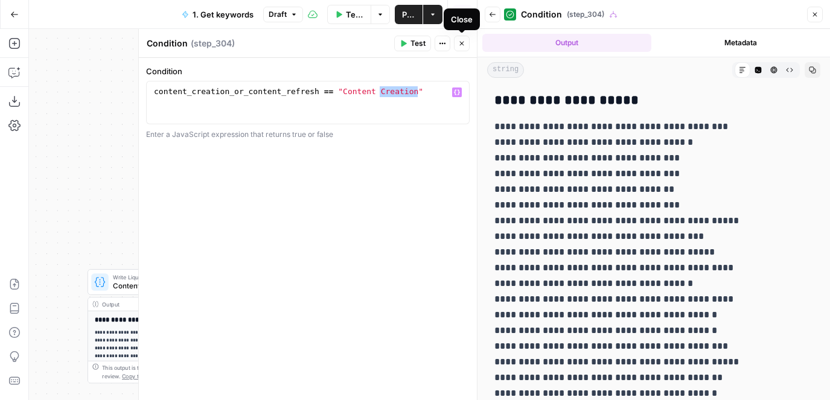
click at [467, 39] on button "Close" at bounding box center [462, 44] width 16 height 16
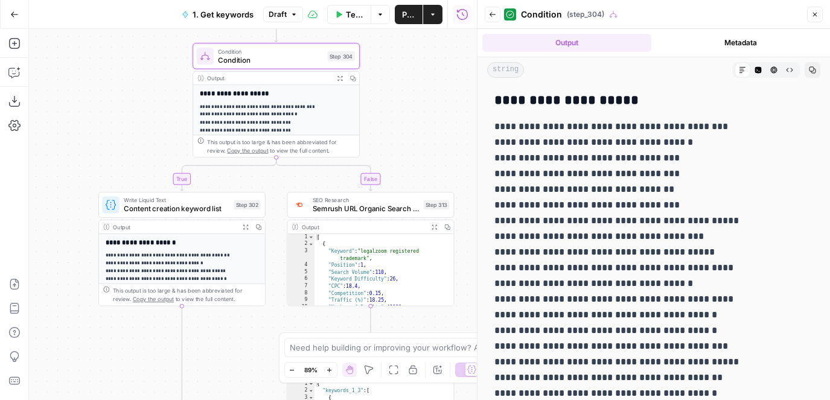
drag, startPoint x: 374, startPoint y: 196, endPoint x: 386, endPoint y: 117, distance: 79.9
click at [386, 117] on div "true true false false Workflow Input Settings Inputs Google Search Results 1-10…" at bounding box center [253, 214] width 448 height 371
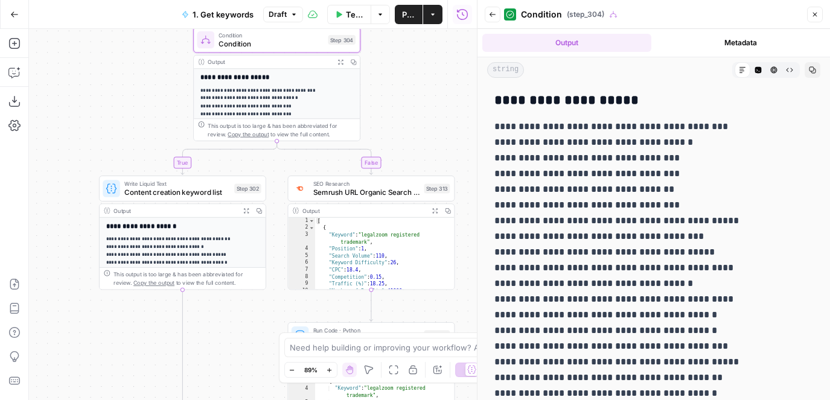
drag, startPoint x: 243, startPoint y: 322, endPoint x: 254, endPoint y: 266, distance: 57.2
click at [254, 266] on div "true true false false Workflow Input Settings Inputs Google Search Results 1-10…" at bounding box center [253, 214] width 448 height 371
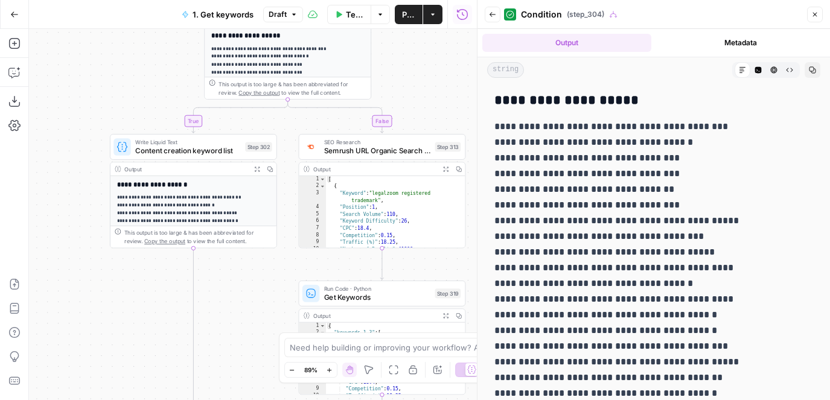
click at [256, 167] on icon "button" at bounding box center [257, 169] width 5 height 5
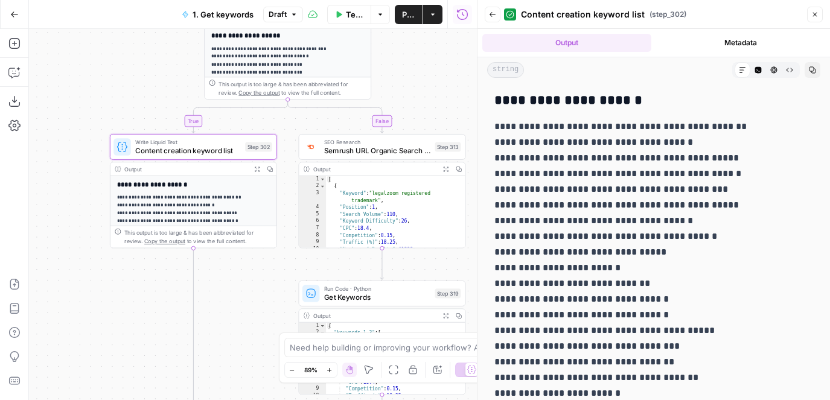
drag, startPoint x: 493, startPoint y: 104, endPoint x: 677, endPoint y: 103, distance: 183.6
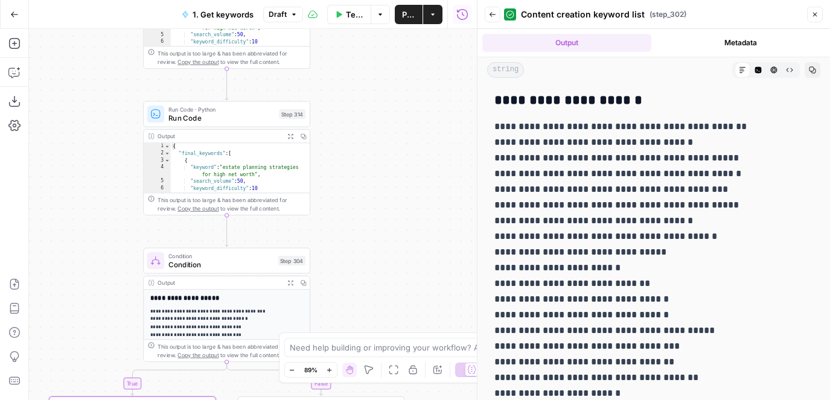
drag, startPoint x: 411, startPoint y: 76, endPoint x: 350, endPoint y: 339, distance: 270.2
click at [350, 339] on body "LegalZoom New Home Browse Insights Opportunities Your Data Flightpath Recent Gr…" at bounding box center [415, 200] width 830 height 400
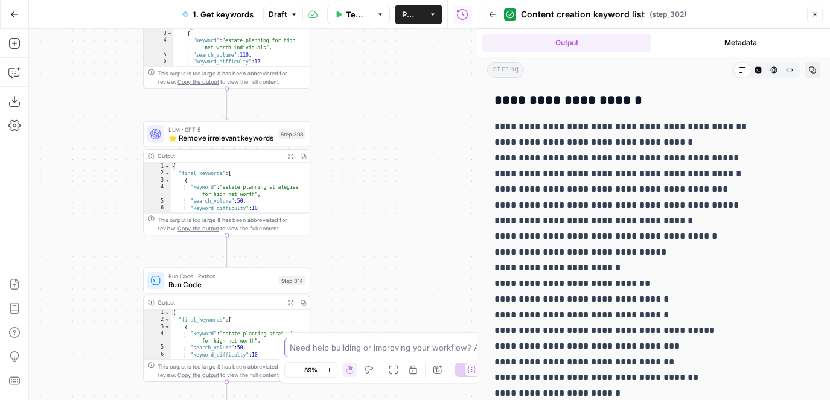
drag, startPoint x: 368, startPoint y: 191, endPoint x: 368, endPoint y: 344, distance: 153.4
click at [368, 344] on body "LegalZoom New Home Browse Insights Opportunities Your Data Flightpath Recent Gr…" at bounding box center [415, 200] width 830 height 400
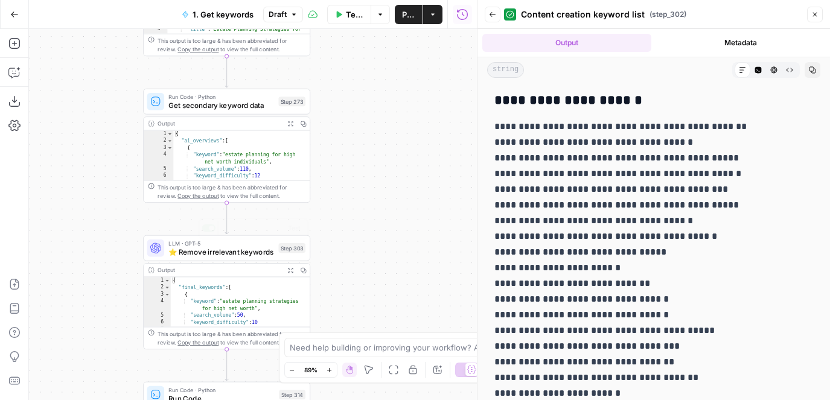
drag, startPoint x: 348, startPoint y: 96, endPoint x: 357, endPoint y: 263, distance: 167.5
click at [357, 263] on div "true true false false Workflow Input Settings Inputs Google Search Results 1-10…" at bounding box center [253, 214] width 448 height 371
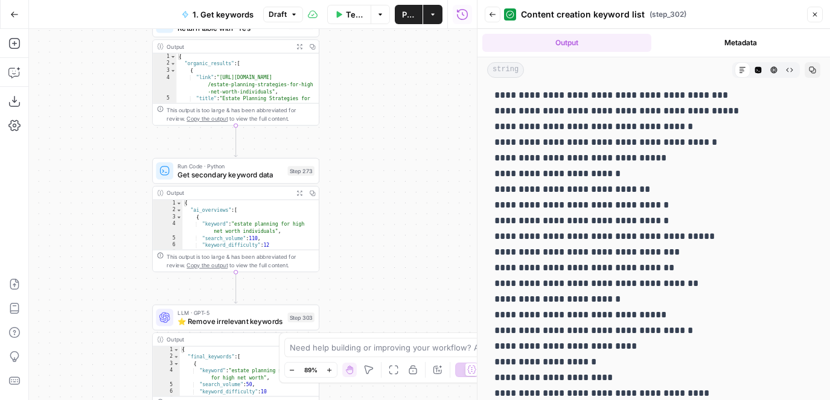
scroll to position [0, 0]
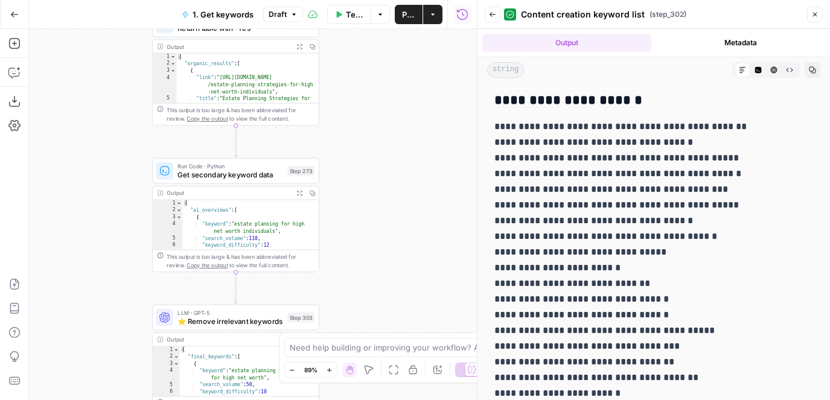
drag, startPoint x: 496, startPoint y: 112, endPoint x: 632, endPoint y: 331, distance: 257.4
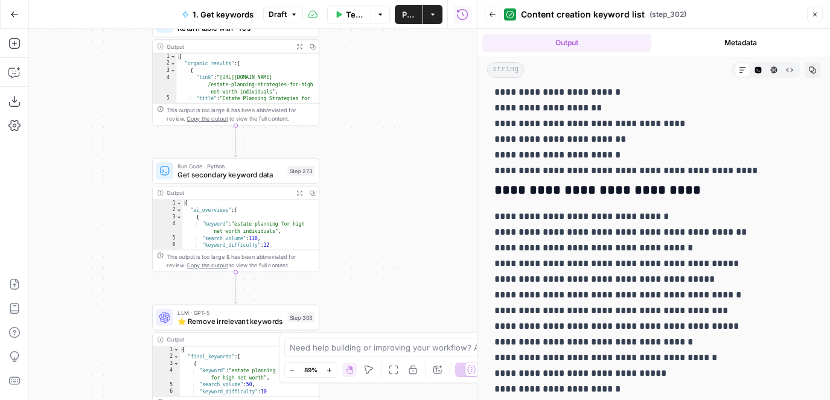
scroll to position [1306, 0]
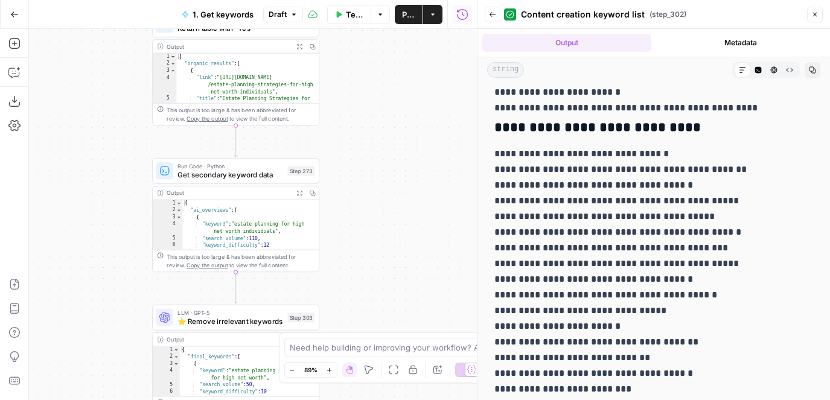
drag, startPoint x: 501, startPoint y: 125, endPoint x: 624, endPoint y: 252, distance: 176.8
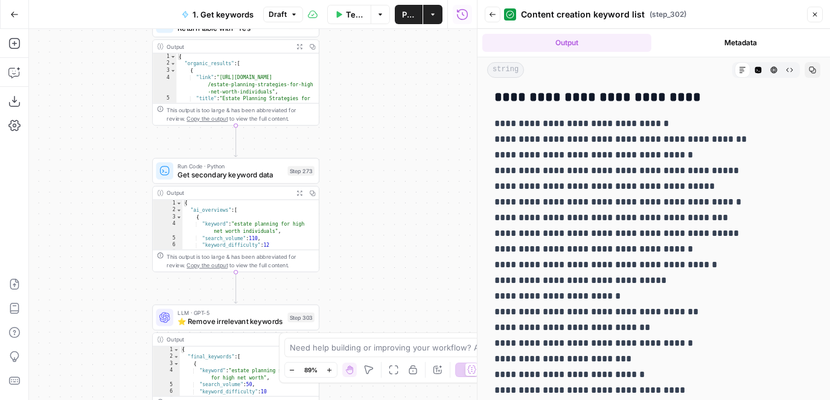
drag, startPoint x: 577, startPoint y: 98, endPoint x: 621, endPoint y: 98, distance: 43.5
click at [621, 98] on h3 "**********" at bounding box center [654, 97] width 319 height 17
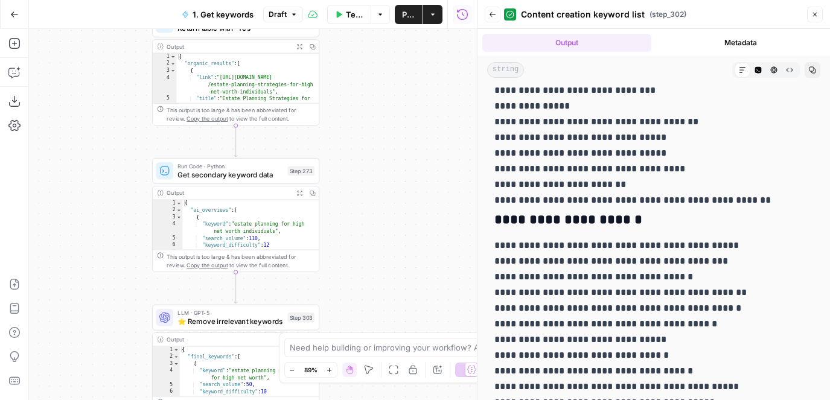
scroll to position [2330, 0]
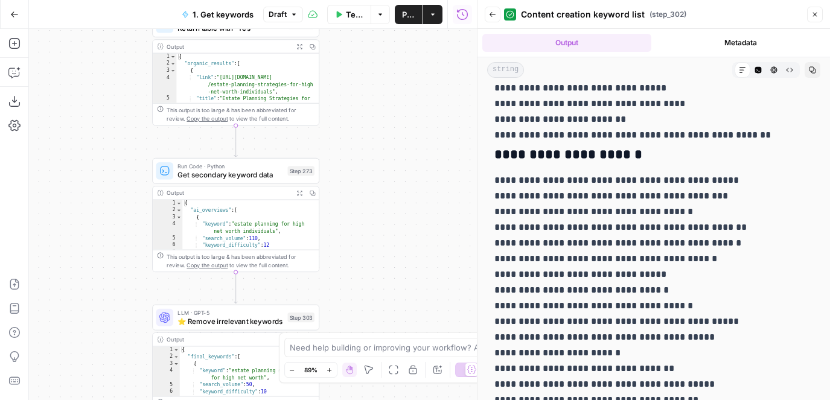
drag, startPoint x: 504, startPoint y: 178, endPoint x: 740, endPoint y: 392, distance: 318.9
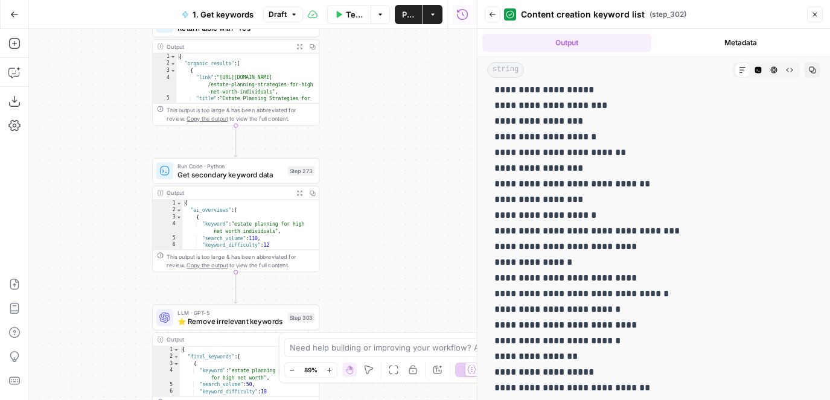
scroll to position [3654, 0]
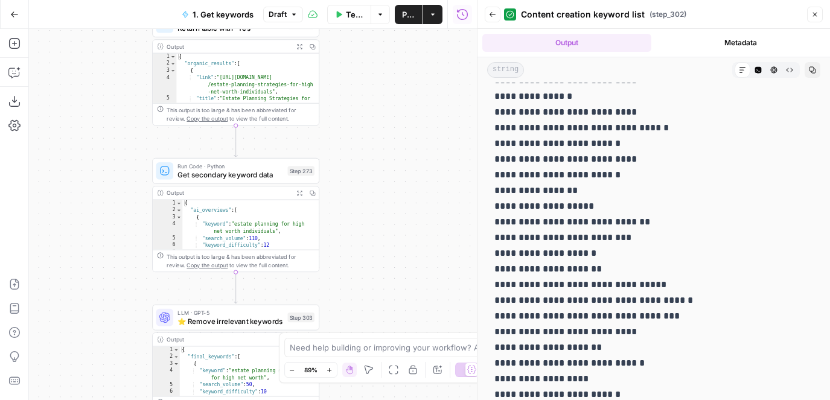
drag, startPoint x: 367, startPoint y: 268, endPoint x: 399, endPoint y: 76, distance: 194.8
click at [400, 76] on div "true true false false Workflow Input Settings Inputs Google Search Results 1-10…" at bounding box center [253, 214] width 448 height 371
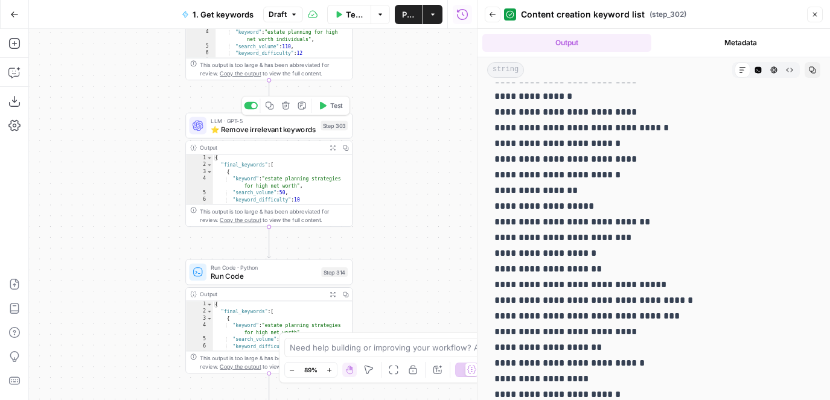
click at [268, 128] on span "⭐️ Remove irrelevant keywords" at bounding box center [264, 129] width 106 height 11
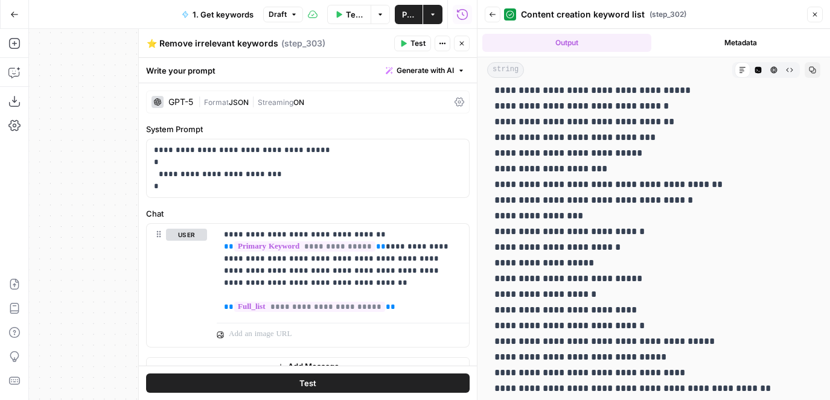
scroll to position [7919, 0]
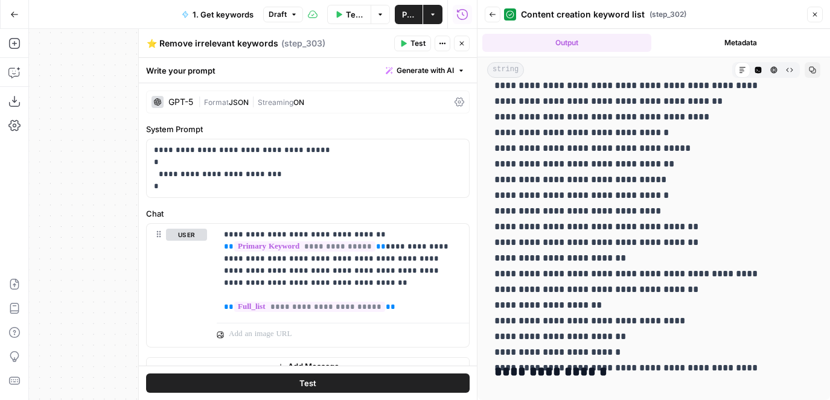
drag, startPoint x: 622, startPoint y: 369, endPoint x: 504, endPoint y: 369, distance: 117.7
click at [504, 369] on h3 "**********" at bounding box center [654, 372] width 319 height 17
click at [462, 43] on icon "button" at bounding box center [462, 44] width 4 height 4
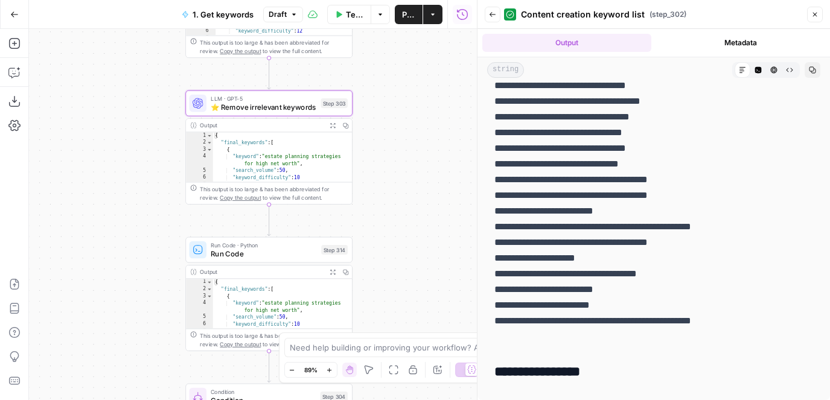
drag, startPoint x: 391, startPoint y: 270, endPoint x: 391, endPoint y: 161, distance: 108.7
click at [391, 161] on div "true true false false Workflow Input Settings Inputs Google Search Results 1-10…" at bounding box center [253, 214] width 448 height 371
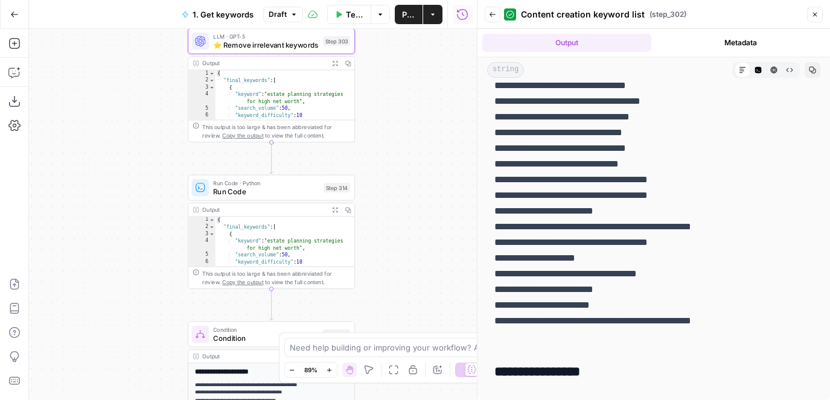
drag, startPoint x: 391, startPoint y: 161, endPoint x: 394, endPoint y: 179, distance: 17.8
click at [394, 184] on div "true true false false Workflow Input Settings Inputs Google Search Results 1-10…" at bounding box center [253, 214] width 448 height 371
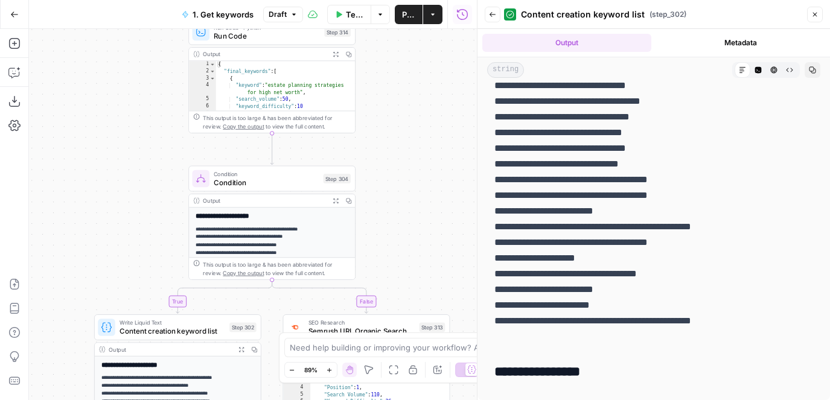
drag, startPoint x: 408, startPoint y: 296, endPoint x: 443, endPoint y: 92, distance: 207.2
click at [443, 92] on div "true true false false Workflow Input Settings Inputs Google Search Results 1-10…" at bounding box center [253, 214] width 448 height 371
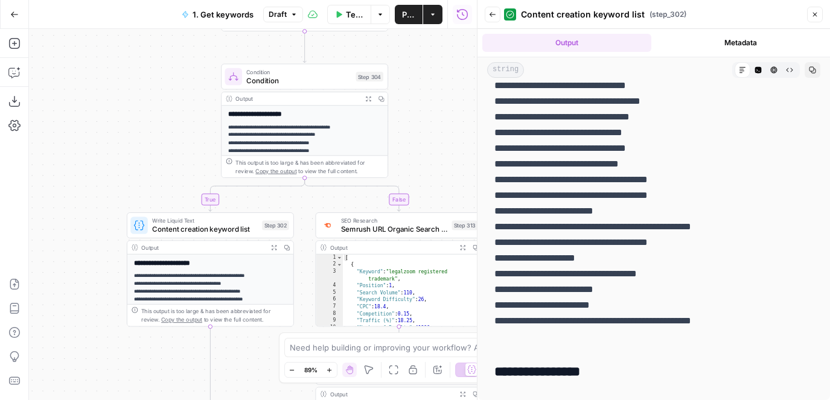
drag, startPoint x: 436, startPoint y: 181, endPoint x: 433, endPoint y: 136, distance: 45.4
click at [433, 136] on div "true true false false Workflow Input Settings Inputs Google Search Results 1-10…" at bounding box center [253, 214] width 448 height 371
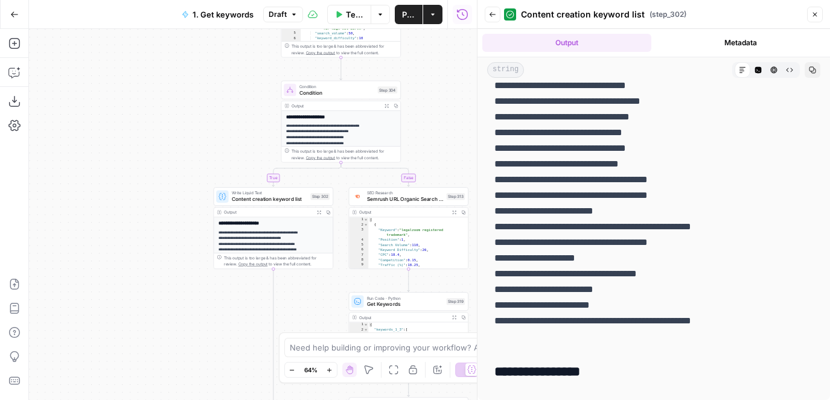
drag, startPoint x: 438, startPoint y: 145, endPoint x: 374, endPoint y: 112, distance: 72.1
click at [374, 112] on div "true true false false Workflow Input Settings Inputs Google Search Results 1-10…" at bounding box center [253, 214] width 448 height 371
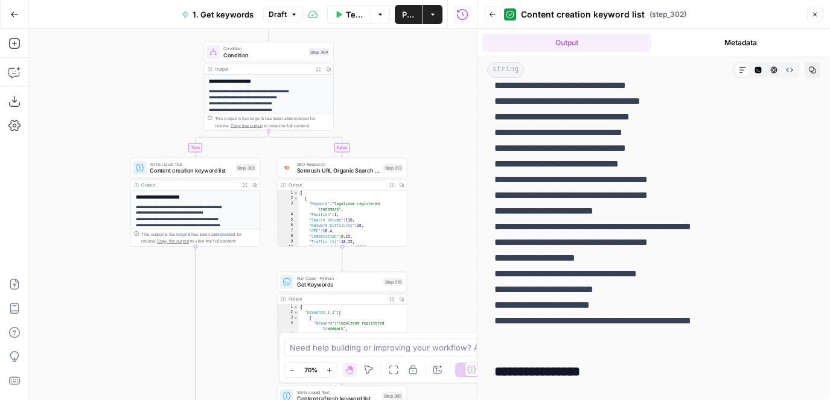
click at [377, 176] on div "SEO Research Semrush URL Organic Search Keywords Step 313 Copy step Delete step…" at bounding box center [342, 168] width 130 height 20
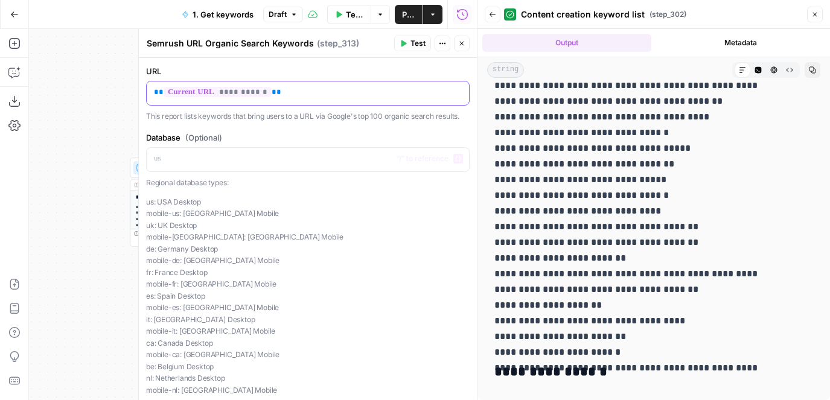
click at [299, 92] on p "**********" at bounding box center [308, 92] width 308 height 12
click at [463, 34] on header "Semrush URL Organic Search Keywords Semrush URL Organic Search Keywords ( step_…" at bounding box center [308, 43] width 338 height 29
click at [463, 38] on button "Close" at bounding box center [462, 44] width 16 height 16
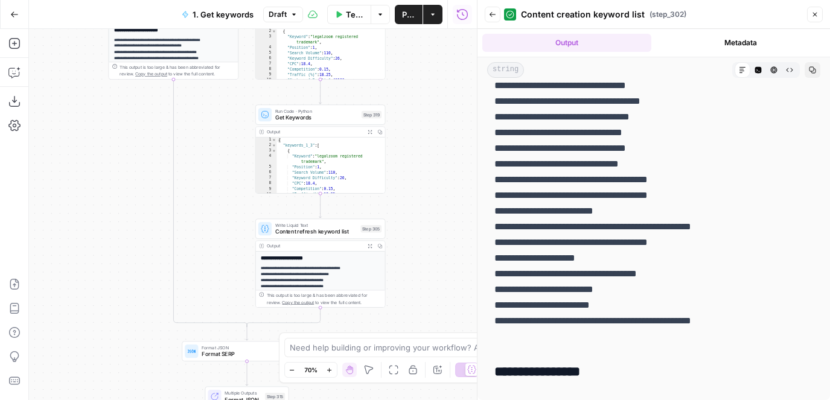
drag, startPoint x: 444, startPoint y: 284, endPoint x: 421, endPoint y: 116, distance: 169.3
click at [421, 116] on div "true true false false Workflow Input Settings Inputs Google Search Results 1-10…" at bounding box center [253, 214] width 448 height 371
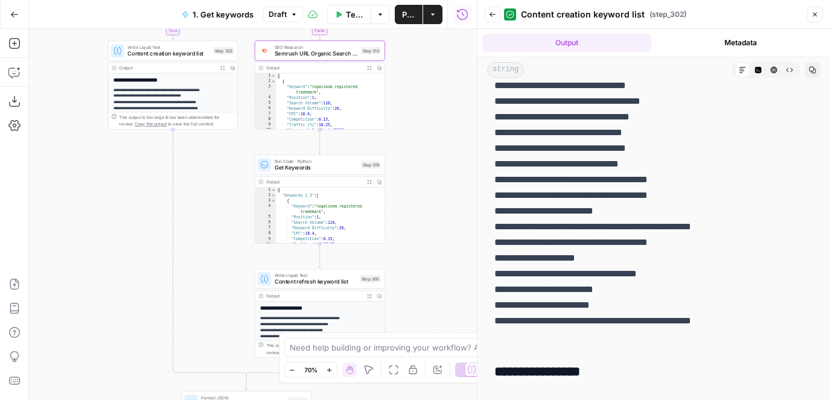
drag, startPoint x: 421, startPoint y: 116, endPoint x: 421, endPoint y: 167, distance: 51.3
click at [421, 167] on div "true true false false Workflow Input Settings Inputs Google Search Results 1-10…" at bounding box center [253, 214] width 448 height 371
click at [368, 298] on icon "button" at bounding box center [369, 297] width 5 height 5
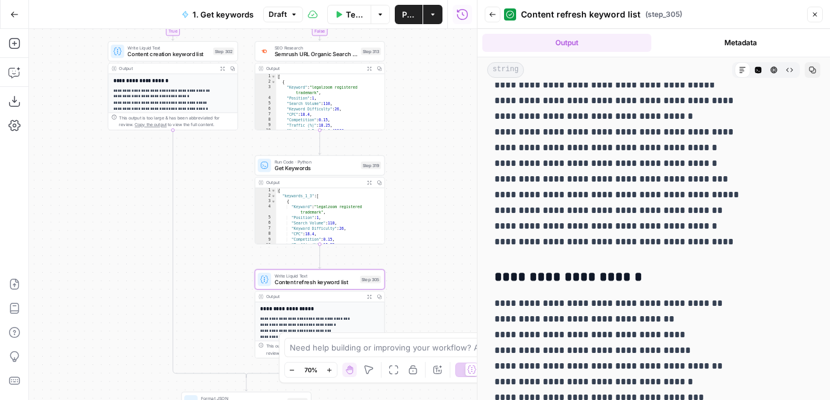
scroll to position [0, 0]
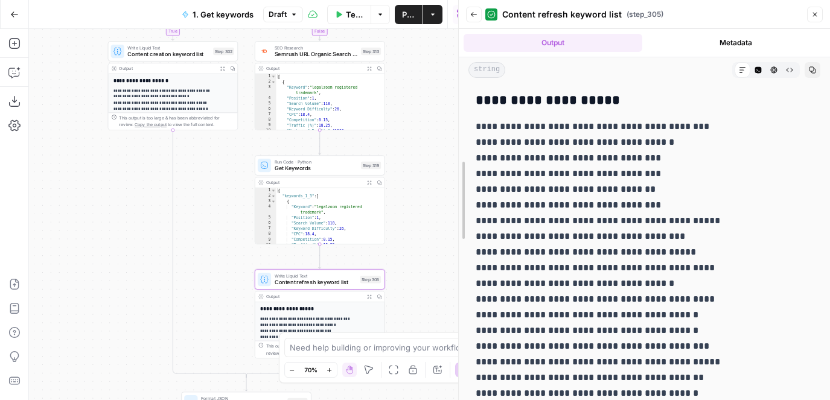
drag, startPoint x: 478, startPoint y: 101, endPoint x: 436, endPoint y: 101, distance: 41.7
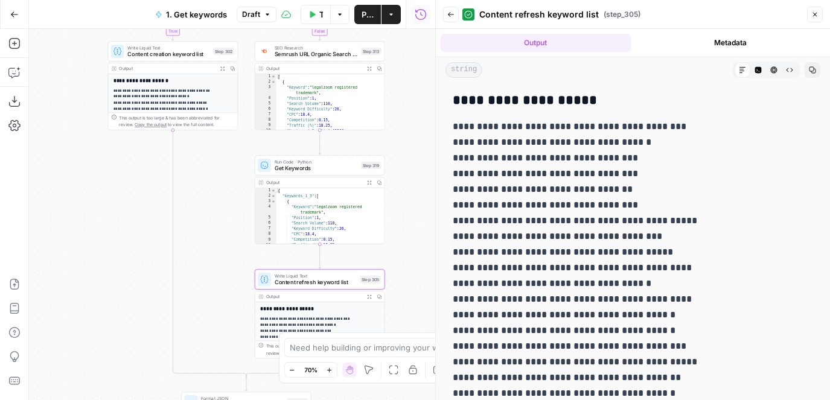
drag, startPoint x: 455, startPoint y: 94, endPoint x: 623, endPoint y: 292, distance: 260.5
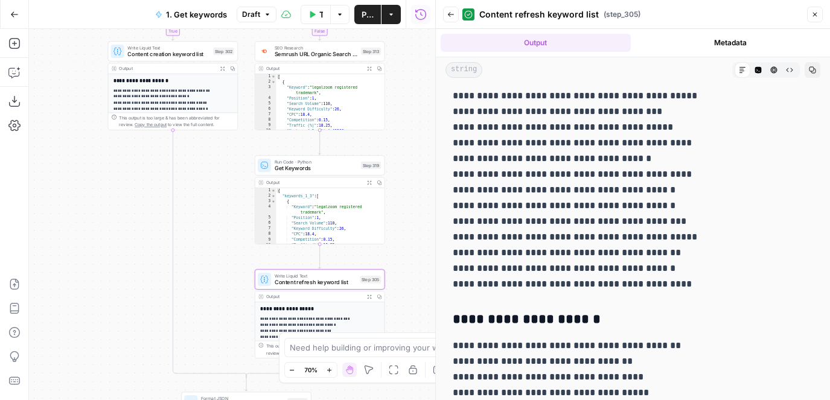
scroll to position [128, 0]
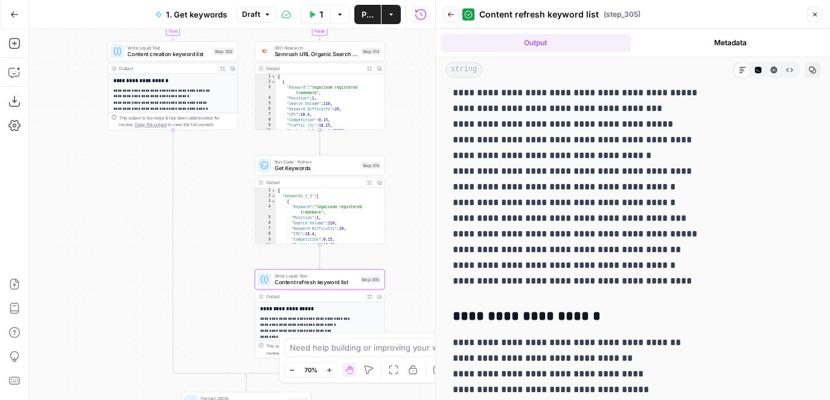
drag, startPoint x: 670, startPoint y: 285, endPoint x: 472, endPoint y: 190, distance: 220.4
click at [472, 190] on p "**********" at bounding box center [633, 140] width 360 height 298
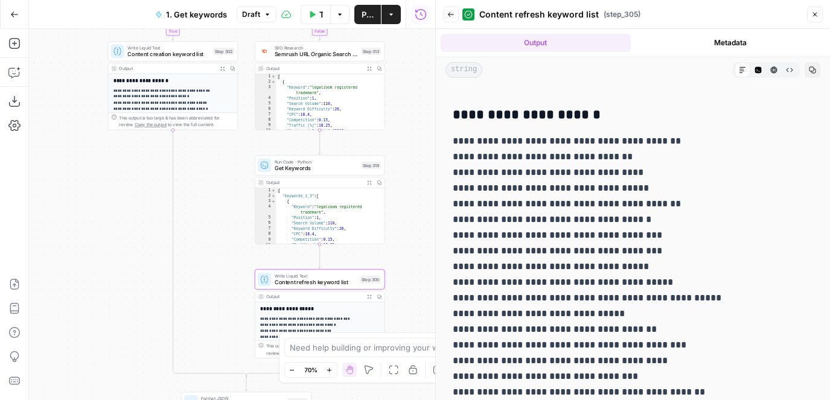
scroll to position [277, 0]
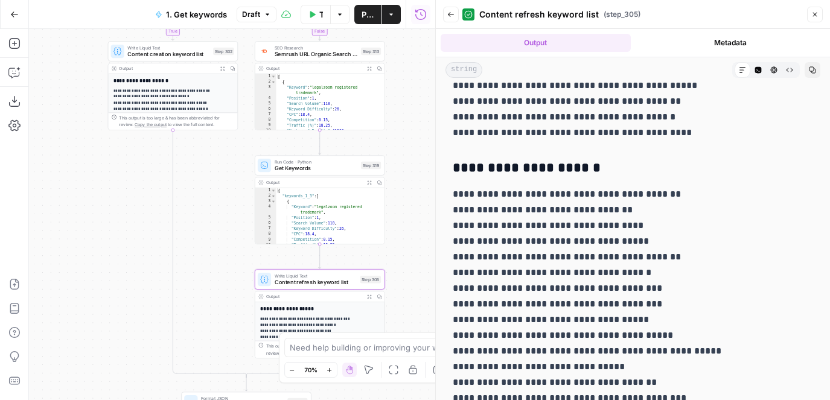
drag, startPoint x: 455, startPoint y: 170, endPoint x: 577, endPoint y: 338, distance: 207.5
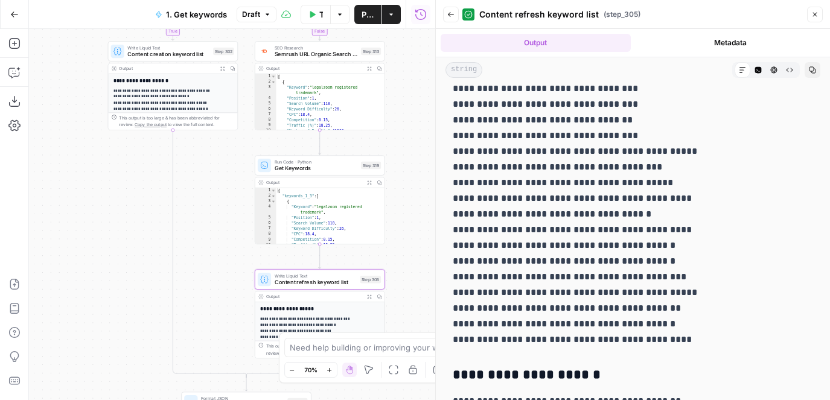
scroll to position [0, 0]
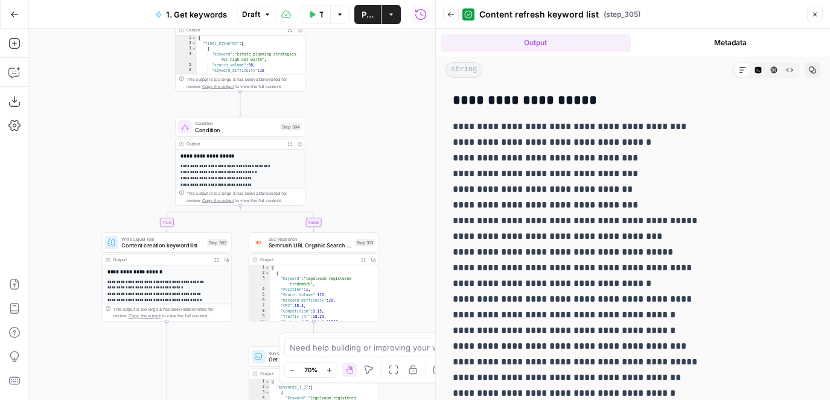
drag, startPoint x: 235, startPoint y: 187, endPoint x: 229, endPoint y: 382, distance: 195.7
click at [229, 382] on div "true true false false Workflow Input Settings Inputs Google Search Results 1-10…" at bounding box center [232, 214] width 406 height 371
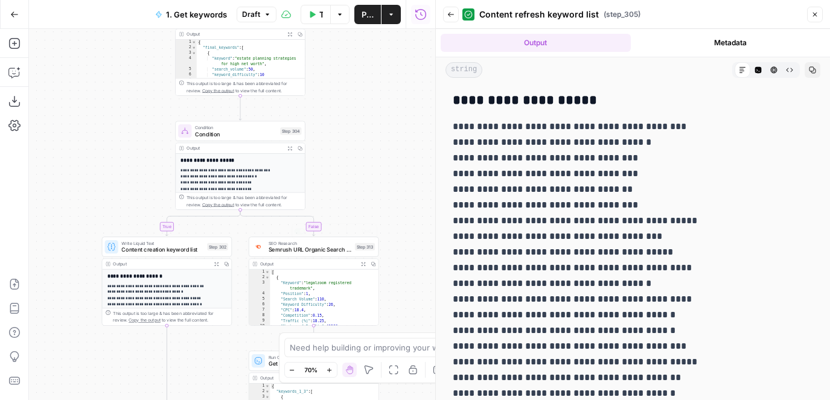
click at [334, 107] on div "true true false false Workflow Input Settings Inputs Google Search Results 1-10…" at bounding box center [232, 214] width 406 height 371
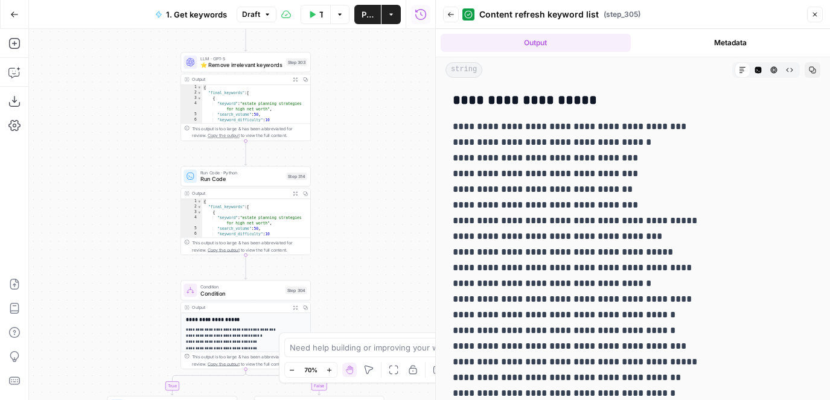
drag, startPoint x: 334, startPoint y: 107, endPoint x: 339, endPoint y: 264, distance: 157.1
click at [339, 266] on div "true true false false Workflow Input Settings Inputs Google Search Results 1-10…" at bounding box center [232, 214] width 406 height 371
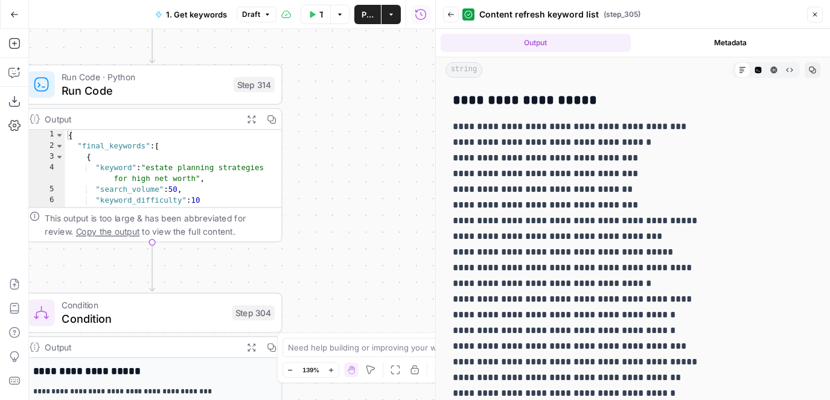
click at [356, 194] on div "true true false false Workflow Input Settings Inputs Google Search Results 1-10…" at bounding box center [232, 214] width 406 height 371
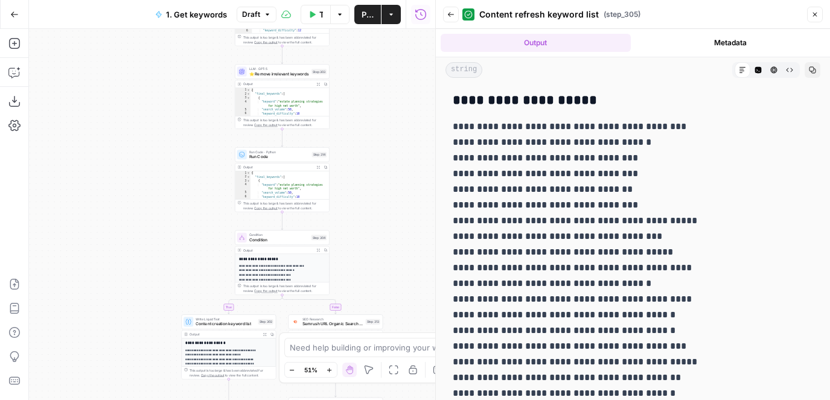
drag, startPoint x: 381, startPoint y: 141, endPoint x: 381, endPoint y: 219, distance: 77.9
click at [381, 219] on div "true true false false Workflow Input Settings Inputs Google Search Results 1-10…" at bounding box center [232, 214] width 406 height 371
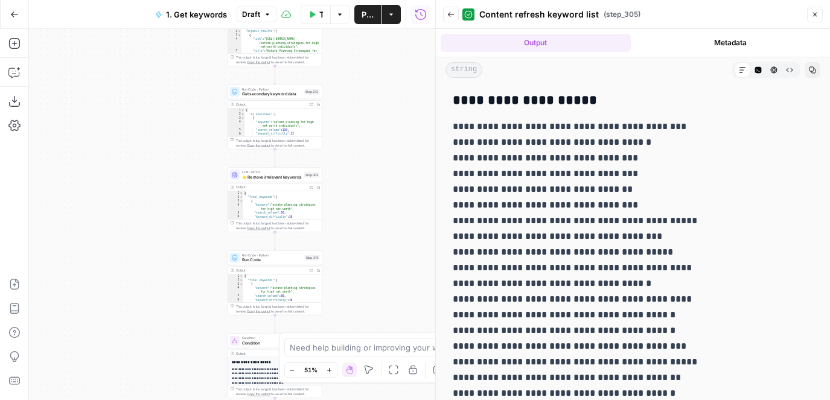
drag, startPoint x: 411, startPoint y: 82, endPoint x: 403, endPoint y: 111, distance: 29.6
click at [403, 111] on div "true true false false Workflow Input Settings Inputs Google Search Results 1-10…" at bounding box center [232, 214] width 406 height 371
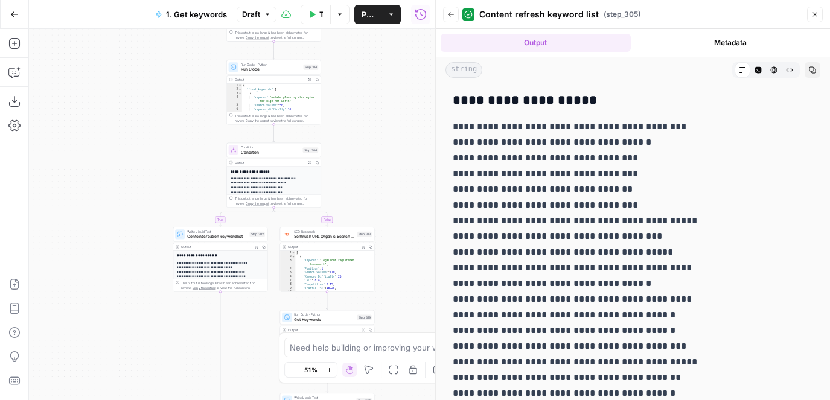
drag, startPoint x: 402, startPoint y: 270, endPoint x: 404, endPoint y: 65, distance: 205.3
click at [403, 68] on div "true true false false Workflow Input Settings Inputs Google Search Results 1-10…" at bounding box center [232, 214] width 406 height 371
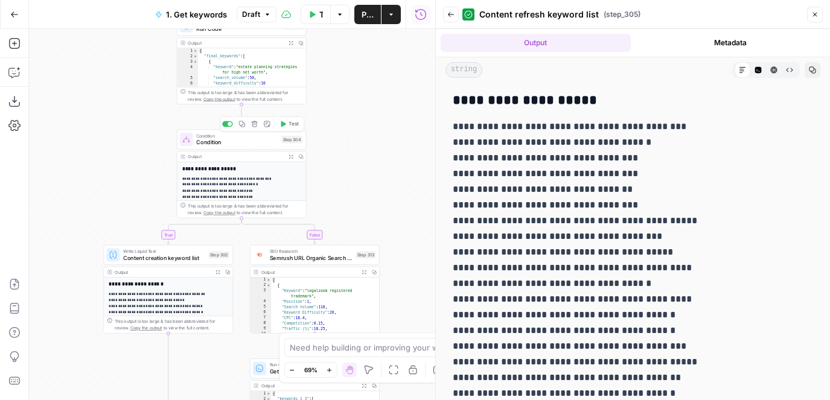
click at [273, 149] on div "Condition Condition Step 304 Copy step Delete step Add Note Test" at bounding box center [242, 140] width 130 height 20
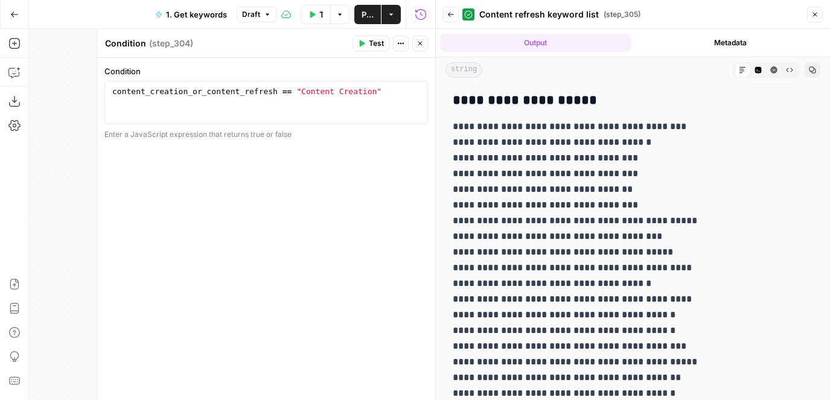
click at [419, 49] on button "Close" at bounding box center [420, 44] width 16 height 16
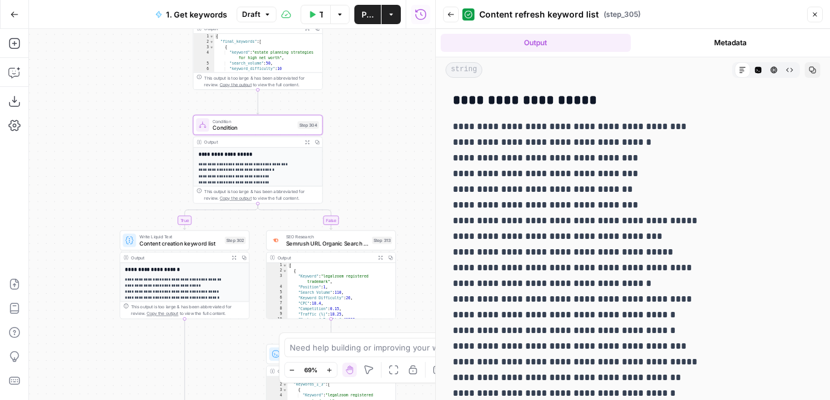
drag, startPoint x: 392, startPoint y: 115, endPoint x: 409, endPoint y: 101, distance: 21.8
click at [409, 101] on div "true true false false Workflow Input Settings Inputs Google Search Results 1-10…" at bounding box center [232, 214] width 406 height 371
drag, startPoint x: 162, startPoint y: 152, endPoint x: 202, endPoint y: 127, distance: 47.1
click at [202, 127] on div "true true false false Workflow Input Settings Inputs Google Search Results 1-10…" at bounding box center [232, 214] width 406 height 371
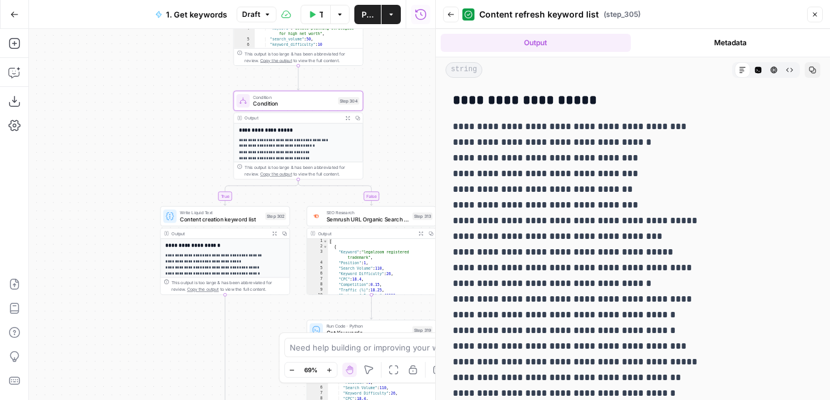
drag, startPoint x: 616, startPoint y: 95, endPoint x: 461, endPoint y: 95, distance: 154.6
click at [461, 95] on h3 "**********" at bounding box center [633, 100] width 360 height 17
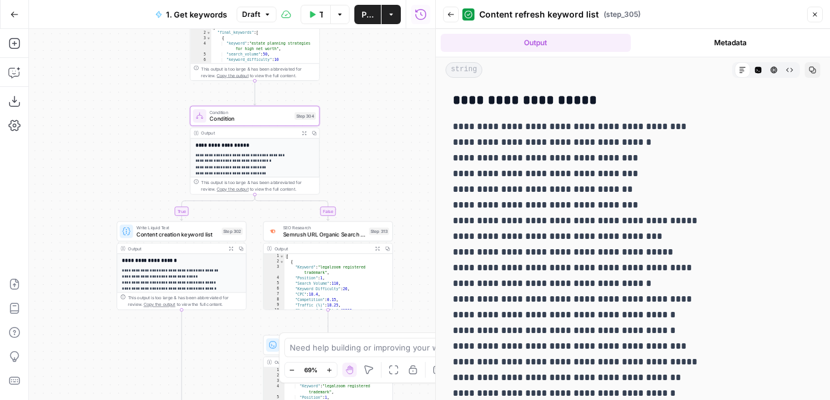
drag, startPoint x: 402, startPoint y: 103, endPoint x: 354, endPoint y: 114, distance: 49.1
click at [354, 114] on div "true true false false Workflow Input Settings Inputs Google Search Results 1-10…" at bounding box center [232, 214] width 406 height 371
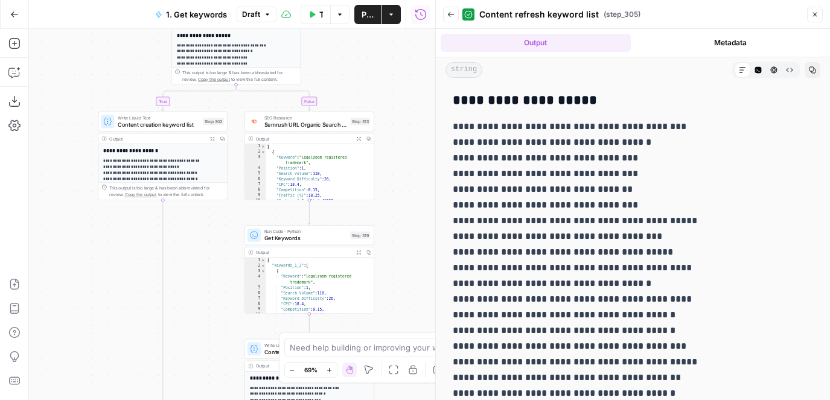
drag, startPoint x: 395, startPoint y: 178, endPoint x: 380, endPoint y: 71, distance: 107.9
click at [380, 72] on div "true true false false Workflow Input Settings Inputs Google Search Results 1-10…" at bounding box center [232, 214] width 406 height 371
click at [455, 106] on h3 "**********" at bounding box center [633, 100] width 360 height 17
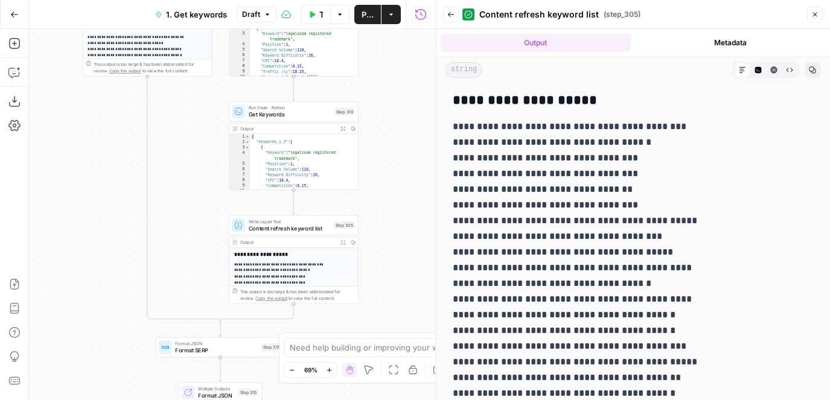
drag, startPoint x: 405, startPoint y: 253, endPoint x: 388, endPoint y: 129, distance: 125.5
click at [388, 129] on div "true true false false Workflow Input Settings Inputs Google Search Results 1-10…" at bounding box center [232, 214] width 406 height 371
drag, startPoint x: 450, startPoint y: 101, endPoint x: 696, endPoint y: 344, distance: 345.9
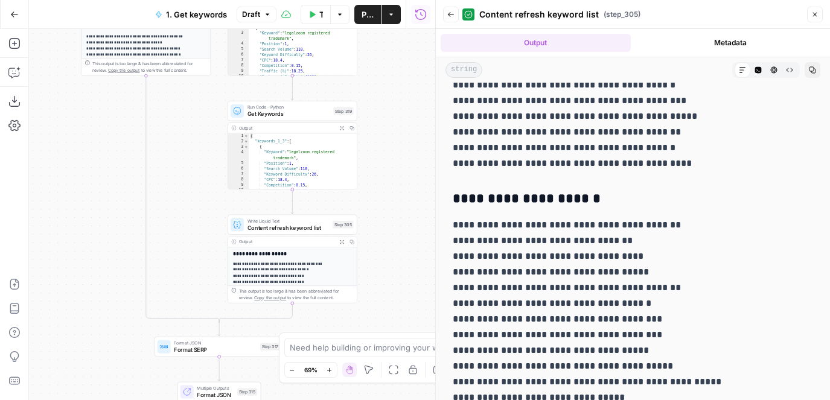
scroll to position [247, 0]
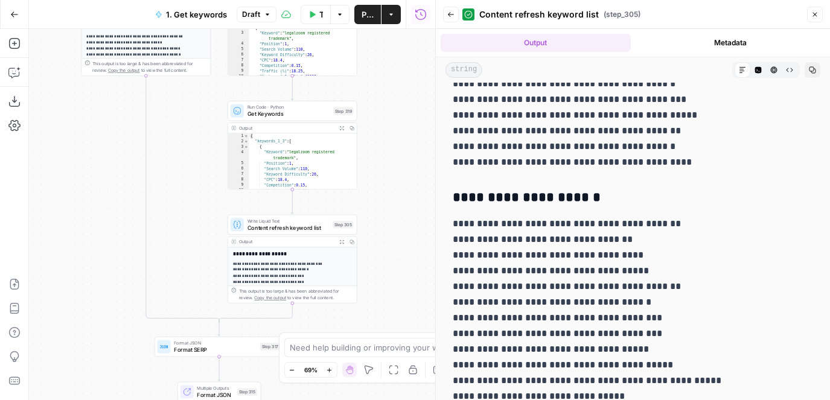
drag, startPoint x: 452, startPoint y: 190, endPoint x: 641, endPoint y: 198, distance: 188.6
click at [638, 198] on h3 "**********" at bounding box center [633, 198] width 360 height 17
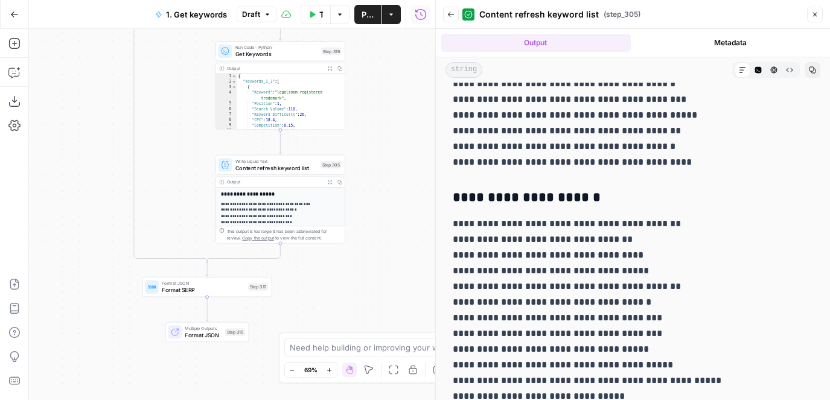
drag, startPoint x: 398, startPoint y: 237, endPoint x: 376, endPoint y: 372, distance: 136.5
click at [376, 372] on body "LegalZoom New Home Browse Insights Opportunities Your Data Flightpath Recent Gr…" at bounding box center [415, 200] width 830 height 400
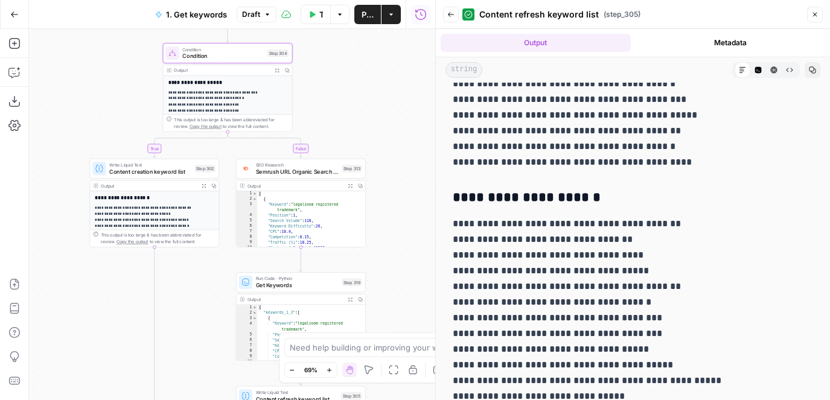
drag, startPoint x: 370, startPoint y: 168, endPoint x: 440, endPoint y: 191, distance: 73.9
click at [440, 191] on body "LegalZoom New Home Browse Insights Opportunities Your Data Flightpath Recent Gr…" at bounding box center [415, 200] width 830 height 400
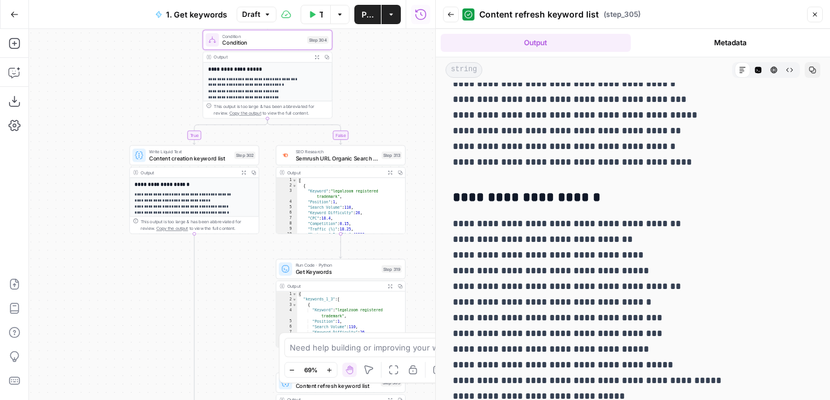
click at [452, 17] on icon "button" at bounding box center [450, 14] width 7 height 7
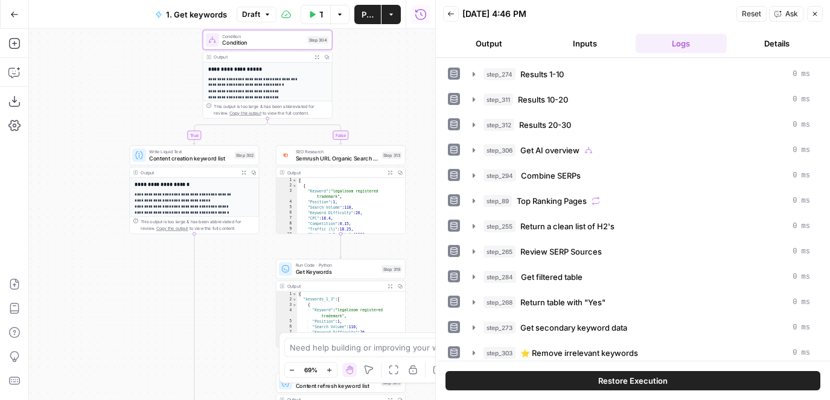
click at [551, 107] on button "step_311 Results 10-20 0 ms" at bounding box center [642, 99] width 352 height 19
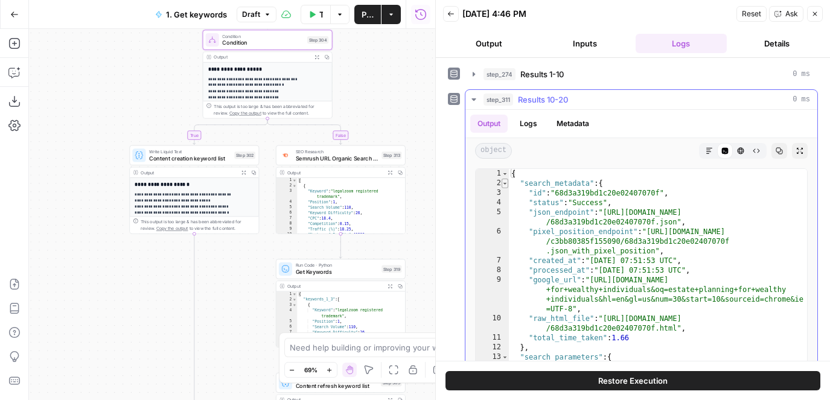
type textarea "*"
click at [505, 181] on span "Toggle code folding, rows 2 through 12" at bounding box center [505, 184] width 7 height 10
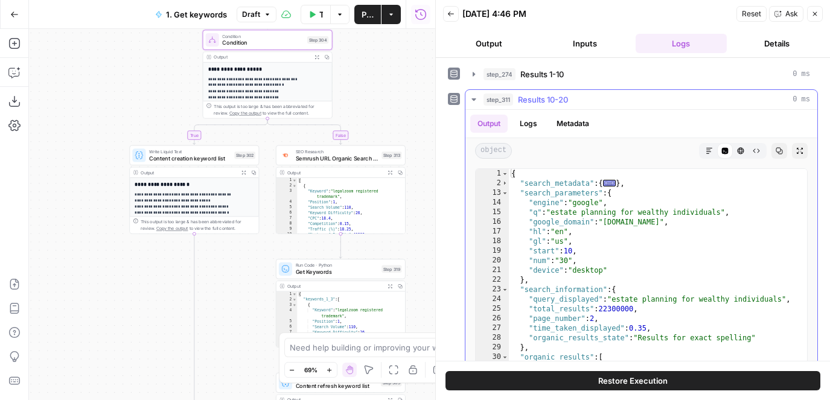
click at [558, 104] on span "Results 10-20" at bounding box center [543, 100] width 50 height 12
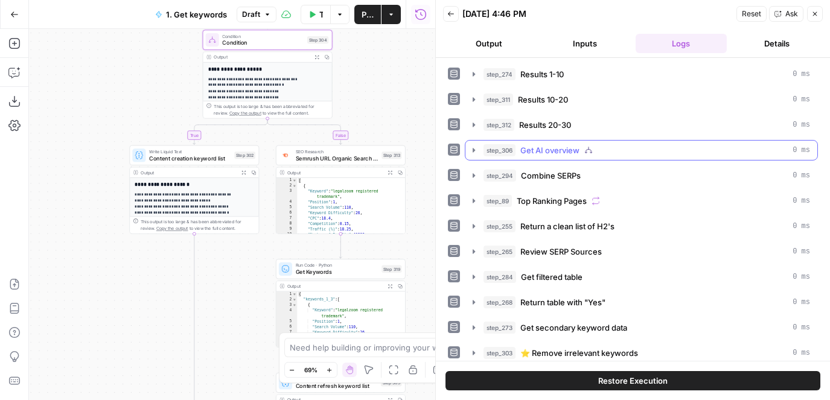
click at [532, 151] on span "Get AI overview" at bounding box center [550, 150] width 59 height 12
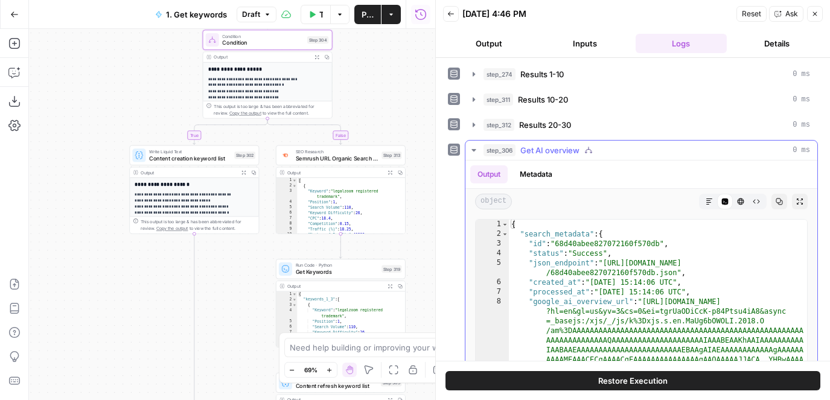
click at [532, 151] on span "Get AI overview" at bounding box center [550, 150] width 59 height 12
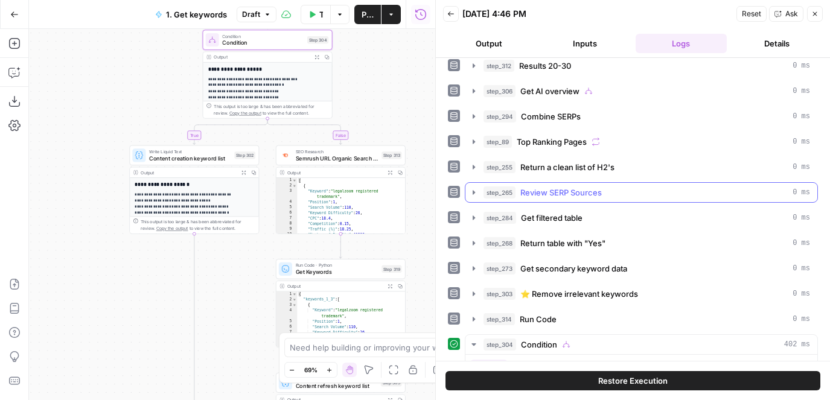
scroll to position [45, 0]
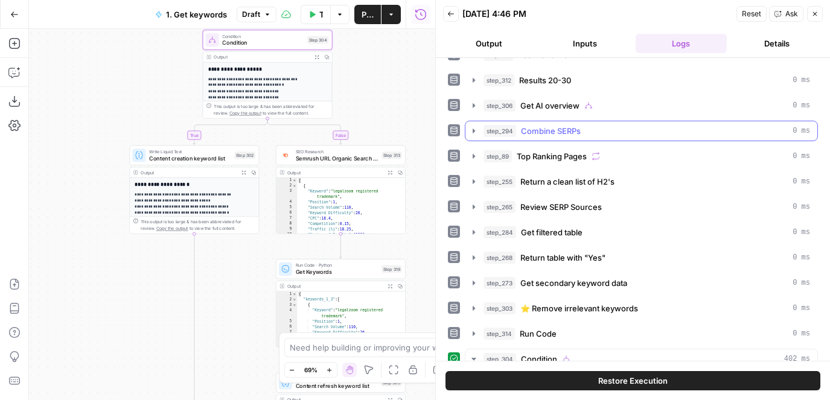
click at [536, 136] on span "Combine SERPs" at bounding box center [551, 131] width 60 height 12
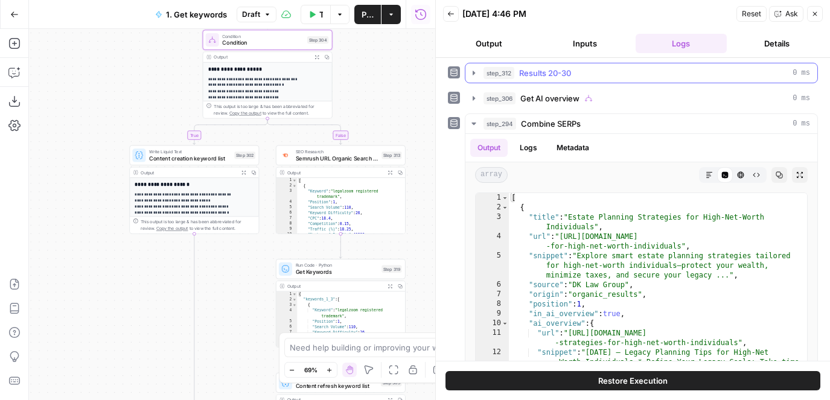
scroll to position [74, 0]
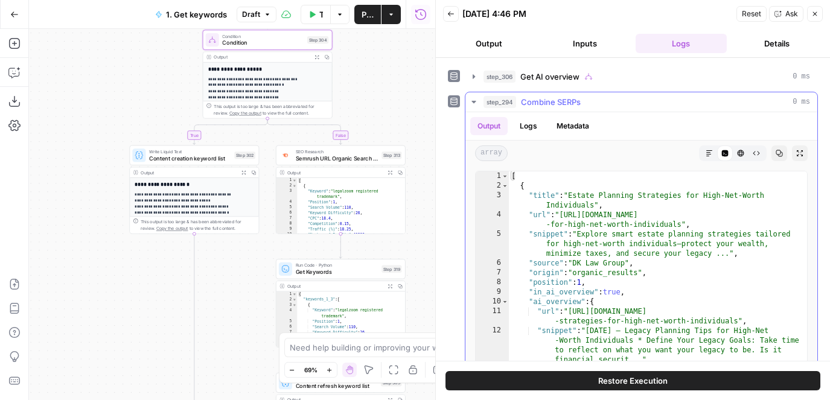
click at [551, 101] on span "Combine SERPs" at bounding box center [551, 102] width 60 height 12
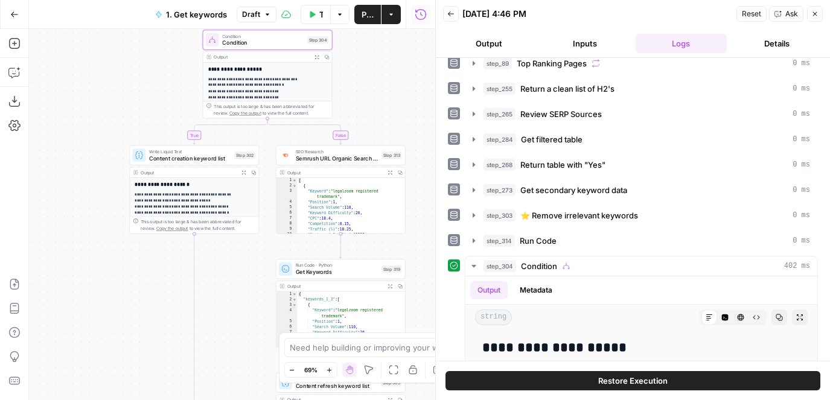
scroll to position [139, 0]
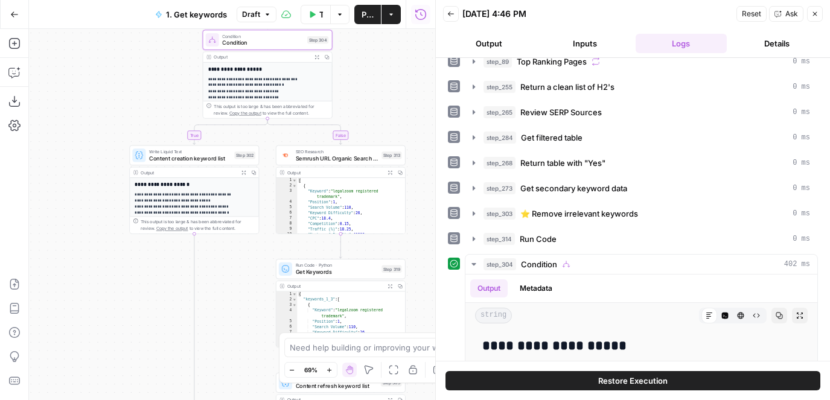
click at [115, 117] on div "true true false false Workflow Input Settings Inputs Google Search Results 1-10…" at bounding box center [232, 214] width 406 height 371
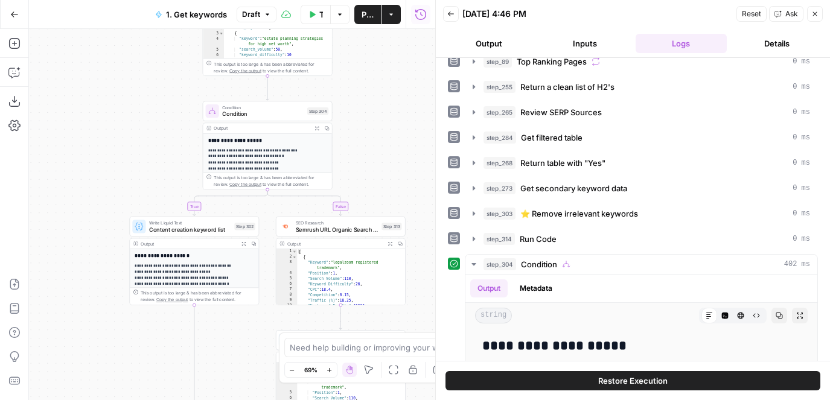
drag, startPoint x: 129, startPoint y: 95, endPoint x: 129, endPoint y: 170, distance: 75.5
click at [129, 171] on div "true true false false Workflow Input Settings Inputs Google Search Results 1-10…" at bounding box center [232, 214] width 406 height 371
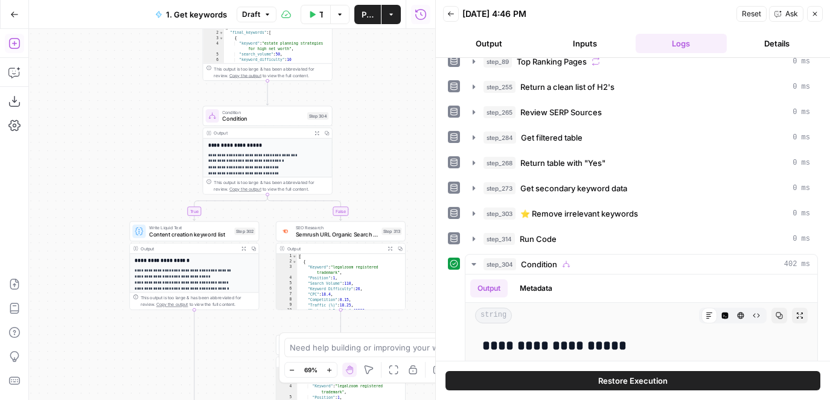
click at [15, 47] on icon "button" at bounding box center [14, 43] width 12 height 12
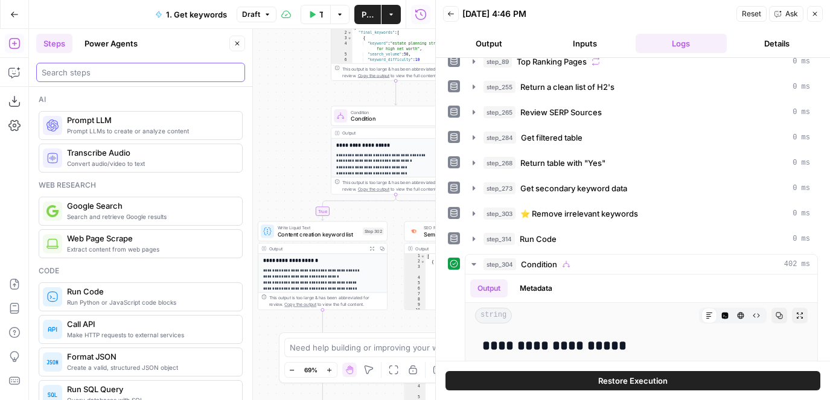
click at [103, 70] on input "search" at bounding box center [141, 72] width 198 height 12
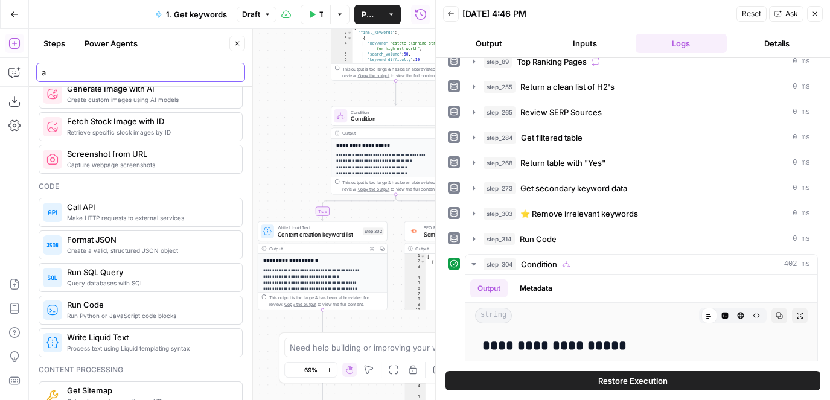
scroll to position [0, 0]
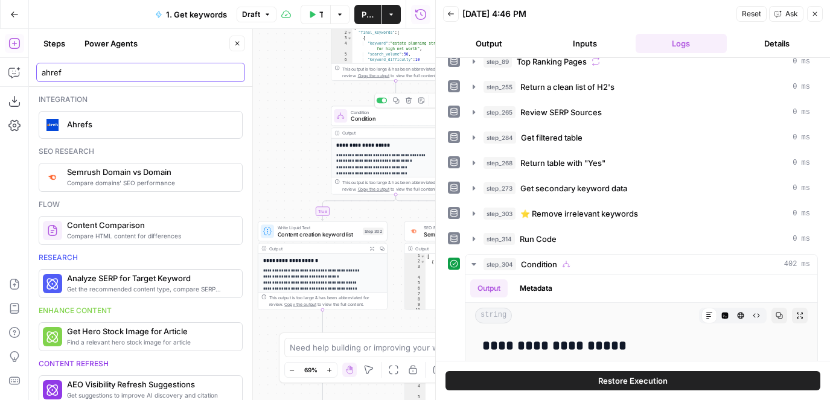
type input "ahref"
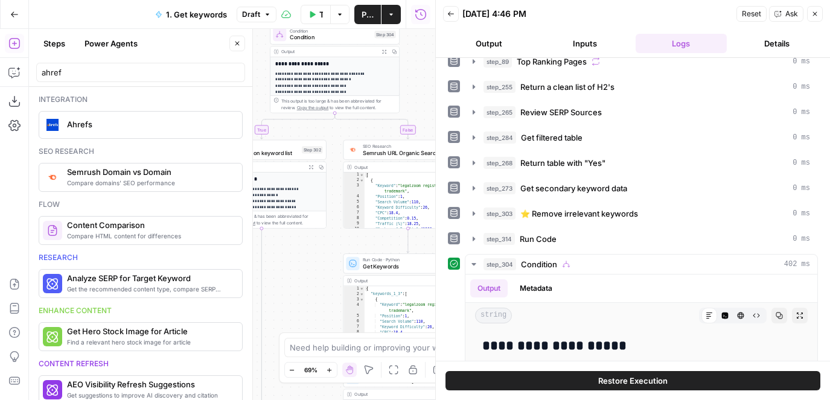
drag, startPoint x: 307, startPoint y: 139, endPoint x: 245, endPoint y: 57, distance: 102.7
click at [245, 57] on body "LegalZoom New Home Browse Insights Opportunities Your Data Flightpath Recent Gr…" at bounding box center [415, 200] width 830 height 400
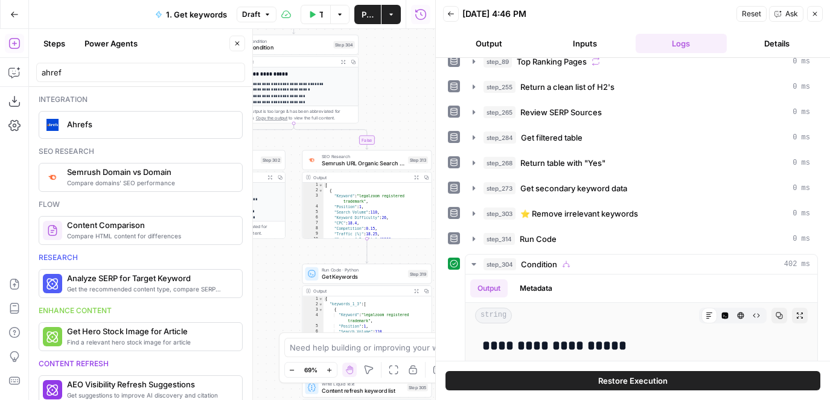
drag, startPoint x: 297, startPoint y: 270, endPoint x: 257, endPoint y: 281, distance: 41.9
click at [257, 281] on body "LegalZoom New Home Browse Insights Opportunities Your Data Flightpath Recent Gr…" at bounding box center [415, 200] width 830 height 400
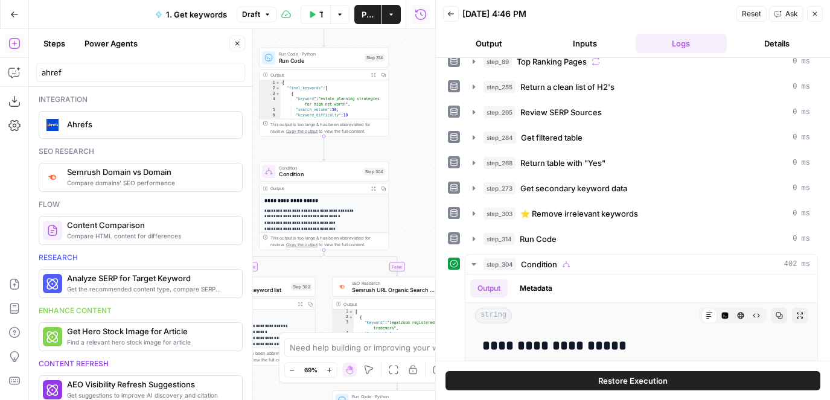
drag, startPoint x: 392, startPoint y: 124, endPoint x: 418, endPoint y: 251, distance: 129.4
click at [422, 251] on div "true true false false Workflow Input Settings Inputs Google Search Results 1-10…" at bounding box center [232, 214] width 406 height 371
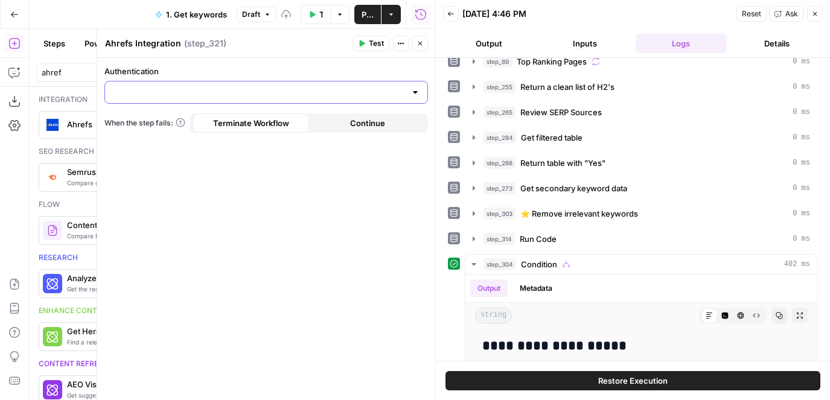
click at [294, 92] on input "Authentication" at bounding box center [258, 92] width 293 height 12
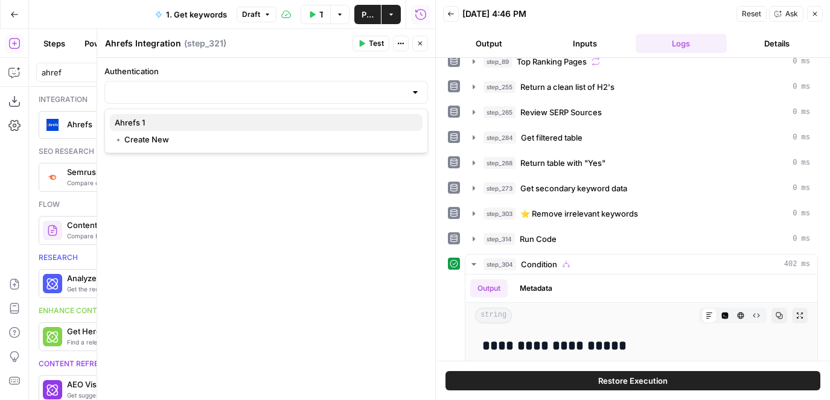
click at [158, 124] on span "Ahrefs 1" at bounding box center [264, 123] width 298 height 12
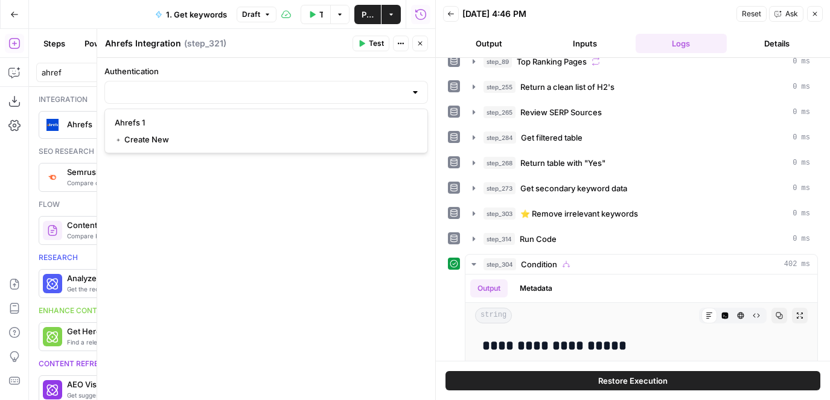
type input "Ahrefs 1"
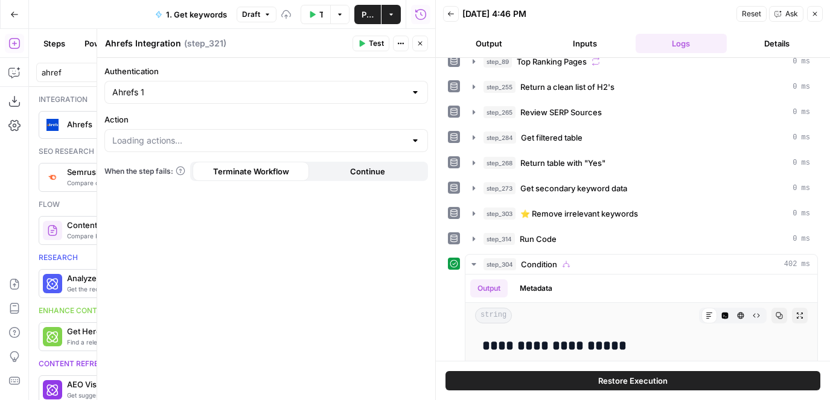
click at [156, 149] on div at bounding box center [266, 140] width 324 height 23
click at [152, 121] on label "Action" at bounding box center [266, 120] width 324 height 12
click at [152, 135] on input "Action" at bounding box center [258, 141] width 293 height 12
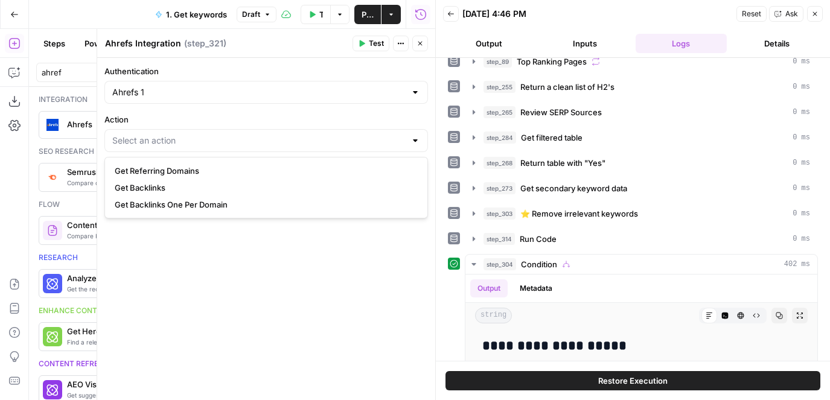
click at [137, 121] on label "Action" at bounding box center [266, 120] width 324 height 12
click at [137, 135] on input "Action" at bounding box center [258, 141] width 293 height 12
click at [139, 133] on div at bounding box center [266, 140] width 324 height 23
click at [139, 120] on label "Action" at bounding box center [266, 120] width 324 height 12
click at [139, 135] on input "Action" at bounding box center [258, 141] width 293 height 12
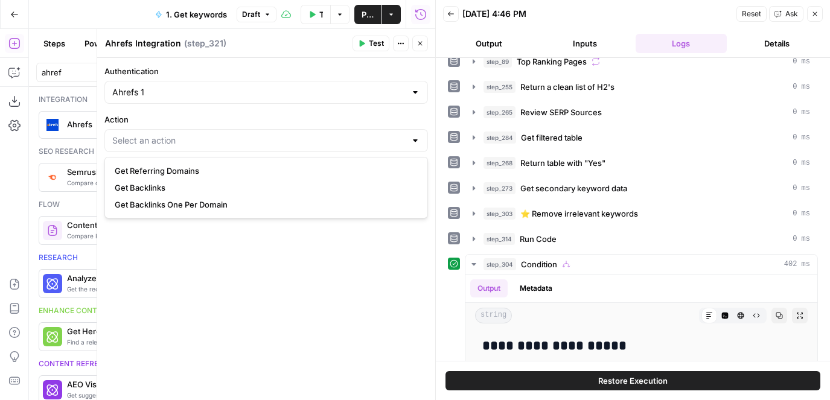
click at [428, 47] on button "Close" at bounding box center [420, 44] width 16 height 16
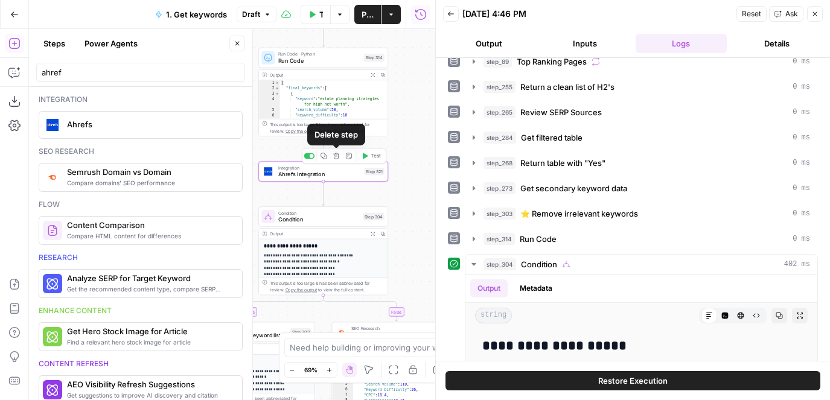
click at [335, 159] on icon "button" at bounding box center [336, 156] width 6 height 6
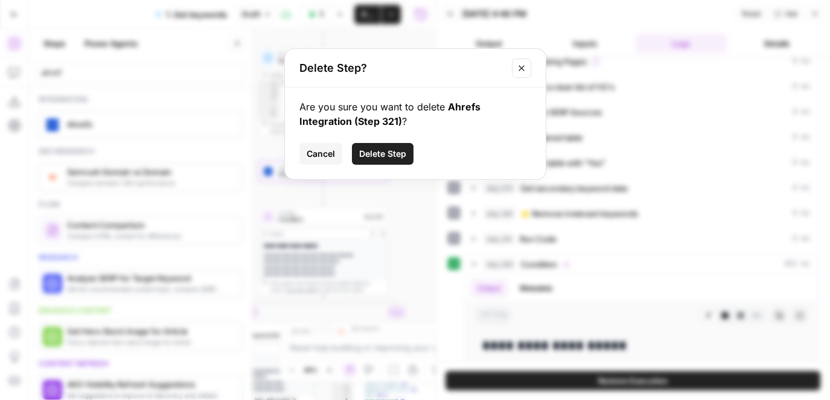
click at [380, 149] on span "Delete Step" at bounding box center [382, 154] width 47 height 12
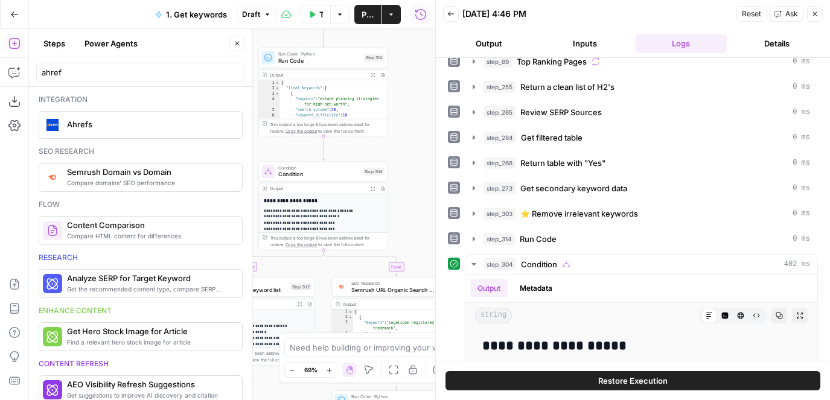
click at [130, 118] on div "Ahrefs" at bounding box center [140, 124] width 194 height 19
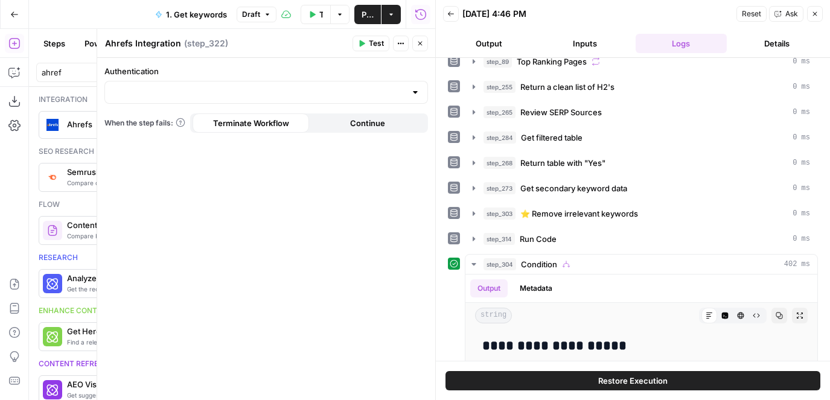
click at [426, 40] on button "Close" at bounding box center [420, 44] width 16 height 16
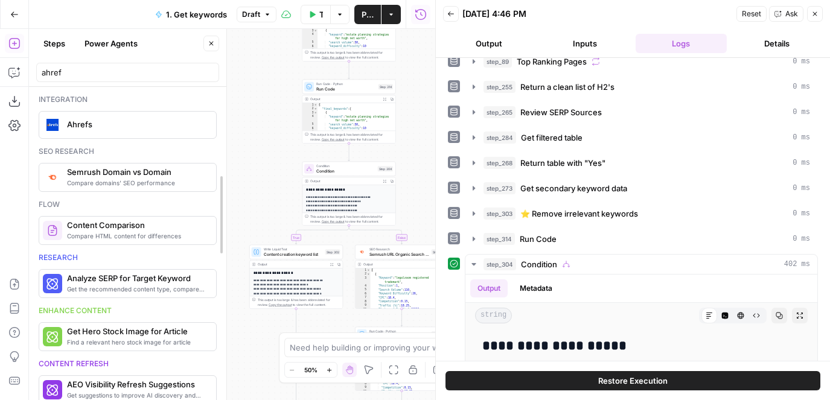
drag, startPoint x: 257, startPoint y: 213, endPoint x: 124, endPoint y: 222, distance: 133.2
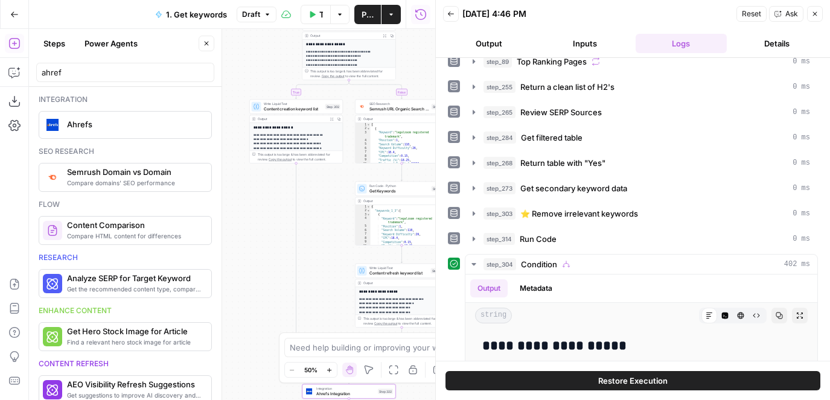
click at [265, 56] on div "true true false false Workflow Input Settings Inputs Google Search Results 1-10…" at bounding box center [232, 214] width 406 height 371
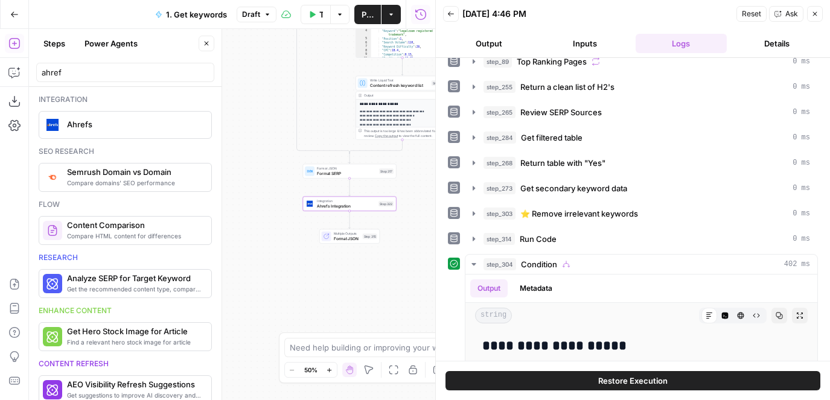
drag, startPoint x: 266, startPoint y: 282, endPoint x: 266, endPoint y: 95, distance: 187.2
click at [266, 95] on div "true true false false Workflow Input Settings Inputs Google Search Results 1-10…" at bounding box center [232, 214] width 406 height 371
click at [358, 192] on icon "button" at bounding box center [359, 193] width 4 height 4
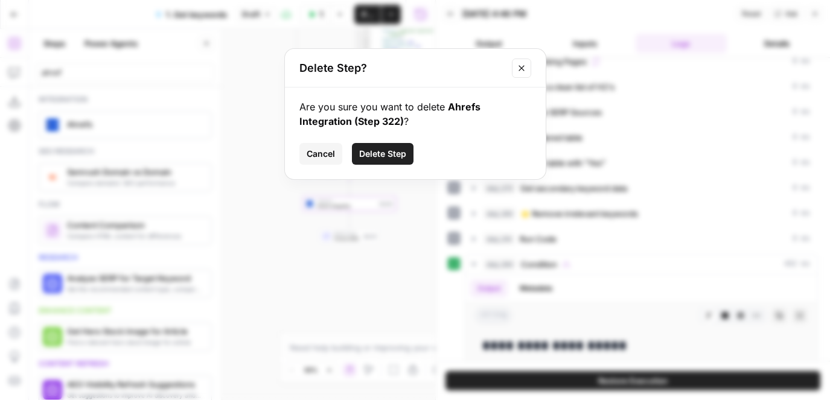
click at [376, 153] on span "Delete Step" at bounding box center [382, 154] width 47 height 12
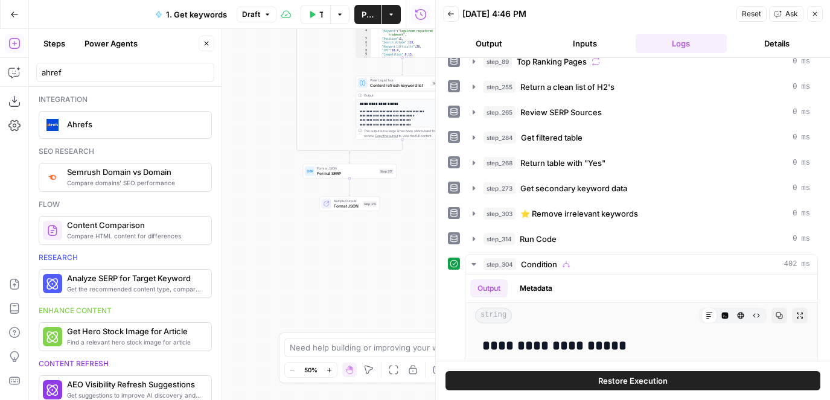
click at [207, 45] on icon "button" at bounding box center [206, 43] width 7 height 7
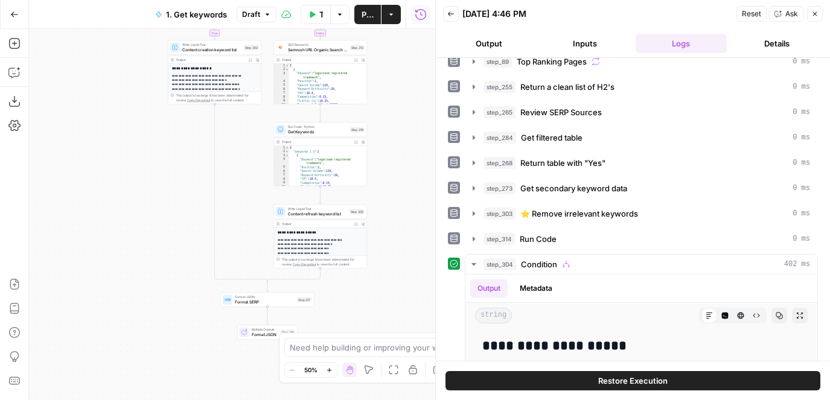
drag, startPoint x: 202, startPoint y: 79, endPoint x: 98, endPoint y: 242, distance: 192.8
click at [98, 242] on div "true true false false Workflow Input Settings Inputs Google Search Results 1-10…" at bounding box center [232, 214] width 406 height 371
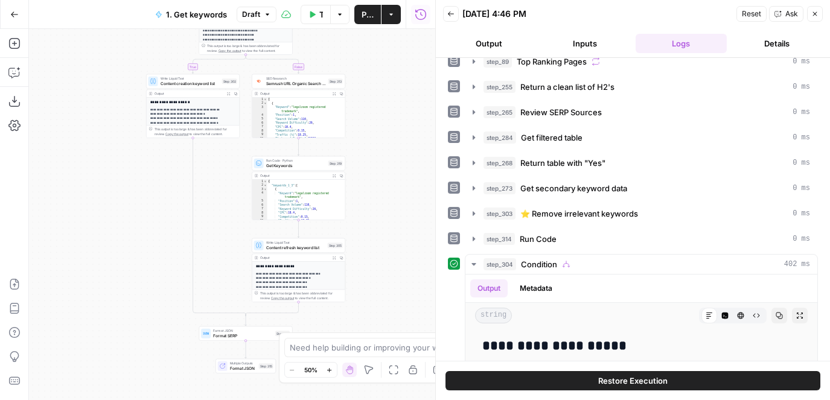
click at [386, 176] on div "true true false false Workflow Input Settings Inputs Google Search Results 1-10…" at bounding box center [232, 214] width 406 height 371
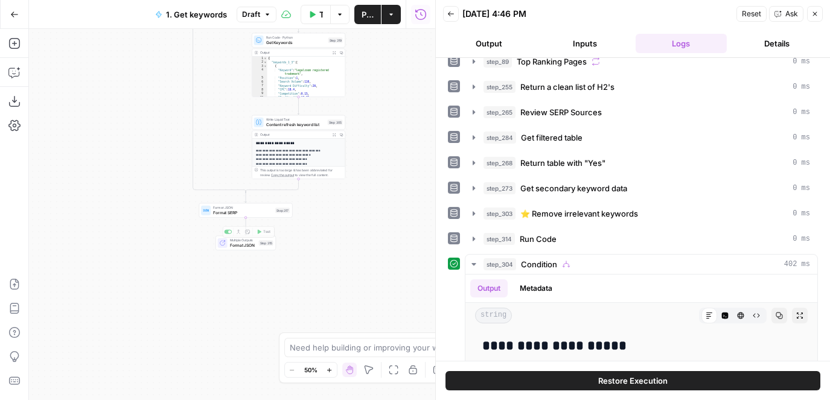
click at [220, 210] on span "Format SERP" at bounding box center [243, 213] width 60 height 6
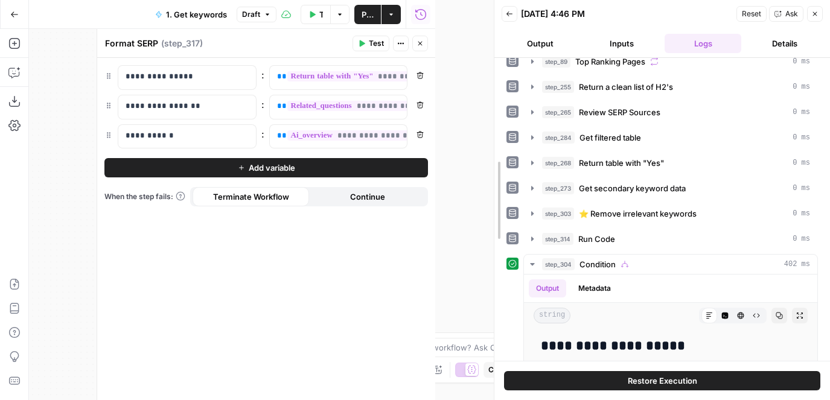
drag, startPoint x: 439, startPoint y: 101, endPoint x: 498, endPoint y: 101, distance: 58.6
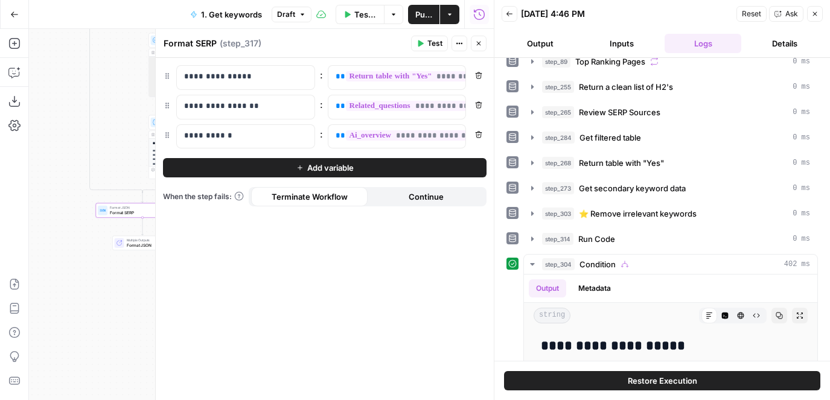
drag, startPoint x: 127, startPoint y: 111, endPoint x: 23, endPoint y: 111, distance: 103.9
click at [23, 111] on div "Add Steps Copilot Download as JSON Settings Import JSON AirOps Academy Help Giv…" at bounding box center [247, 214] width 494 height 371
drag, startPoint x: 476, startPoint y: 41, endPoint x: 464, endPoint y: 41, distance: 12.1
click at [476, 41] on icon "button" at bounding box center [478, 43] width 7 height 7
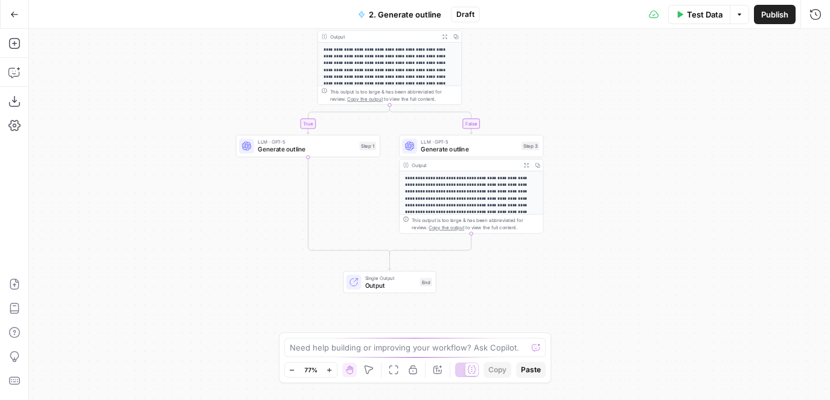
drag, startPoint x: 597, startPoint y: 128, endPoint x: 557, endPoint y: 38, distance: 98.4
click at [557, 38] on div "**********" at bounding box center [429, 214] width 801 height 371
drag, startPoint x: 568, startPoint y: 86, endPoint x: 568, endPoint y: 172, distance: 86.3
click at [568, 172] on div "**********" at bounding box center [429, 214] width 801 height 371
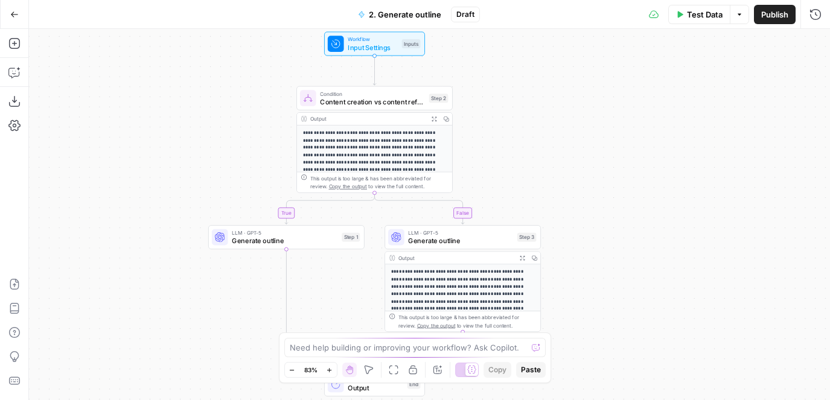
drag, startPoint x: 199, startPoint y: 124, endPoint x: 235, endPoint y: 124, distance: 35.6
click at [235, 124] on div "**********" at bounding box center [429, 214] width 801 height 371
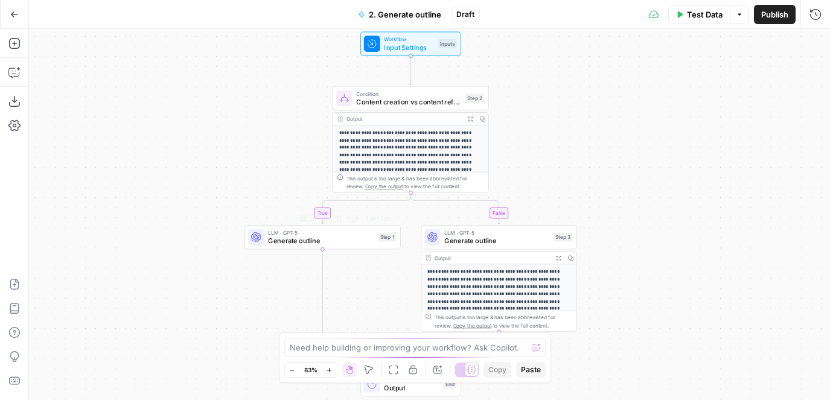
click at [285, 238] on span "Generate outline" at bounding box center [321, 241] width 106 height 10
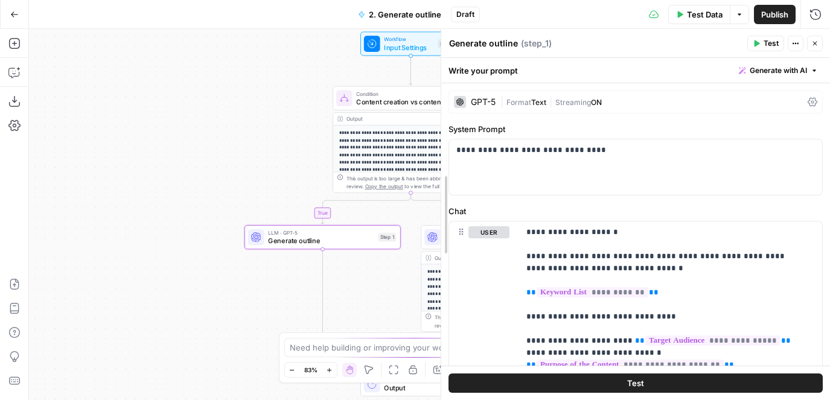
drag, startPoint x: 495, startPoint y: 165, endPoint x: 424, endPoint y: 165, distance: 70.0
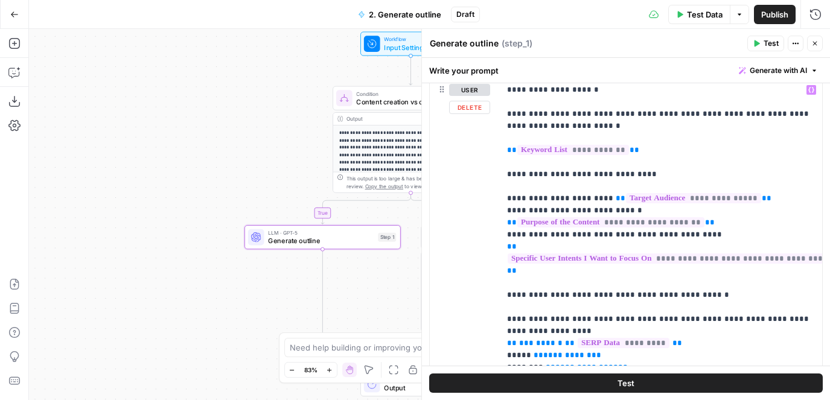
scroll to position [49, 0]
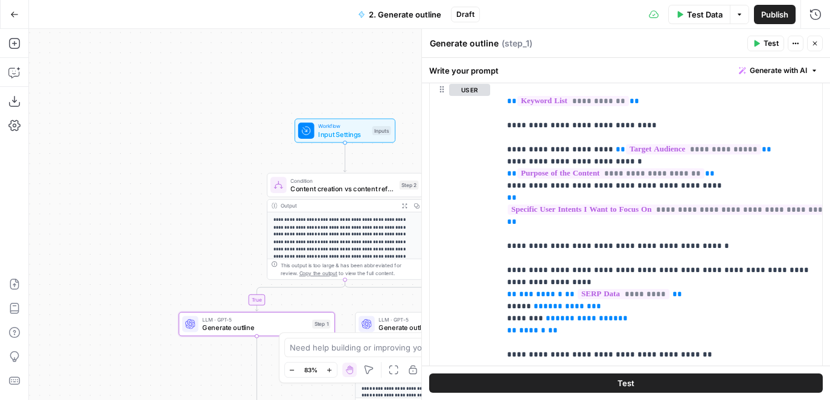
drag, startPoint x: 221, startPoint y: 86, endPoint x: 139, endPoint y: 183, distance: 126.9
click at [139, 183] on div "**********" at bounding box center [429, 214] width 801 height 371
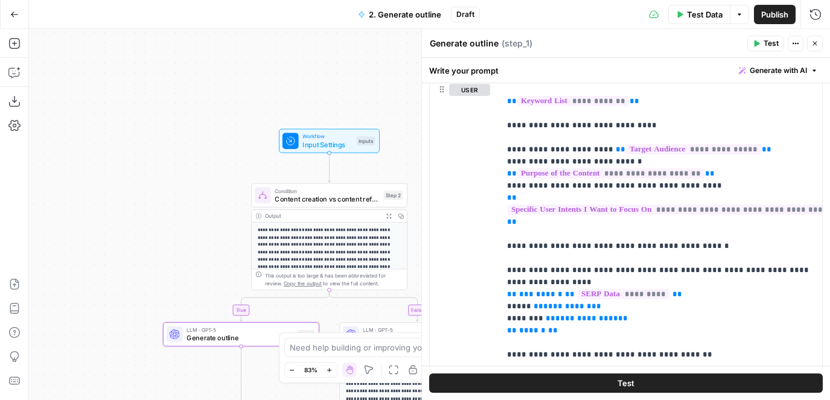
click at [325, 143] on span "Input Settings" at bounding box center [328, 144] width 50 height 10
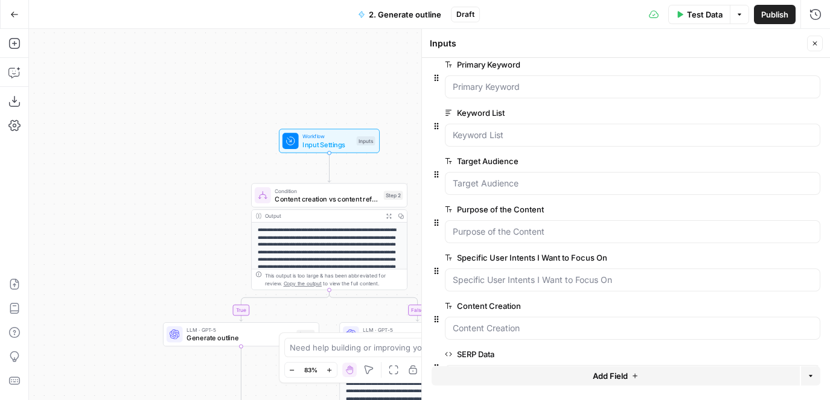
scroll to position [0, 0]
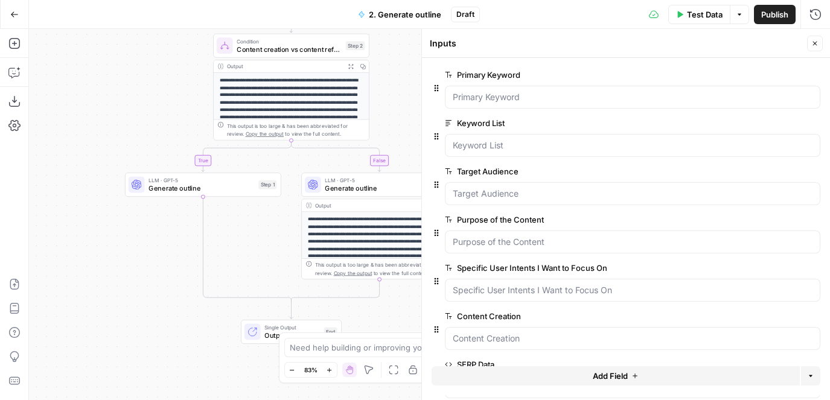
drag, startPoint x: 156, startPoint y: 211, endPoint x: 117, endPoint y: 60, distance: 155.8
click at [117, 60] on div "**********" at bounding box center [429, 214] width 801 height 371
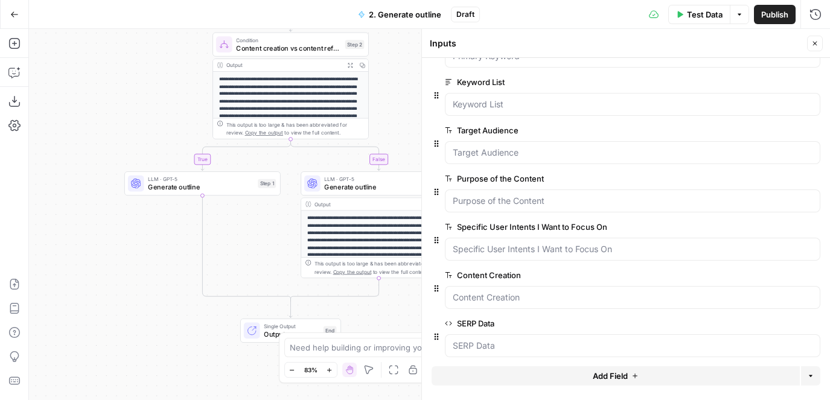
scroll to position [49, 0]
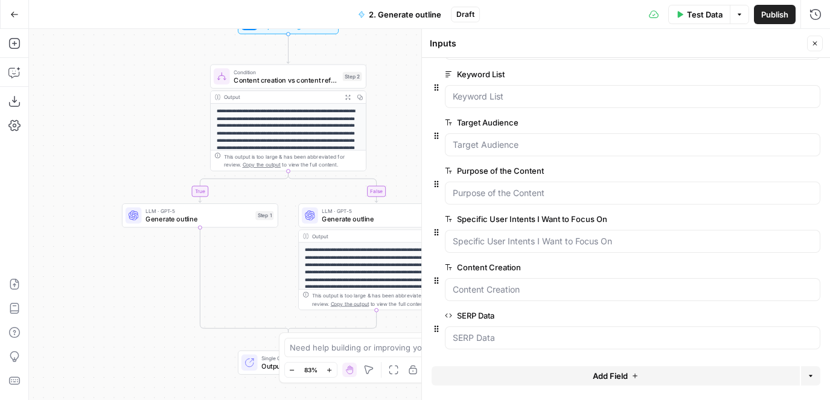
drag, startPoint x: 162, startPoint y: 265, endPoint x: 159, endPoint y: 297, distance: 32.1
click at [159, 297] on div "**********" at bounding box center [429, 214] width 801 height 371
click at [243, 224] on span "Generate outline" at bounding box center [199, 219] width 106 height 10
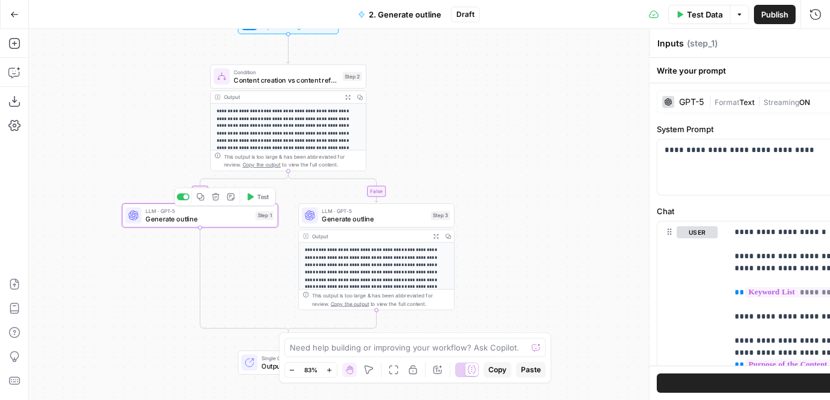
type textarea "Generate outline"
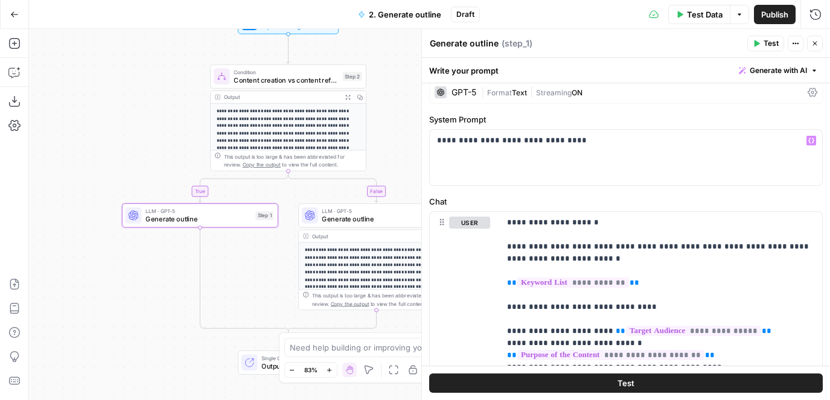
scroll to position [0, 0]
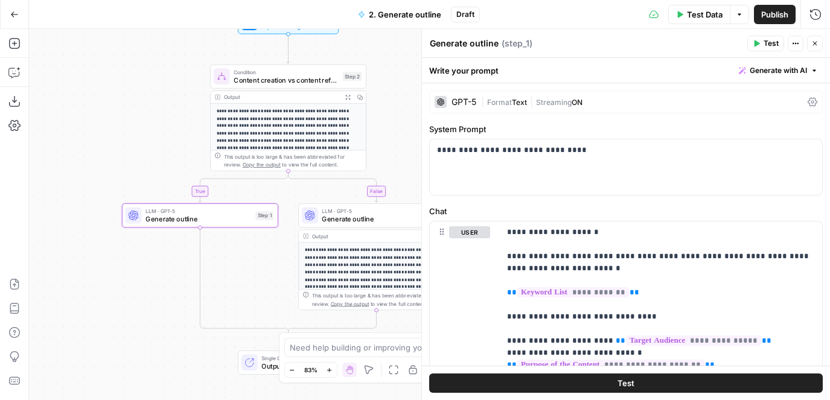
click at [490, 104] on span "Format" at bounding box center [499, 102] width 25 height 9
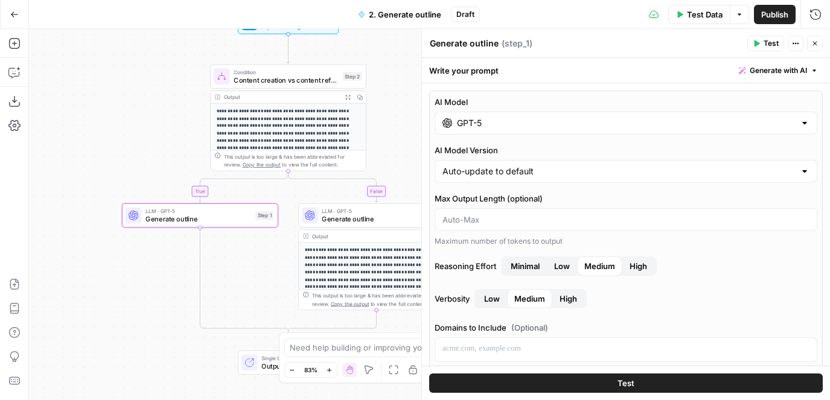
click at [544, 115] on div "GPT-5" at bounding box center [626, 123] width 383 height 23
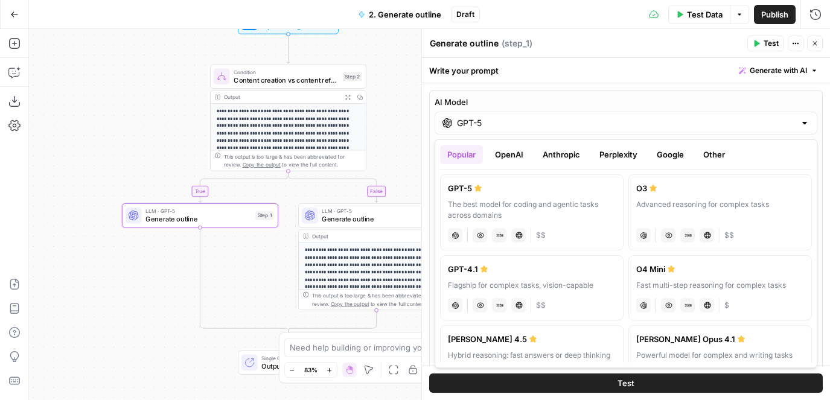
click at [663, 152] on button "Google" at bounding box center [671, 154] width 42 height 19
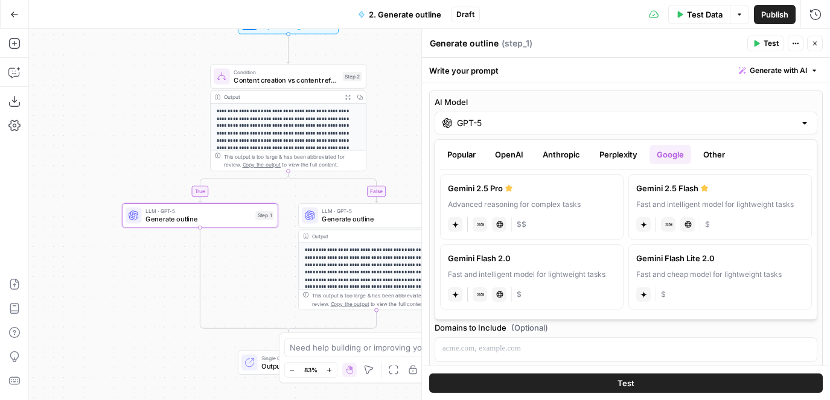
click at [498, 188] on div "Gemini 2.5 Pro" at bounding box center [532, 188] width 168 height 12
type input "Gemini 2.5 Pro"
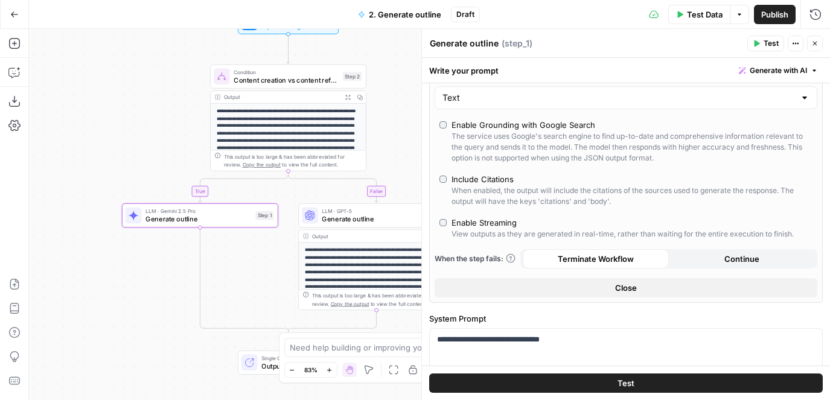
scroll to position [148, 0]
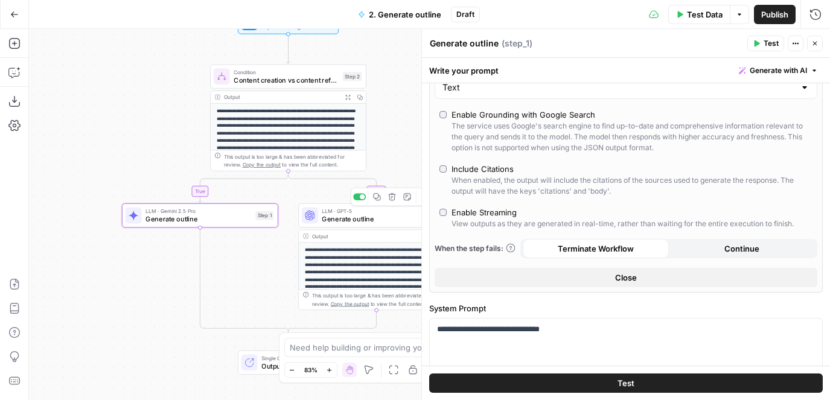
click at [327, 225] on div "LLM · GPT-5 Generate outline Step 3 Copy step Delete step Add Note Test" at bounding box center [376, 215] width 156 height 24
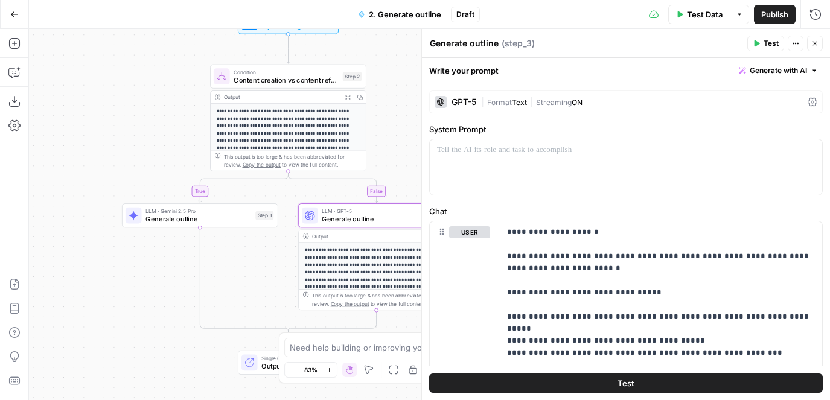
click at [565, 109] on div "GPT-5 | Format Text | Streaming ON" at bounding box center [626, 102] width 394 height 23
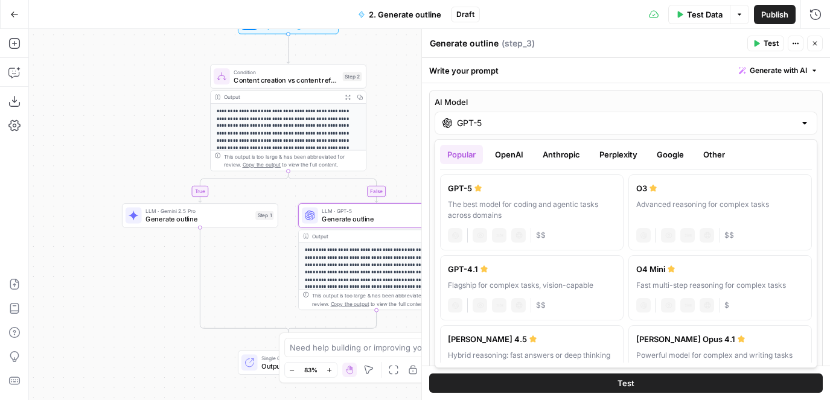
click at [598, 127] on input "GPT-5" at bounding box center [626, 123] width 338 height 12
click at [676, 159] on button "Google" at bounding box center [671, 154] width 42 height 19
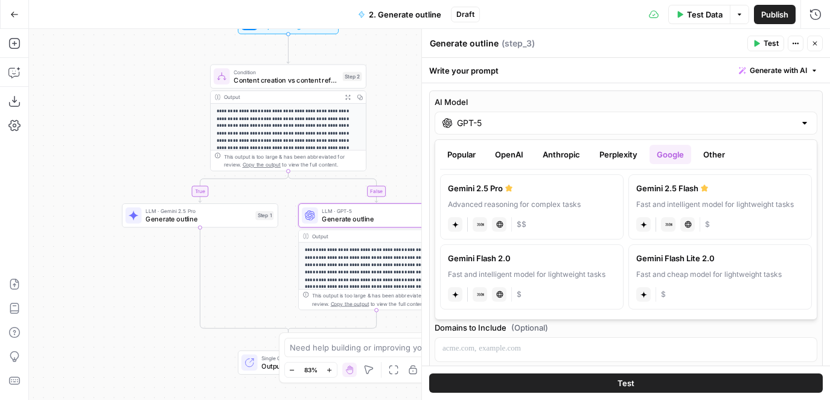
click at [534, 197] on label "Gemini 2.5 Pro Advanced reasoning for complex tasks gemini JSON Mode Live Web R…" at bounding box center [532, 207] width 184 height 65
type input "Gemini 2.5 Pro"
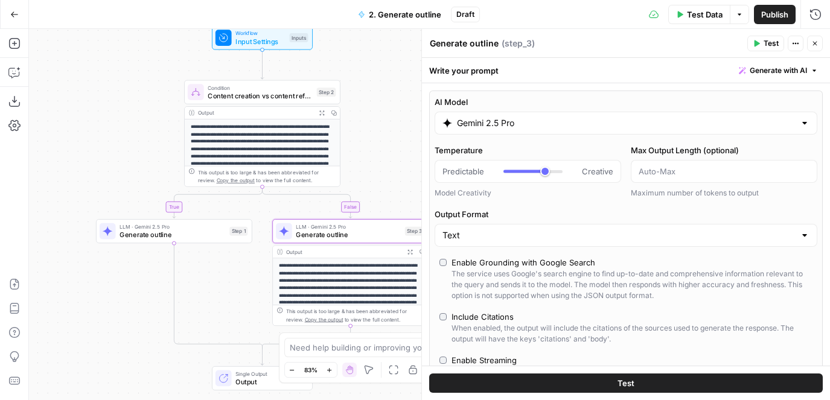
drag, startPoint x: 389, startPoint y: 92, endPoint x: 334, endPoint y: 125, distance: 64.4
click at [334, 125] on div "**********" at bounding box center [429, 214] width 801 height 371
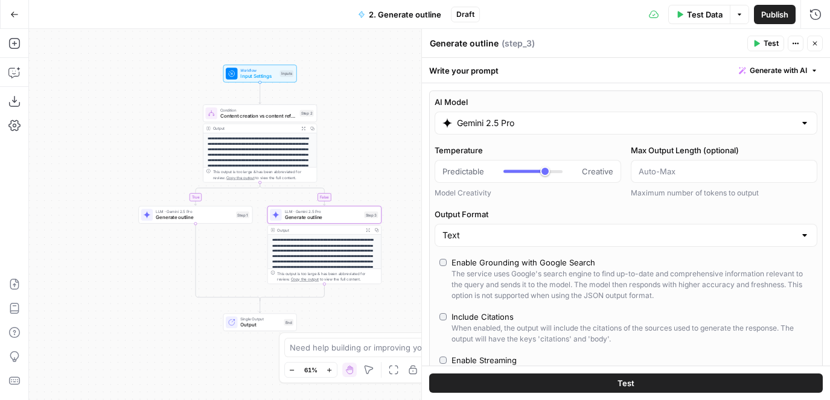
click at [94, 258] on div "**********" at bounding box center [429, 214] width 801 height 371
click at [254, 114] on span "Content creation vs content refresh" at bounding box center [258, 115] width 77 height 7
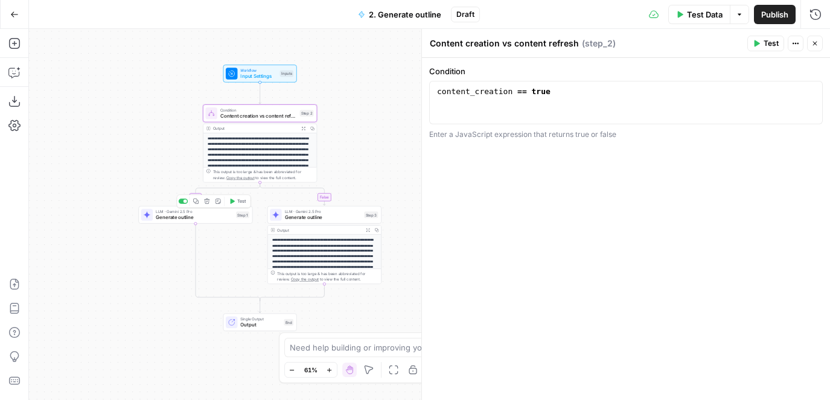
click at [176, 214] on span "Generate outline" at bounding box center [194, 217] width 77 height 7
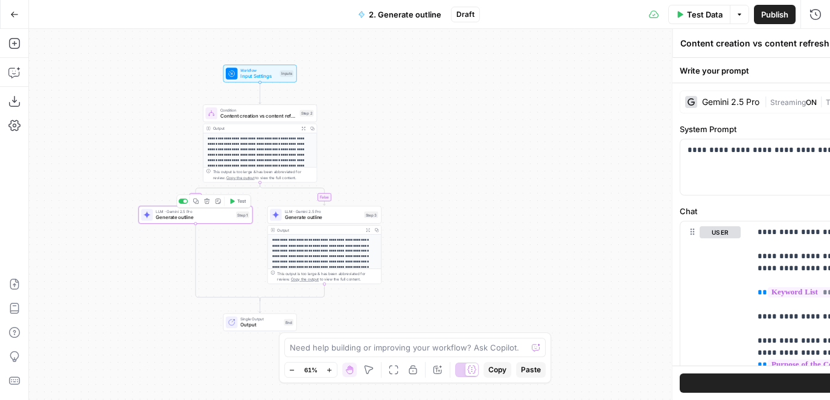
type textarea "Generate outline"
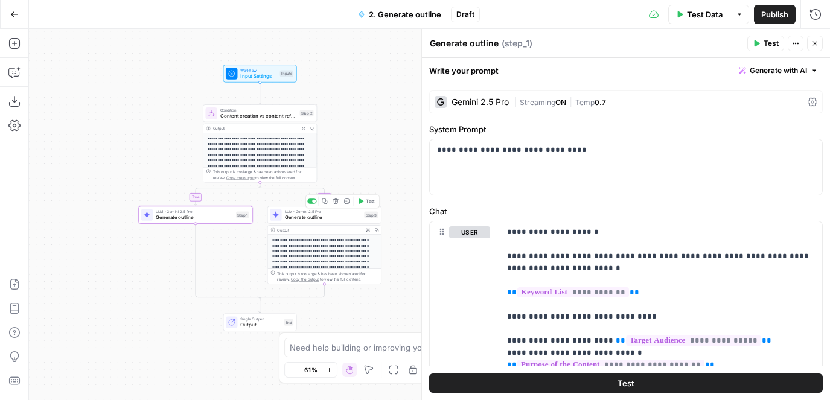
click at [312, 214] on span "Generate outline" at bounding box center [323, 217] width 77 height 7
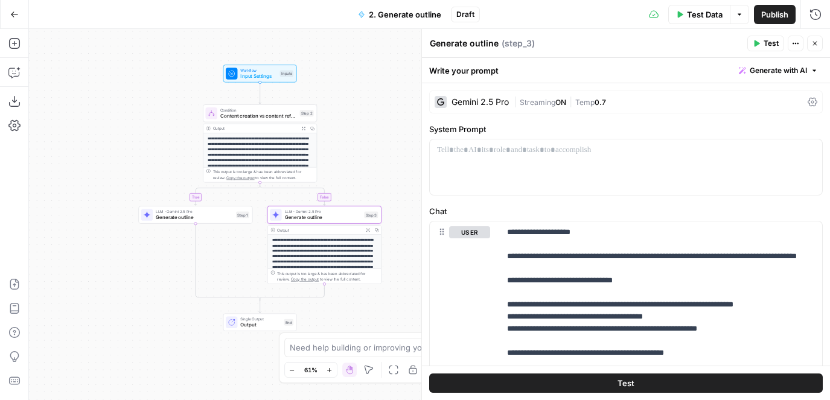
click at [470, 46] on textarea "Generate outline" at bounding box center [464, 43] width 69 height 12
type textarea "Content refresh outline"
click at [159, 220] on span "Generate outline" at bounding box center [194, 217] width 77 height 7
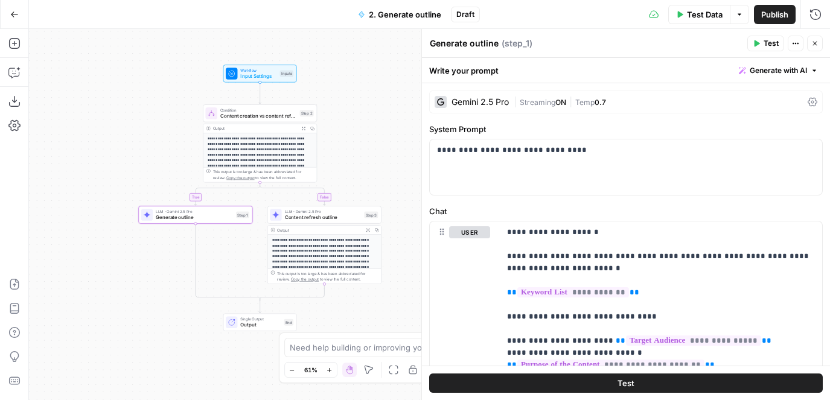
click at [442, 45] on textarea "Generate outline" at bounding box center [464, 43] width 69 height 12
type textarea "Content creation outline"
click at [357, 136] on div "**********" at bounding box center [429, 214] width 801 height 371
click at [766, 18] on span "Publish" at bounding box center [774, 14] width 27 height 12
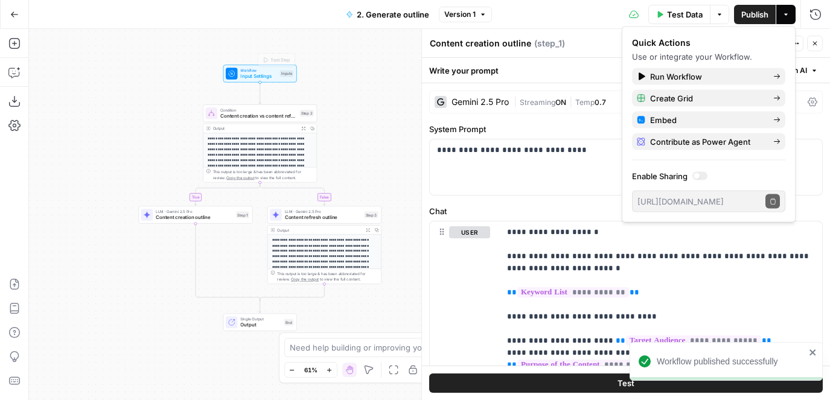
click at [258, 74] on span "Input Settings" at bounding box center [258, 75] width 36 height 7
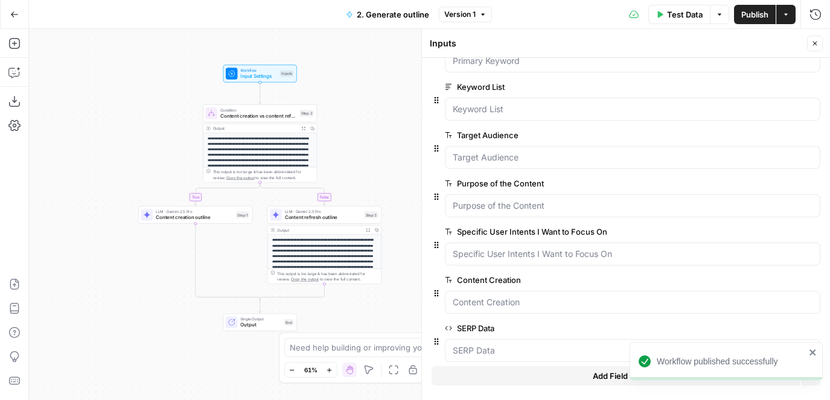
scroll to position [49, 0]
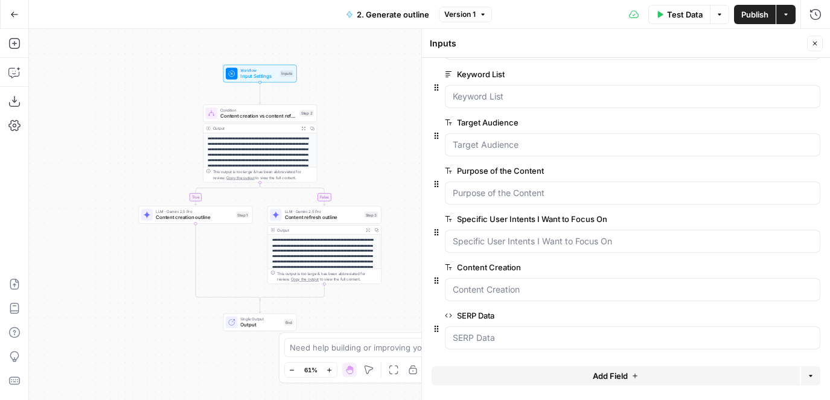
click at [781, 269] on span "edit field" at bounding box center [775, 268] width 27 height 10
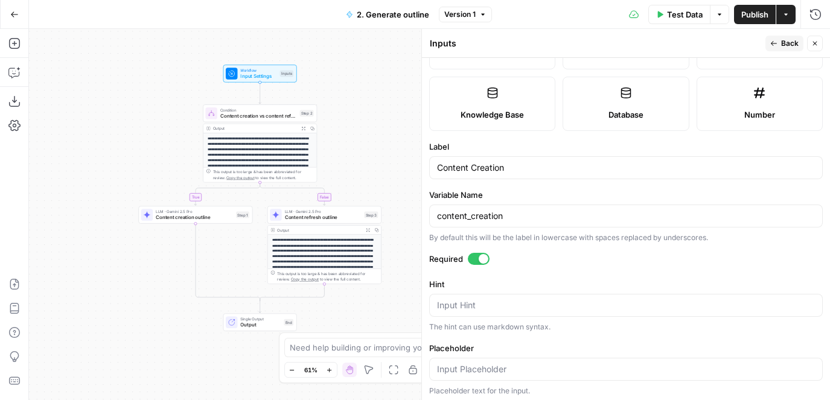
scroll to position [193, 0]
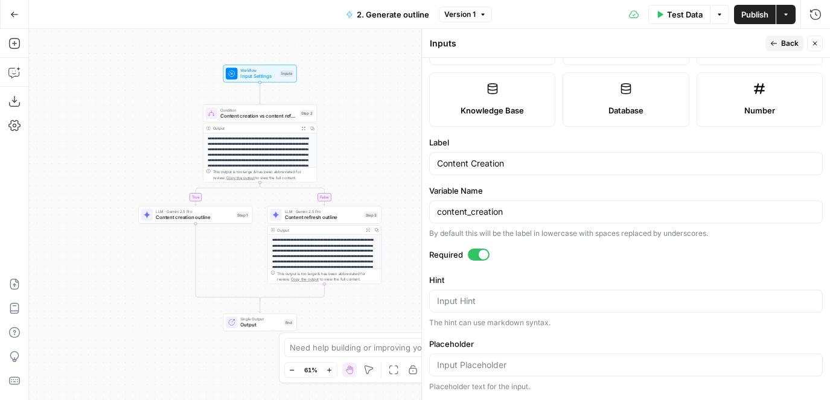
click at [238, 114] on span "Content creation vs content refresh" at bounding box center [258, 115] width 77 height 7
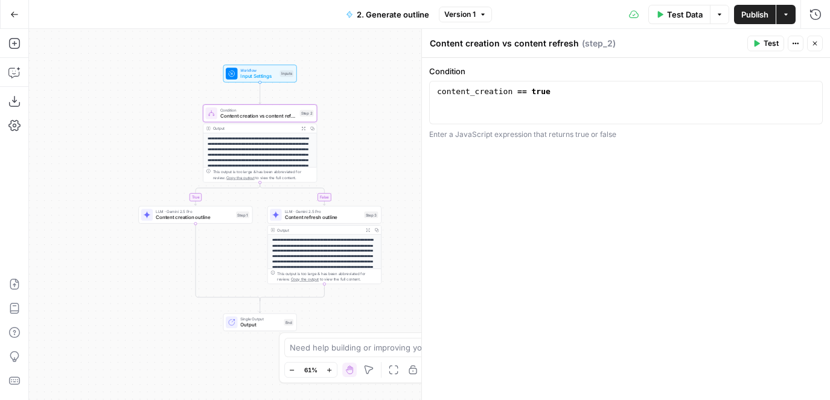
click at [268, 76] on span "Input Settings" at bounding box center [258, 75] width 36 height 7
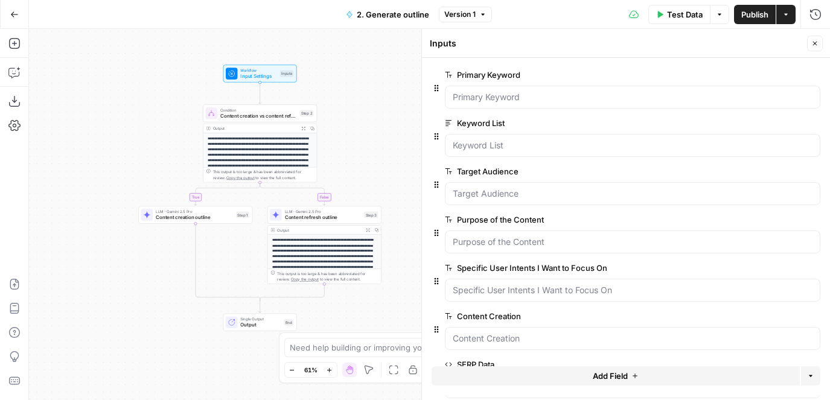
click at [774, 319] on span "edit field" at bounding box center [775, 317] width 27 height 10
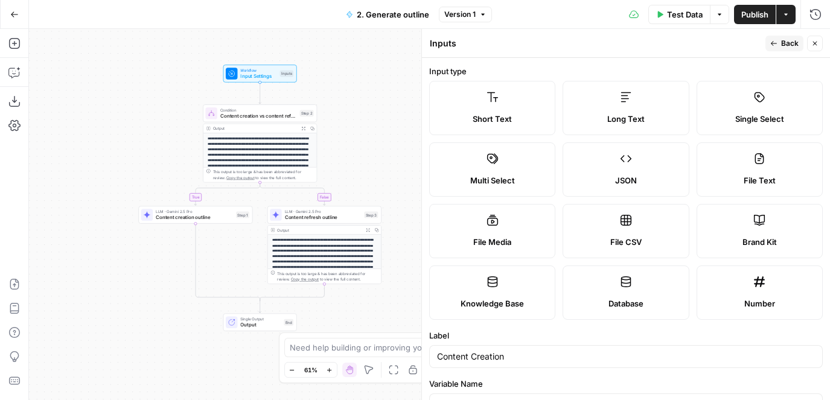
click at [743, 115] on span "Single Select" at bounding box center [759, 119] width 49 height 12
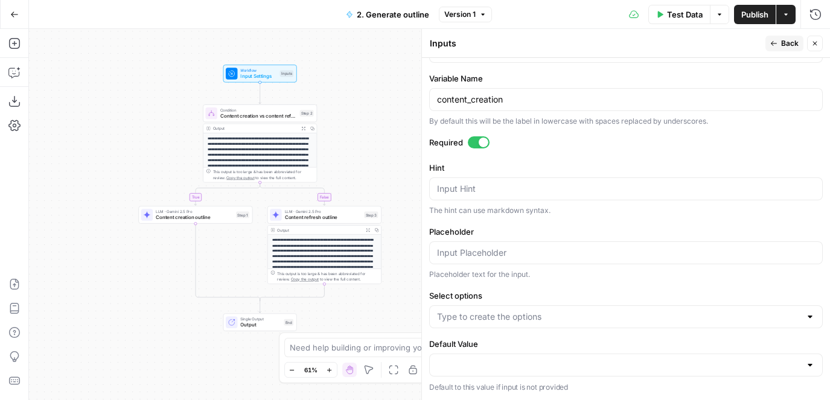
click at [256, 114] on span "Content creation vs content refresh" at bounding box center [258, 115] width 77 height 7
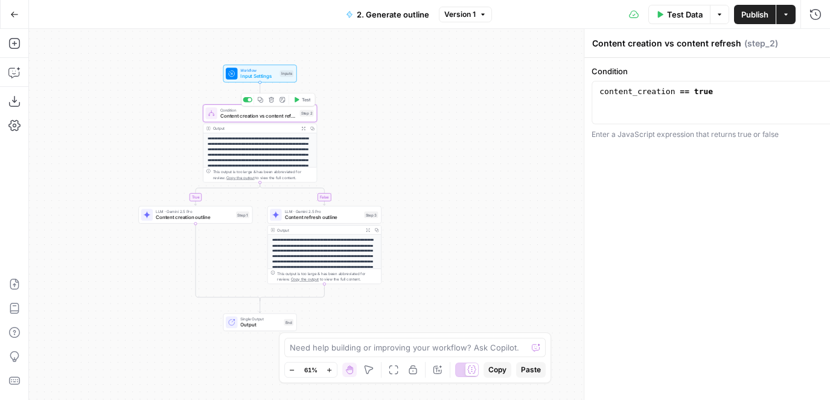
click at [260, 115] on span "Content creation vs content refresh" at bounding box center [258, 115] width 77 height 7
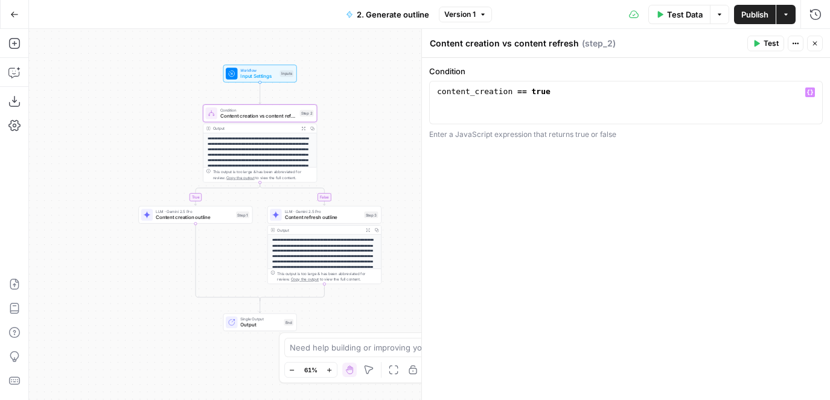
click at [549, 106] on div "content_creation == true" at bounding box center [626, 113] width 383 height 54
drag, startPoint x: 535, startPoint y: 94, endPoint x: 598, endPoint y: 94, distance: 63.4
click at [598, 94] on div "content_creation == true" at bounding box center [626, 113] width 383 height 54
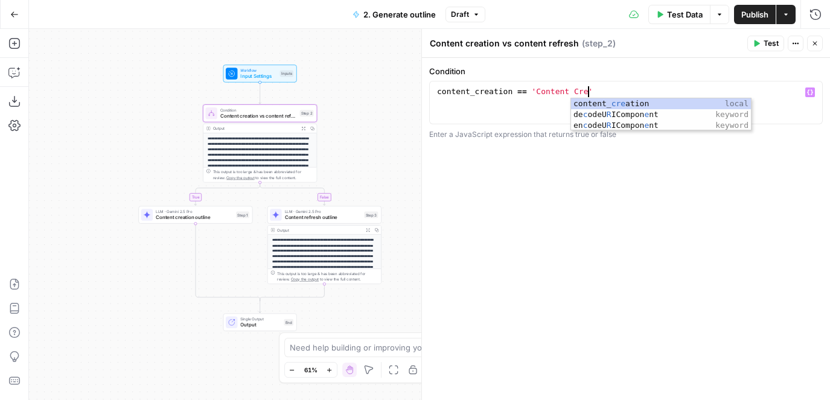
scroll to position [0, 13]
click at [458, 90] on div "content_creation == 'Content Creation'" at bounding box center [626, 113] width 383 height 54
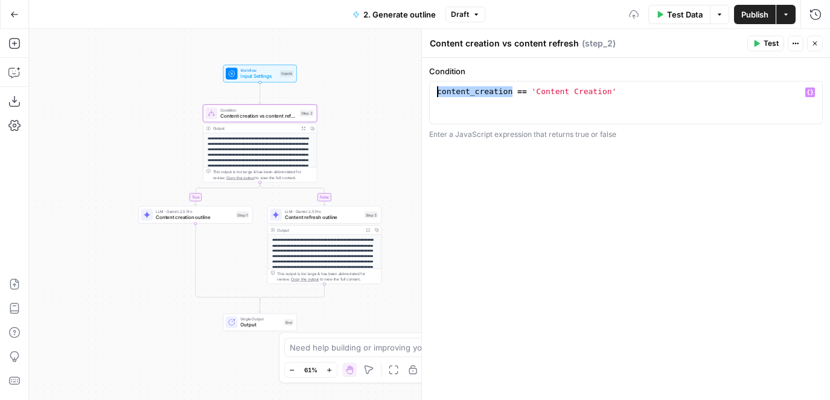
click at [458, 90] on div "content_creation == 'Content Creation'" at bounding box center [626, 113] width 383 height 54
type textarea "**********"
click at [278, 68] on div "Workflow Input Settings Inputs Test Step" at bounding box center [260, 74] width 68 height 13
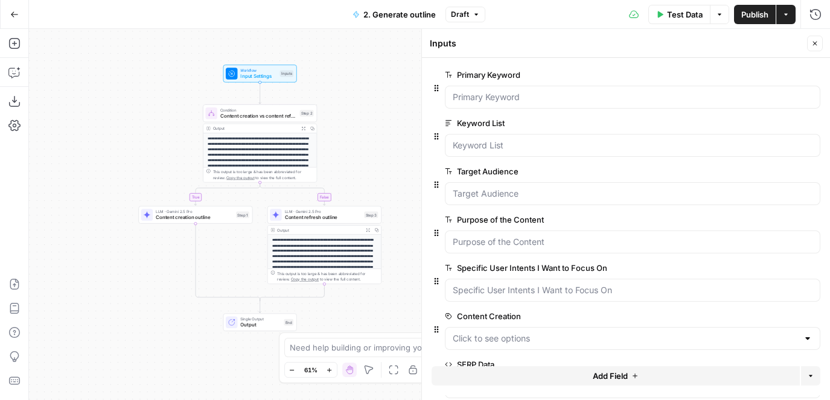
click at [761, 319] on button "edit field" at bounding box center [780, 316] width 46 height 14
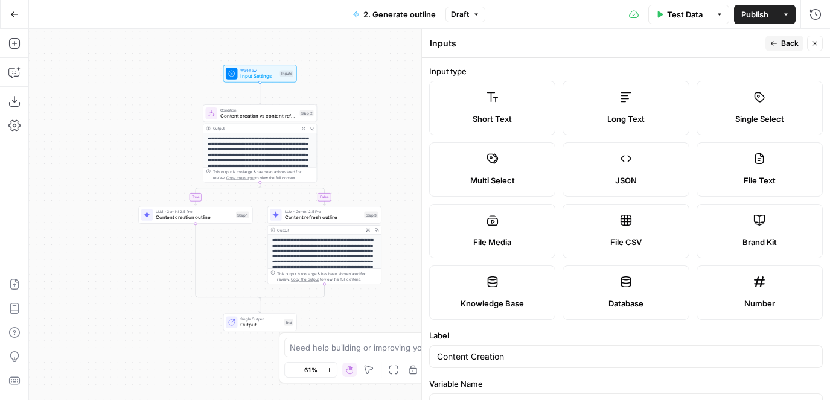
scroll to position [146, 0]
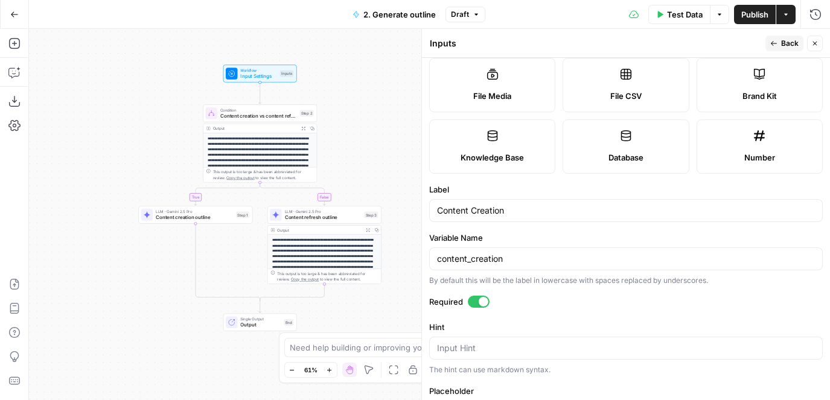
click at [528, 200] on div "Content Creation" at bounding box center [626, 210] width 394 height 23
type input "Content Creation or Content Refresh"
click at [492, 252] on div "content_creation" at bounding box center [626, 259] width 394 height 23
drag, startPoint x: 541, startPoint y: 275, endPoint x: 541, endPoint y: 159, distance: 115.3
click at [541, 159] on form "Input type Short Text Long Text Single Select Multi Select JSON File Text File …" at bounding box center [626, 229] width 408 height 342
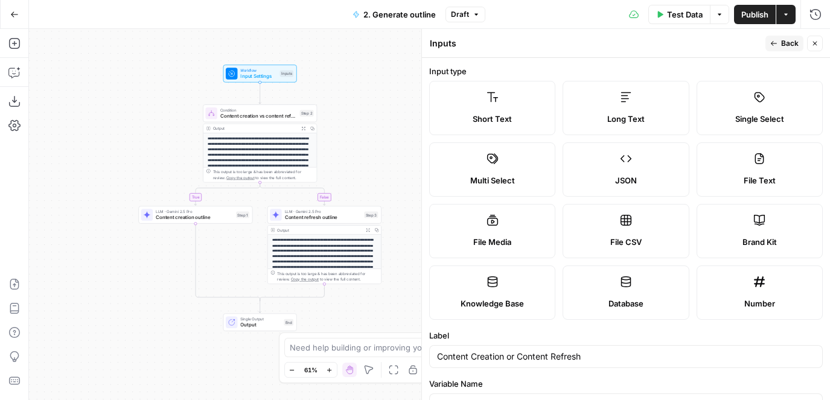
scroll to position [306, 0]
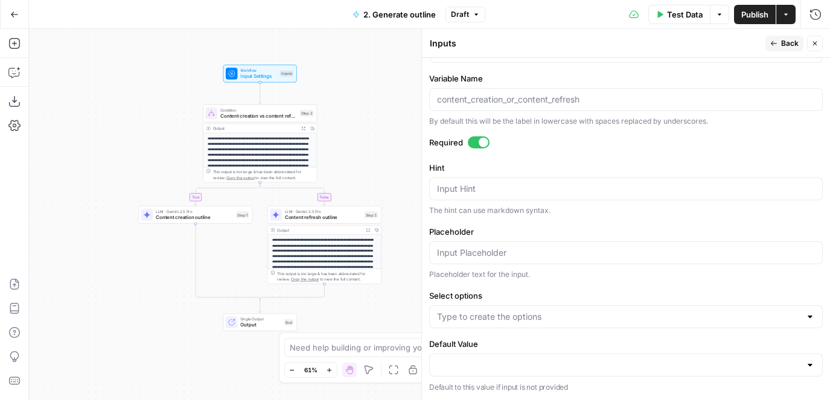
click at [531, 304] on div "Select options" at bounding box center [626, 309] width 394 height 39
click at [534, 318] on input "Select options" at bounding box center [619, 317] width 364 height 12
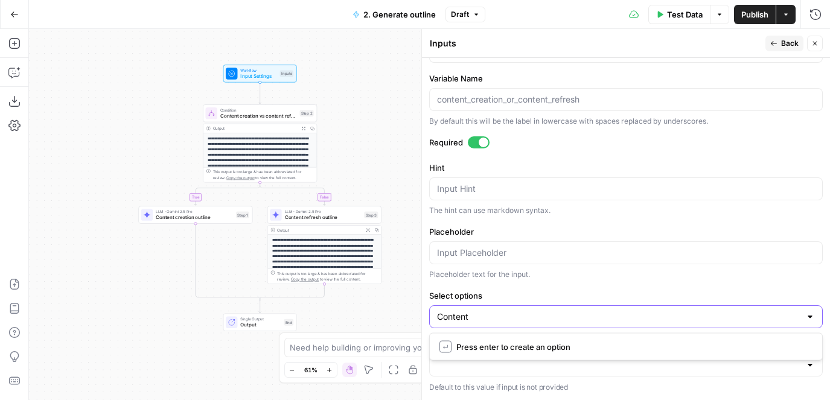
type input "Content"
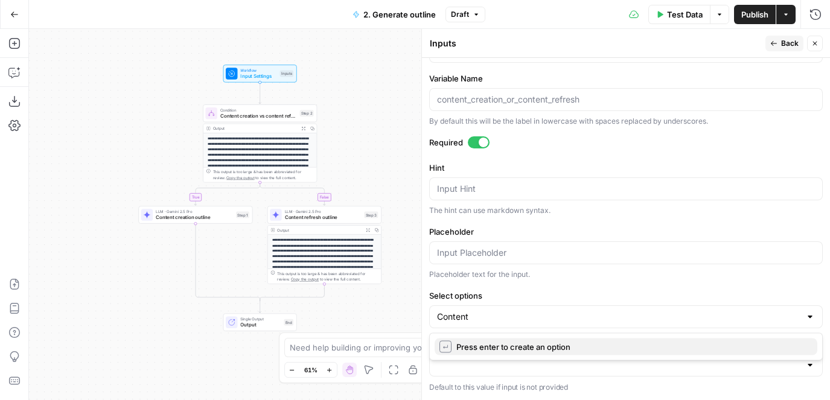
click button "↵ Press enter to create an option" at bounding box center [626, 347] width 383 height 17
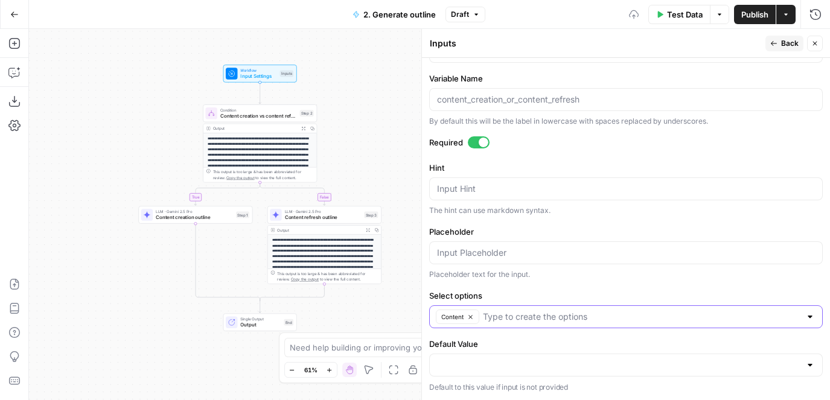
click at [474, 319] on button "Content" at bounding box center [457, 317] width 43 height 14
click at [476, 319] on input "Select options" at bounding box center [619, 317] width 364 height 12
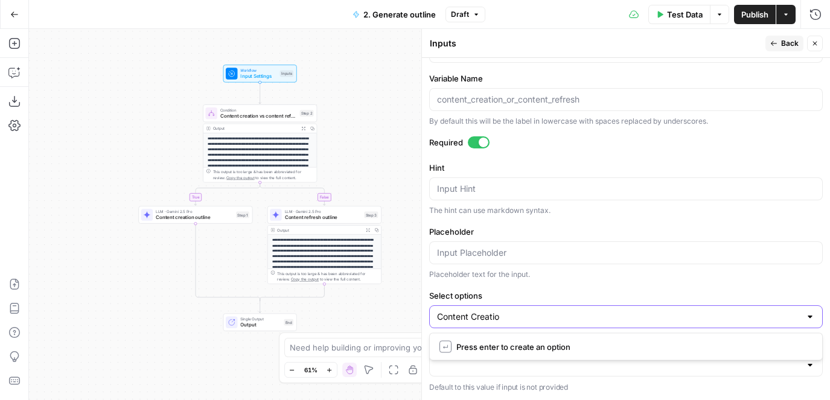
type input "Content Creation"
type input "Content Refresh"
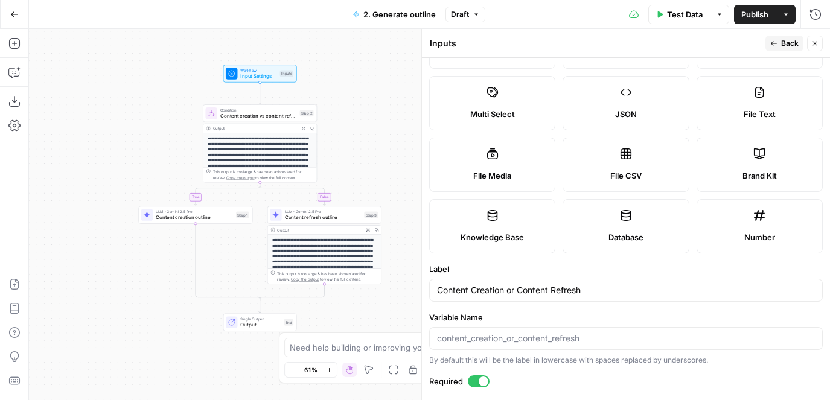
scroll to position [0, 0]
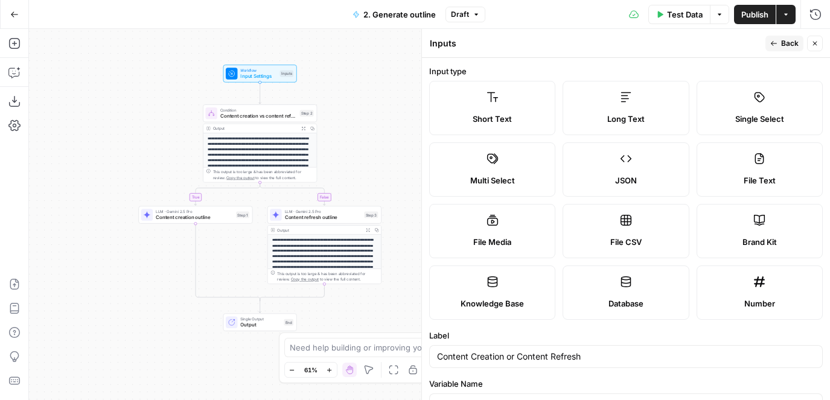
click at [274, 119] on span "Content creation vs content refresh" at bounding box center [258, 115] width 77 height 7
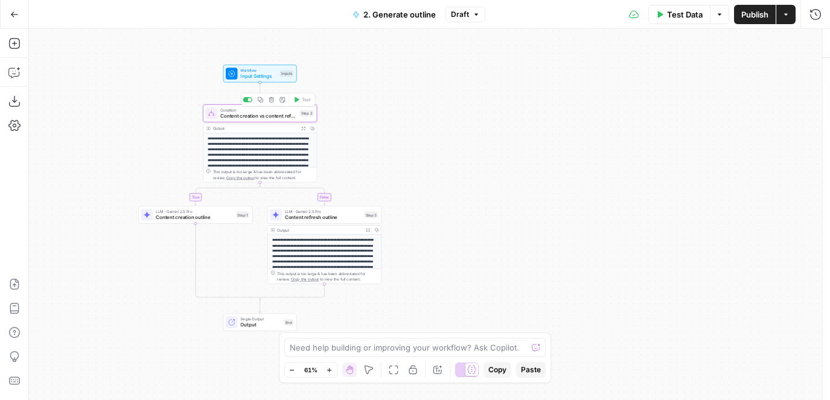
type textarea "Content creation vs content refresh"
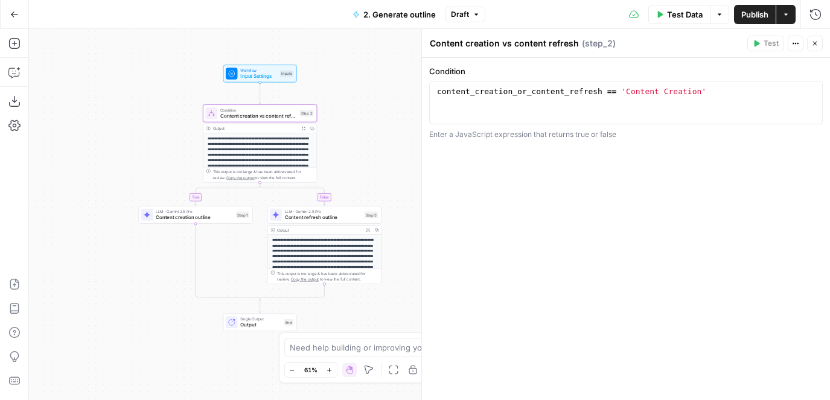
type textarea "**********"
click at [491, 94] on div "content_creation_or_content_refresh == 'Content Creation'" at bounding box center [626, 113] width 383 height 54
click at [666, 92] on div "content_creation_or_content_refresh == 'Content Creation'" at bounding box center [626, 113] width 383 height 54
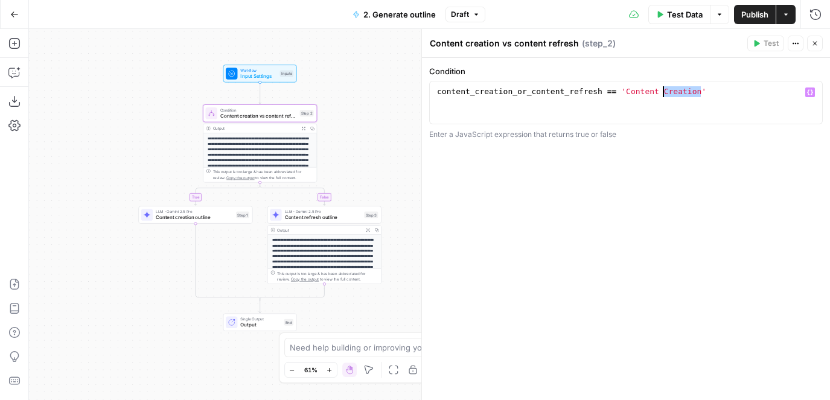
click at [649, 92] on div "content_creation_or_content_refresh == 'Content Creation'" at bounding box center [626, 113] width 383 height 54
click at [754, 19] on span "Publish" at bounding box center [755, 14] width 27 height 12
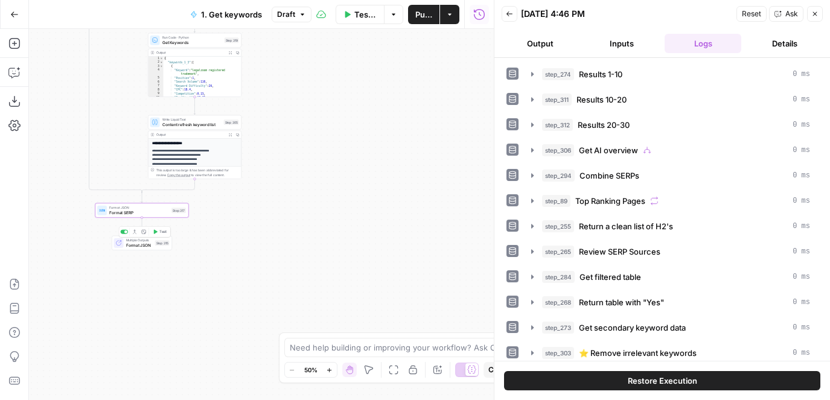
click at [160, 245] on div "Step 315" at bounding box center [162, 242] width 14 height 5
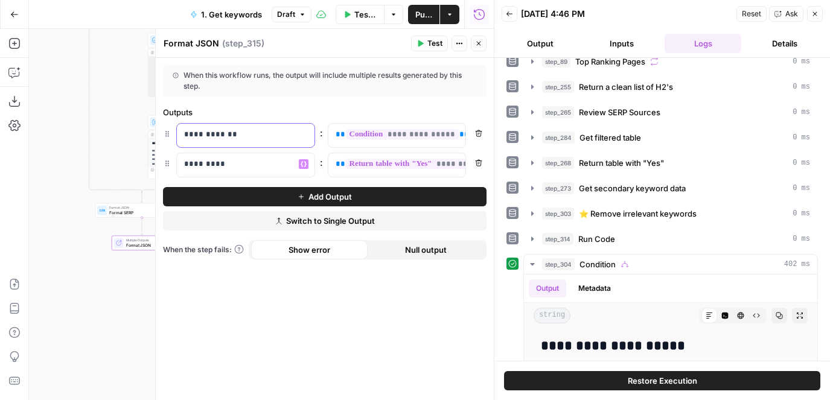
click at [237, 131] on p "**********" at bounding box center [245, 135] width 123 height 12
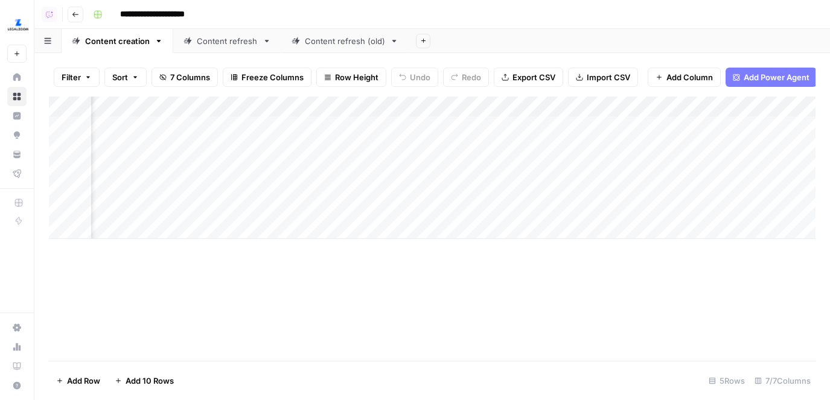
scroll to position [0, 438]
click at [767, 109] on span "Add Column" at bounding box center [788, 106] width 42 height 11
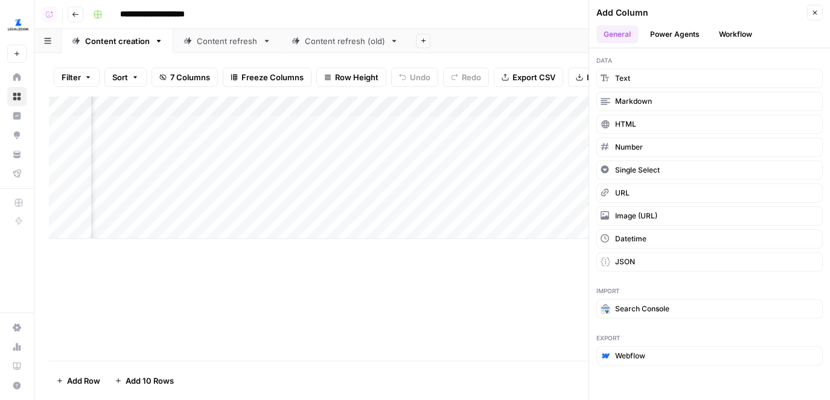
click at [737, 38] on button "Workflow" at bounding box center [736, 34] width 48 height 18
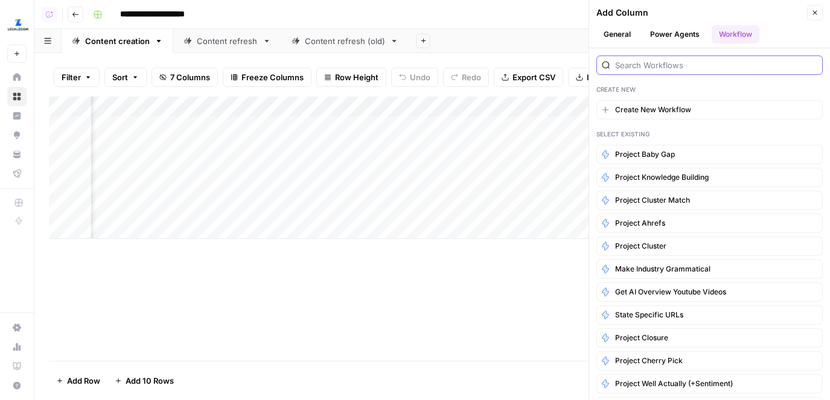
click at [654, 63] on input "search" at bounding box center [716, 65] width 202 height 12
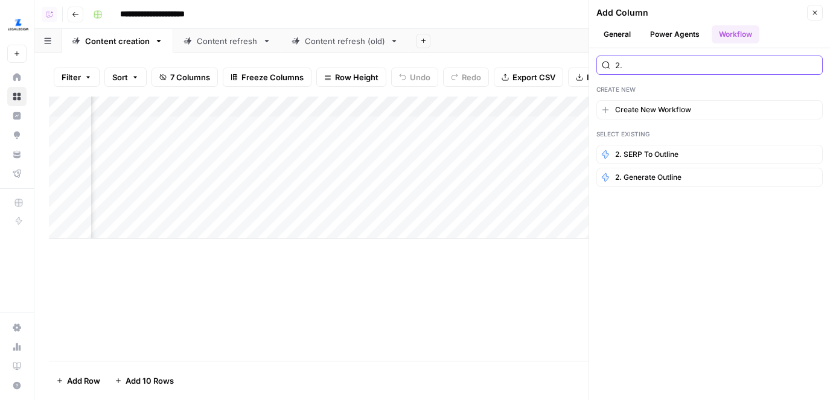
type input "2."
click at [649, 174] on span "2. Generate outline" at bounding box center [648, 177] width 66 height 11
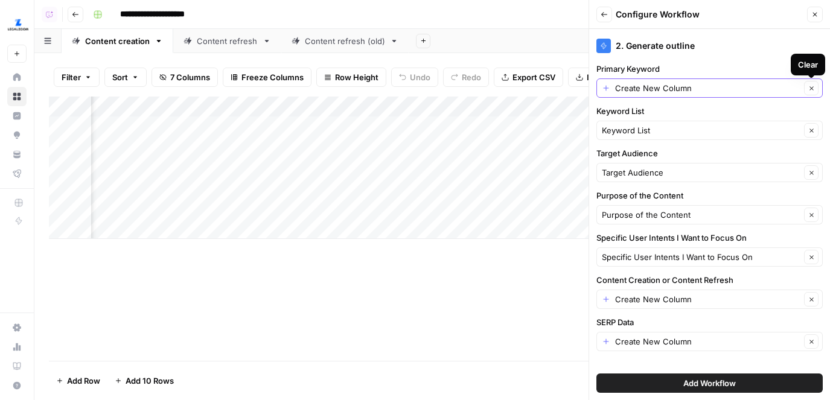
click at [814, 88] on icon "button" at bounding box center [812, 88] width 7 height 7
click at [738, 88] on input "Primary Keyword" at bounding box center [703, 88] width 202 height 12
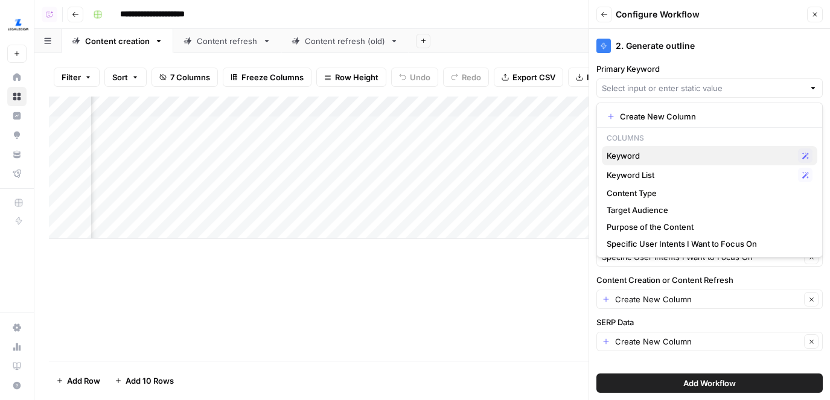
click at [686, 155] on span "Keyword" at bounding box center [700, 156] width 187 height 12
type input "Keyword"
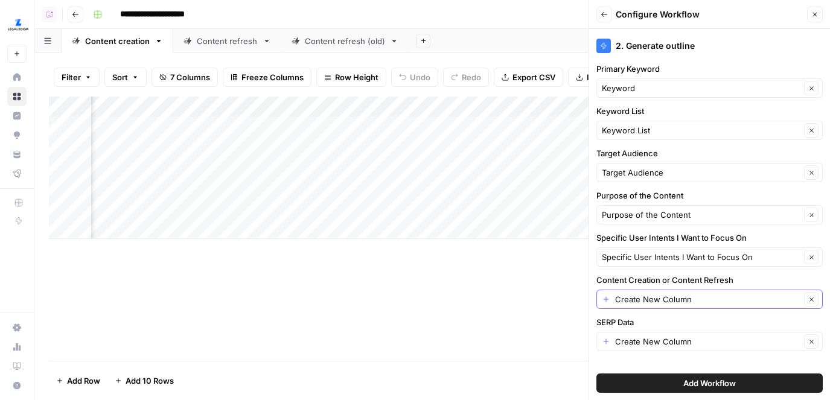
click at [809, 300] on icon "button" at bounding box center [812, 299] width 7 height 7
click at [796, 300] on input "Content Creation or Content Refresh" at bounding box center [703, 299] width 202 height 12
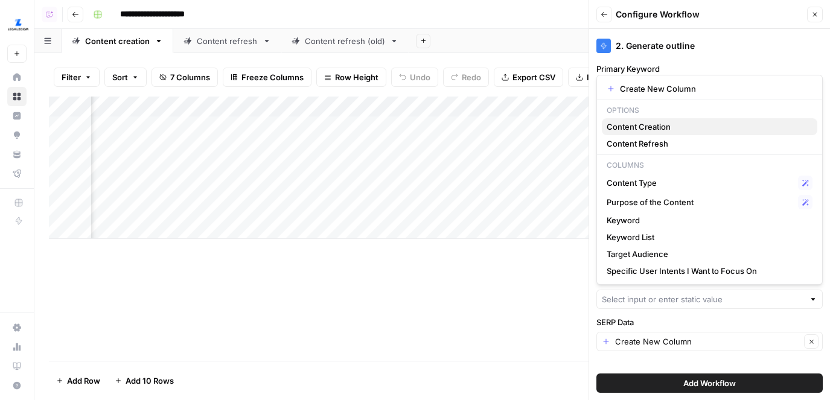
click at [655, 130] on span "Content Creation" at bounding box center [707, 127] width 201 height 12
type input "Content Creation"
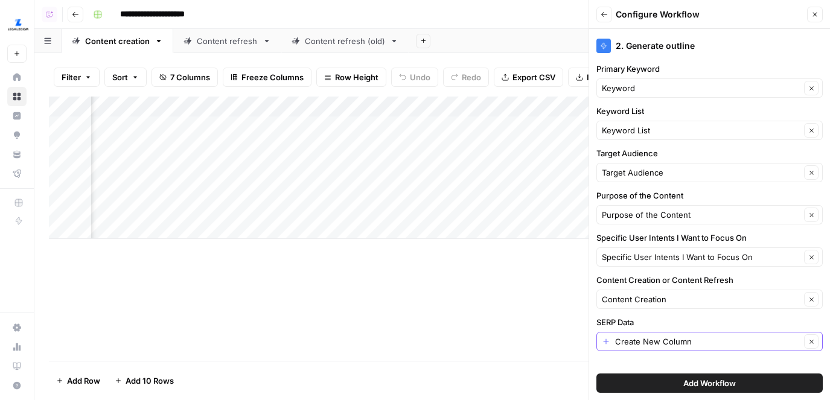
click at [811, 347] on button "Clear" at bounding box center [811, 342] width 14 height 14
click at [726, 380] on span "Add Workflow" at bounding box center [710, 383] width 53 height 12
click at [674, 338] on input "SERP Data" at bounding box center [703, 342] width 202 height 12
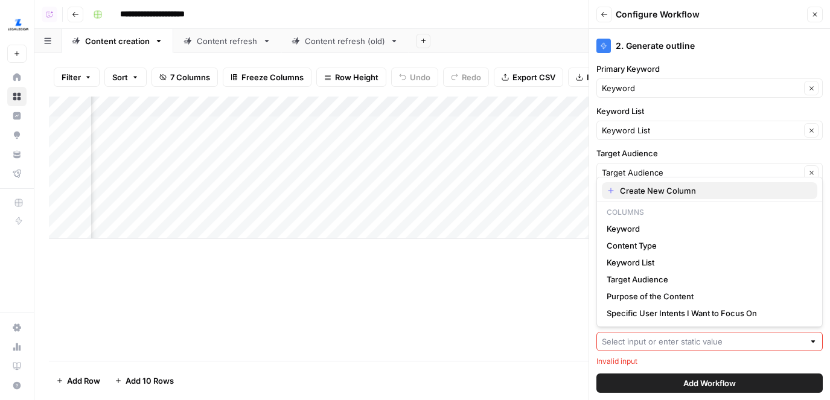
click at [657, 194] on span "Create New Column" at bounding box center [714, 191] width 188 height 12
type input "Create New Column"
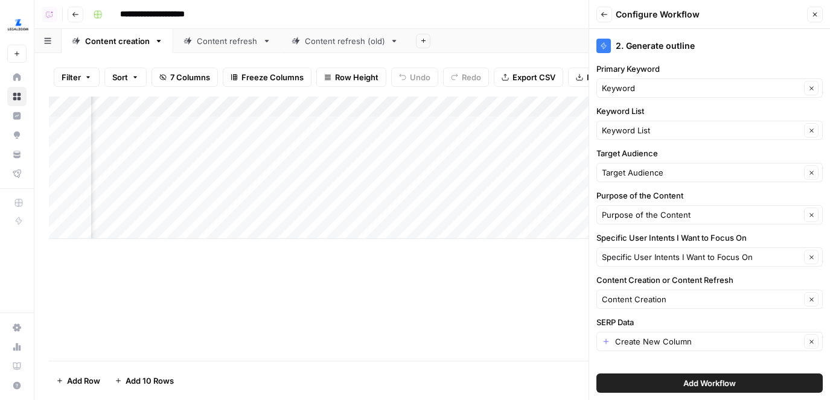
click at [679, 390] on button "Add Workflow" at bounding box center [710, 383] width 226 height 19
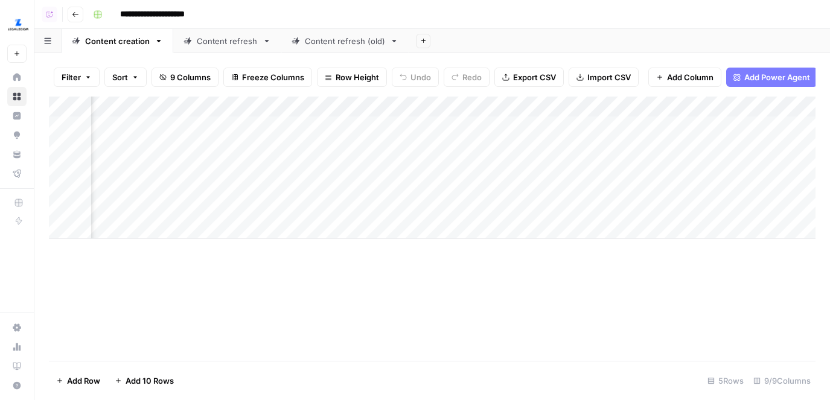
scroll to position [0, 542]
drag, startPoint x: 644, startPoint y: 107, endPoint x: 661, endPoint y: 107, distance: 16.9
click at [661, 107] on div "Add Column" at bounding box center [432, 168] width 767 height 143
drag, startPoint x: 661, startPoint y: 107, endPoint x: 651, endPoint y: 108, distance: 10.3
click at [651, 108] on div "Add Column" at bounding box center [432, 168] width 767 height 143
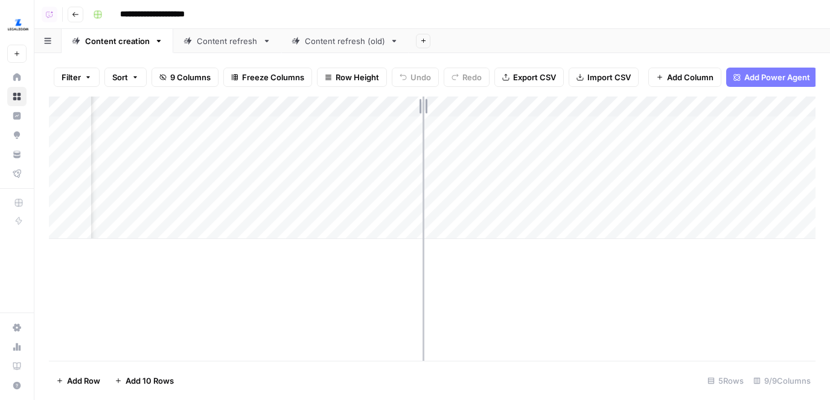
drag, startPoint x: 468, startPoint y: 106, endPoint x: 413, endPoint y: 106, distance: 54.9
click at [413, 106] on div "Add Column" at bounding box center [432, 168] width 767 height 143
drag, startPoint x: 499, startPoint y: 109, endPoint x: 434, endPoint y: 109, distance: 64.6
click at [434, 109] on div "Add Column" at bounding box center [432, 168] width 767 height 143
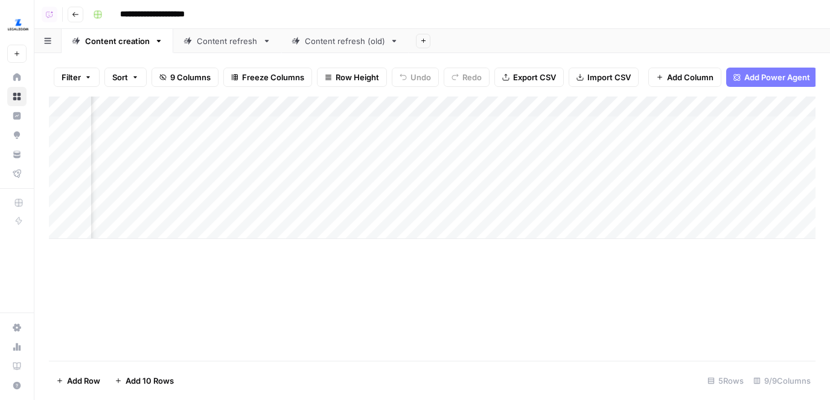
scroll to position [0, 447]
drag, startPoint x: 685, startPoint y: 99, endPoint x: 163, endPoint y: 100, distance: 522.3
click at [163, 100] on div "Add Column" at bounding box center [432, 168] width 767 height 143
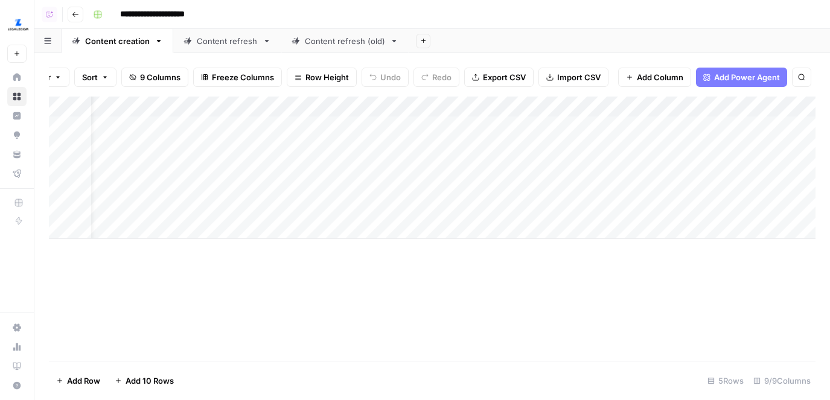
scroll to position [0, 172]
click at [447, 125] on div "Add Column" at bounding box center [432, 168] width 767 height 143
drag, startPoint x: 441, startPoint y: 111, endPoint x: 592, endPoint y: 114, distance: 151.6
click at [592, 114] on div "Add Column" at bounding box center [432, 168] width 767 height 143
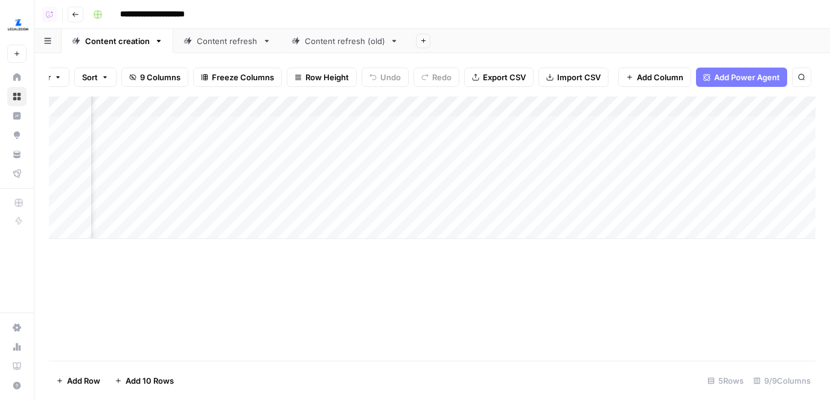
click at [499, 103] on div "Add Column" at bounding box center [432, 168] width 767 height 143
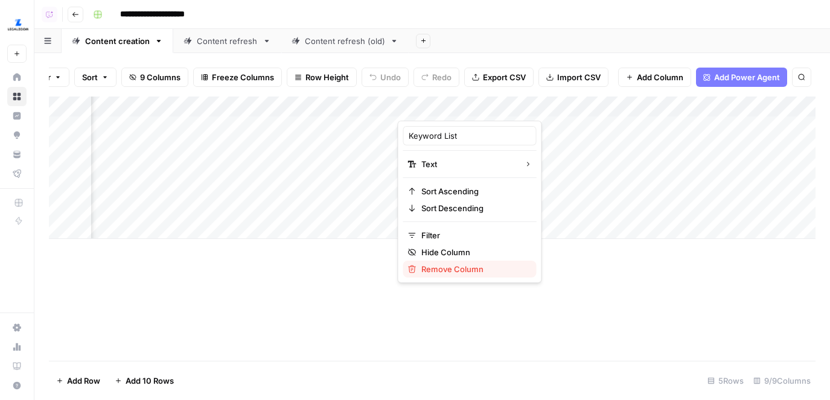
click at [454, 269] on span "Remove Column" at bounding box center [474, 269] width 106 height 12
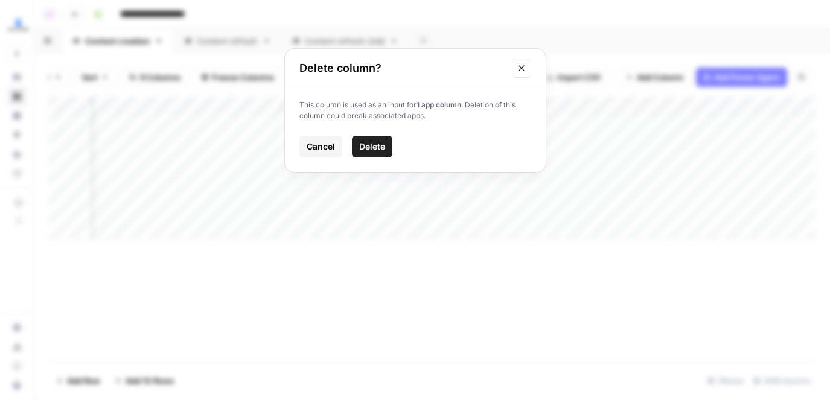
click at [381, 143] on span "Delete" at bounding box center [372, 147] width 26 height 12
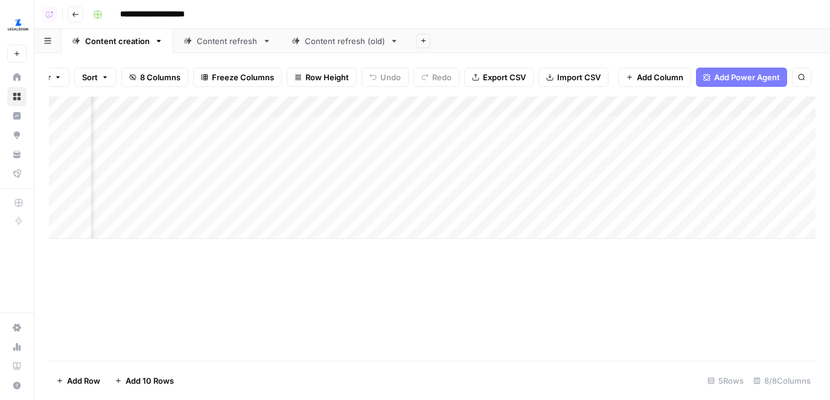
click at [525, 104] on div "Add Column" at bounding box center [432, 168] width 767 height 143
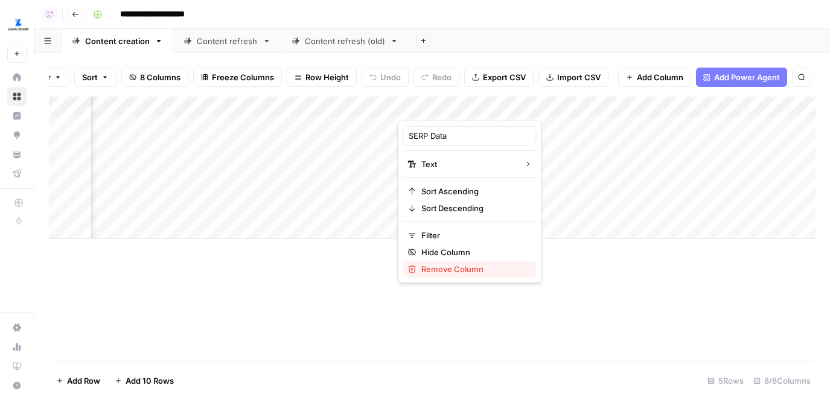
click at [467, 275] on button "Remove Column" at bounding box center [469, 269] width 133 height 17
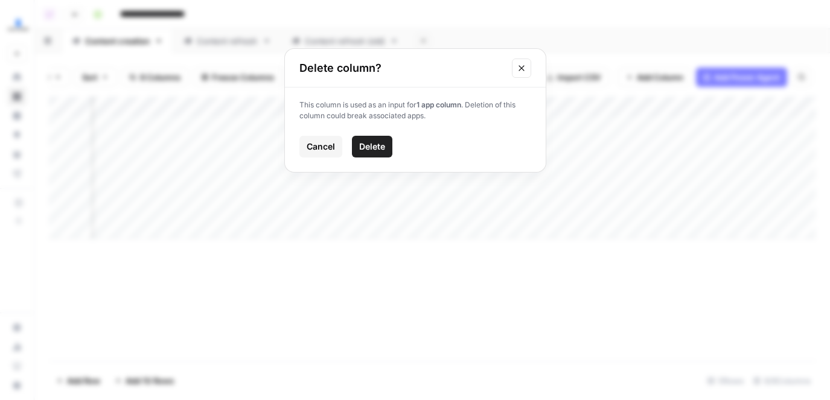
click at [374, 150] on span "Delete" at bounding box center [372, 147] width 26 height 12
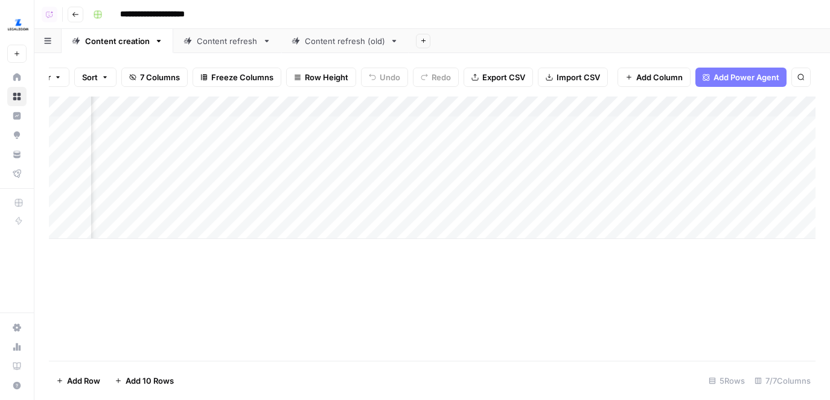
scroll to position [0, 278]
click at [674, 100] on div "Add Column" at bounding box center [432, 168] width 767 height 143
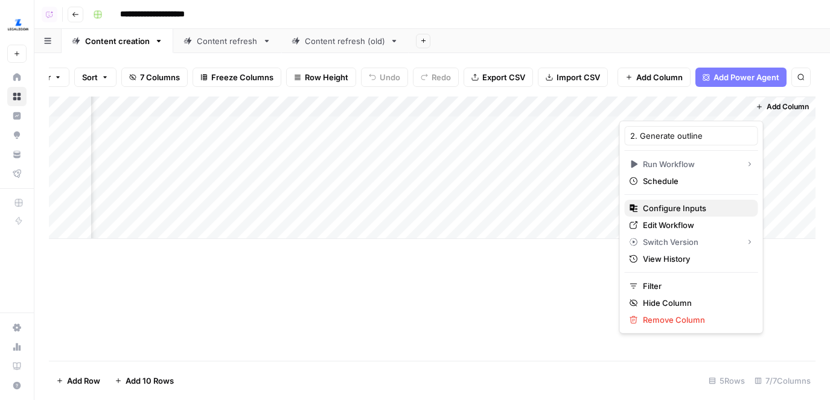
click at [672, 207] on span "Configure Inputs" at bounding box center [696, 208] width 106 height 12
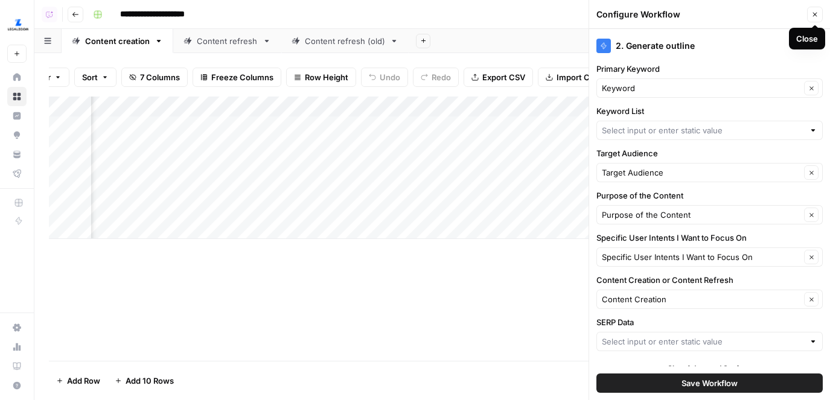
click at [814, 9] on button "Close" at bounding box center [815, 15] width 16 height 16
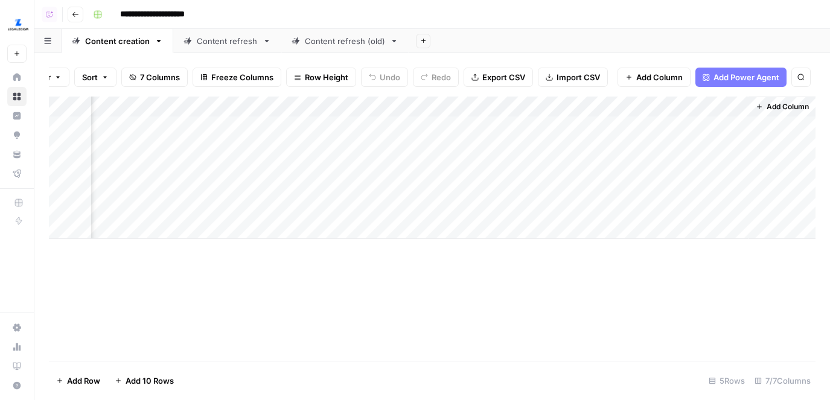
click at [678, 114] on div "Add Column" at bounding box center [432, 168] width 767 height 143
click at [645, 22] on div "**********" at bounding box center [453, 14] width 730 height 19
click at [243, 43] on div "Content refresh" at bounding box center [227, 41] width 61 height 12
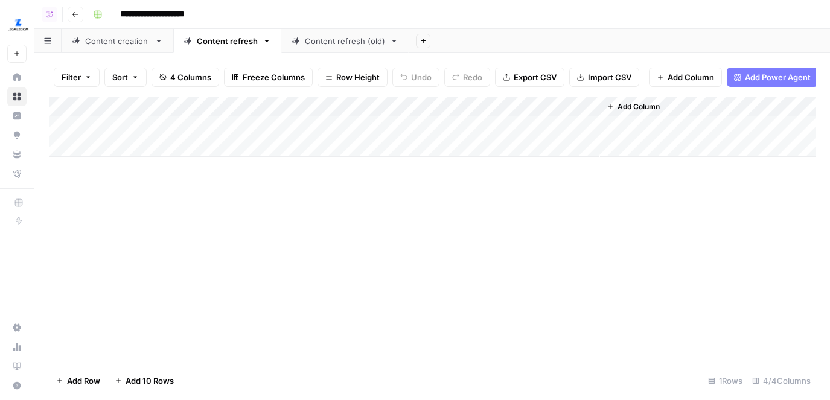
click at [629, 107] on span "Add Column" at bounding box center [639, 106] width 42 height 11
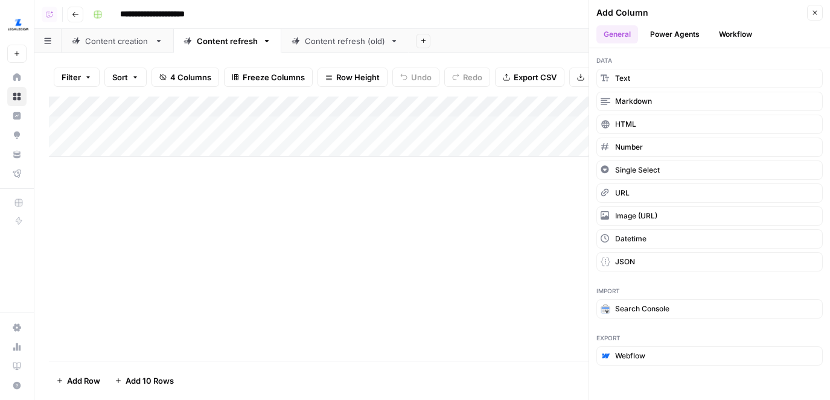
click at [731, 33] on button "Workflow" at bounding box center [736, 34] width 48 height 18
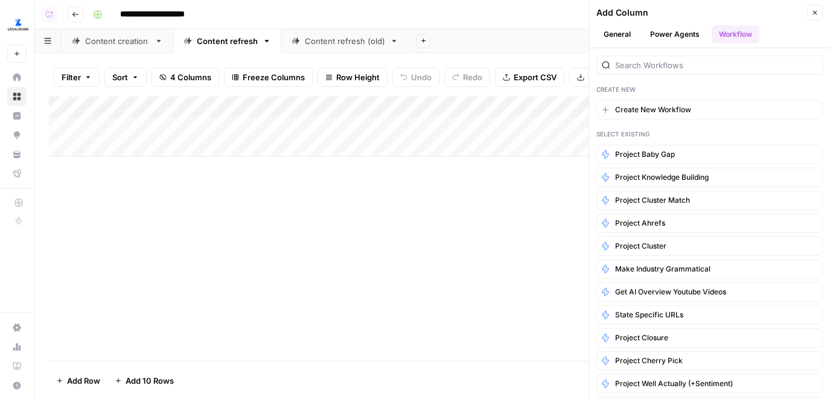
click at [134, 40] on div "Content creation" at bounding box center [117, 41] width 65 height 12
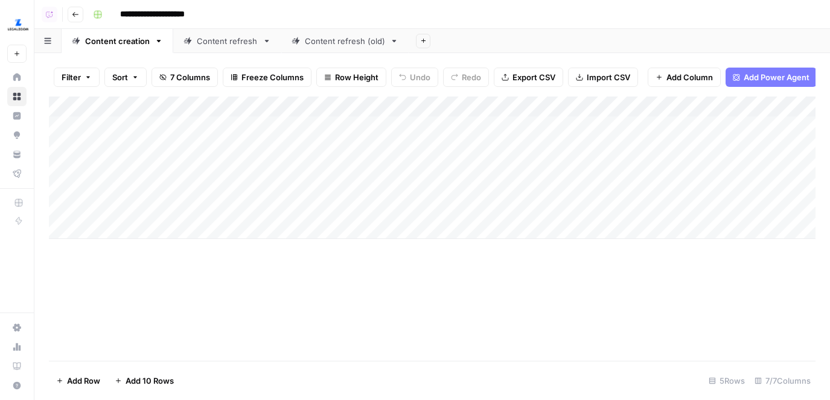
scroll to position [0, 278]
click at [664, 106] on div "Add Column" at bounding box center [432, 168] width 767 height 143
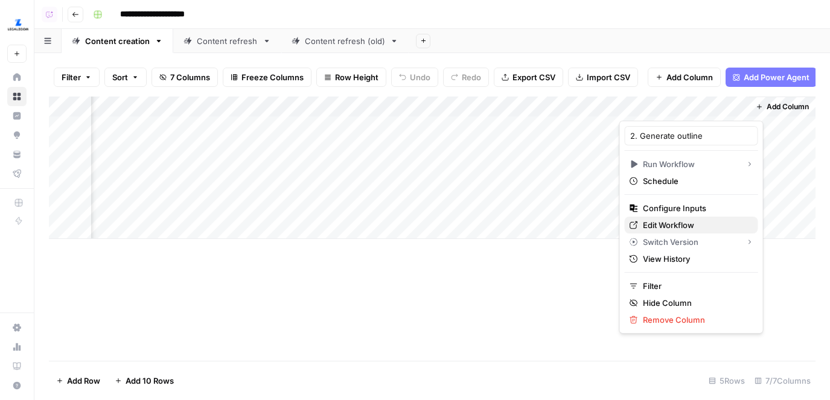
click at [662, 223] on span "Edit Workflow" at bounding box center [696, 225] width 106 height 12
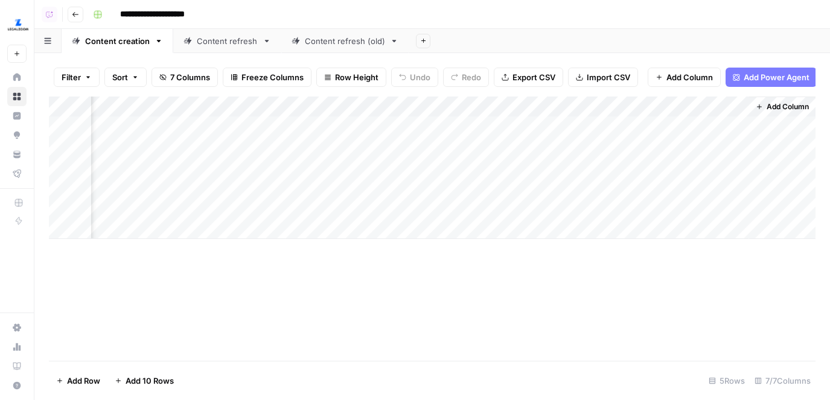
click at [232, 43] on div "Content refresh" at bounding box center [227, 41] width 61 height 12
click at [649, 99] on button "Add Column" at bounding box center [633, 107] width 63 height 16
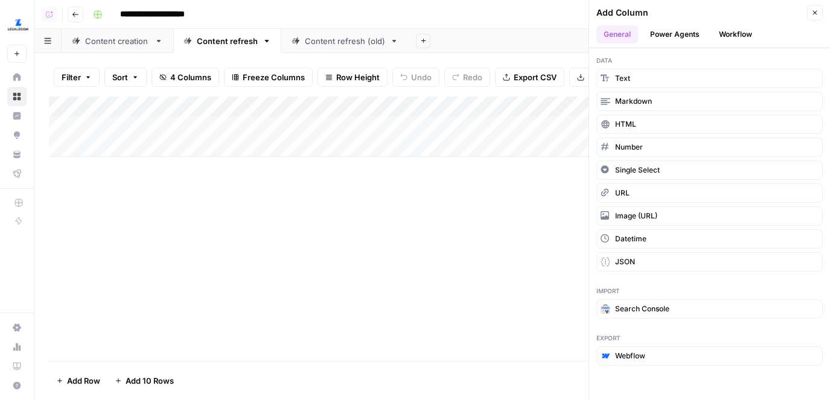
click at [740, 40] on button "Workflow" at bounding box center [736, 34] width 48 height 18
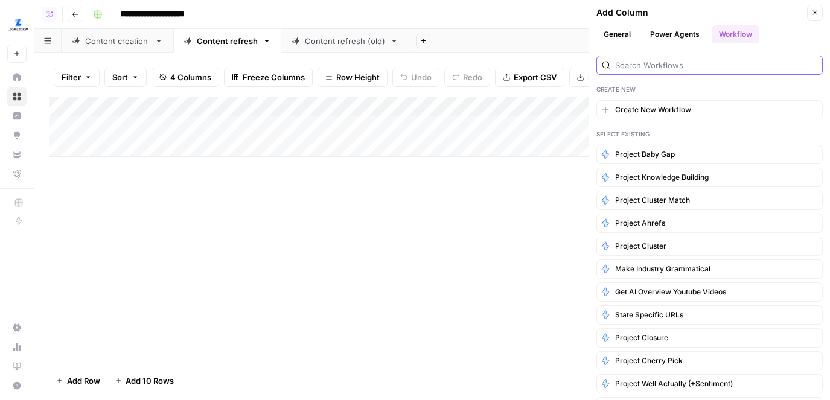
click at [649, 69] on input "search" at bounding box center [716, 65] width 202 height 12
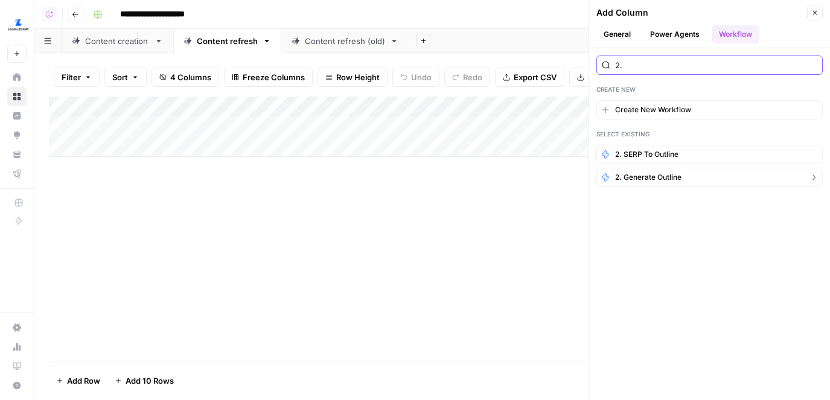
type input "2."
click at [649, 176] on span "2. Generate outline" at bounding box center [648, 177] width 66 height 11
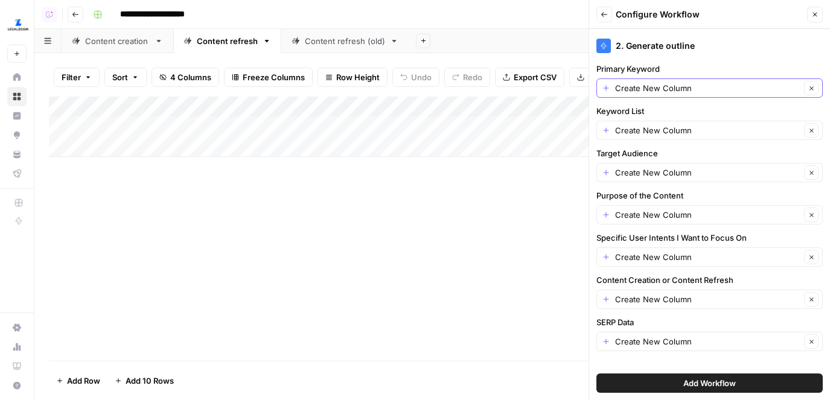
click at [809, 88] on icon "button" at bounding box center [812, 88] width 7 height 7
click at [795, 86] on input "Primary Keyword" at bounding box center [703, 88] width 202 height 12
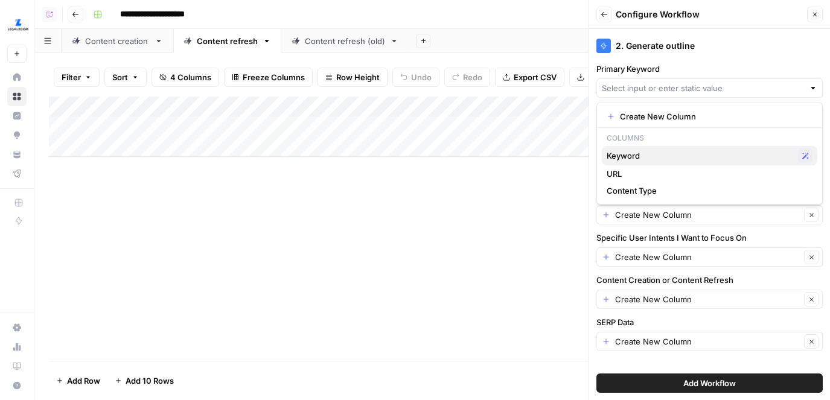
click at [684, 159] on span "Keyword" at bounding box center [700, 156] width 187 height 12
type input "Keyword"
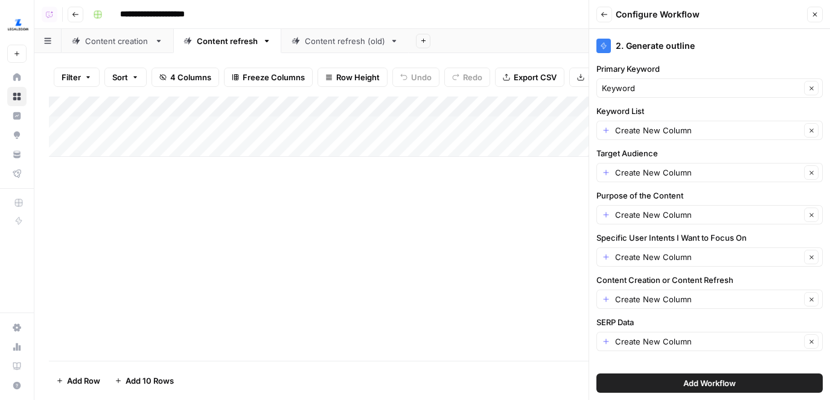
click at [700, 386] on span "Add Workflow" at bounding box center [710, 383] width 53 height 12
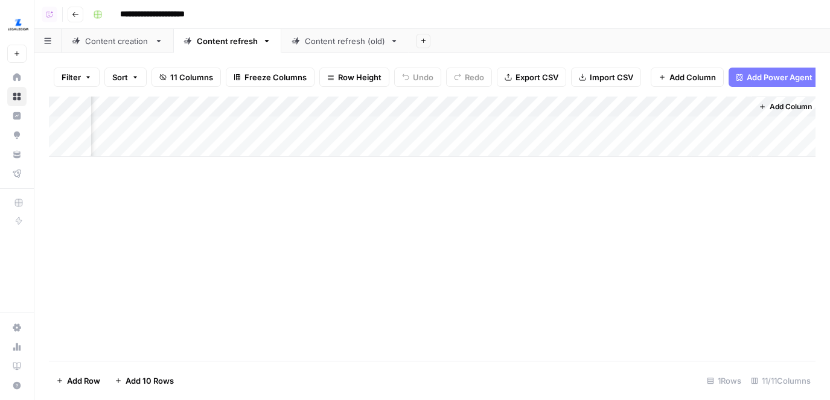
scroll to position [0, 958]
click at [544, 111] on div "Add Column" at bounding box center [432, 127] width 767 height 60
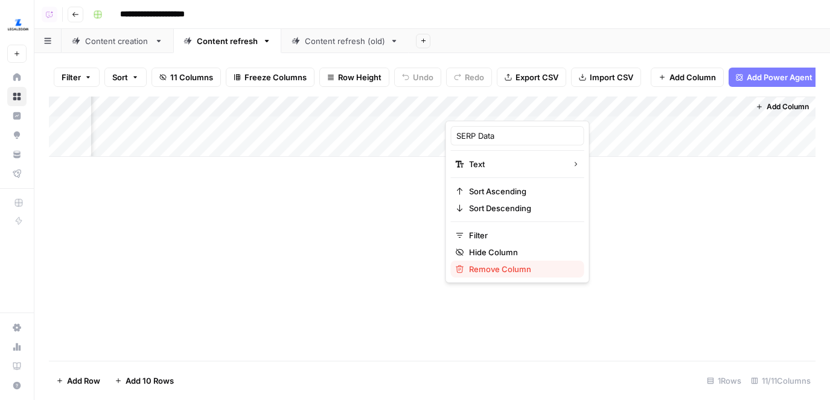
click at [511, 272] on span "Remove Column" at bounding box center [522, 269] width 106 height 12
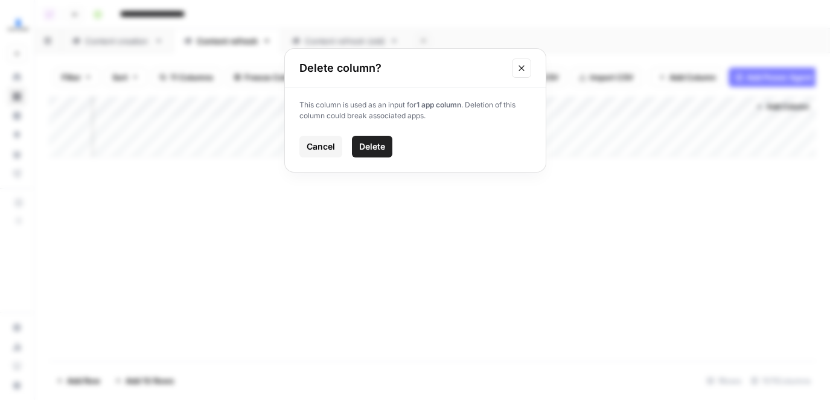
click at [371, 151] on span "Delete" at bounding box center [372, 147] width 26 height 12
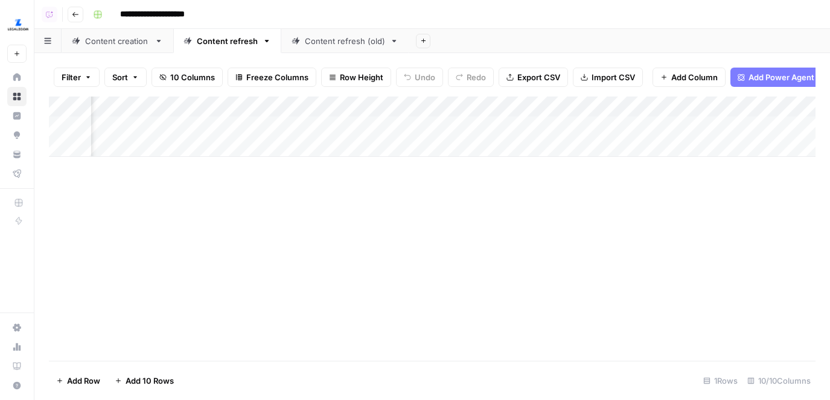
scroll to position [0, 239]
click at [402, 107] on div "Add Column" at bounding box center [432, 127] width 767 height 60
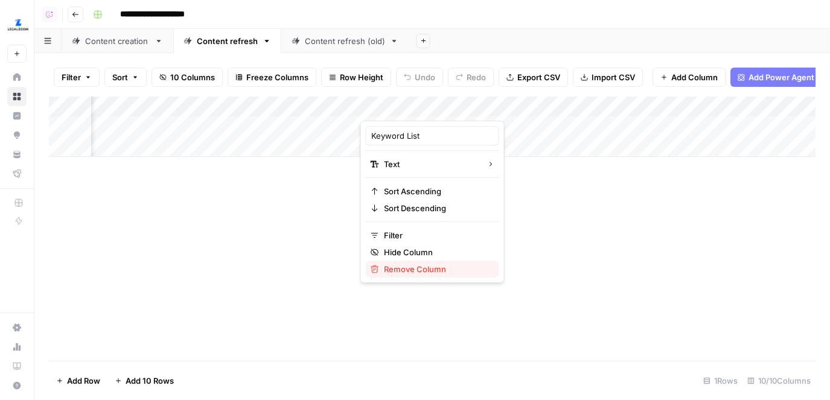
click at [402, 264] on span "Remove Column" at bounding box center [437, 269] width 106 height 12
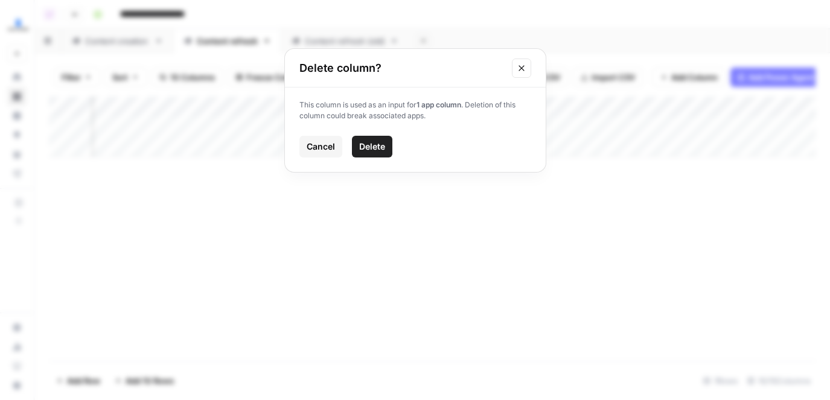
click at [366, 143] on span "Delete" at bounding box center [372, 147] width 26 height 12
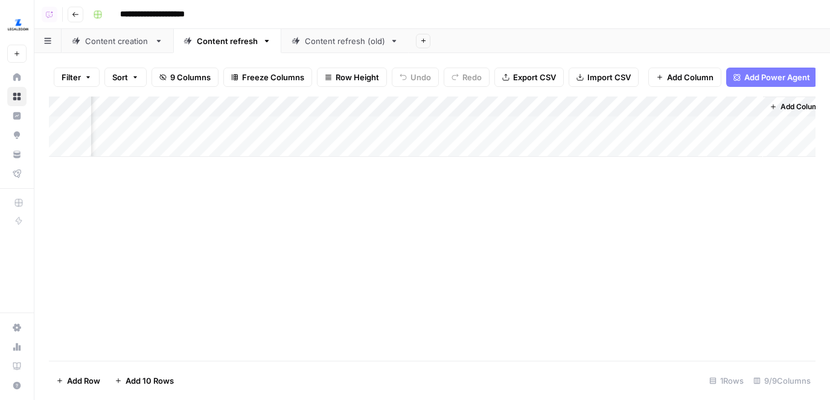
scroll to position [0, 610]
click at [677, 103] on div "Add Column" at bounding box center [432, 127] width 767 height 60
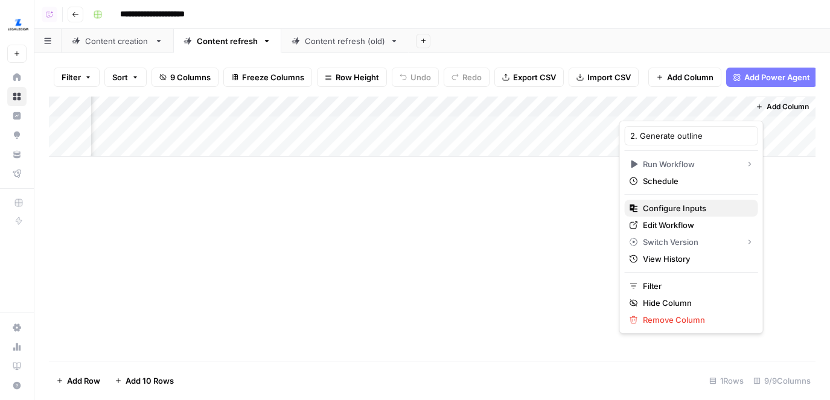
click at [660, 207] on span "Configure Inputs" at bounding box center [696, 208] width 106 height 12
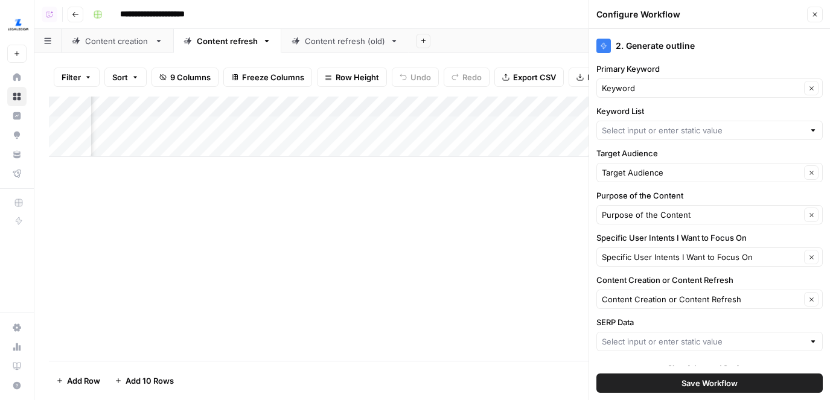
scroll to position [13, 0]
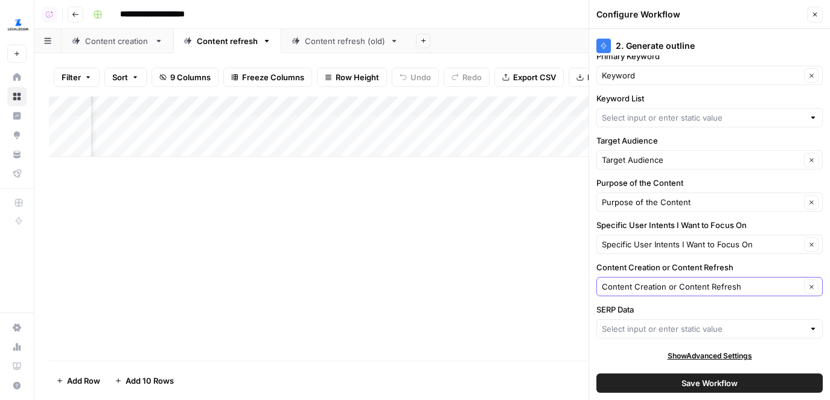
click at [811, 285] on icon "button" at bounding box center [812, 287] width 7 height 7
click at [799, 286] on input "Content Creation or Content Refresh" at bounding box center [701, 287] width 199 height 12
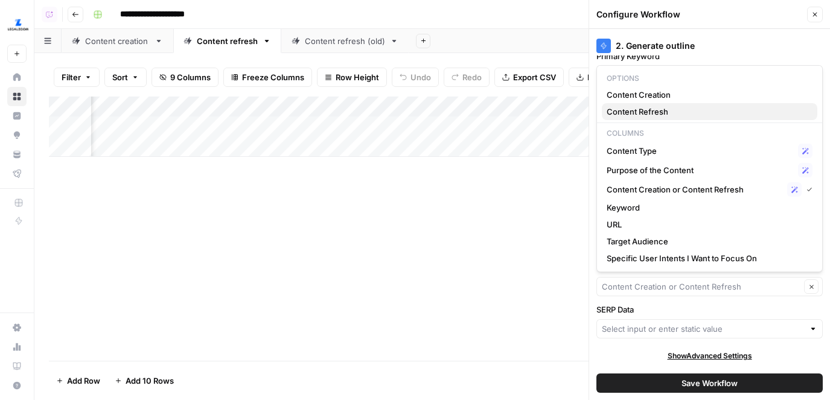
click at [638, 114] on span "Content Refresh" at bounding box center [707, 112] width 201 height 12
type input "Content Refresh"
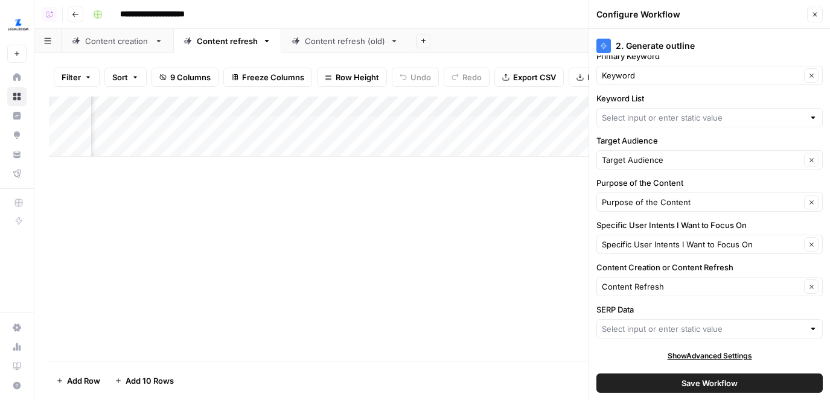
click at [688, 382] on span "Save Workflow" at bounding box center [710, 383] width 56 height 12
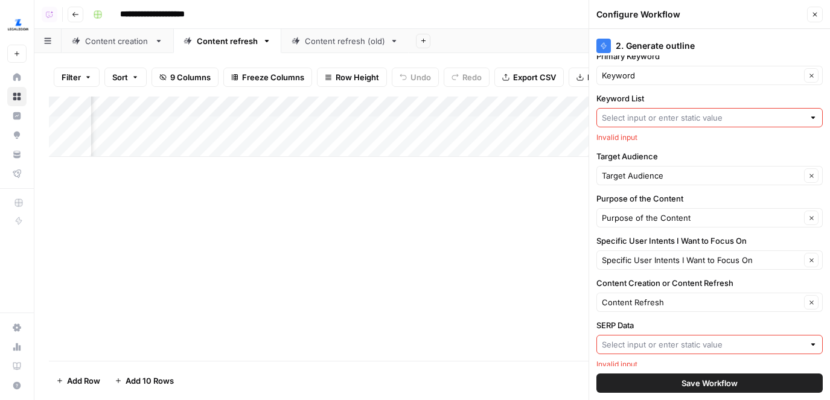
click at [679, 342] on input "SERP Data" at bounding box center [703, 345] width 202 height 12
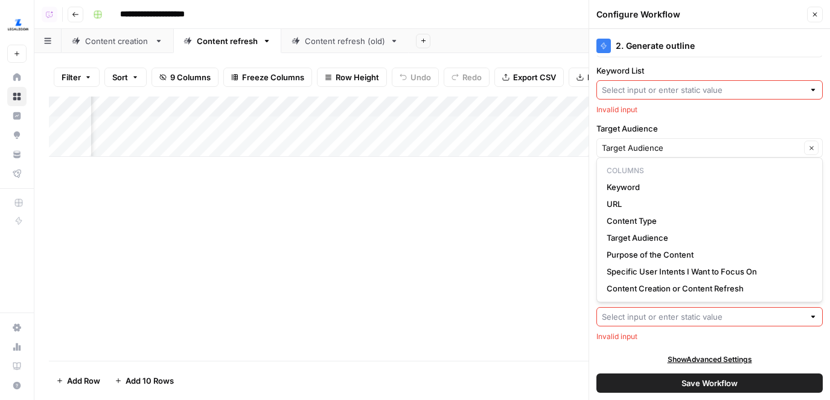
scroll to position [44, 0]
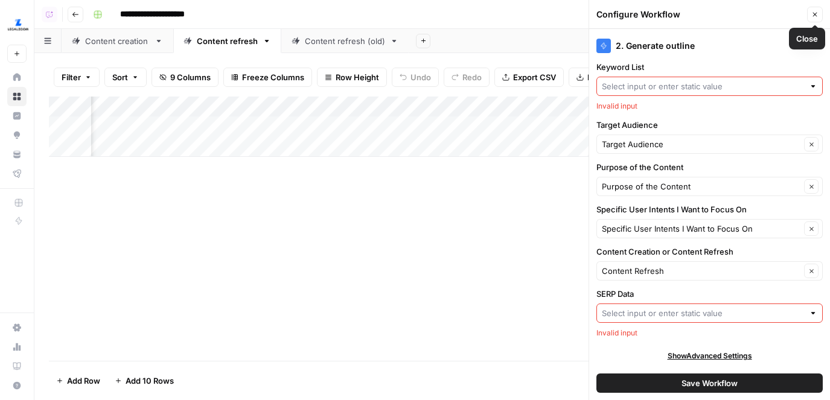
click at [767, 30] on div "2. Generate outline" at bounding box center [710, 42] width 226 height 27
click at [818, 14] on span "Close" at bounding box center [818, 14] width 1 height 1
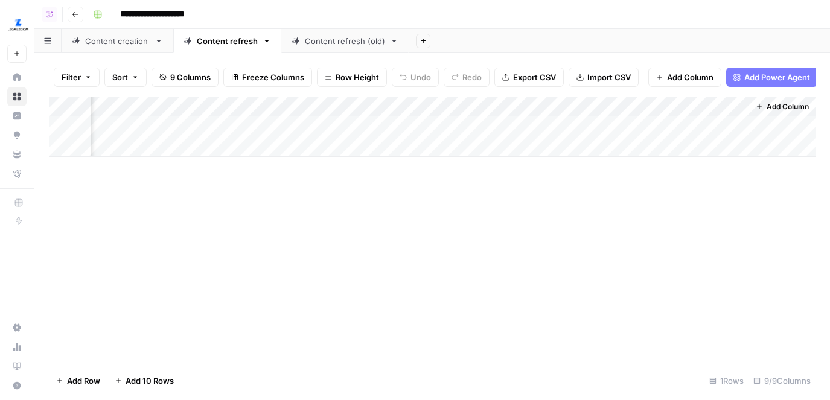
click at [647, 113] on div "Add Column" at bounding box center [432, 127] width 767 height 60
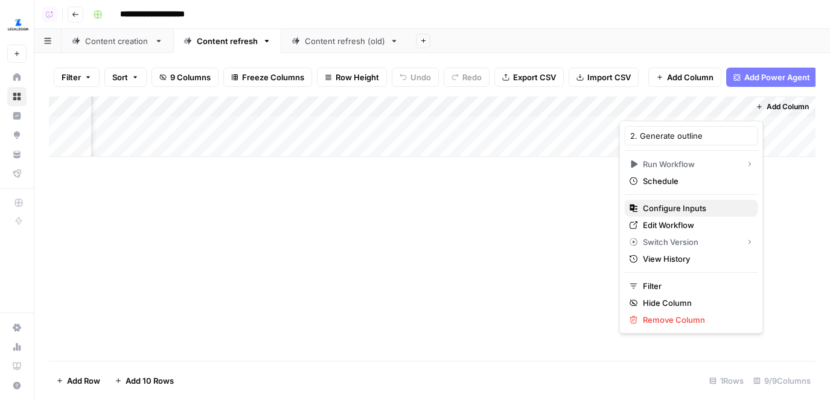
click at [656, 206] on span "Configure Inputs" at bounding box center [696, 208] width 106 height 12
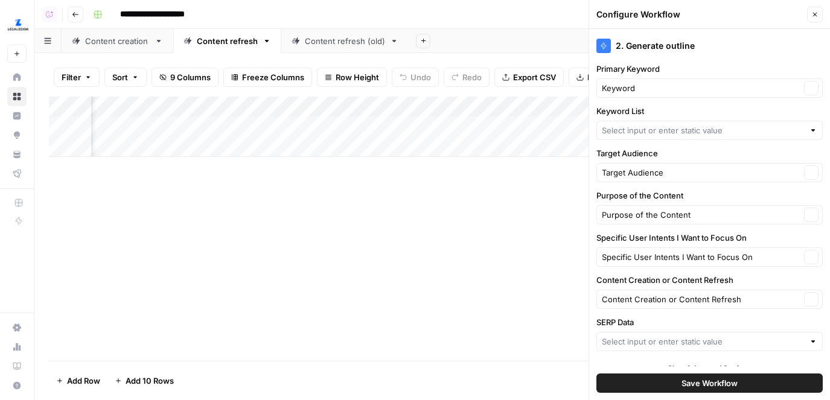
scroll to position [13, 0]
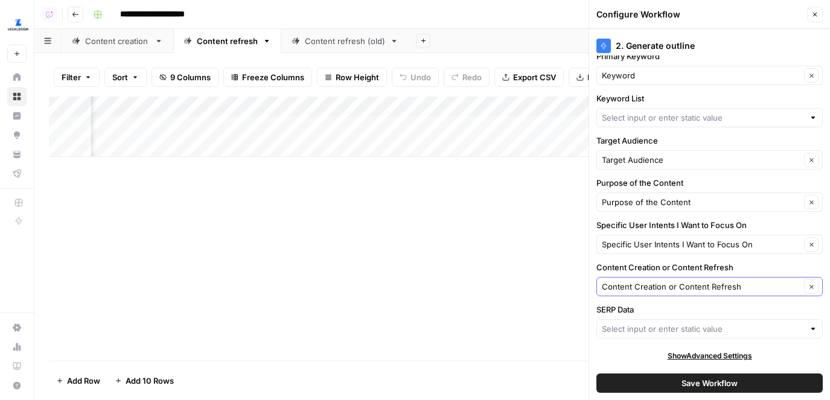
click at [807, 288] on button "Clear" at bounding box center [811, 287] width 14 height 14
click at [764, 288] on input "Content Creation or Content Refresh" at bounding box center [701, 287] width 199 height 12
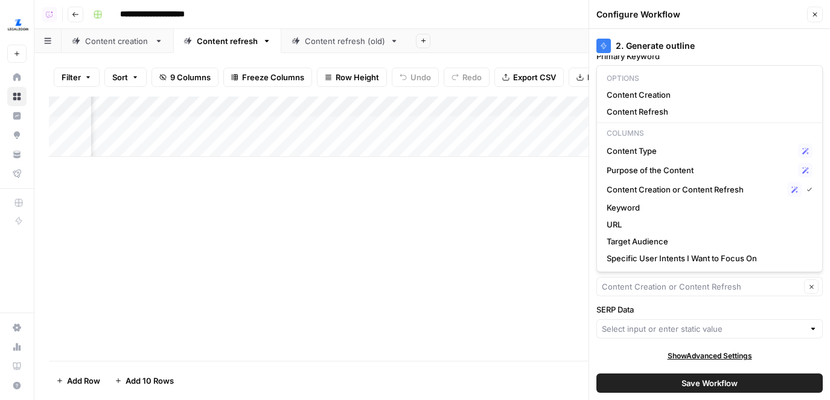
type input "Content Creation or Content Refresh"
click at [779, 33] on div "2. Generate outline" at bounding box center [710, 42] width 226 height 27
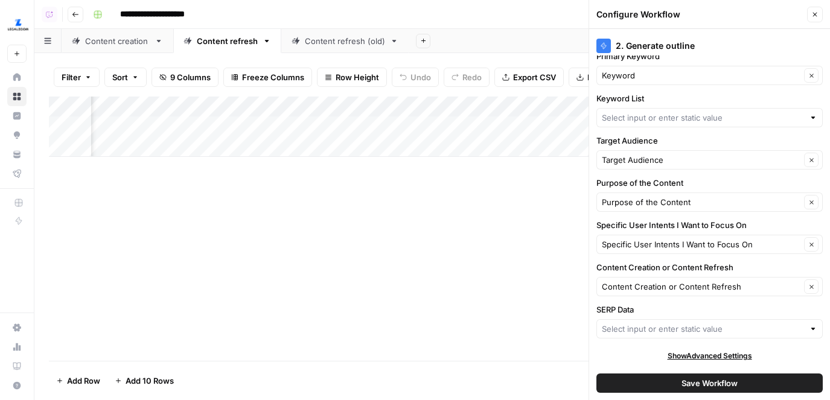
click at [818, 18] on icon "button" at bounding box center [815, 14] width 7 height 7
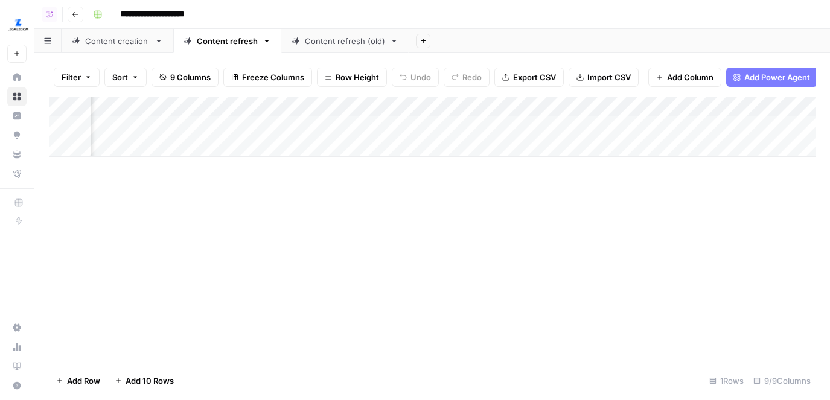
scroll to position [0, 310]
click at [461, 106] on div "Add Column" at bounding box center [432, 127] width 767 height 60
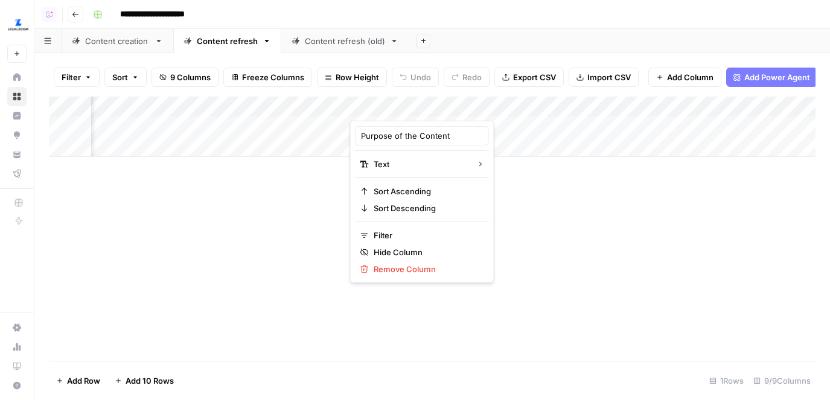
click at [350, 109] on div at bounding box center [437, 109] width 175 height 24
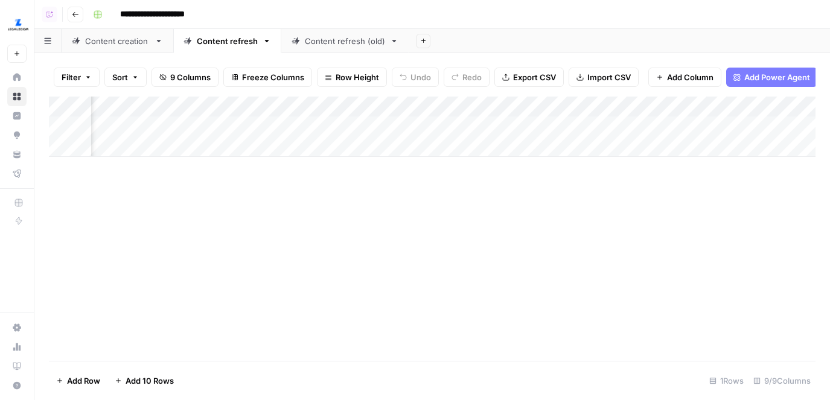
click at [349, 108] on div "Add Column" at bounding box center [432, 127] width 767 height 60
drag, startPoint x: 349, startPoint y: 108, endPoint x: 379, endPoint y: 108, distance: 30.2
click at [379, 108] on div "Add Column" at bounding box center [432, 127] width 767 height 60
drag, startPoint x: 552, startPoint y: 106, endPoint x: 514, endPoint y: 106, distance: 38.0
click at [514, 106] on div "Add Column" at bounding box center [432, 127] width 767 height 60
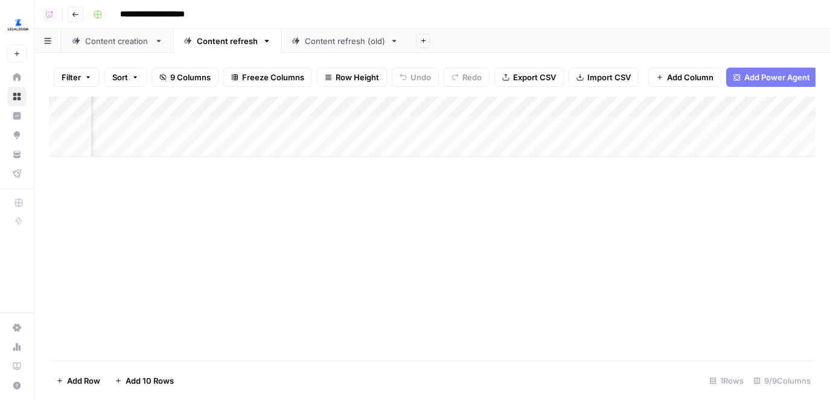
scroll to position [0, 487]
drag, startPoint x: 619, startPoint y: 107, endPoint x: 659, endPoint y: 107, distance: 39.9
click at [659, 107] on div "Add Column" at bounding box center [432, 127] width 767 height 60
click at [595, 104] on div "Add Column" at bounding box center [432, 127] width 767 height 60
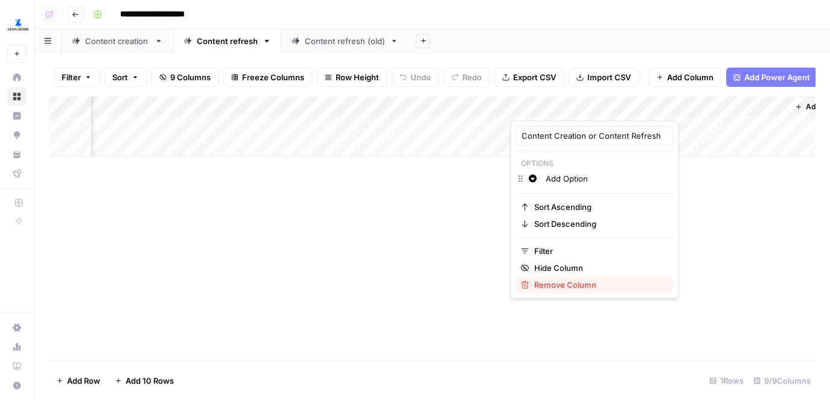
click at [572, 279] on span "Remove Column" at bounding box center [599, 285] width 130 height 12
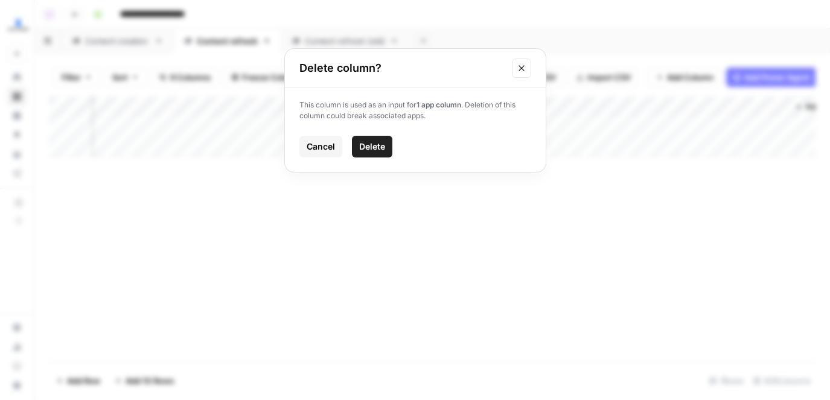
click at [368, 144] on span "Delete" at bounding box center [372, 147] width 26 height 12
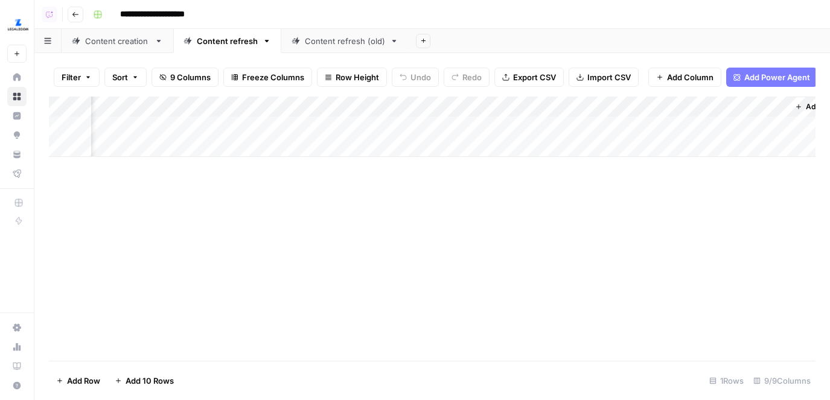
scroll to position [0, 379]
drag, startPoint x: 618, startPoint y: 107, endPoint x: 645, endPoint y: 107, distance: 27.8
click at [645, 107] on div "Add Column" at bounding box center [432, 127] width 767 height 60
drag, startPoint x: 645, startPoint y: 107, endPoint x: 629, endPoint y: 107, distance: 16.3
click at [629, 107] on div "Add Column" at bounding box center [432, 127] width 767 height 60
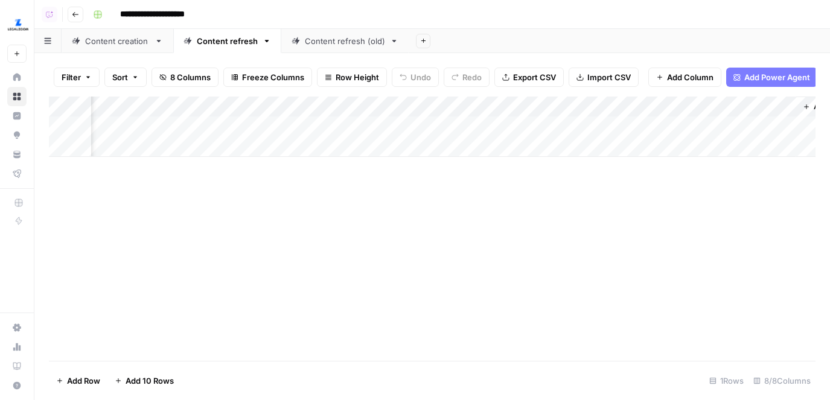
scroll to position [0, 339]
click at [91, 42] on div "Content creation" at bounding box center [117, 41] width 65 height 12
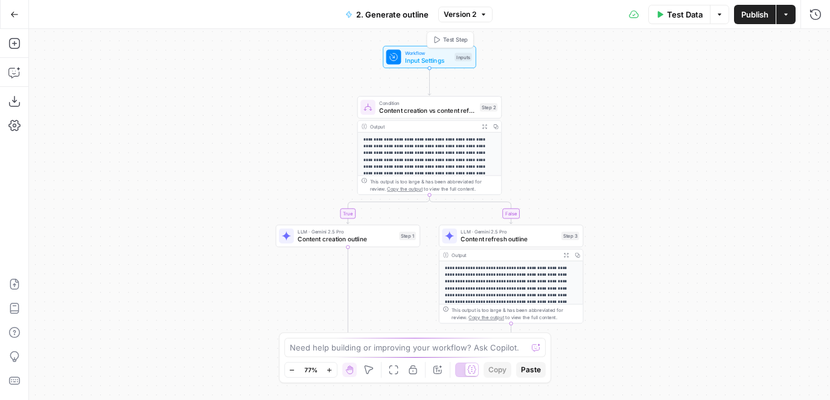
click at [421, 54] on span "Workflow" at bounding box center [428, 52] width 46 height 7
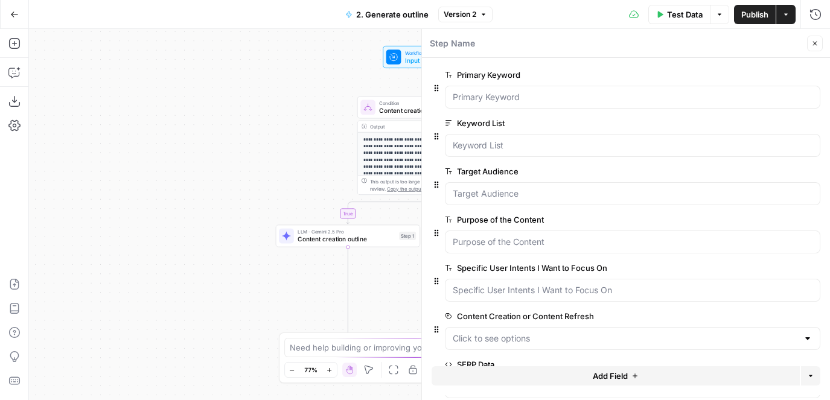
drag, startPoint x: 208, startPoint y: 156, endPoint x: 129, endPoint y: 141, distance: 81.2
click at [129, 141] on div "**********" at bounding box center [429, 214] width 801 height 371
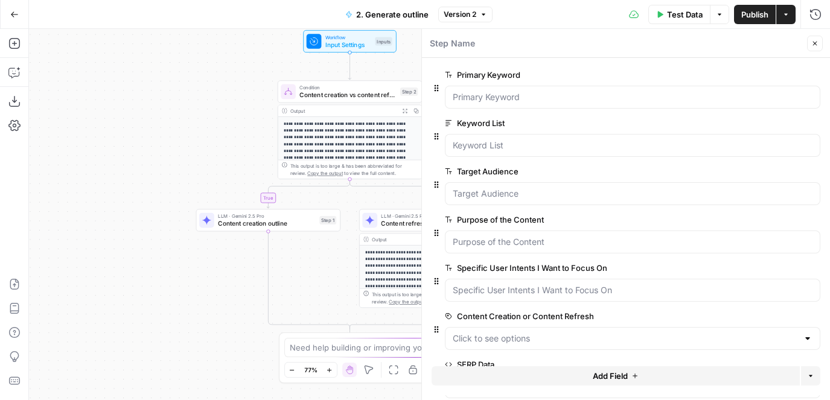
click at [818, 39] on button "Close" at bounding box center [815, 44] width 16 height 16
